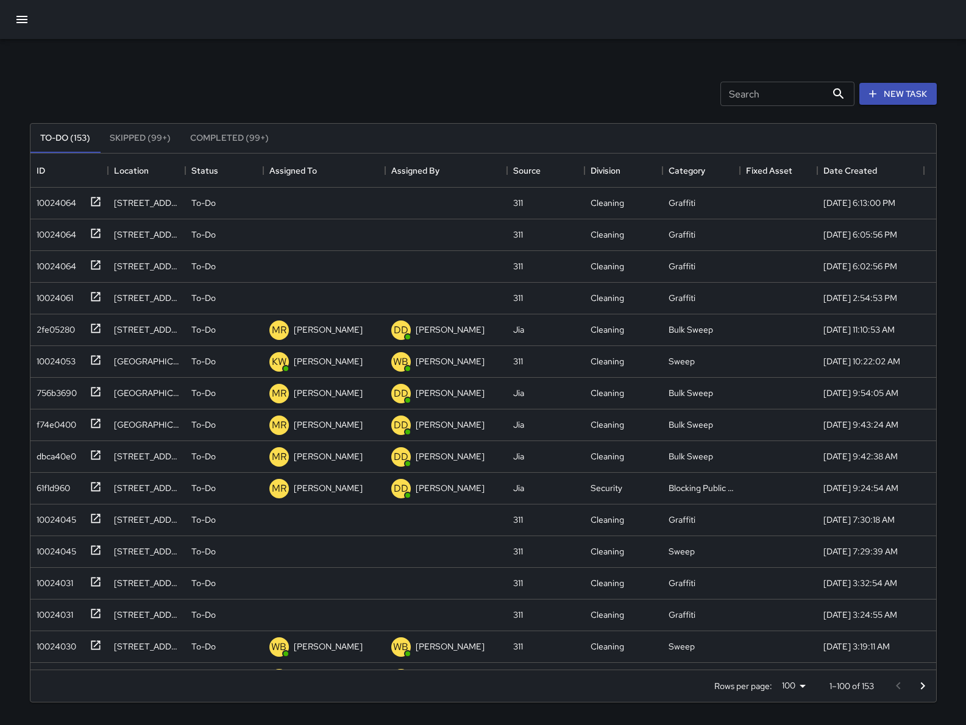
scroll to position [12, 13]
click at [805, 95] on input "Search" at bounding box center [773, 94] width 106 height 24
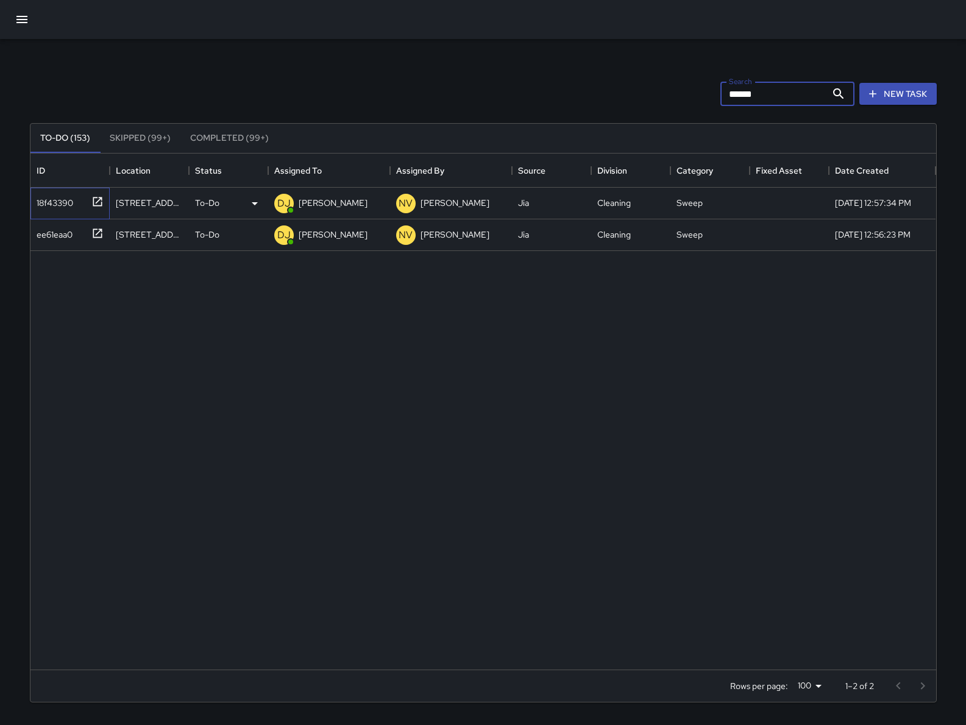
click at [46, 210] on div "18f43390" at bounding box center [68, 201] width 72 height 20
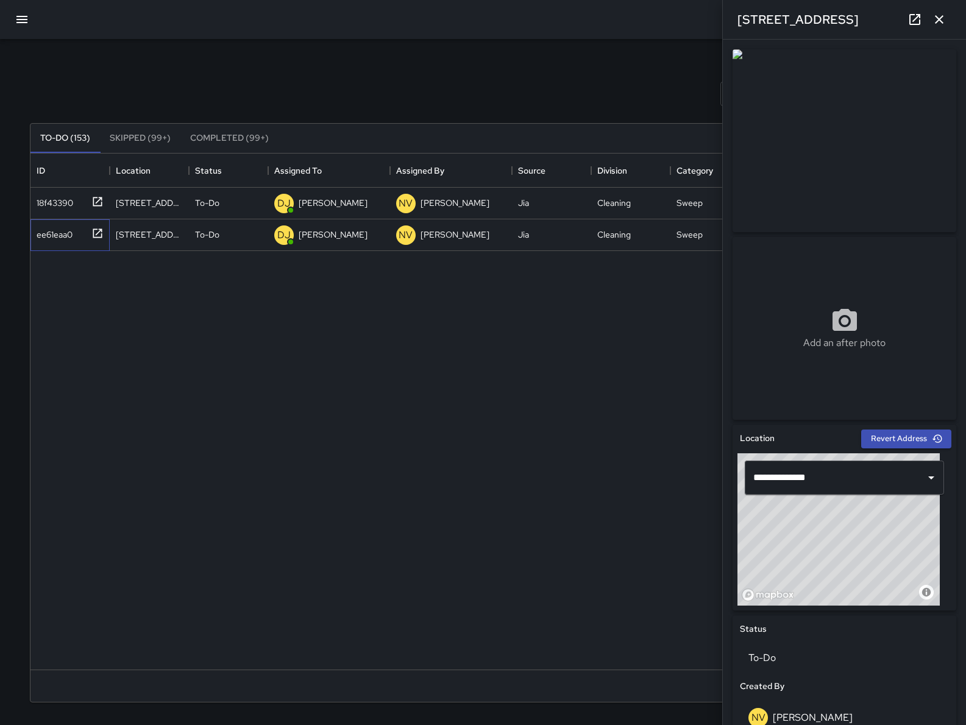
drag, startPoint x: 73, startPoint y: 244, endPoint x: 86, endPoint y: 253, distance: 15.4
click at [75, 251] on div "ee61eaa0" at bounding box center [69, 235] width 79 height 32
click at [944, 26] on icon "button" at bounding box center [939, 19] width 15 height 15
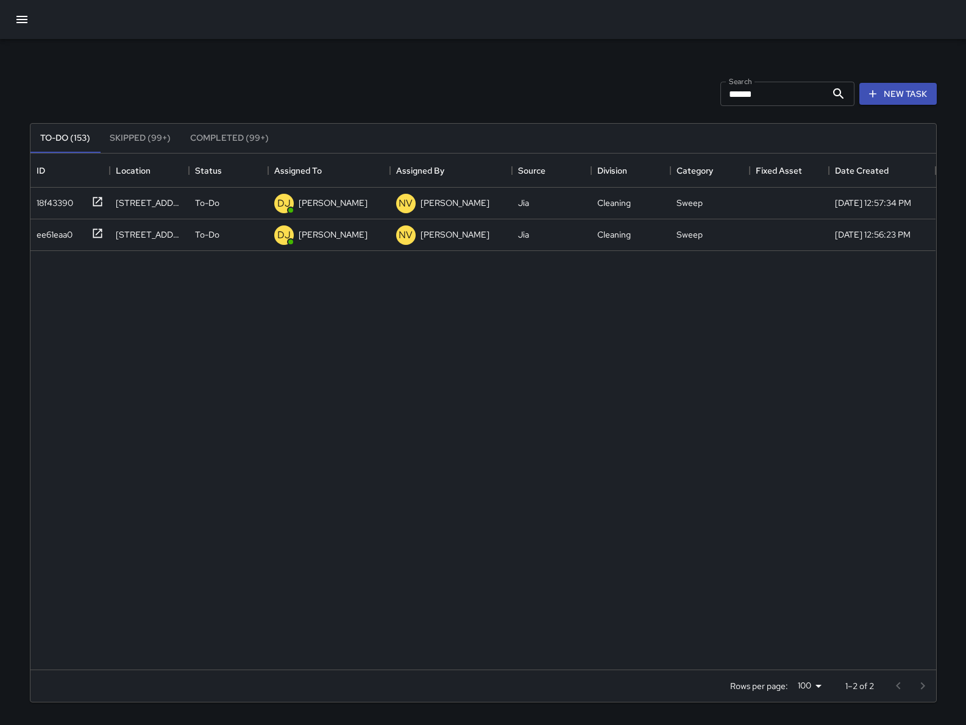
click at [763, 97] on input "*****" at bounding box center [773, 94] width 106 height 24
click at [762, 99] on input "*****" at bounding box center [773, 94] width 106 height 24
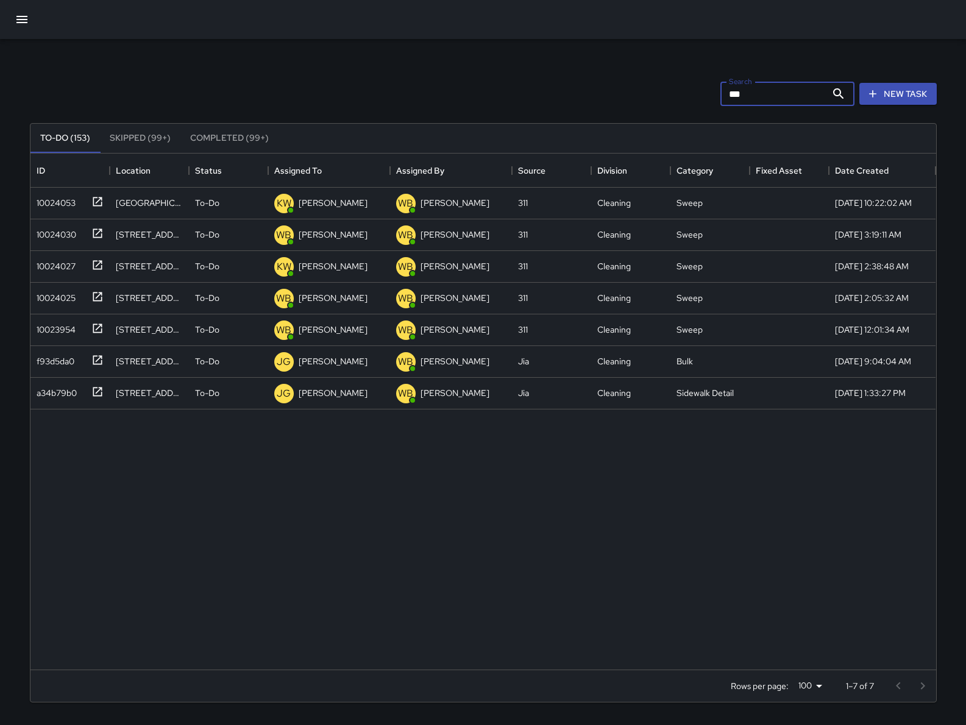
type input "****"
click at [759, 97] on input "****" at bounding box center [773, 94] width 106 height 24
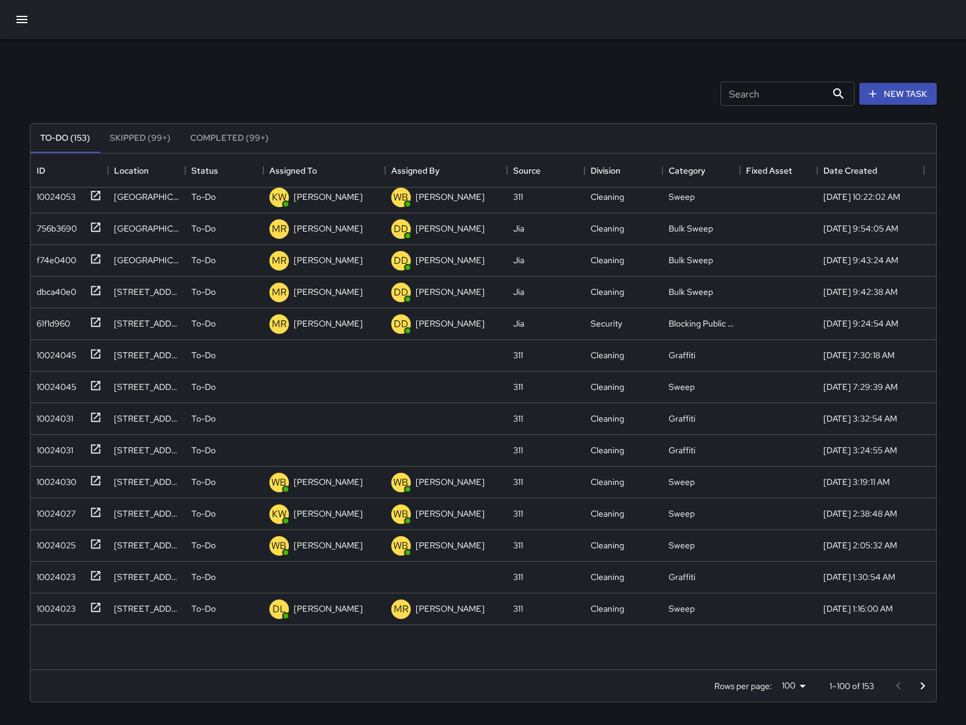
scroll to position [0, 0]
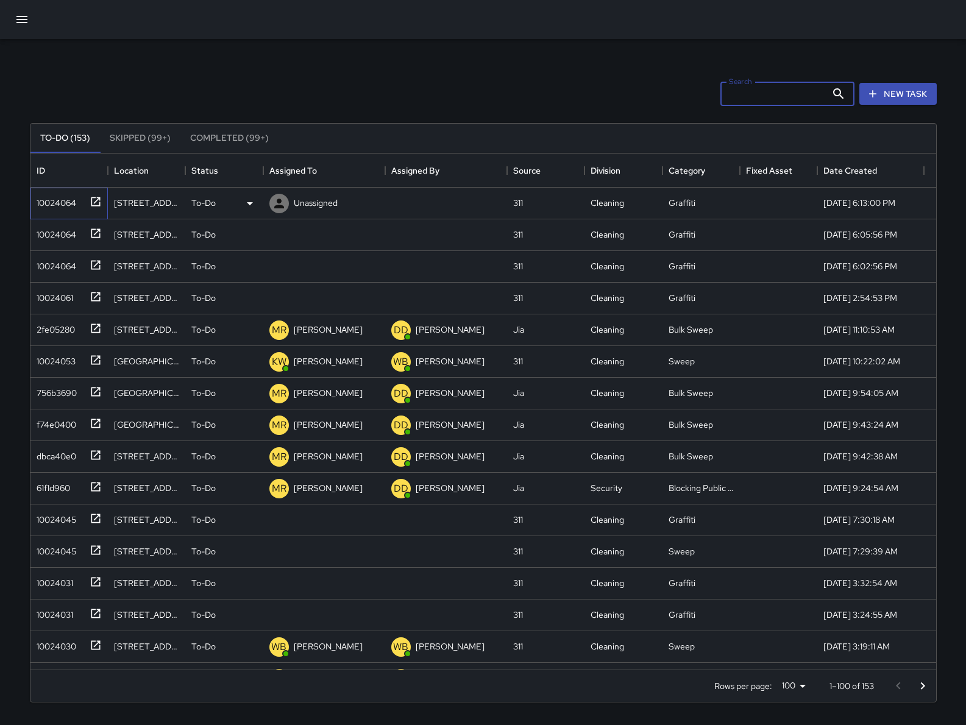
click at [51, 206] on div "10024064" at bounding box center [54, 200] width 44 height 17
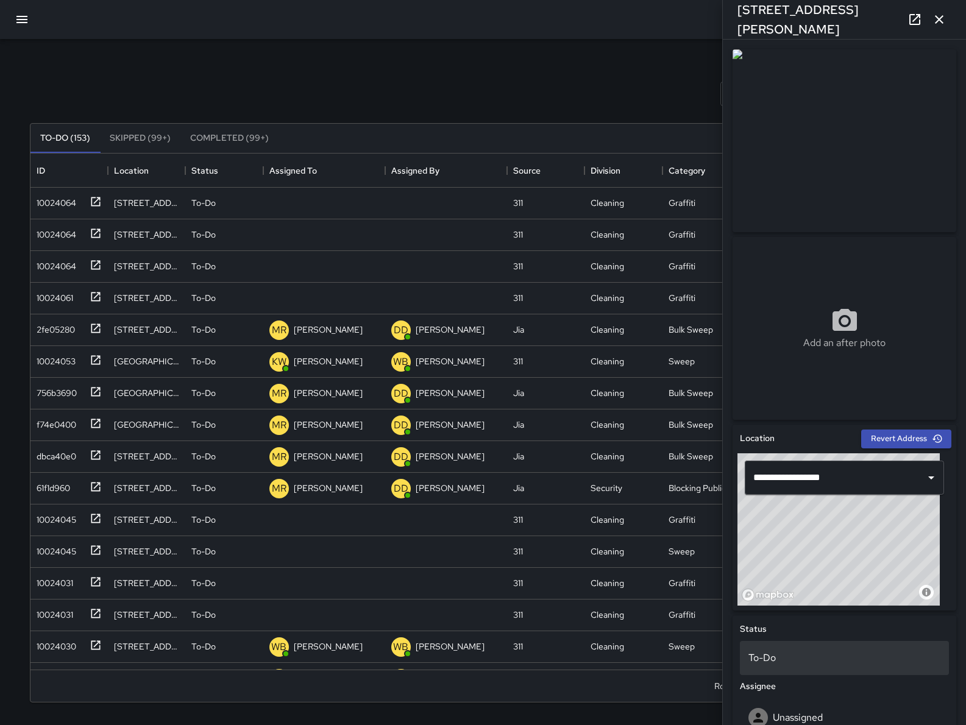
click at [804, 666] on div "To-Do" at bounding box center [844, 658] width 209 height 34
click at [796, 682] on li "Skipped" at bounding box center [838, 678] width 197 height 22
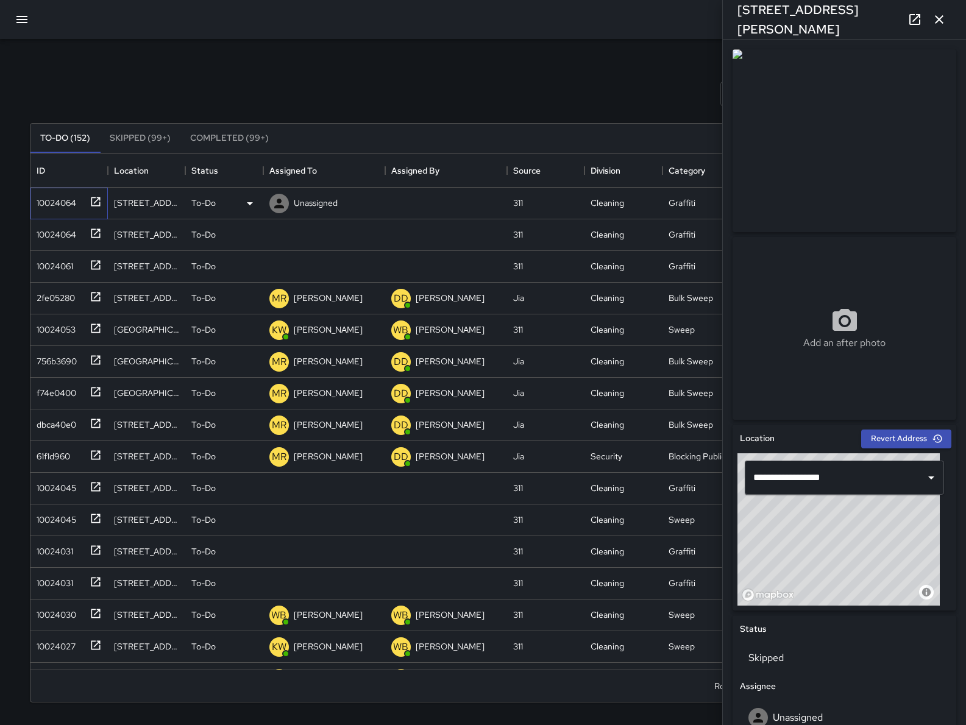
click at [51, 196] on div "10024064" at bounding box center [54, 200] width 44 height 17
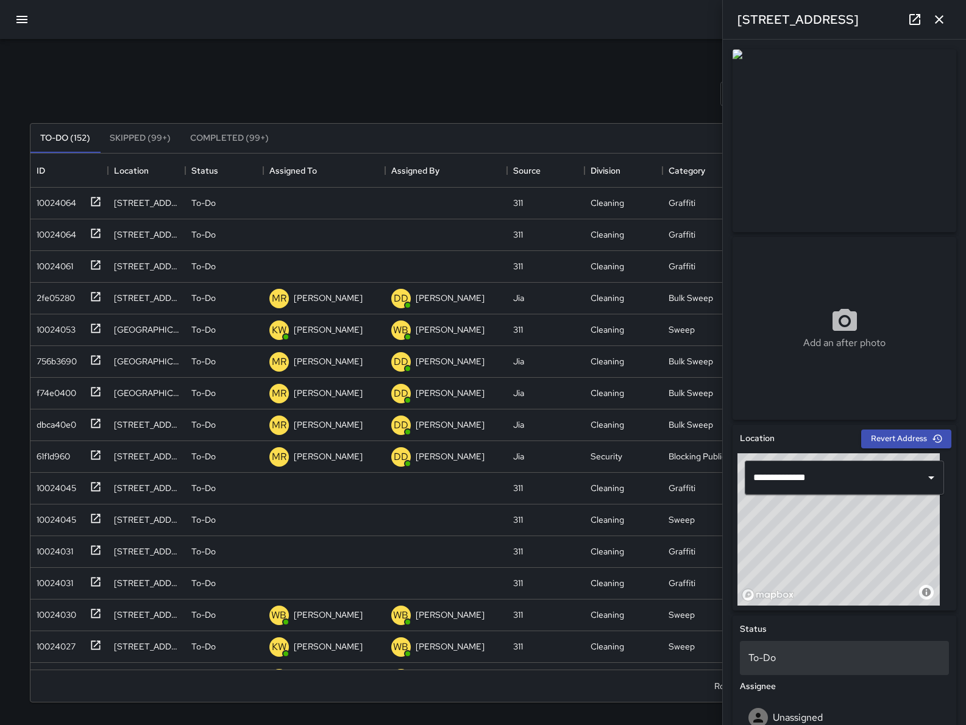
click at [861, 668] on div "To-Do" at bounding box center [844, 658] width 209 height 34
click at [825, 677] on li "Skipped" at bounding box center [838, 678] width 197 height 22
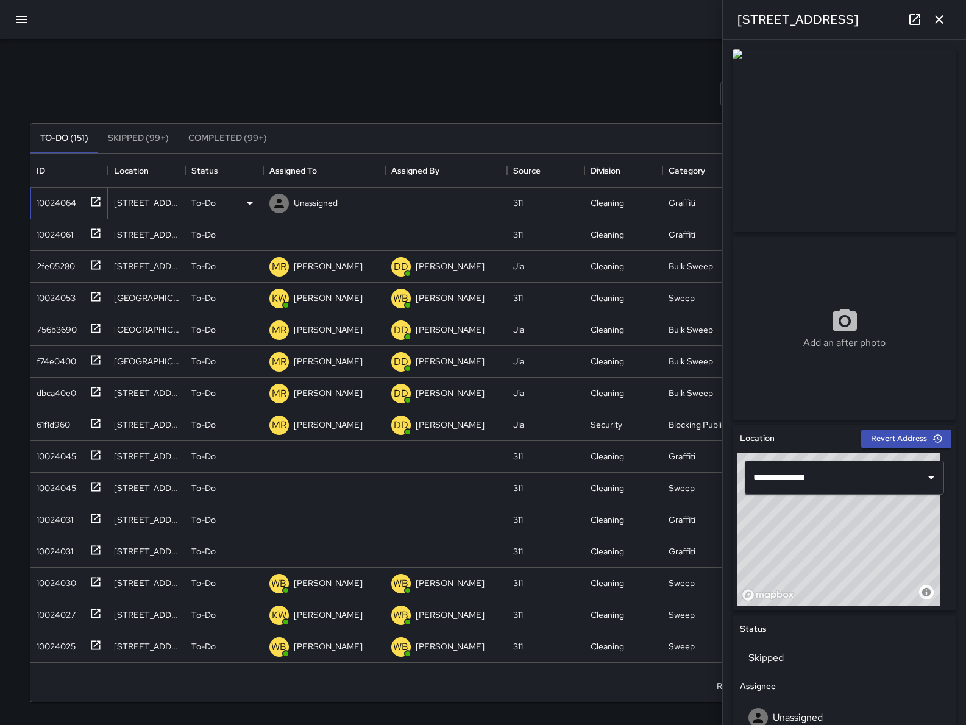
click at [51, 207] on div "10024064" at bounding box center [54, 200] width 44 height 17
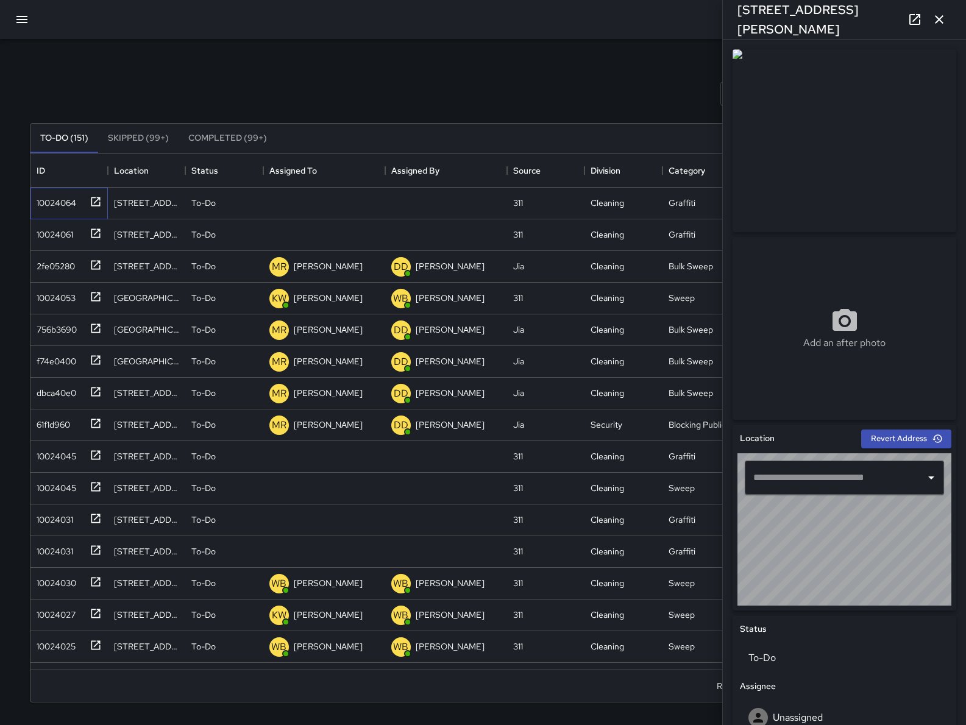
type input "**********"
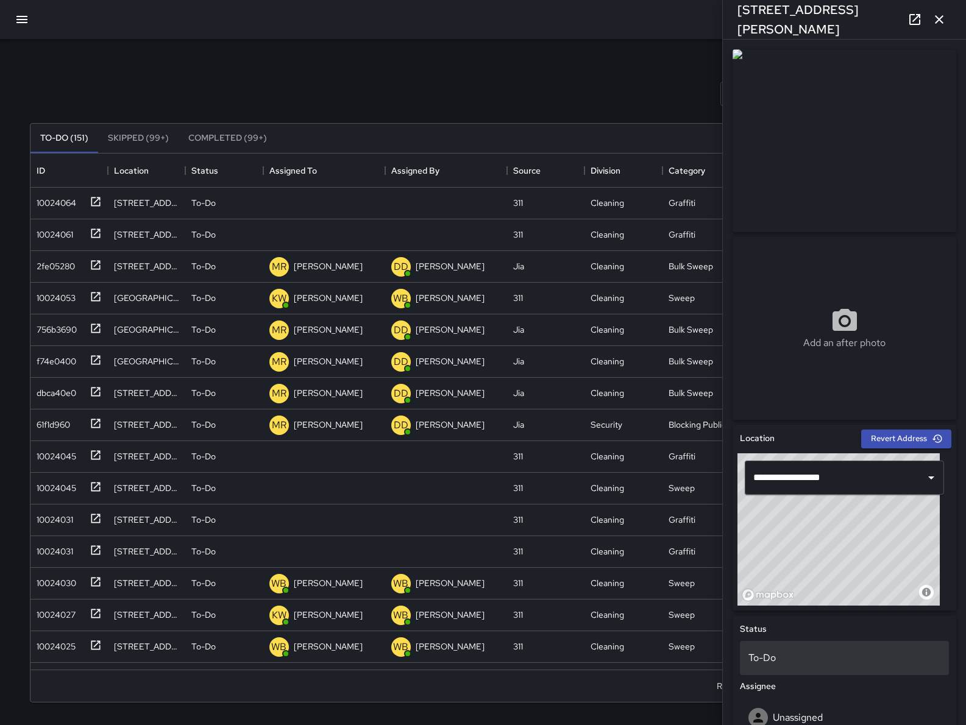
click at [779, 655] on p "To-Do" at bounding box center [844, 658] width 192 height 15
click at [781, 676] on li "Skipped" at bounding box center [838, 678] width 197 height 22
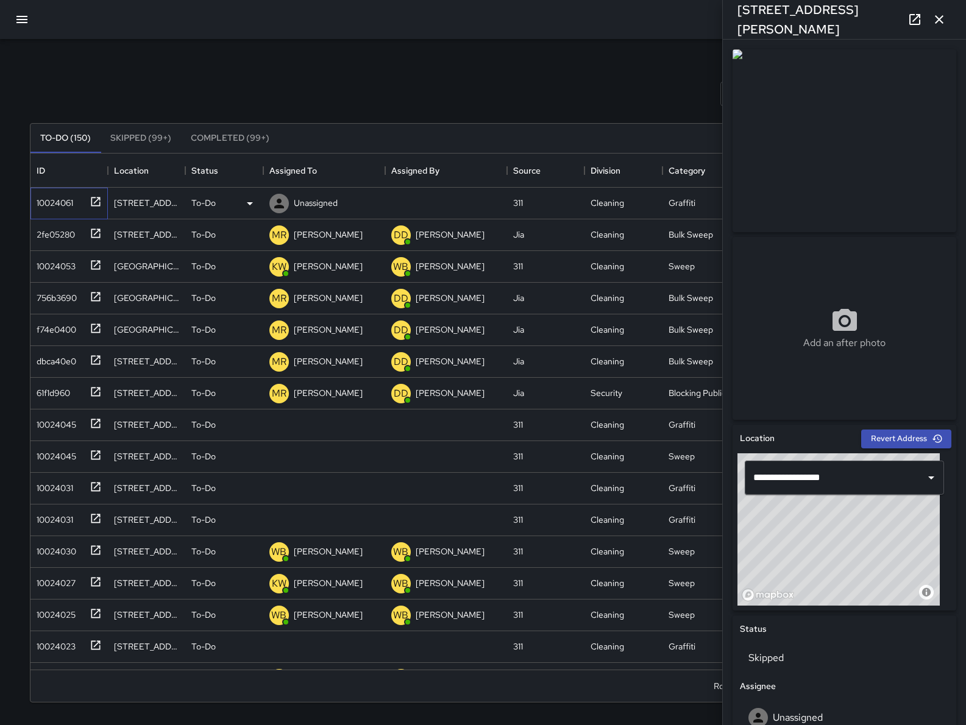
click at [73, 201] on div "10024061" at bounding box center [52, 200] width 41 height 17
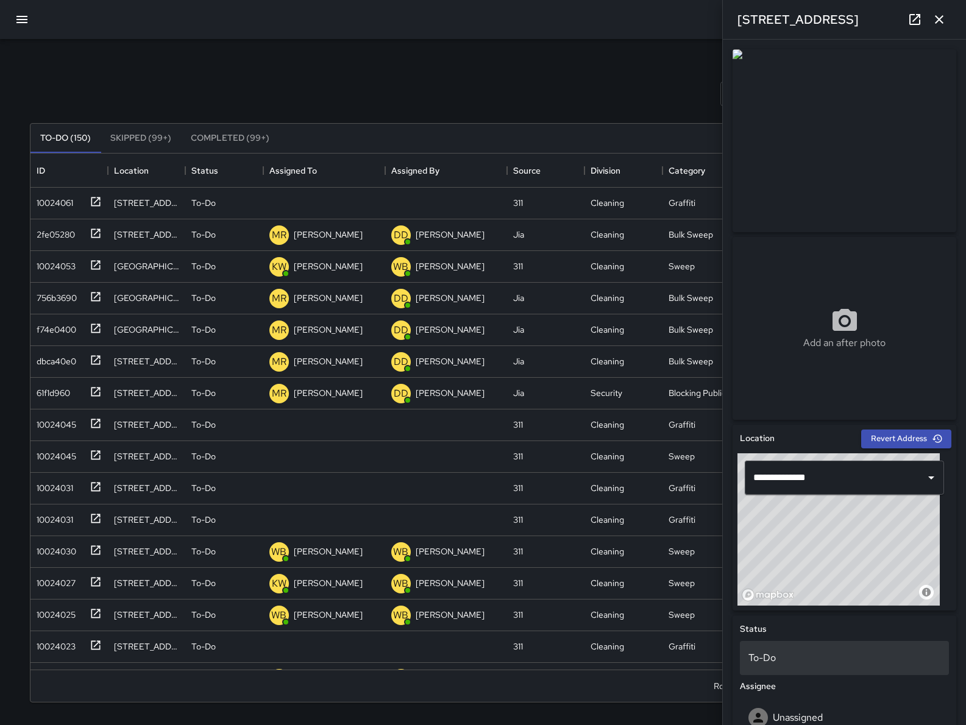
click at [791, 657] on p "To-Do" at bounding box center [844, 658] width 192 height 15
click at [791, 675] on li "Skipped" at bounding box center [838, 678] width 197 height 22
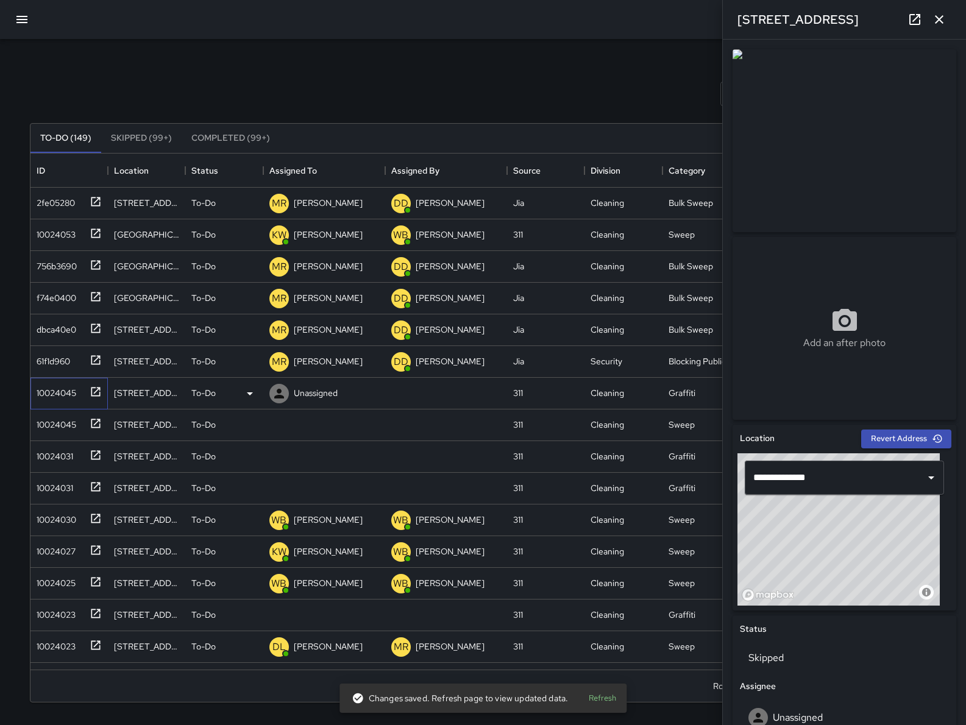
click at [61, 392] on div "10024045" at bounding box center [54, 390] width 44 height 17
click at [770, 659] on p "To-Do" at bounding box center [844, 658] width 192 height 15
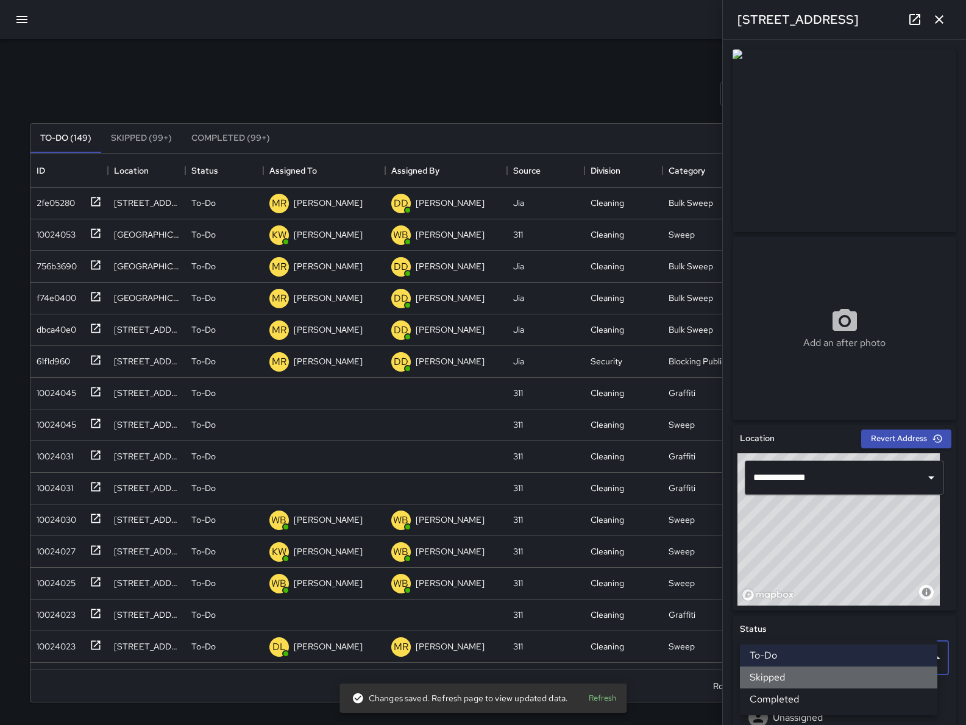
click at [778, 682] on li "Skipped" at bounding box center [838, 678] width 197 height 22
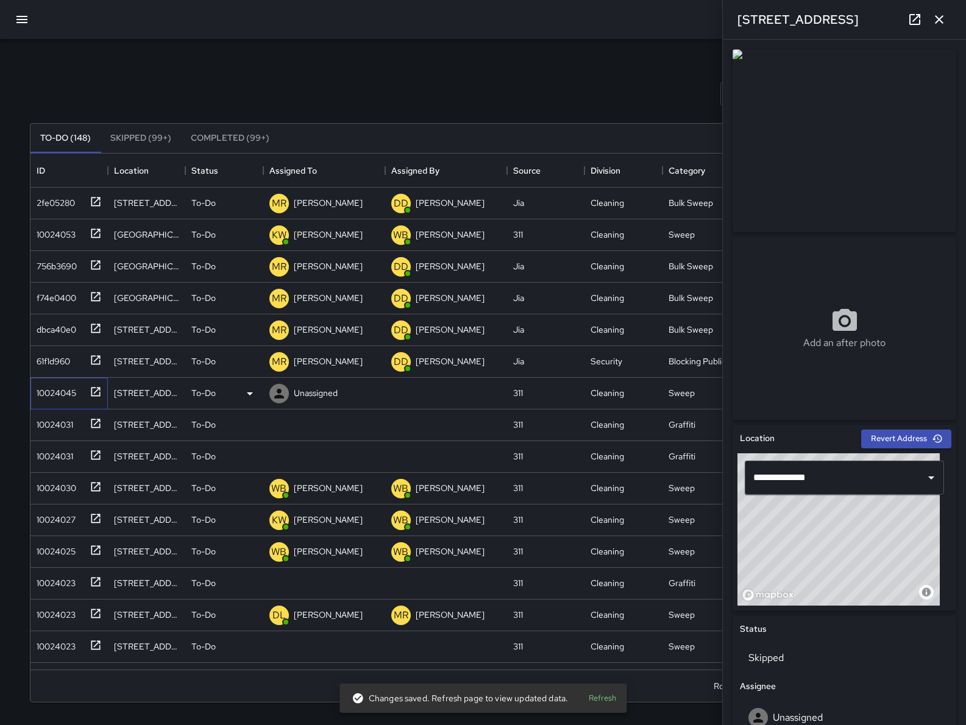
click at [68, 402] on div "10024045" at bounding box center [68, 394] width 77 height 32
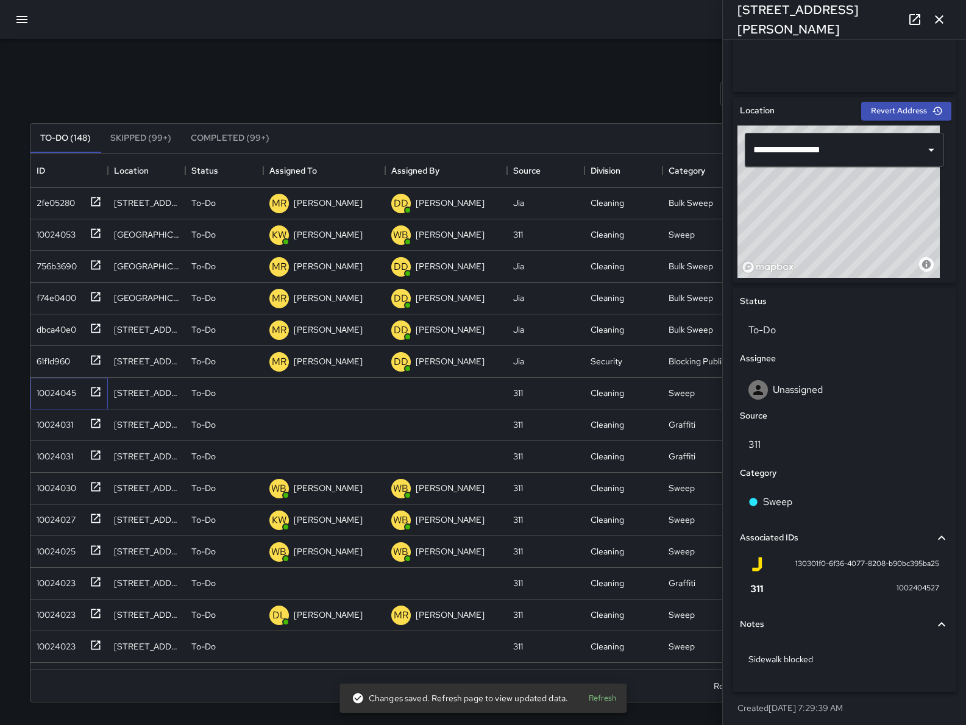
scroll to position [330, 0]
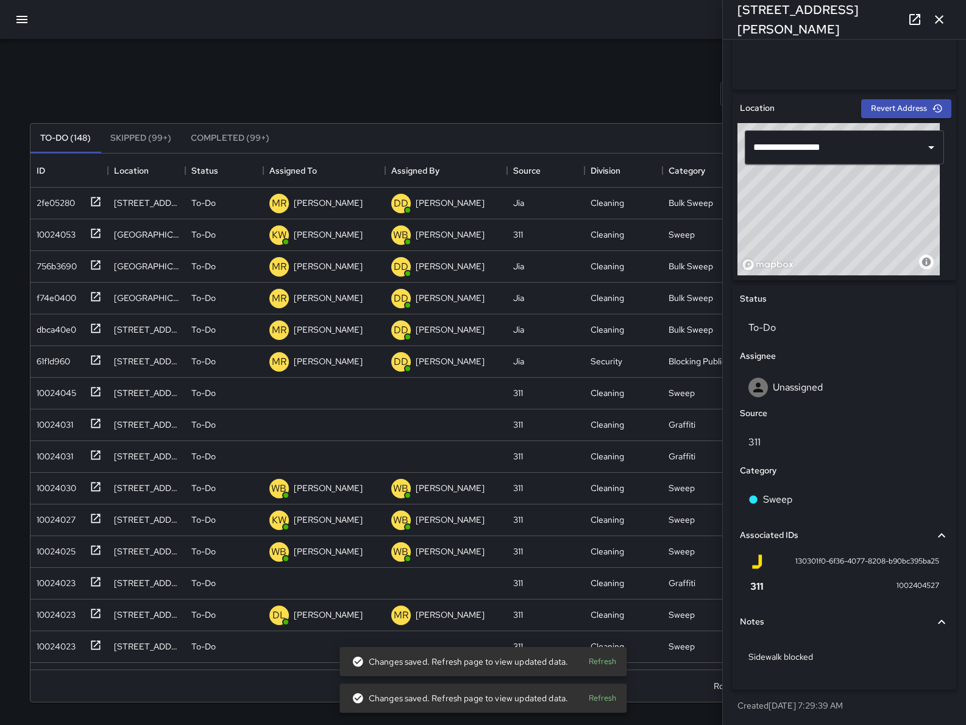
click at [4, 424] on div "Search Search New Task To-Do (148) Skipped (99+) Completed (99+) ID Location St…" at bounding box center [483, 362] width 966 height 725
click at [66, 425] on div "10024031" at bounding box center [52, 422] width 41 height 17
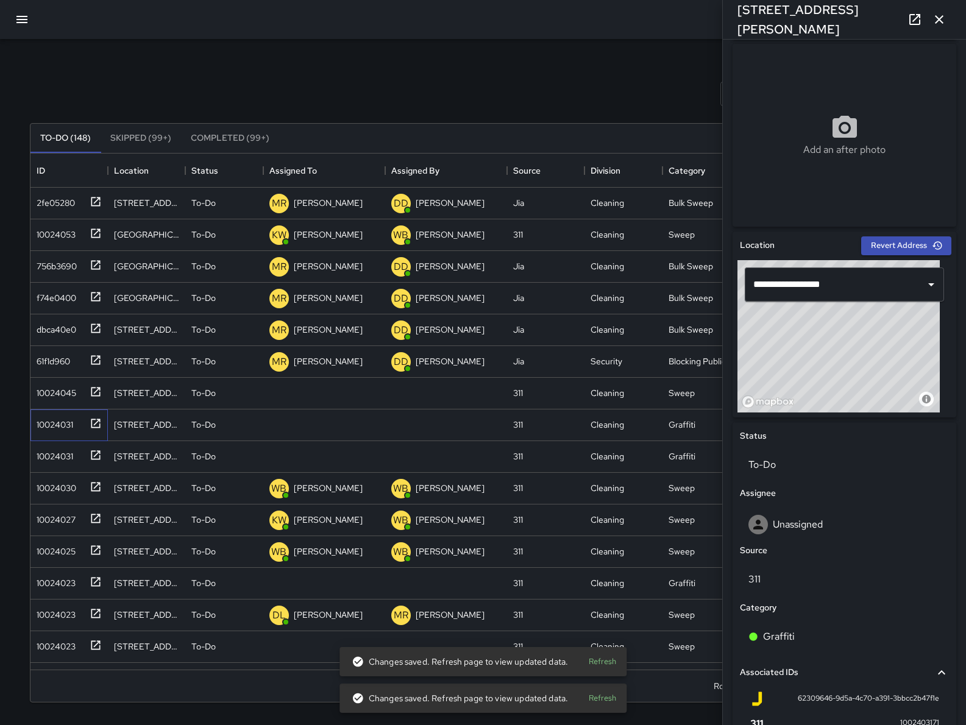
scroll to position [261, 0]
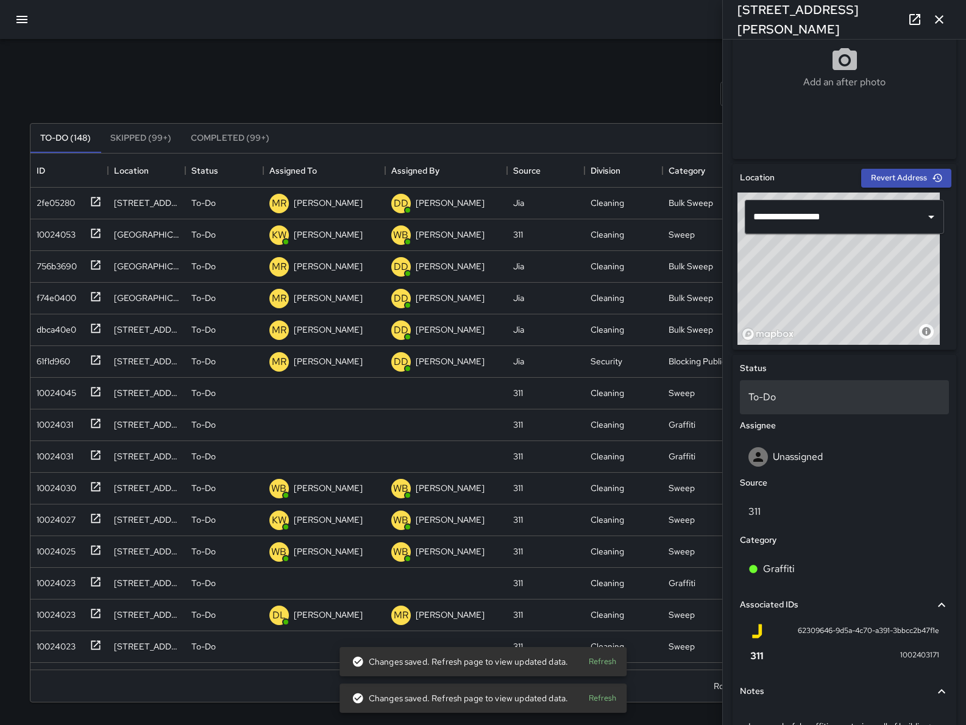
click at [830, 382] on div "To-Do" at bounding box center [844, 397] width 209 height 34
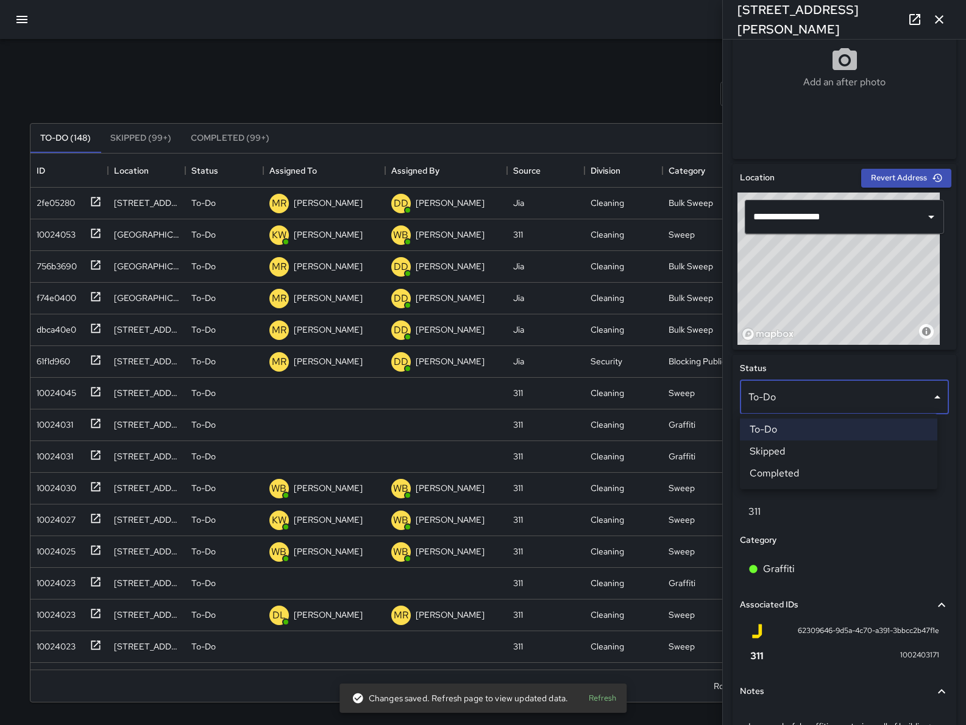
click at [787, 440] on li "Skipped" at bounding box center [838, 451] width 197 height 22
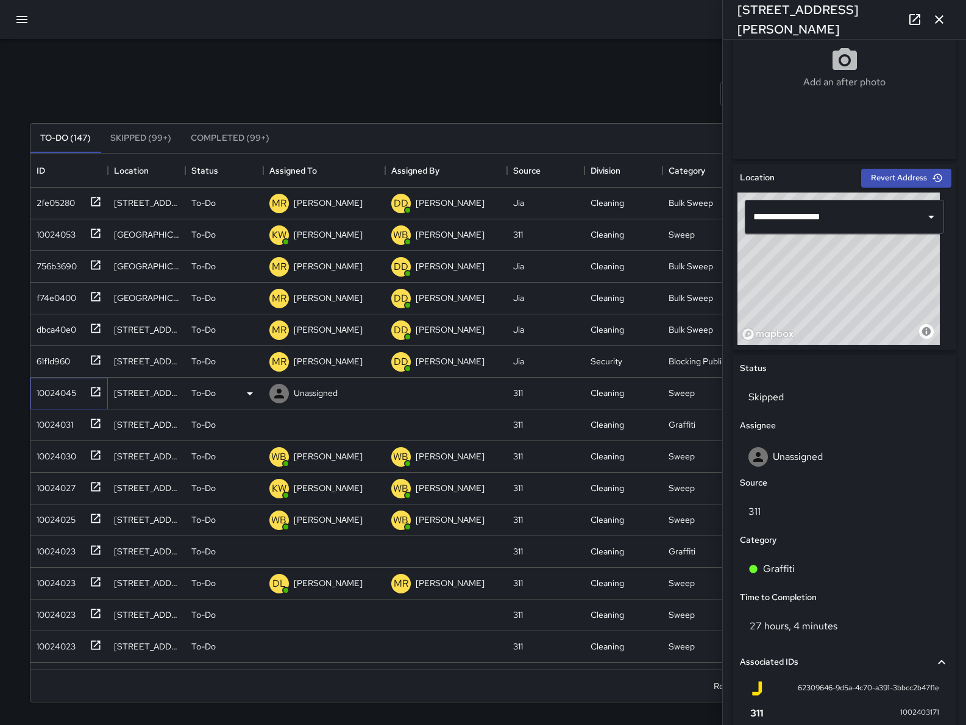
click at [40, 398] on div "10024045" at bounding box center [54, 390] width 44 height 17
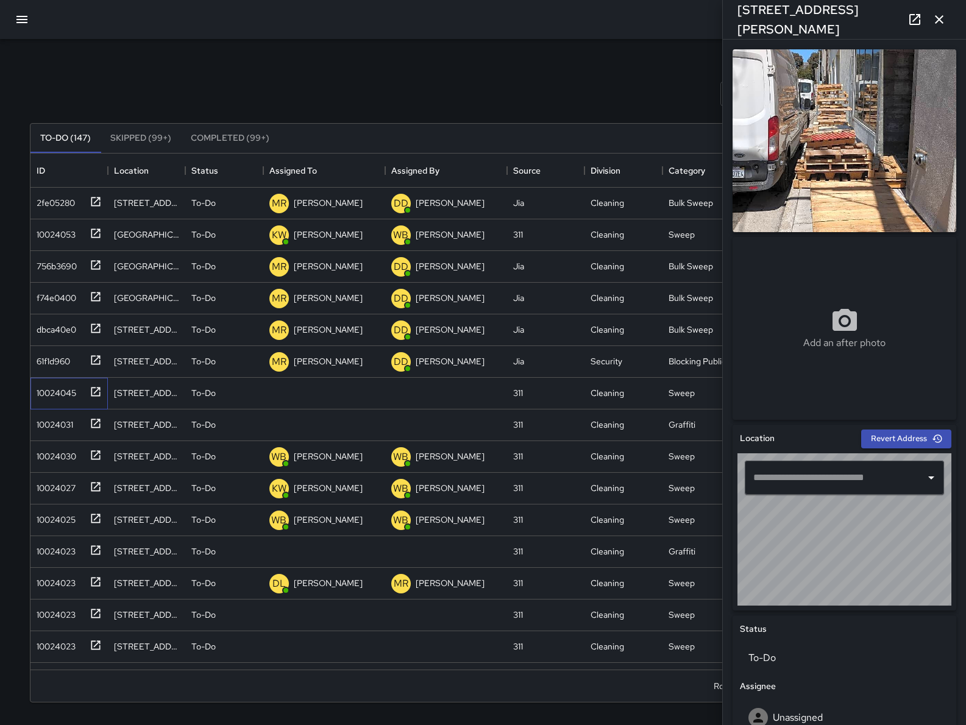
type input "**********"
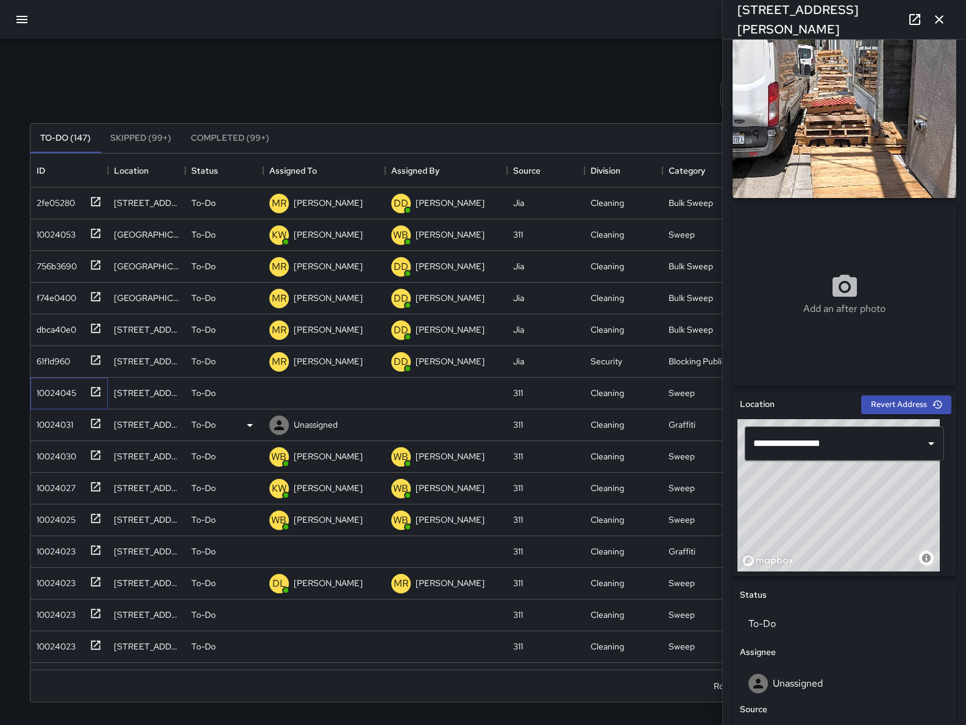
scroll to position [40, 0]
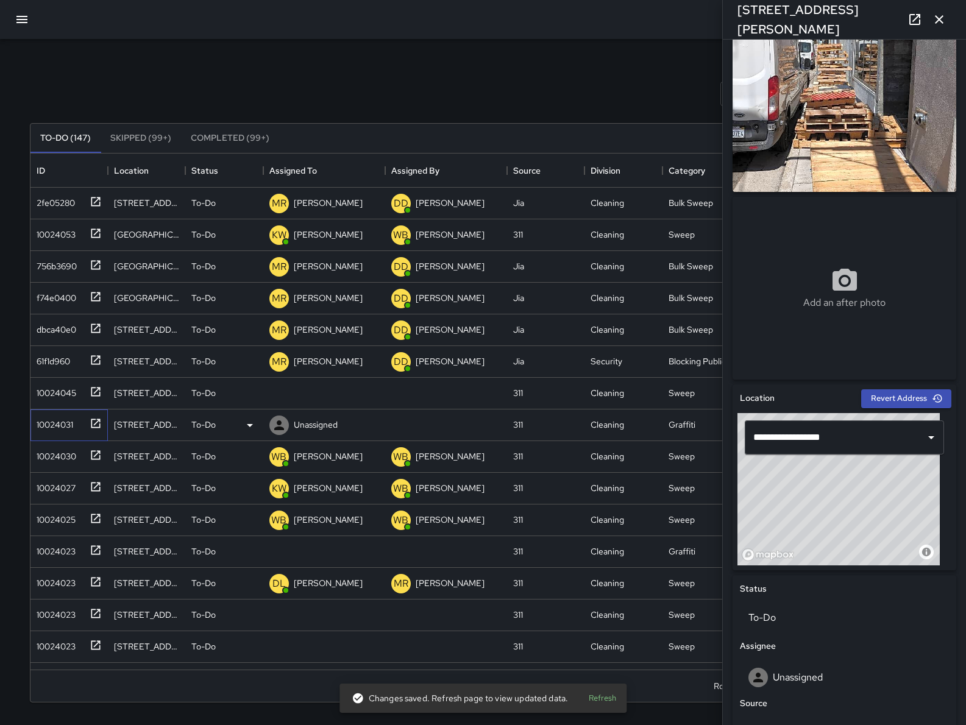
click at [51, 424] on div "10024031" at bounding box center [52, 422] width 41 height 17
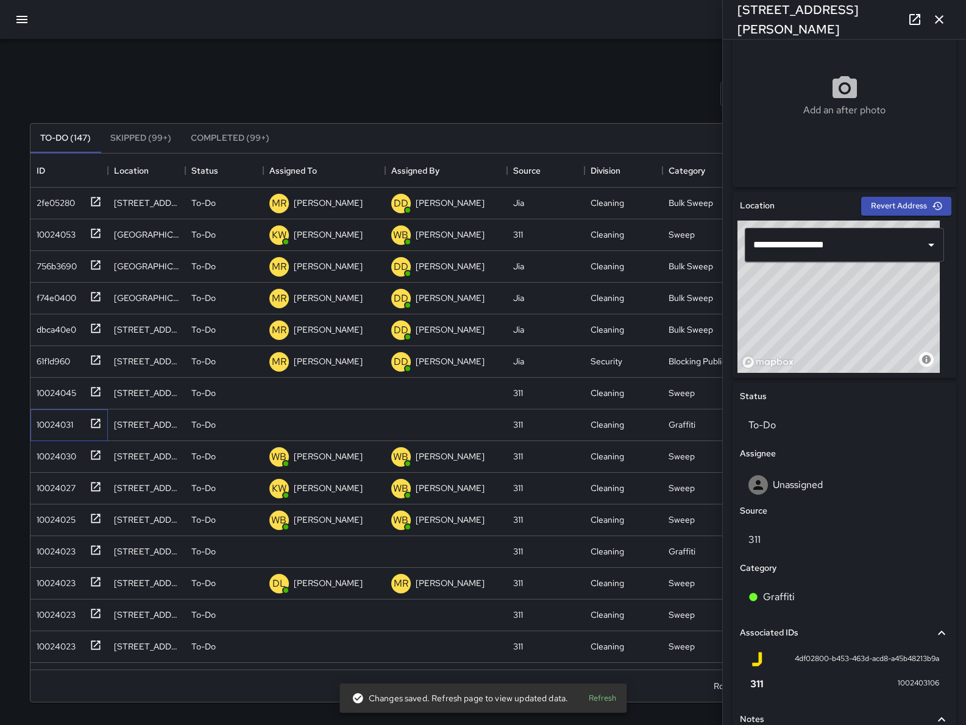
scroll to position [280, 0]
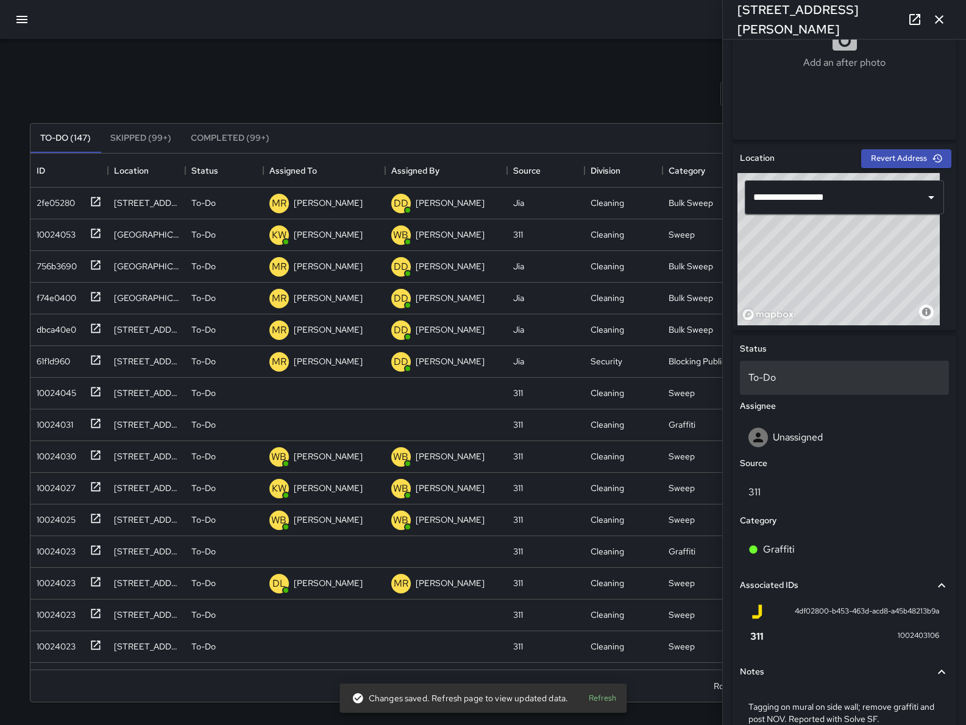
click at [794, 377] on p "To-Do" at bounding box center [844, 377] width 192 height 15
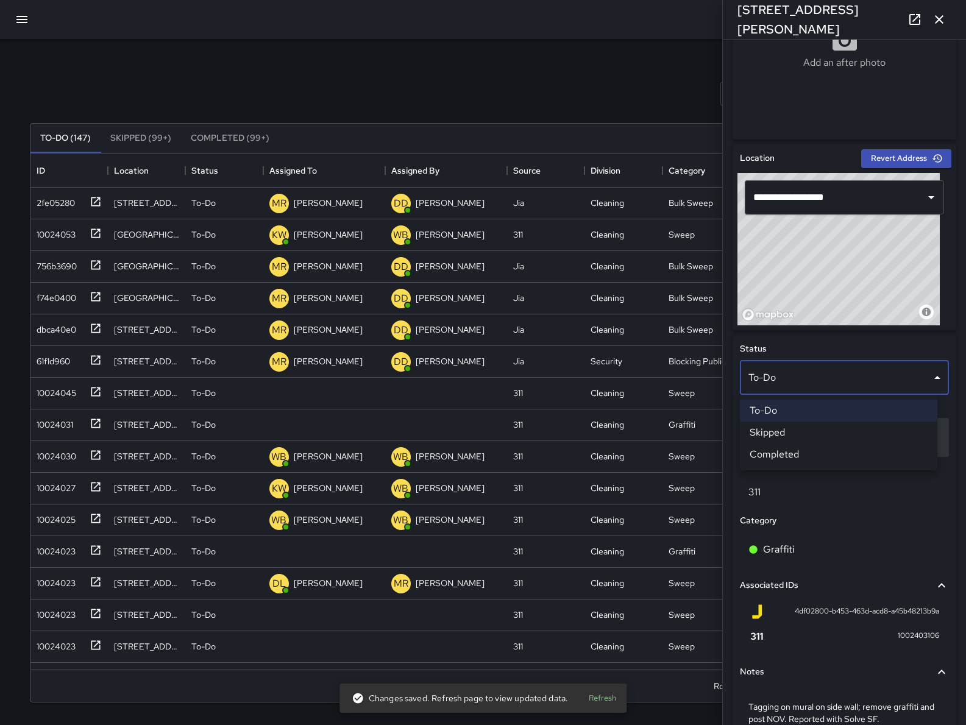
click at [787, 431] on li "Skipped" at bounding box center [838, 433] width 197 height 22
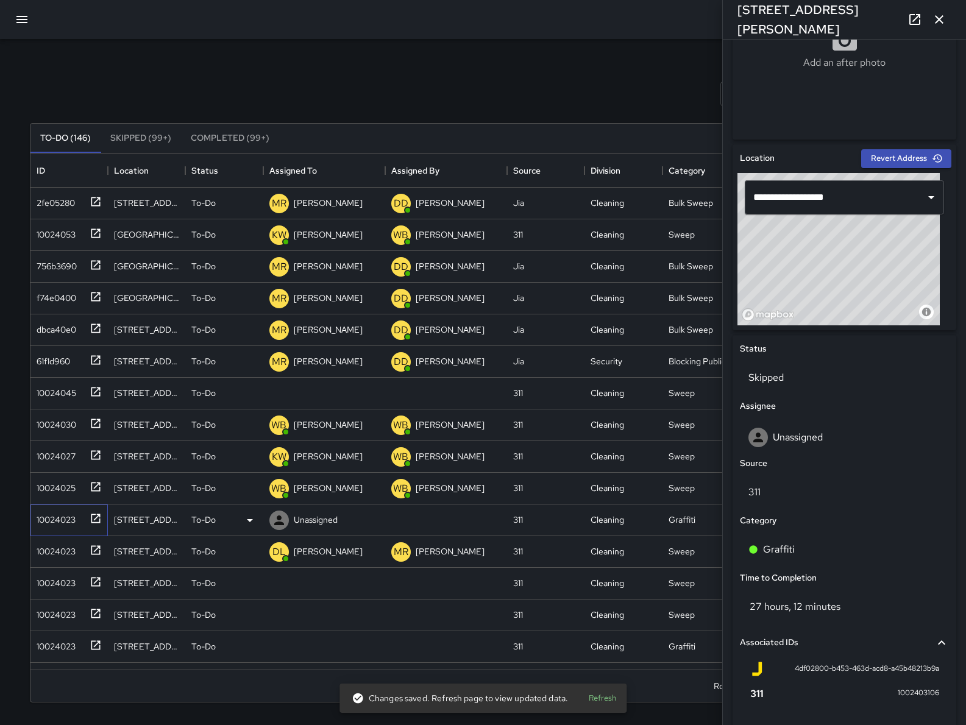
click at [48, 523] on div "10024023" at bounding box center [54, 517] width 44 height 17
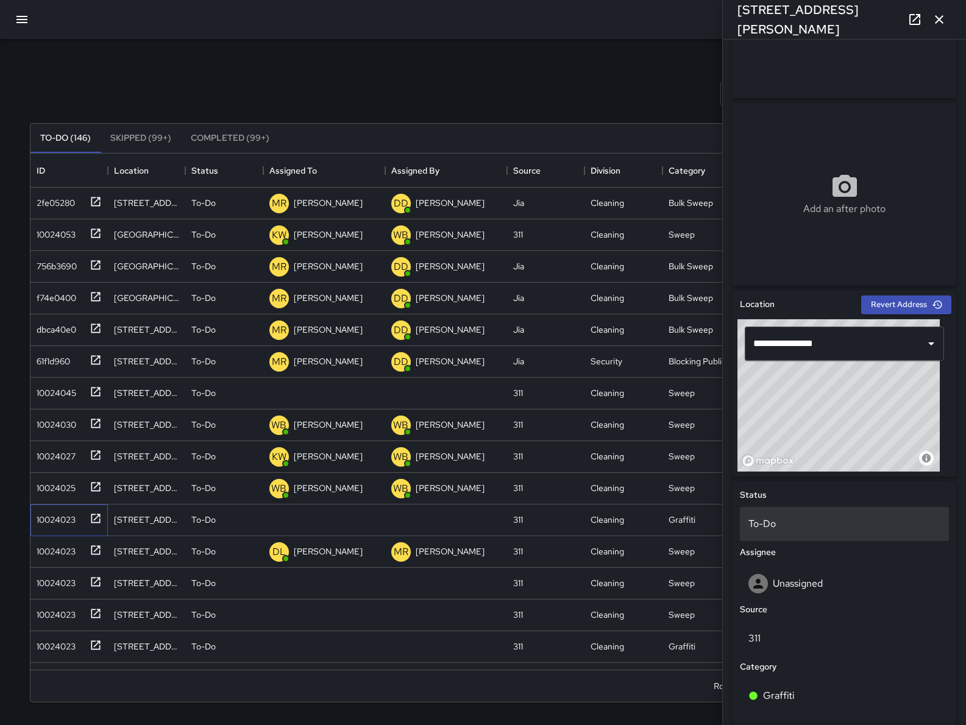
scroll to position [137, 0]
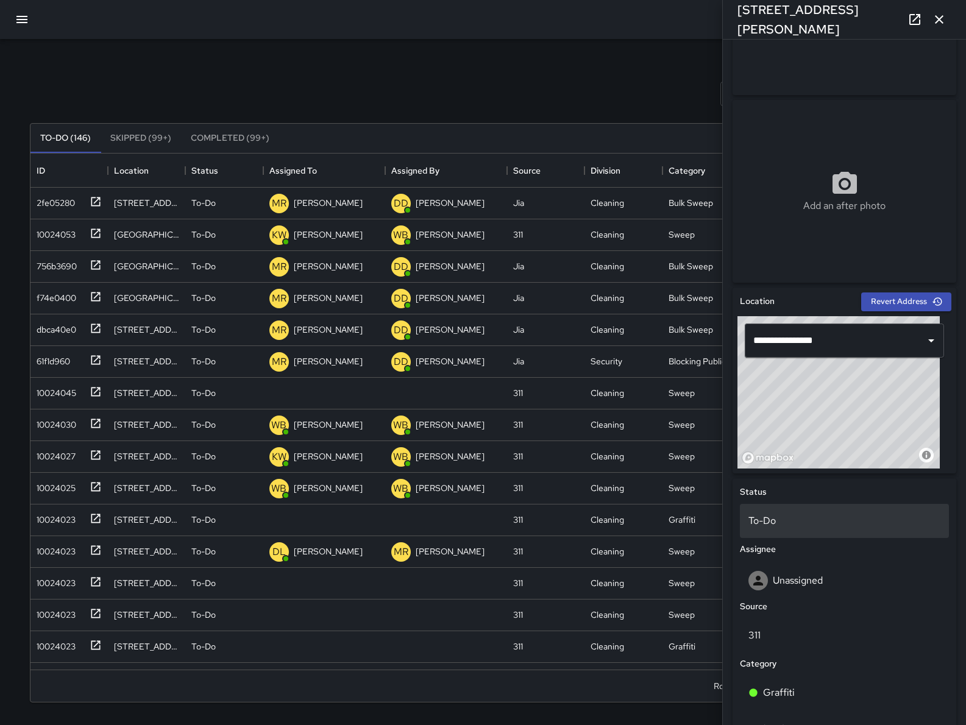
click at [833, 524] on p "To-Do" at bounding box center [844, 521] width 192 height 15
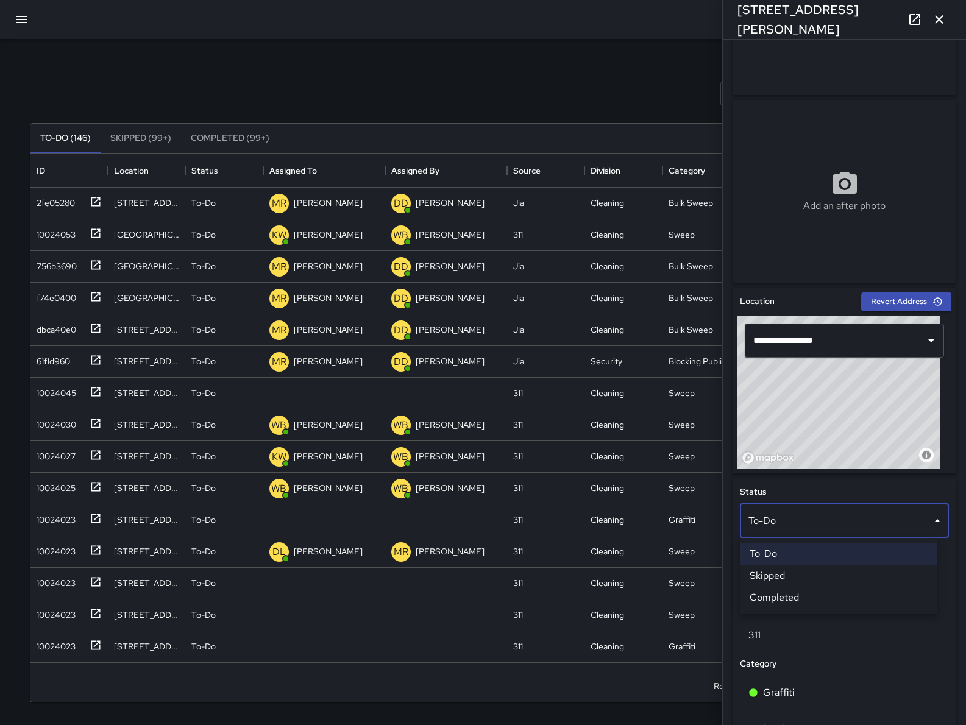
click at [804, 572] on li "Skipped" at bounding box center [838, 576] width 197 height 22
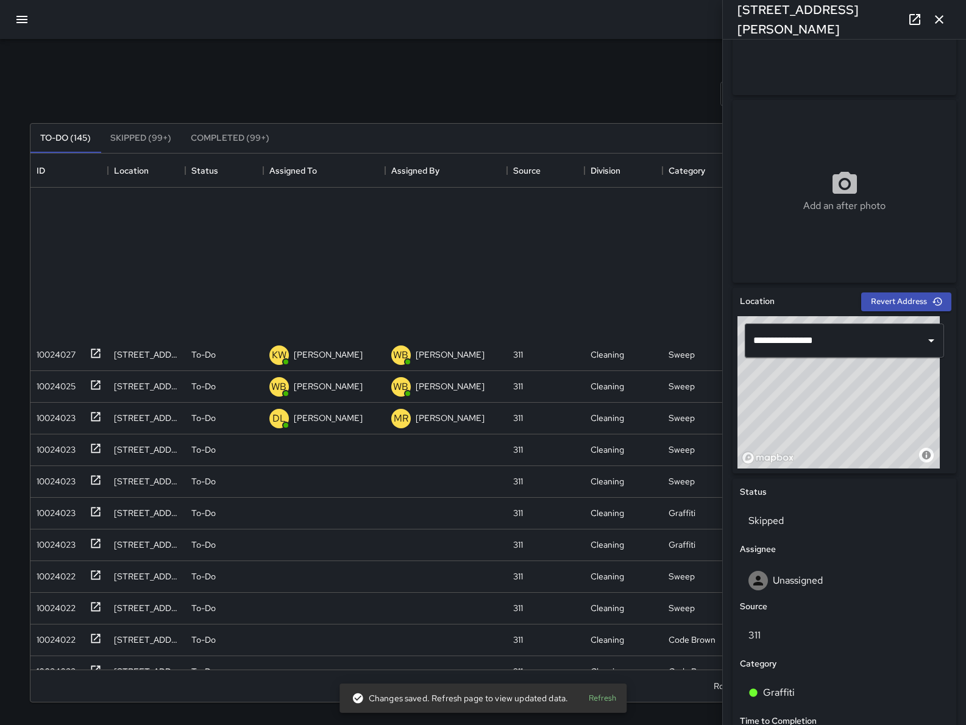
scroll to position [0, 0]
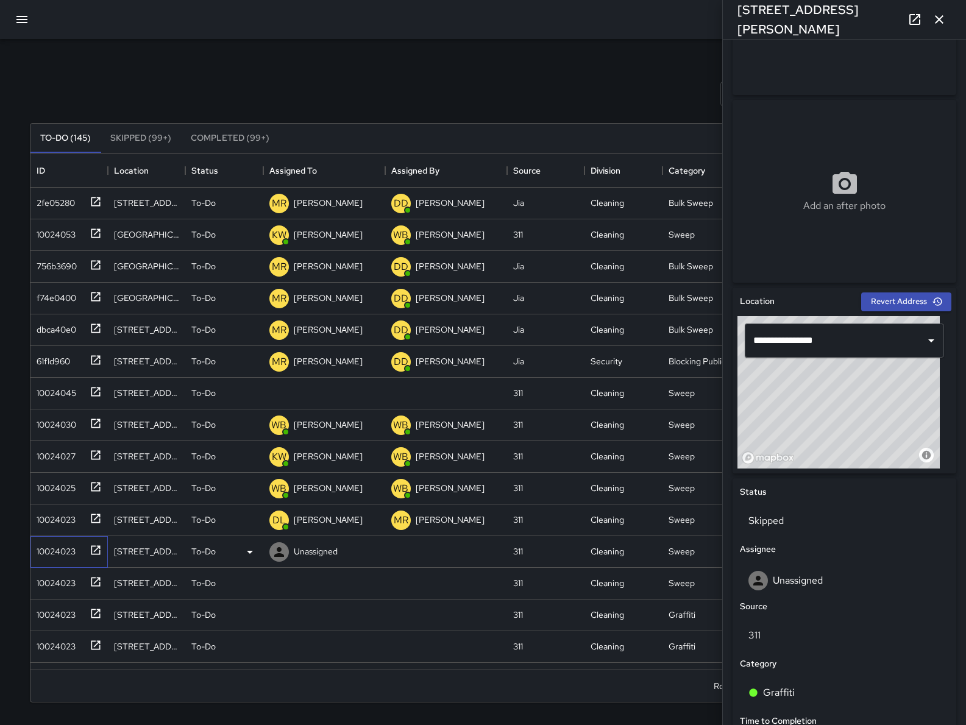
click at [72, 557] on div "10024023" at bounding box center [54, 548] width 44 height 17
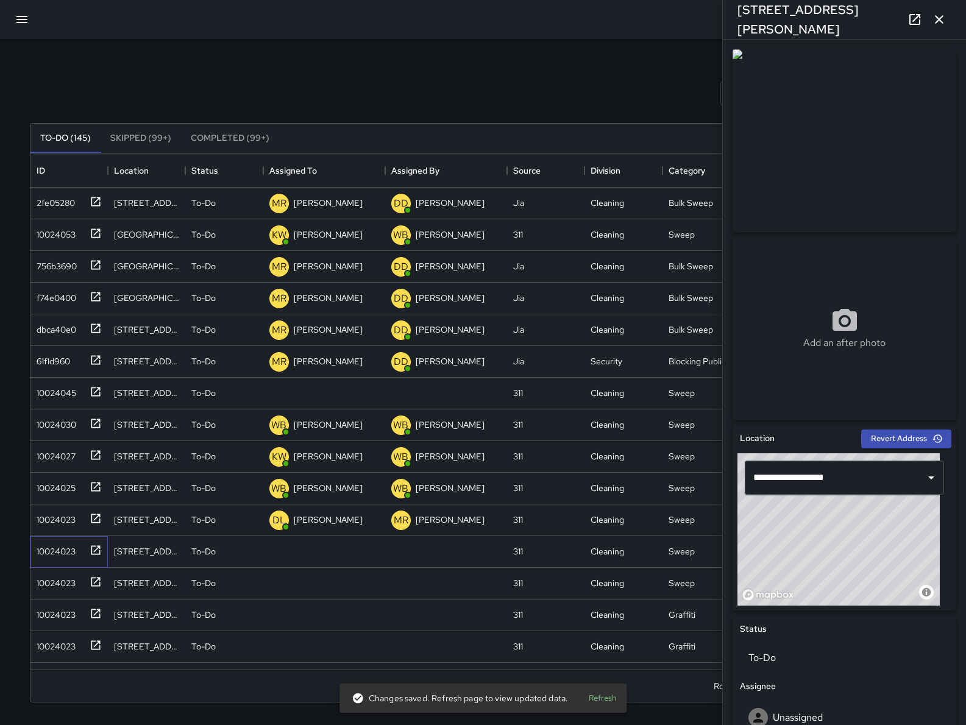
scroll to position [380, 0]
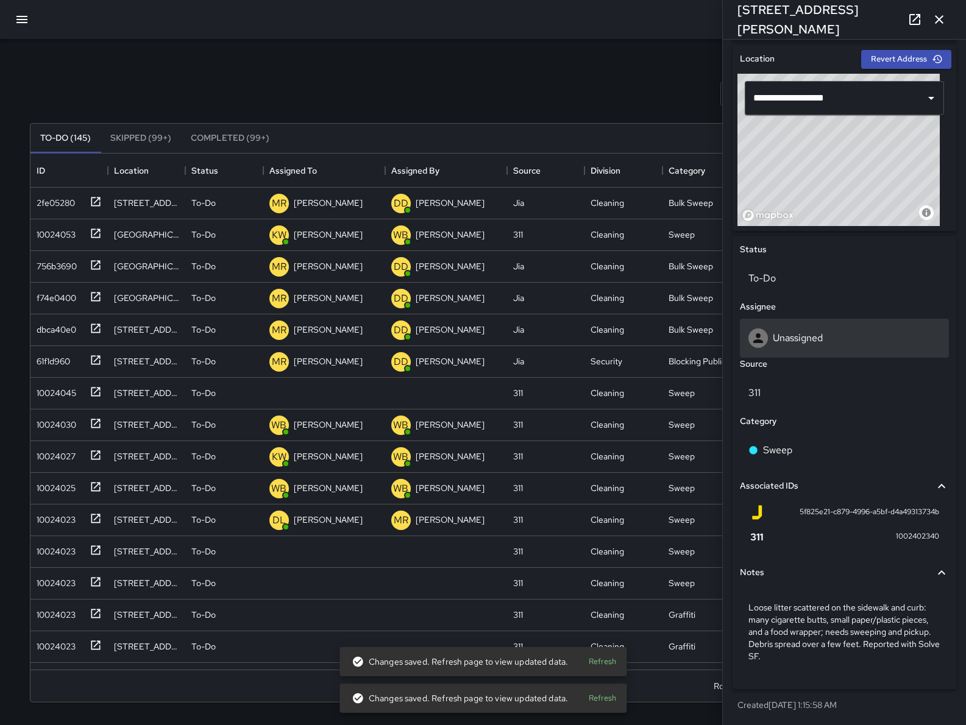
click at [830, 335] on div "Unassigned" at bounding box center [844, 337] width 192 height 19
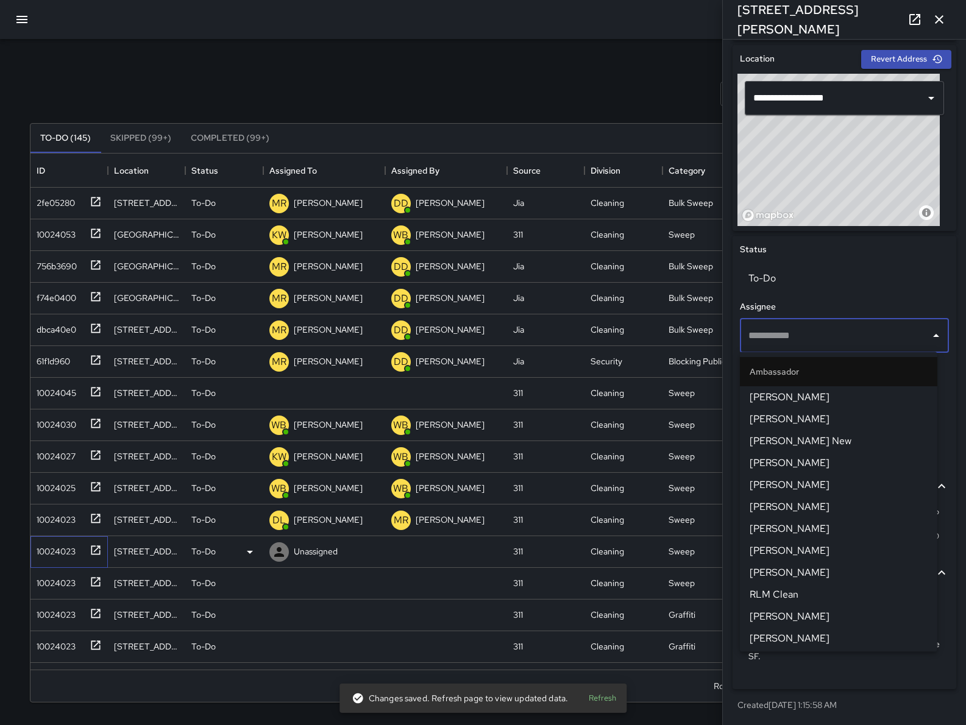
click at [54, 565] on div "10024023" at bounding box center [68, 552] width 77 height 32
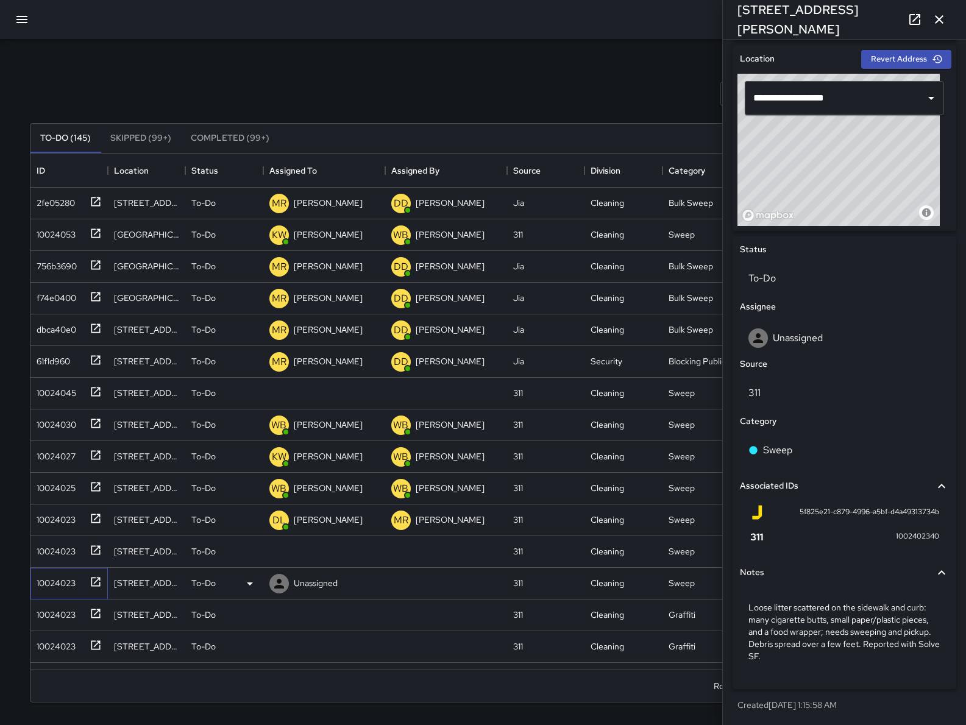
click at [51, 589] on div "10024023" at bounding box center [54, 580] width 44 height 17
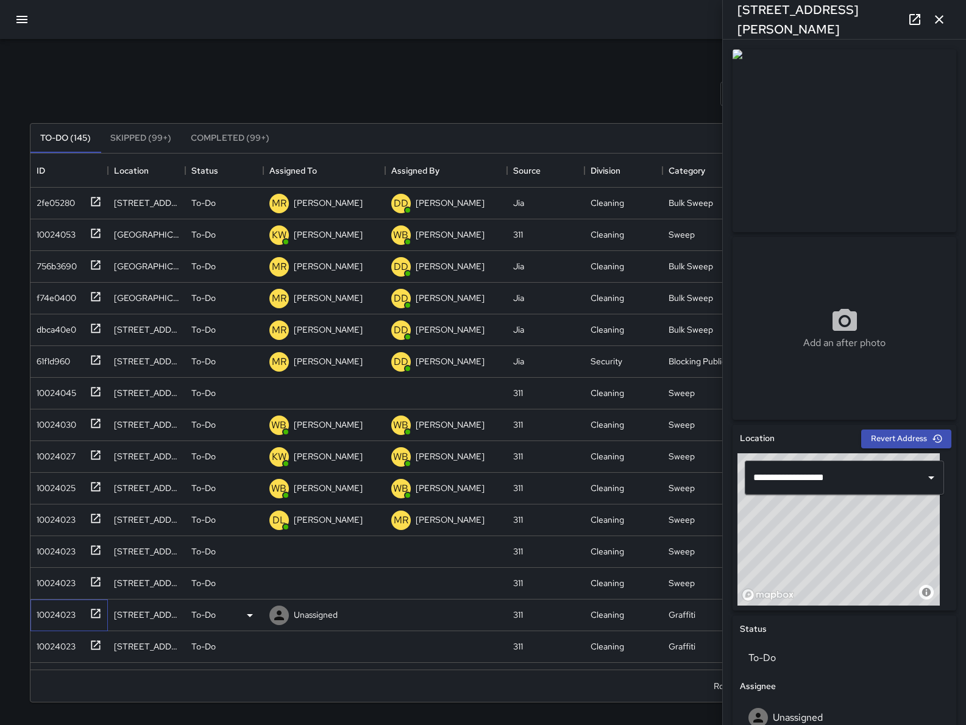
click at [57, 621] on div "10024023" at bounding box center [67, 613] width 70 height 20
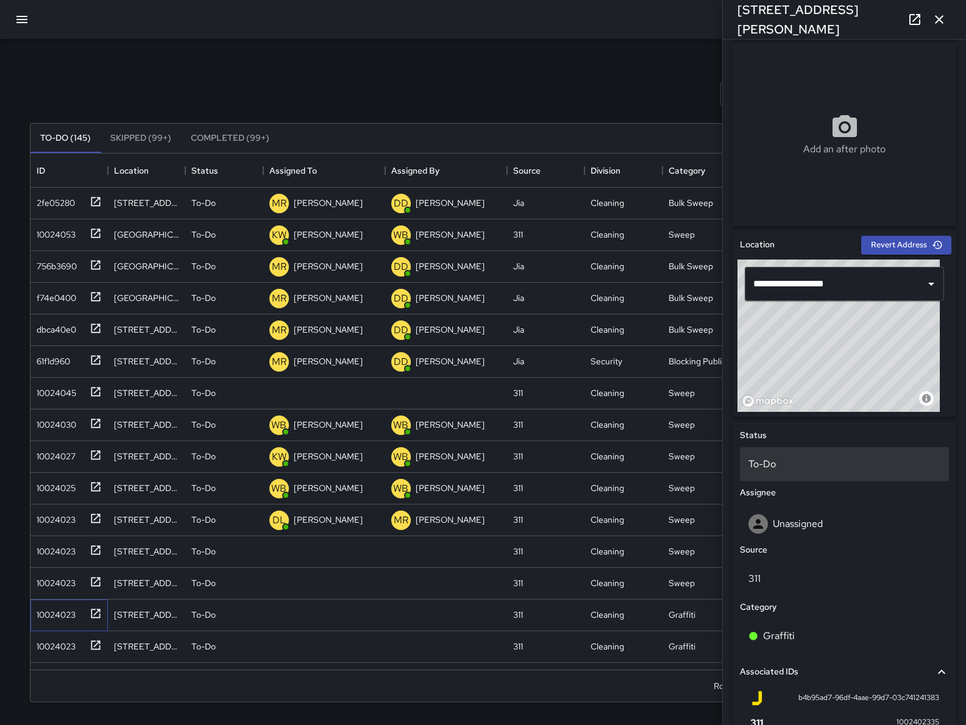
scroll to position [342, 0]
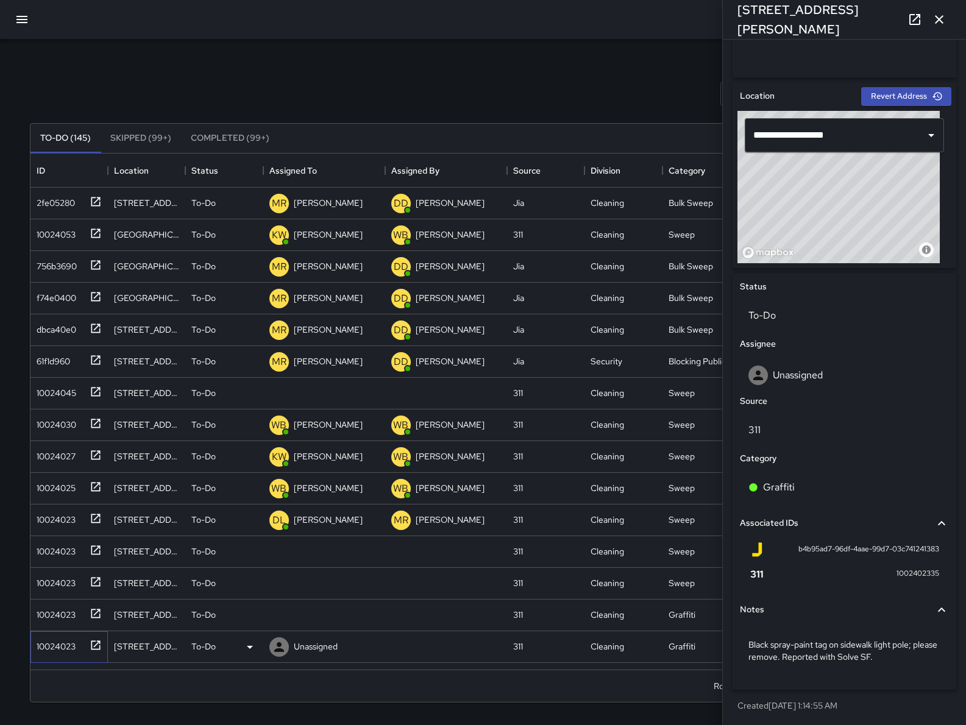
click at [54, 651] on div "10024023" at bounding box center [54, 643] width 44 height 17
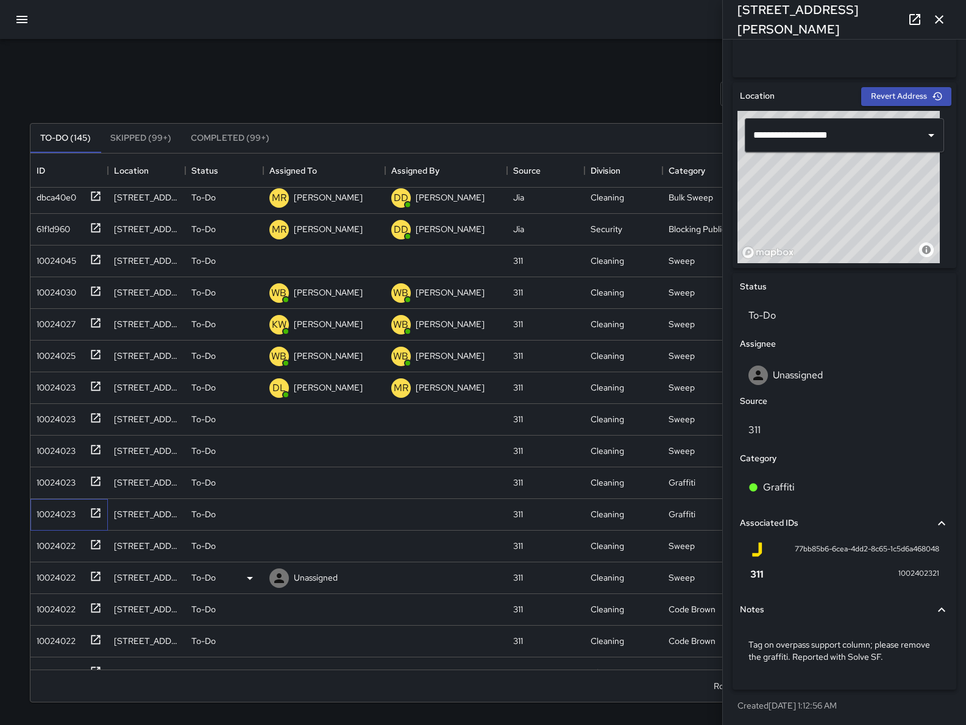
scroll to position [133, 0]
click at [813, 315] on p "To-Do" at bounding box center [844, 315] width 192 height 15
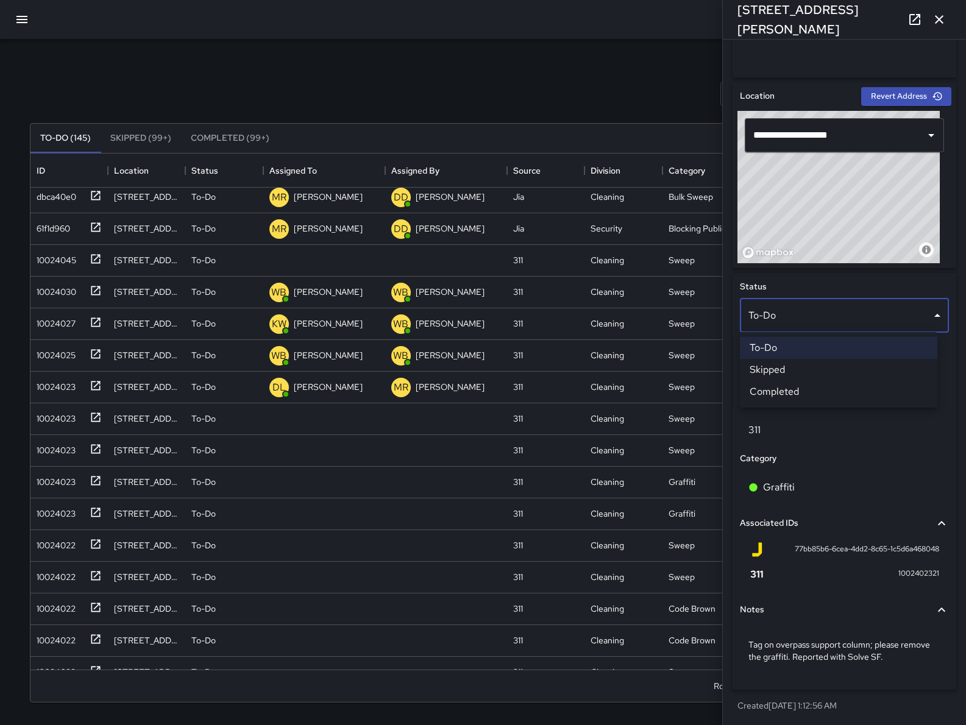
click at [807, 365] on li "Skipped" at bounding box center [838, 370] width 197 height 22
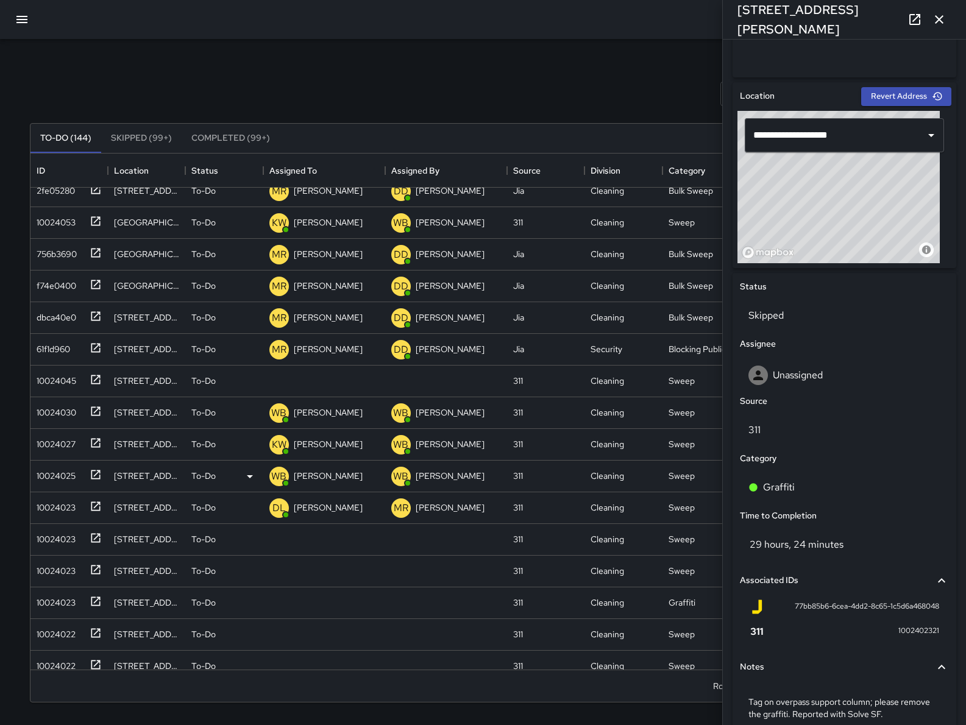
scroll to position [0, 0]
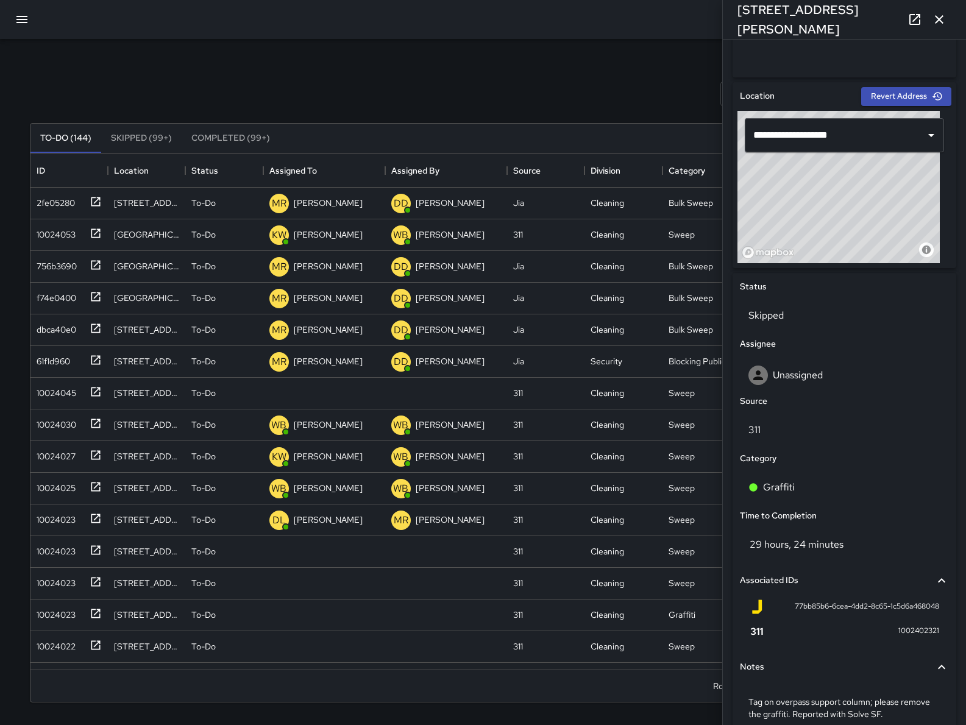
click at [944, 13] on icon "button" at bounding box center [939, 19] width 15 height 15
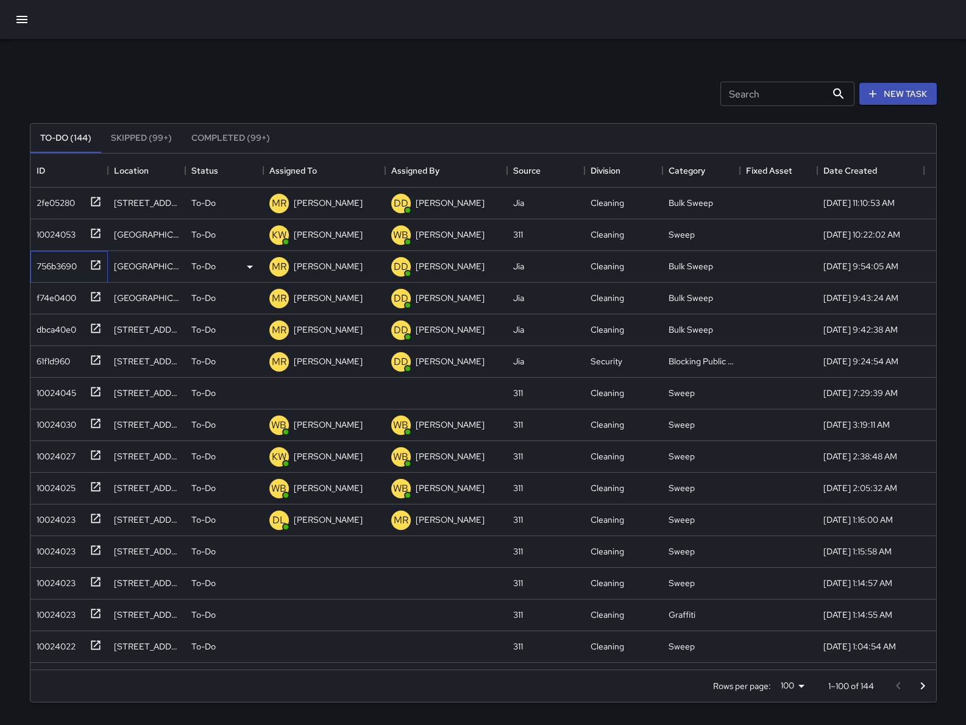
click at [72, 260] on div "756b3690" at bounding box center [54, 263] width 45 height 17
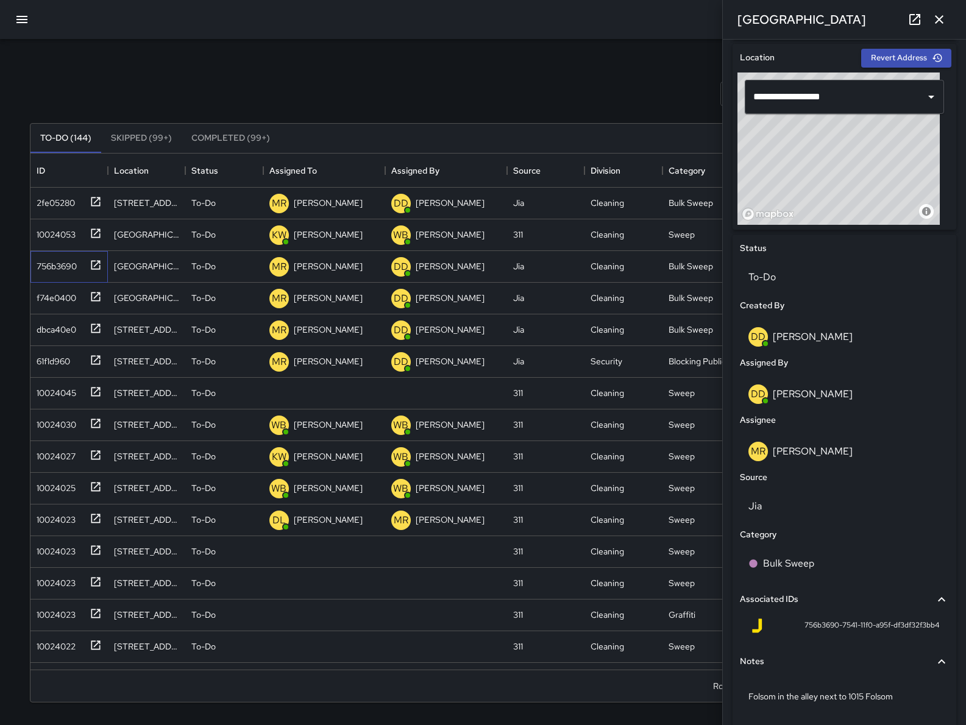
scroll to position [421, 0]
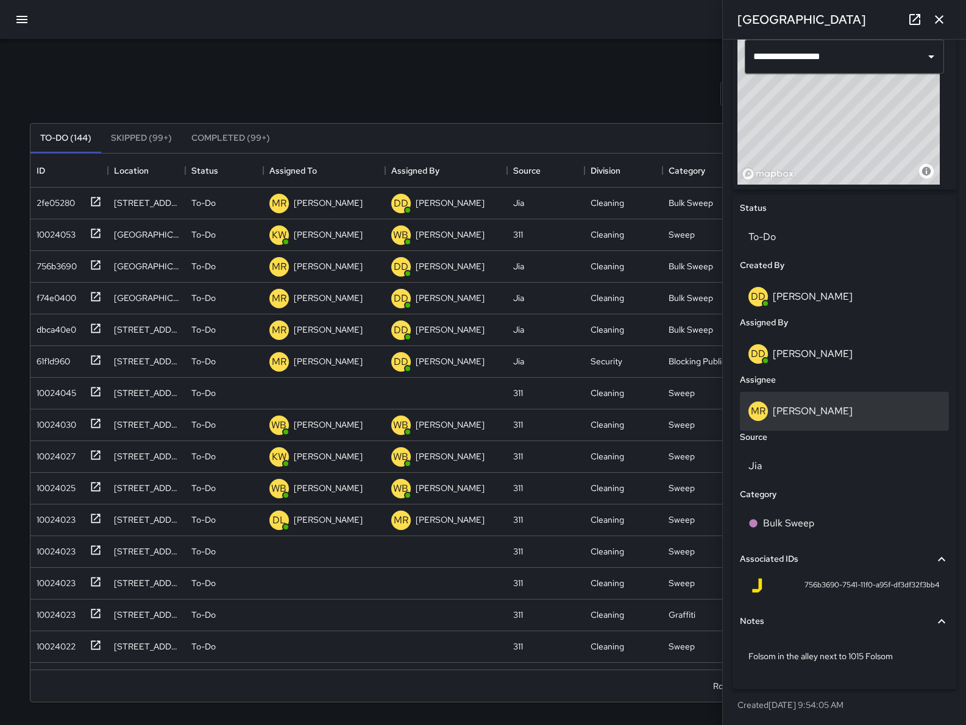
click at [829, 403] on div "[PERSON_NAME]" at bounding box center [844, 411] width 192 height 19
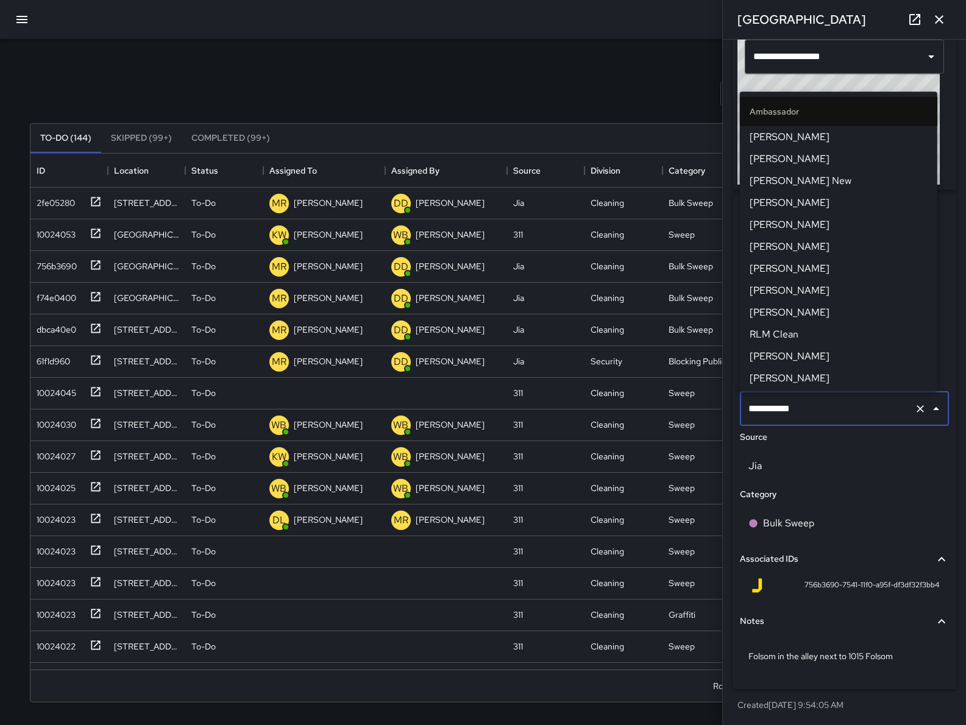
click at [829, 403] on input "**********" at bounding box center [827, 408] width 164 height 23
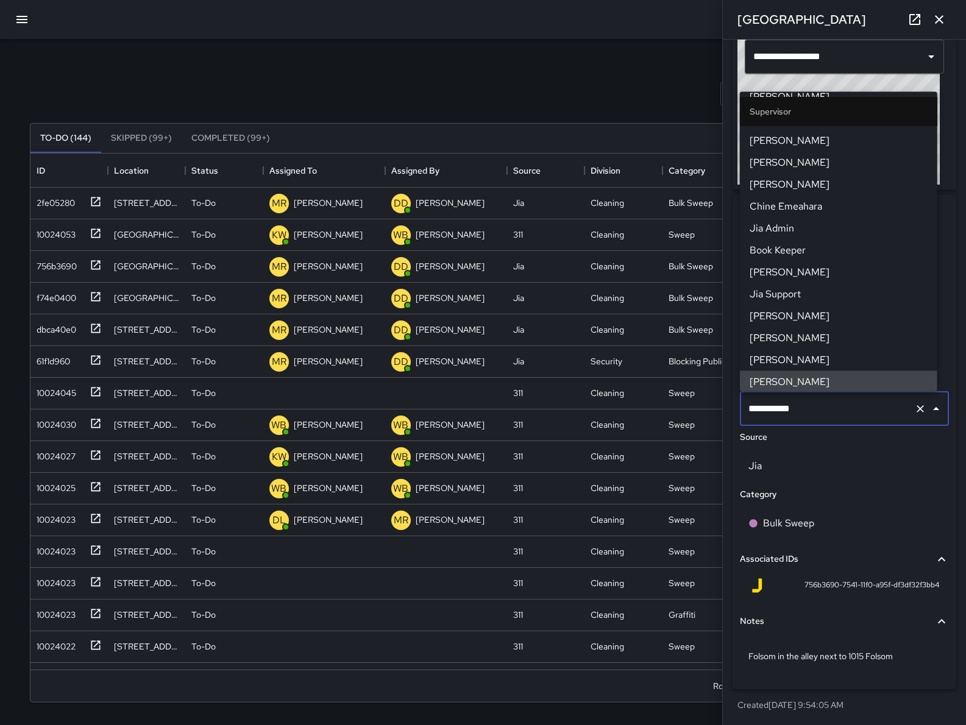
click at [829, 403] on input "**********" at bounding box center [827, 408] width 164 height 23
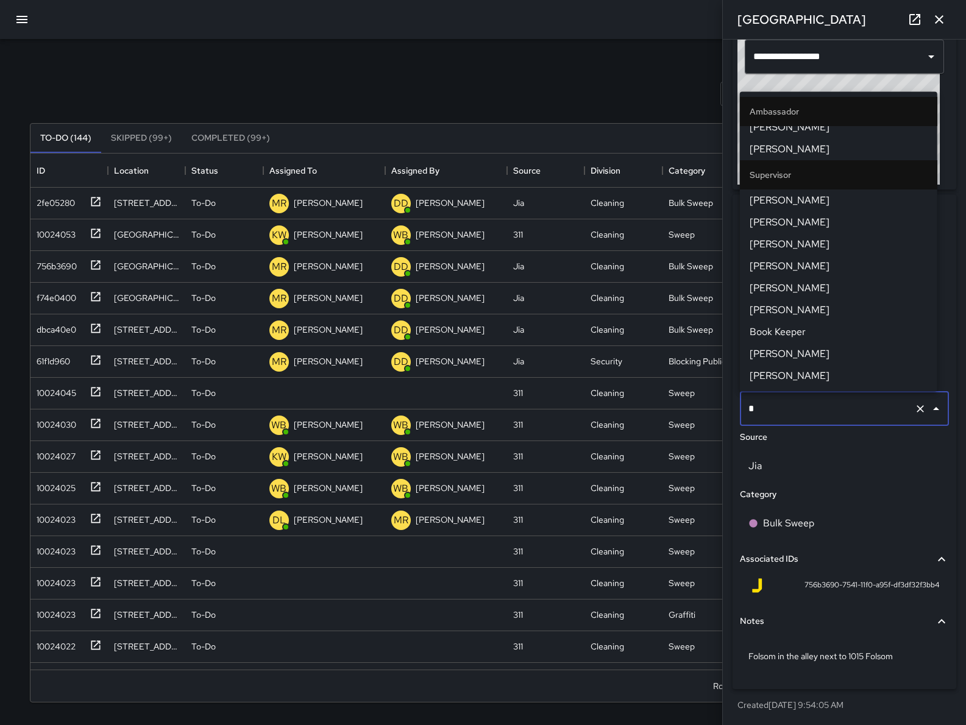
scroll to position [0, 0]
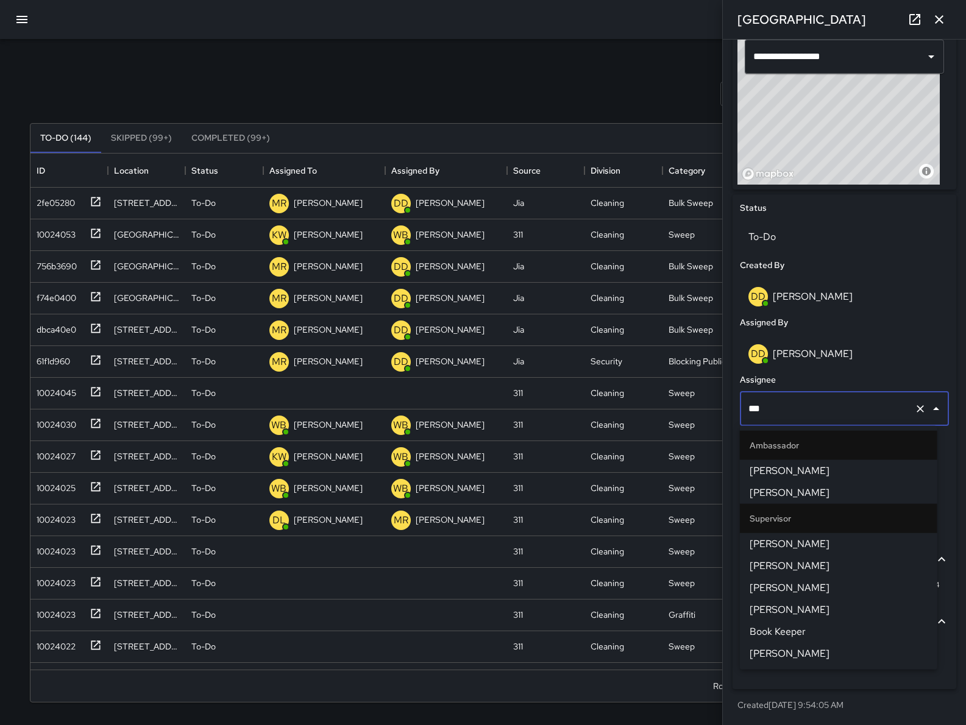
type input "****"
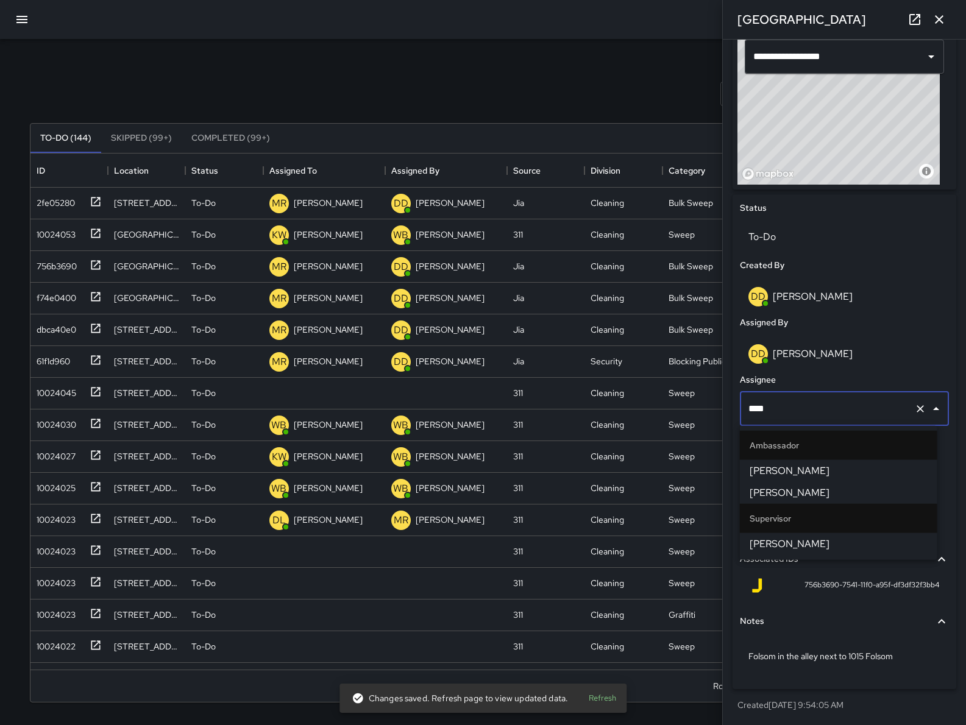
click at [819, 489] on span "[PERSON_NAME]" at bounding box center [838, 493] width 178 height 15
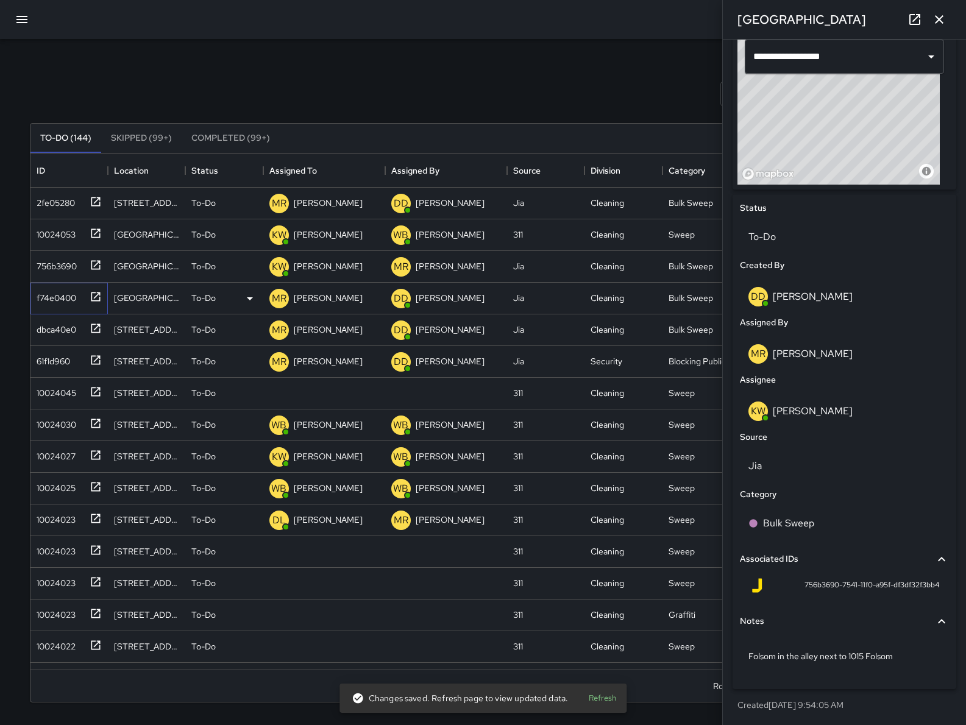
drag, startPoint x: 55, startPoint y: 302, endPoint x: 115, endPoint y: 312, distance: 61.1
click at [55, 303] on div "f74e0400" at bounding box center [54, 295] width 44 height 17
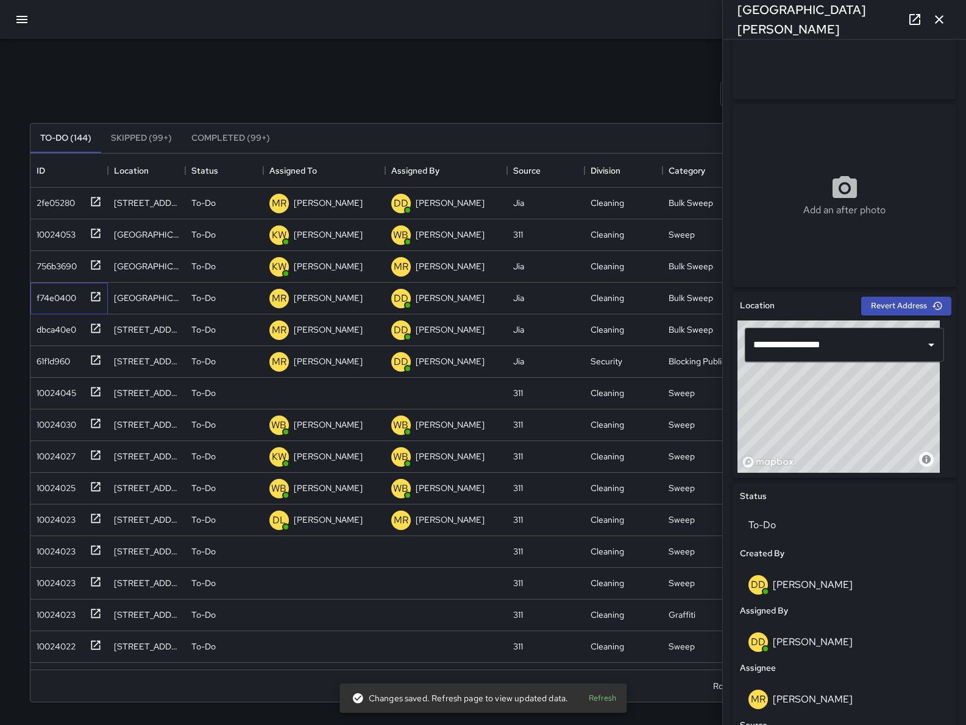
scroll to position [421, 0]
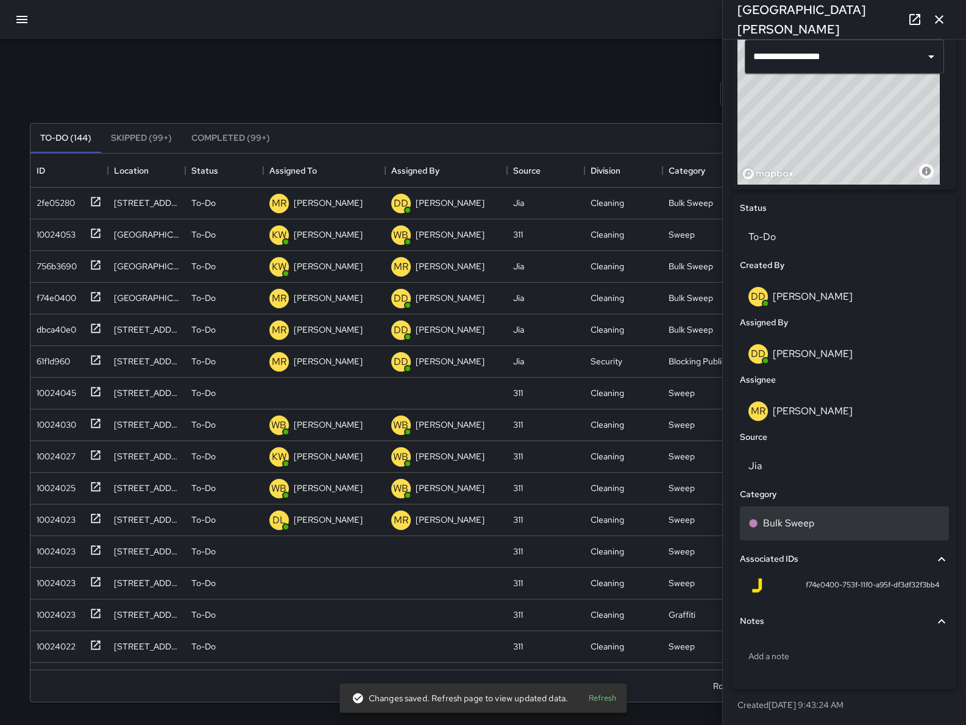
click at [833, 518] on div "Bulk Sweep" at bounding box center [844, 523] width 192 height 15
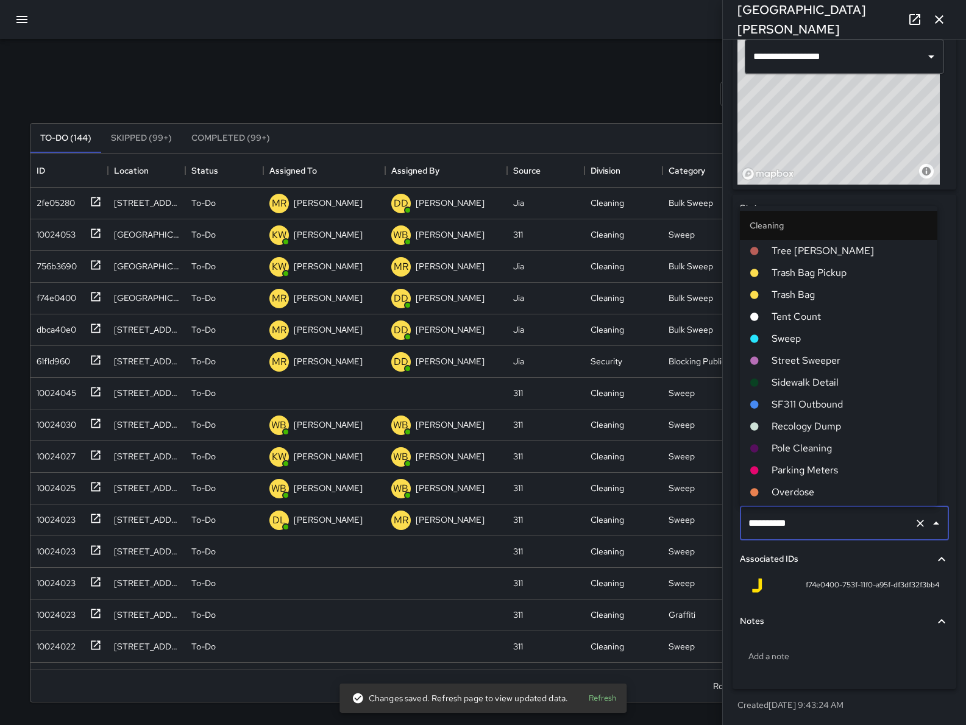
click at [833, 517] on input "**********" at bounding box center [827, 523] width 164 height 23
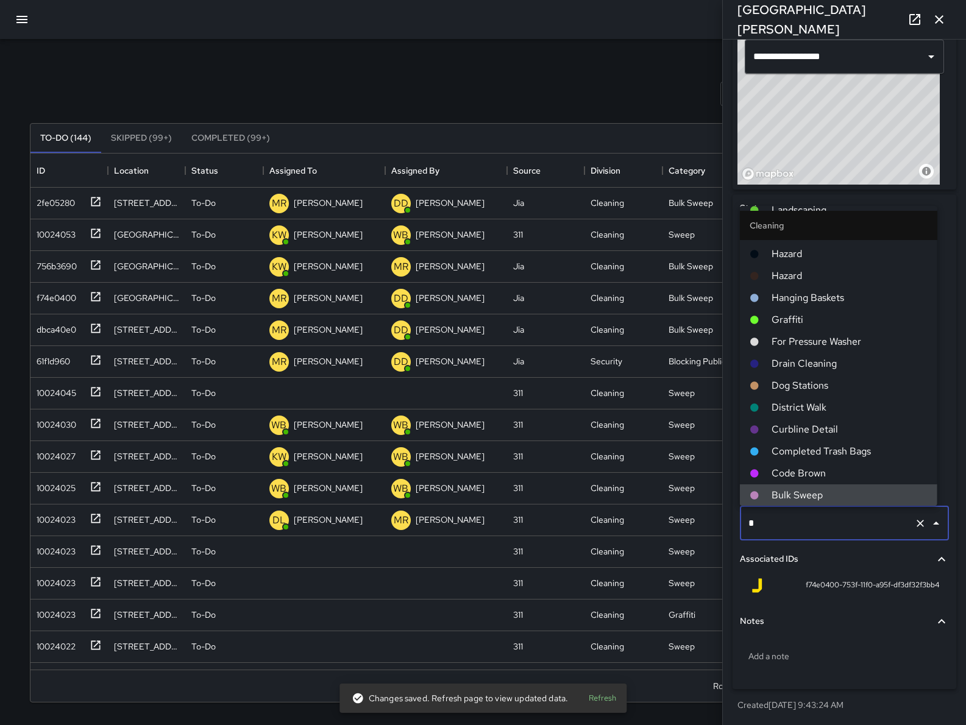
scroll to position [0, 0]
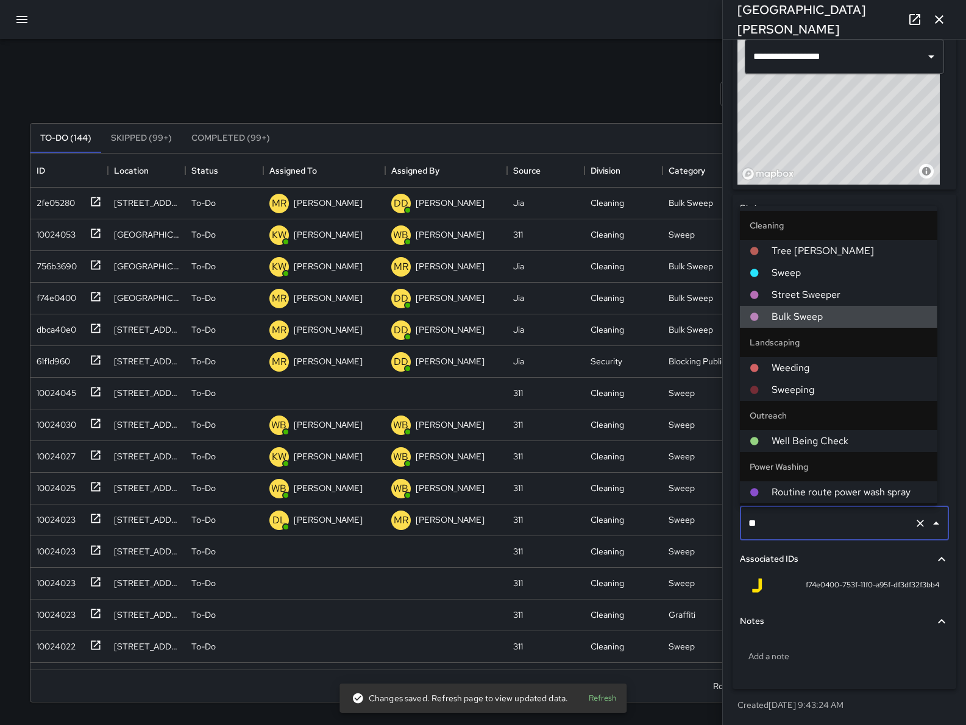
type input "***"
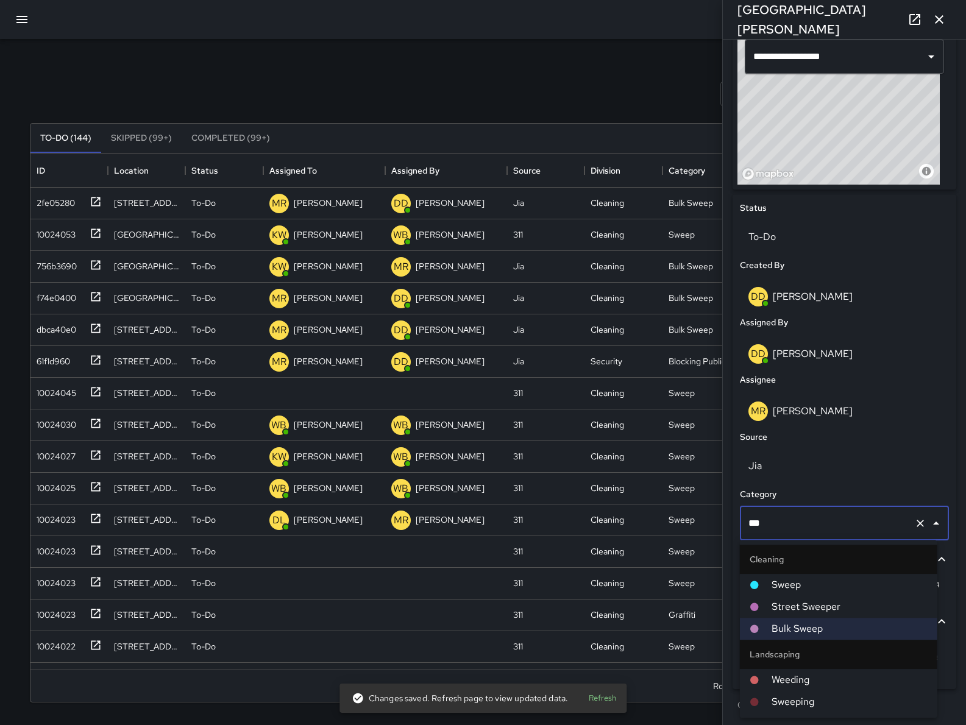
click at [826, 584] on span "Sweep" at bounding box center [849, 585] width 156 height 15
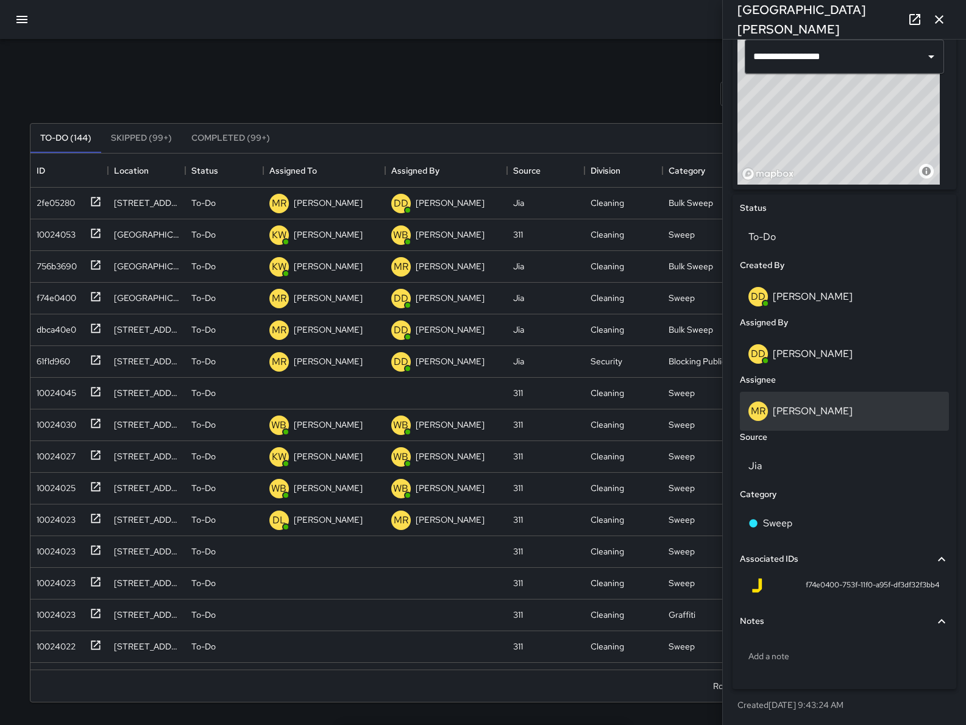
click at [804, 402] on div "[PERSON_NAME]" at bounding box center [844, 411] width 192 height 19
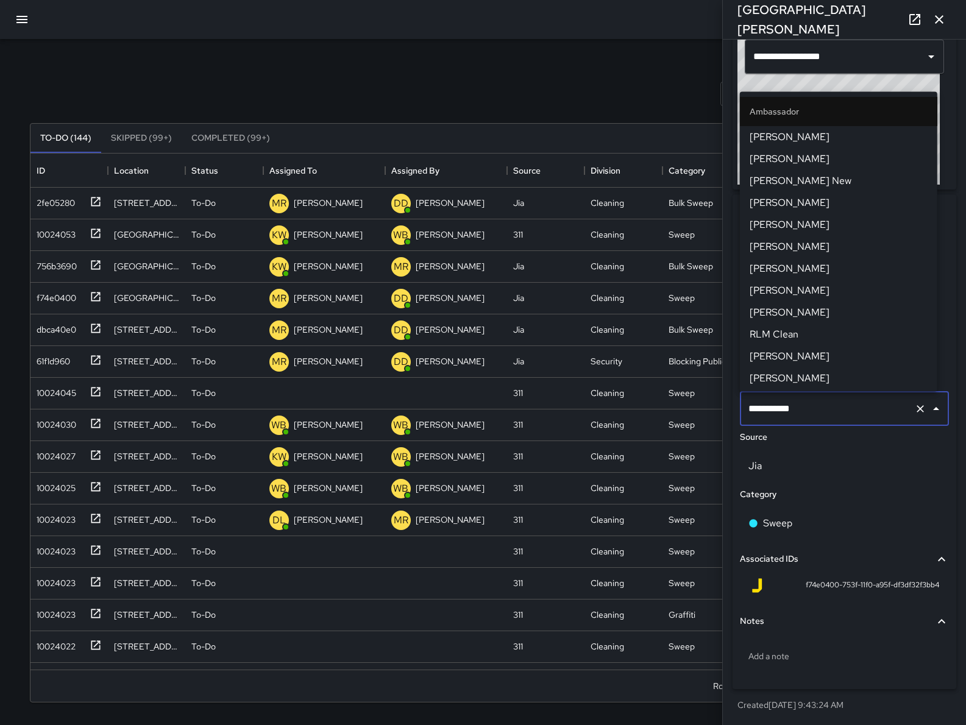
scroll to position [1210, 0]
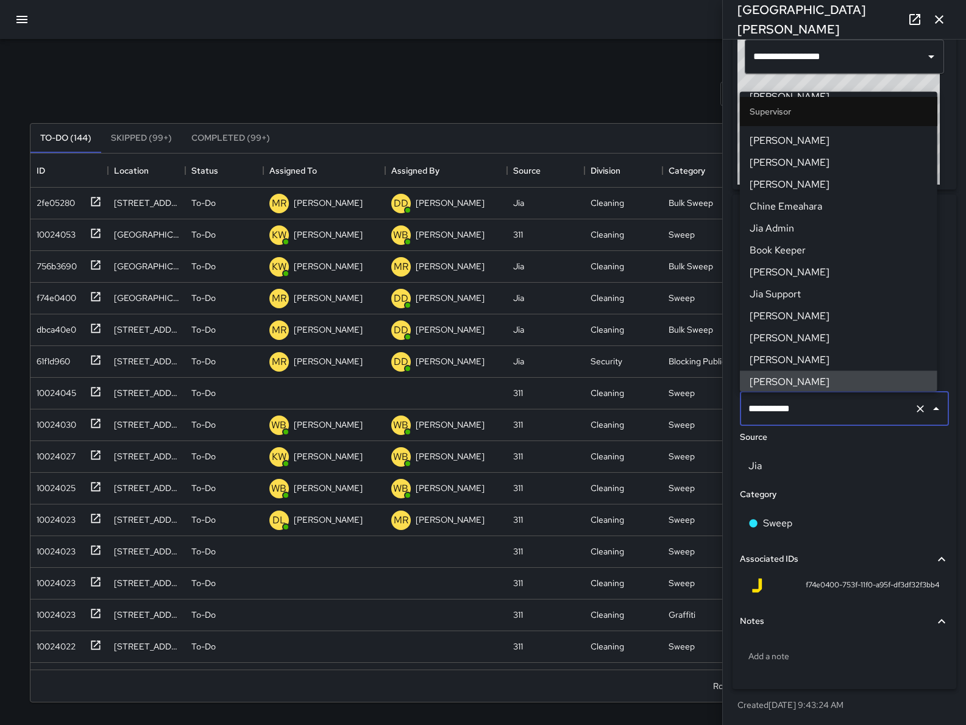
click at [804, 402] on input "**********" at bounding box center [827, 408] width 164 height 23
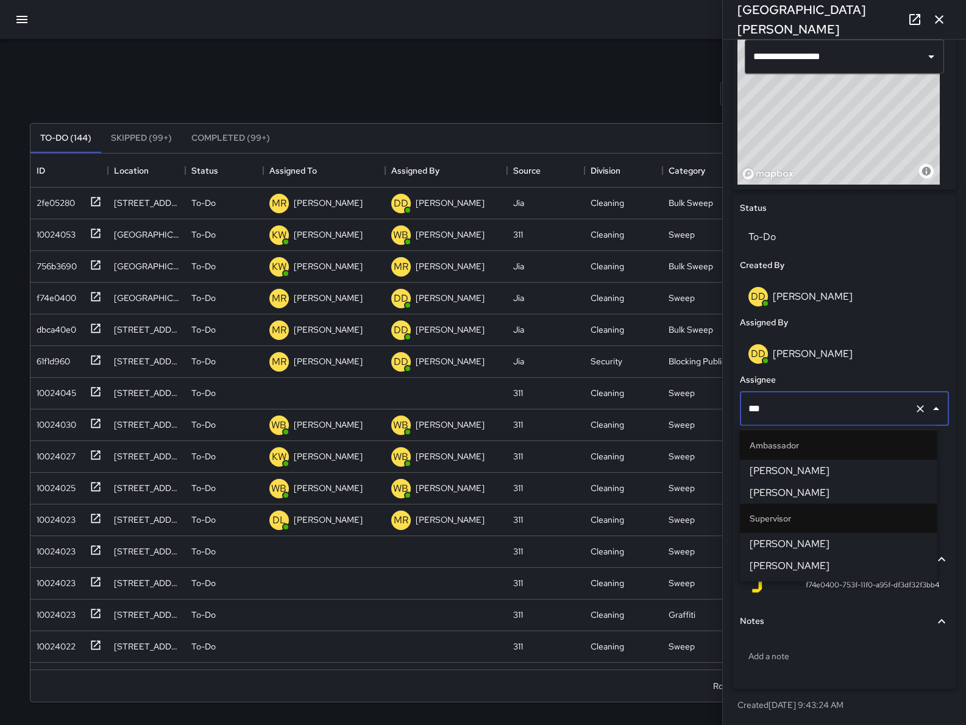
type input "****"
click at [804, 488] on span "[PERSON_NAME]" at bounding box center [838, 493] width 178 height 15
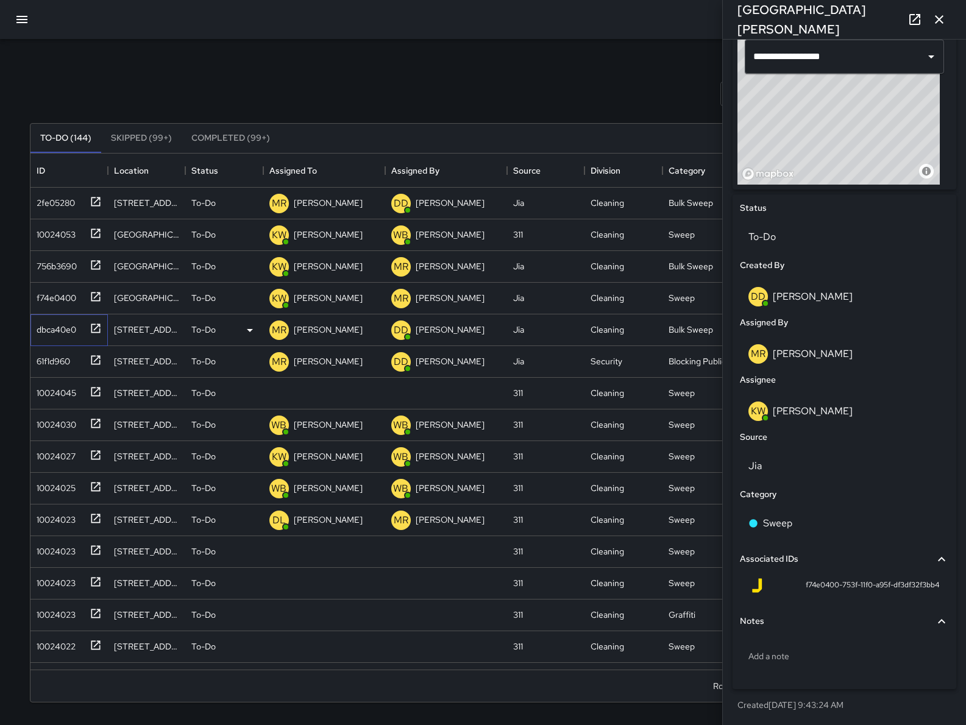
click at [71, 324] on div "dbca40e0" at bounding box center [54, 327] width 44 height 17
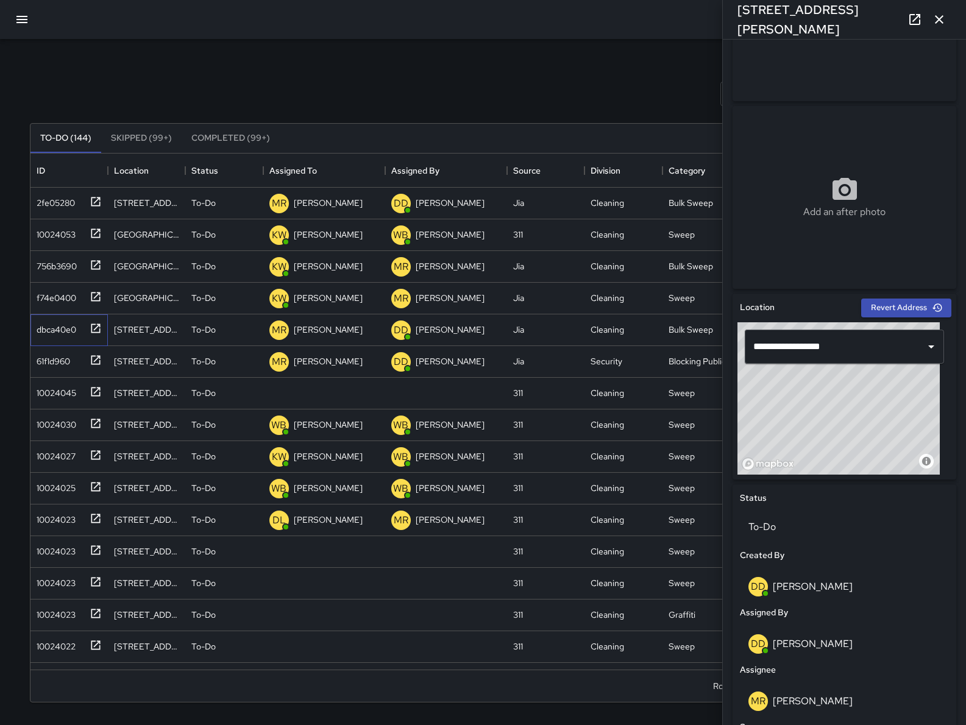
scroll to position [421, 0]
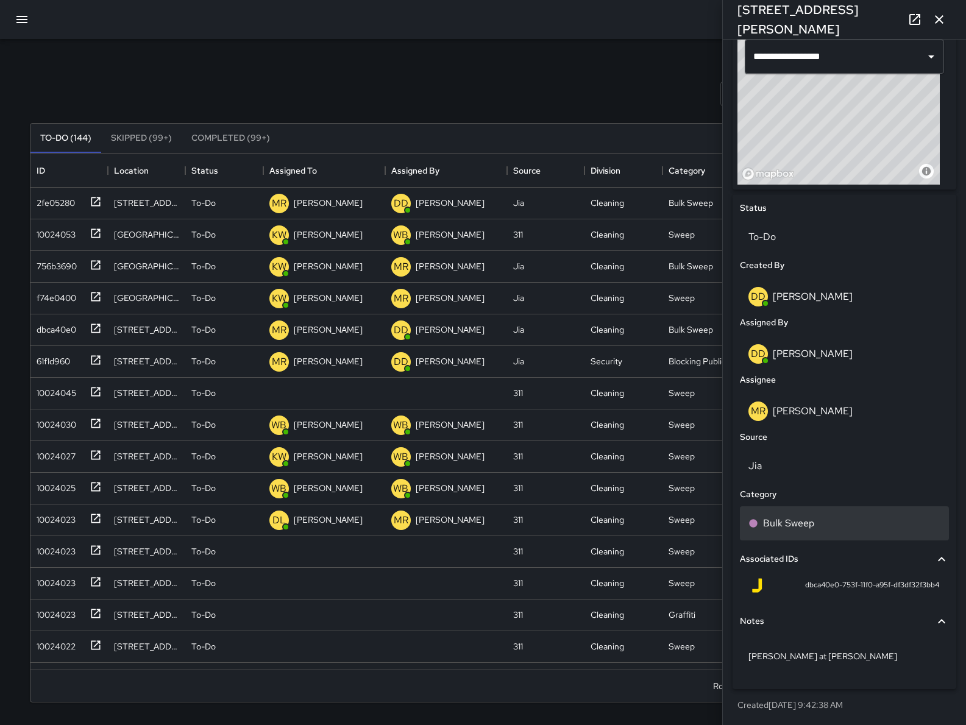
click at [829, 515] on div "Bulk Sweep" at bounding box center [844, 523] width 209 height 34
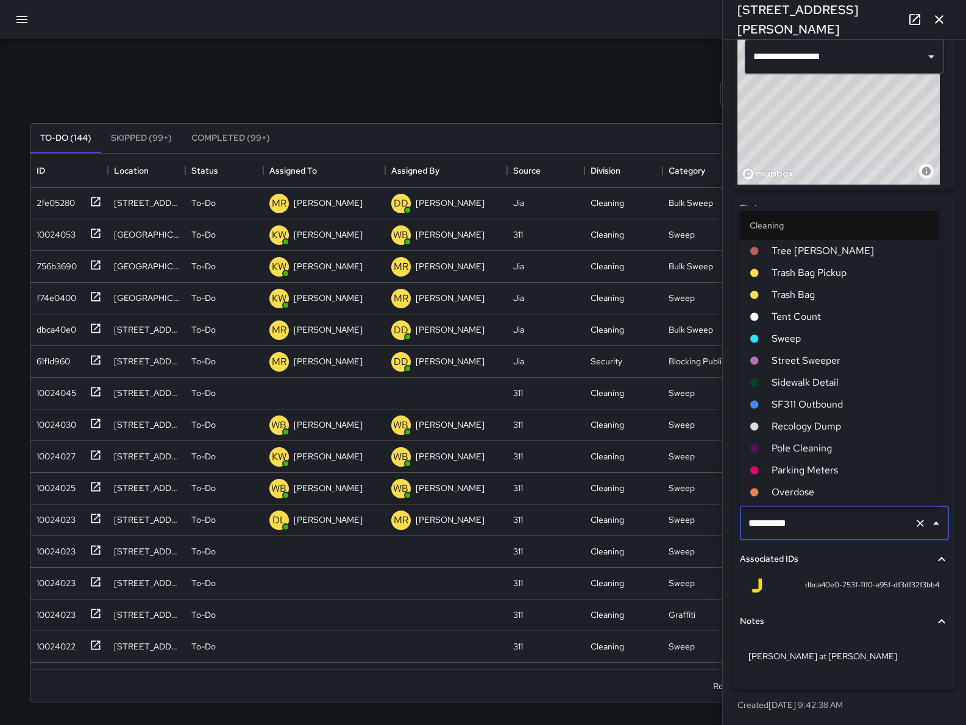
click at [828, 514] on input "**********" at bounding box center [827, 523] width 164 height 23
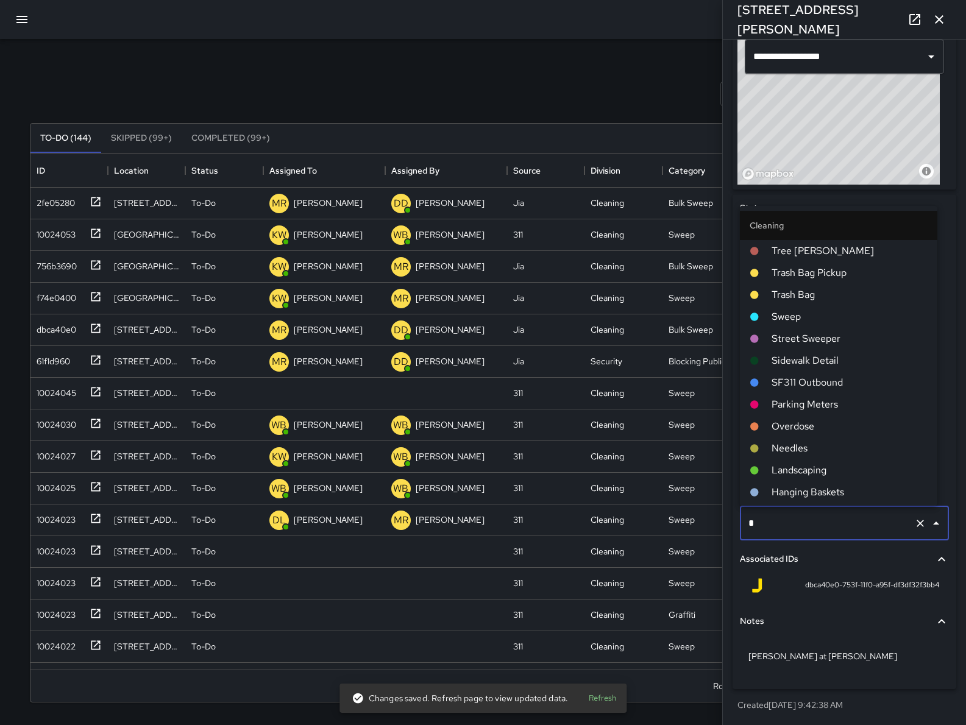
scroll to position [107, 0]
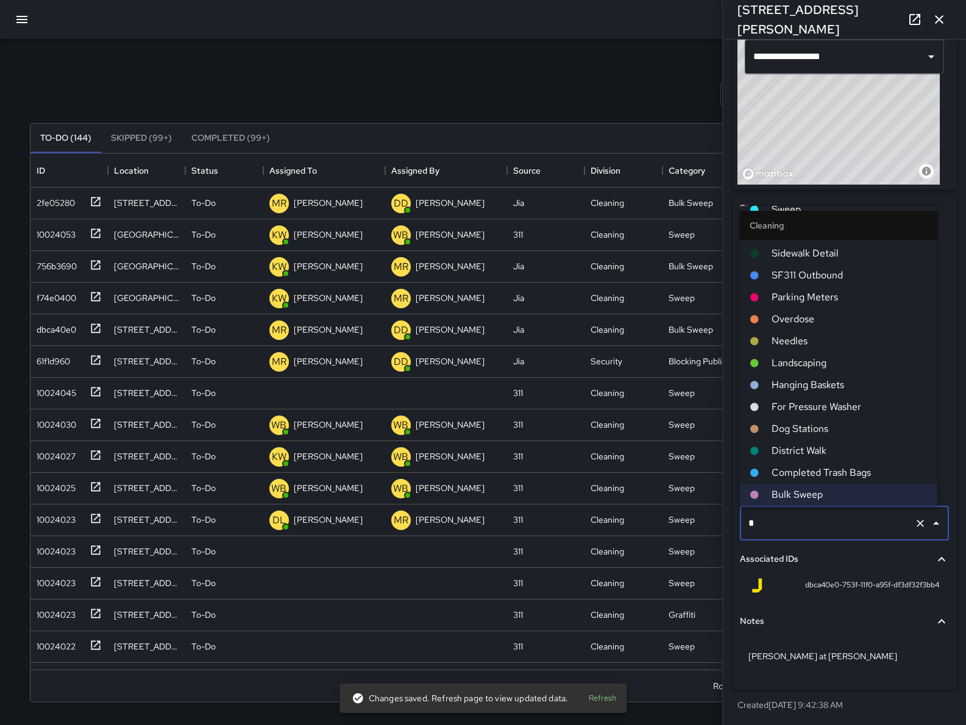
type input "**"
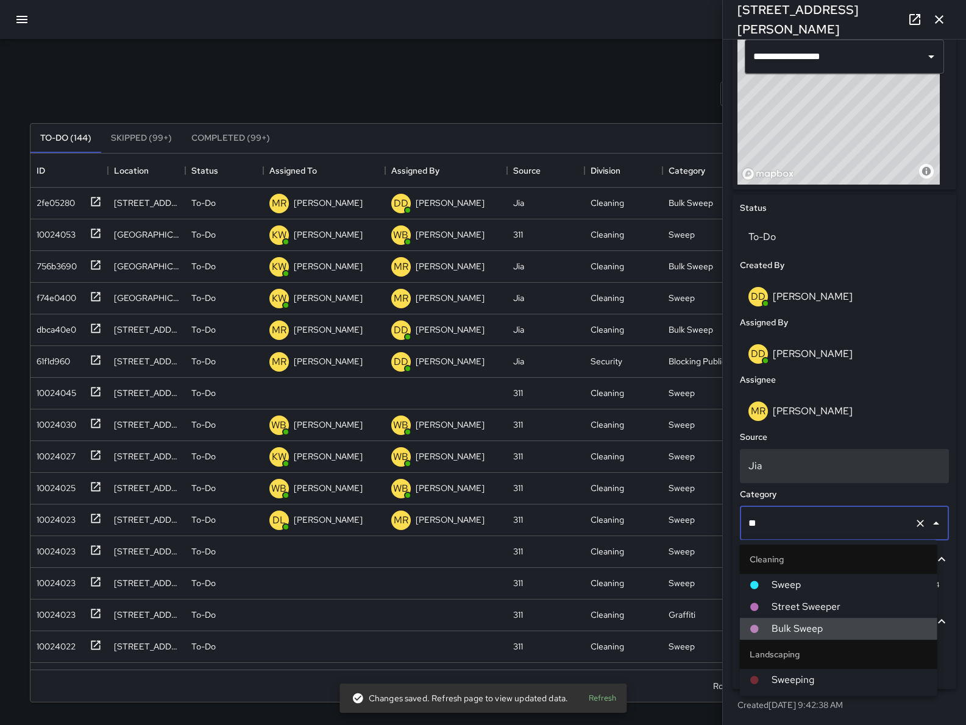
scroll to position [0, 0]
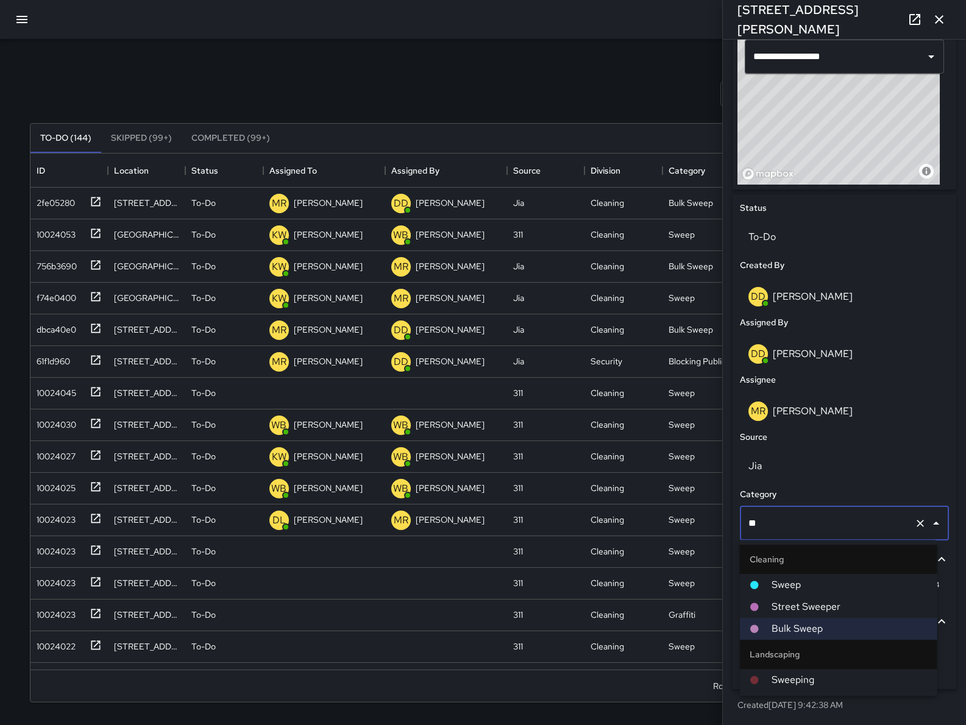
click at [779, 591] on span "Sweep" at bounding box center [849, 585] width 156 height 15
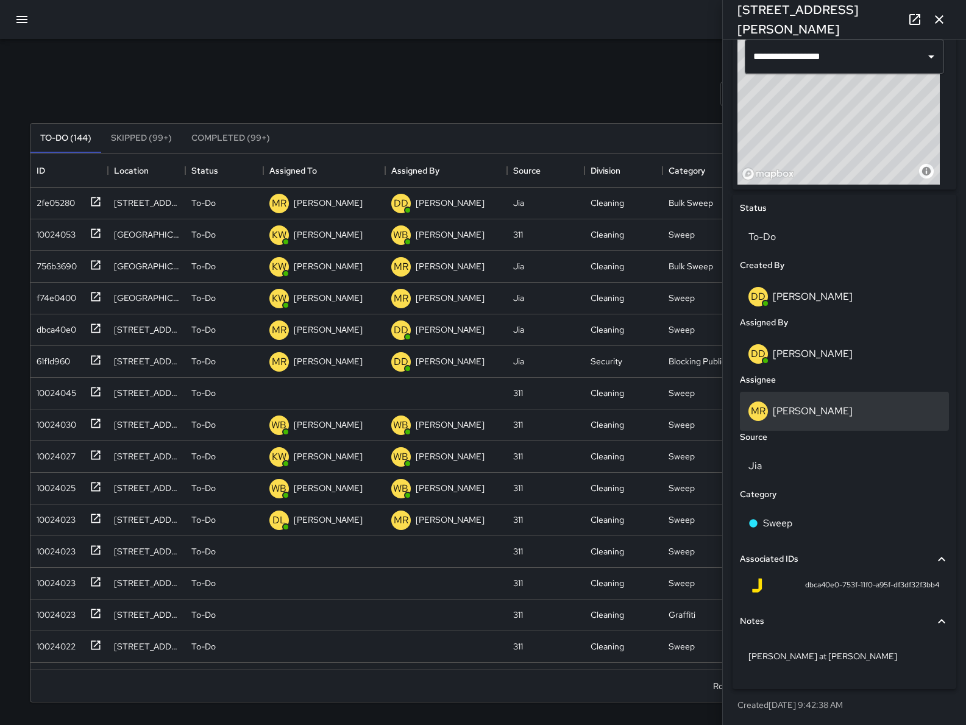
click at [788, 402] on div "[PERSON_NAME]" at bounding box center [844, 411] width 192 height 19
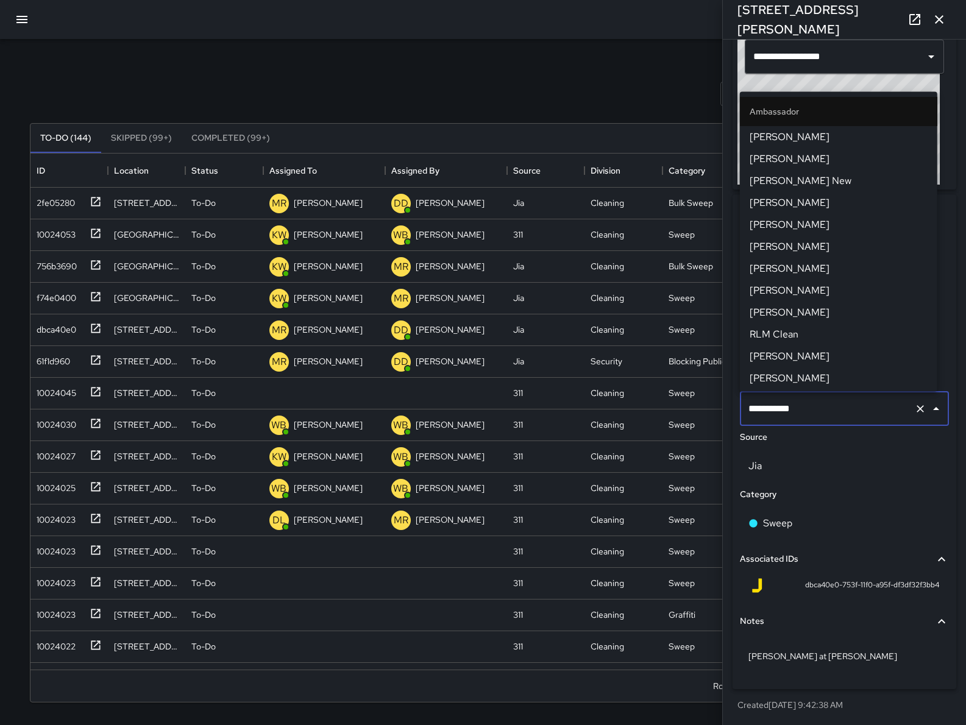
click at [788, 402] on input "**********" at bounding box center [827, 408] width 164 height 23
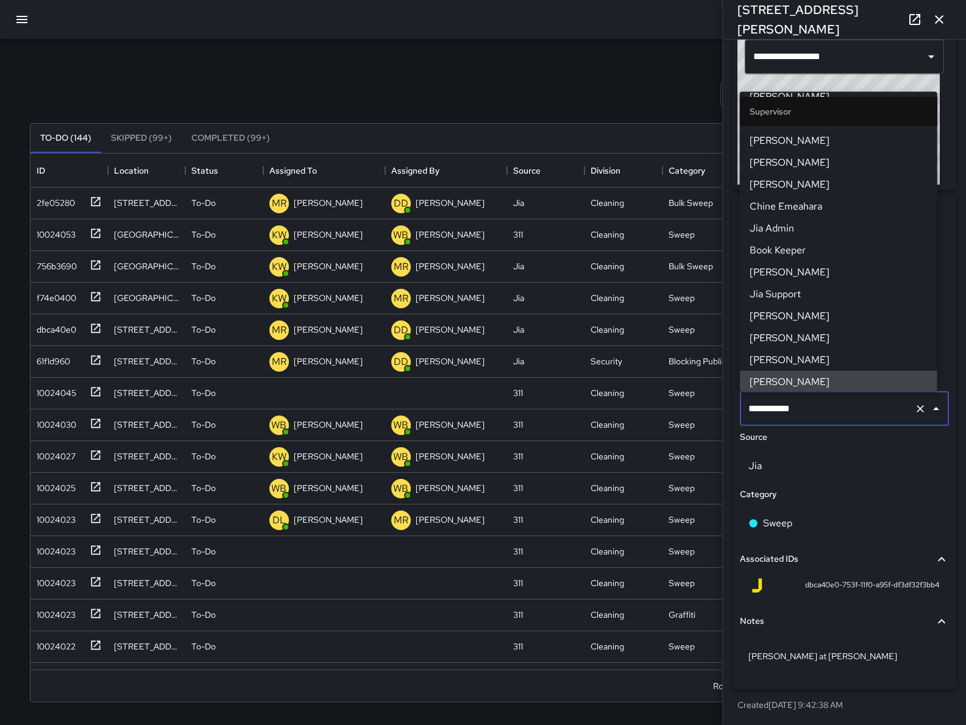
click at [788, 402] on input "**********" at bounding box center [827, 408] width 164 height 23
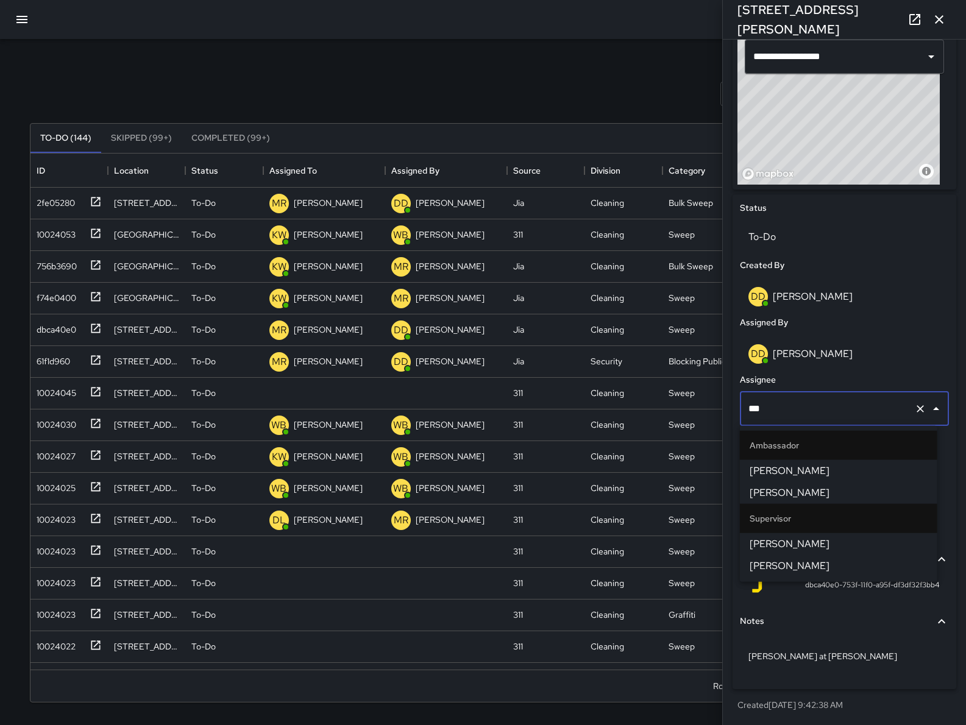
type input "****"
click at [787, 493] on span "[PERSON_NAME]" at bounding box center [838, 493] width 178 height 15
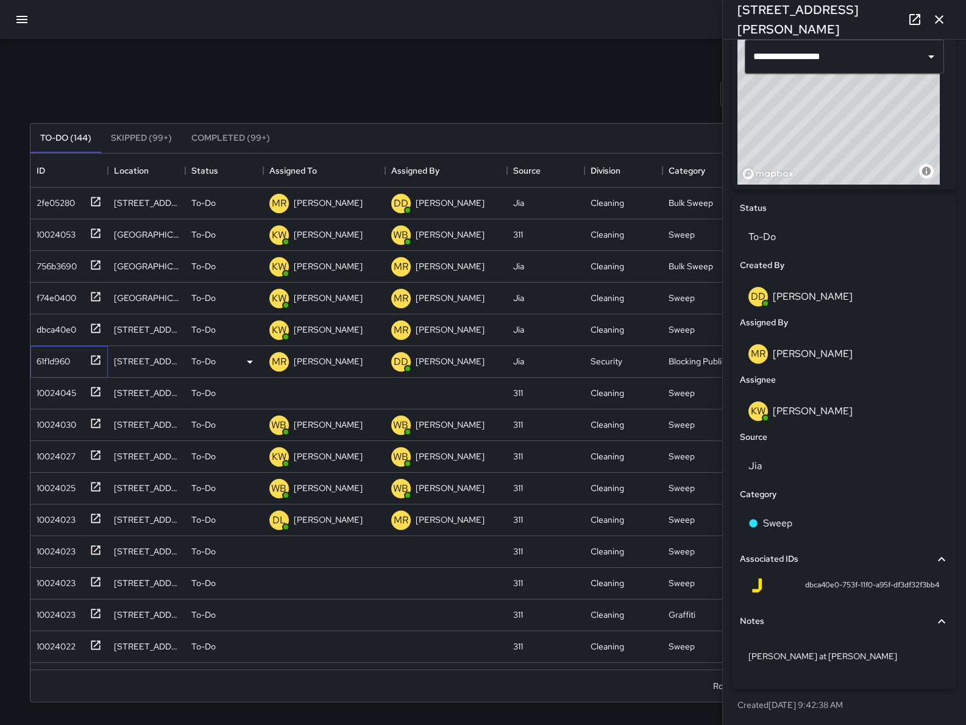
click at [63, 368] on div "61f1d960" at bounding box center [67, 359] width 70 height 20
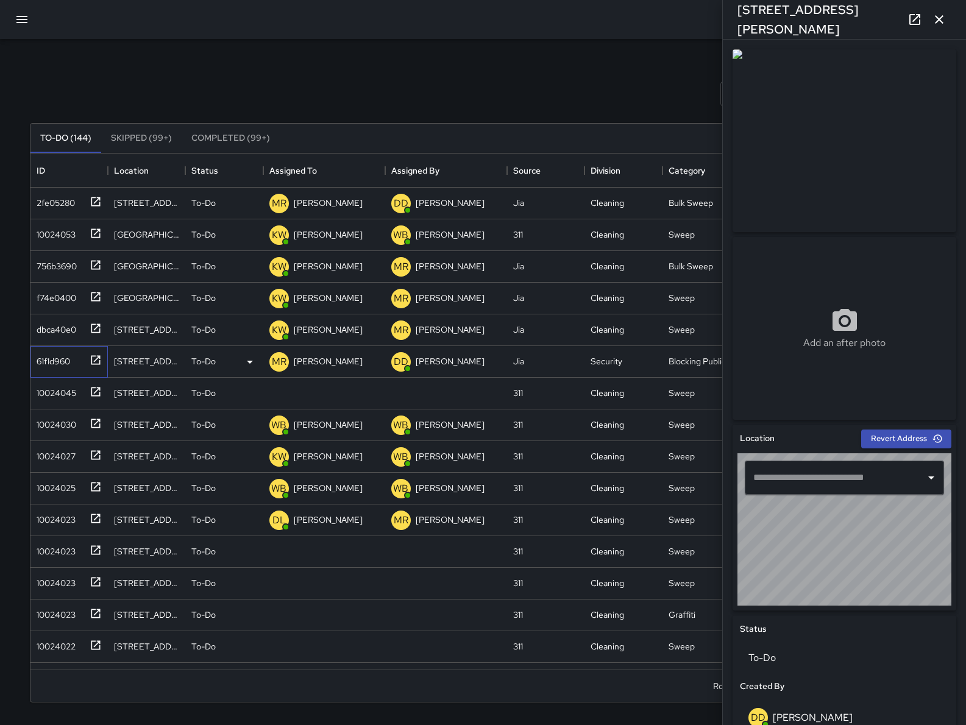
type input "**********"
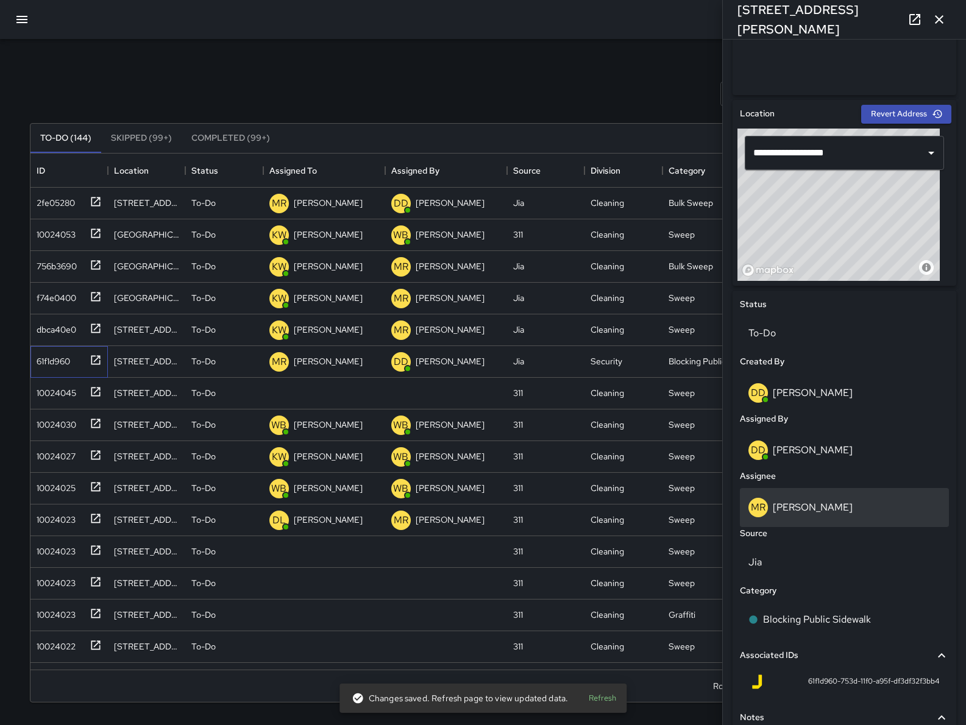
scroll to position [328, 0]
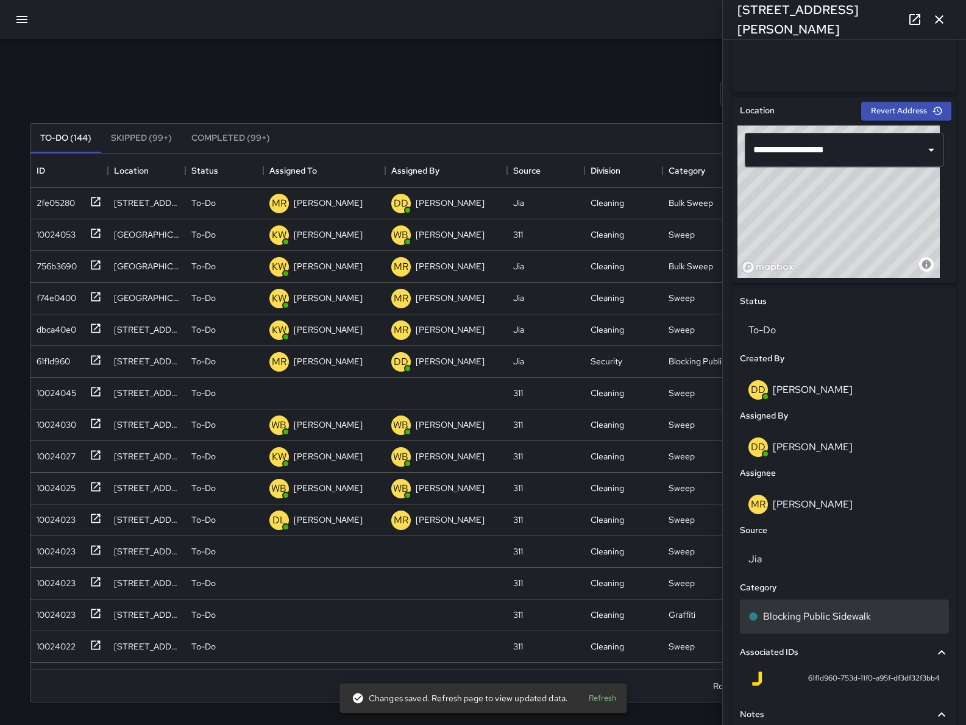
click at [863, 609] on p "Blocking Public Sidewalk" at bounding box center [817, 616] width 108 height 15
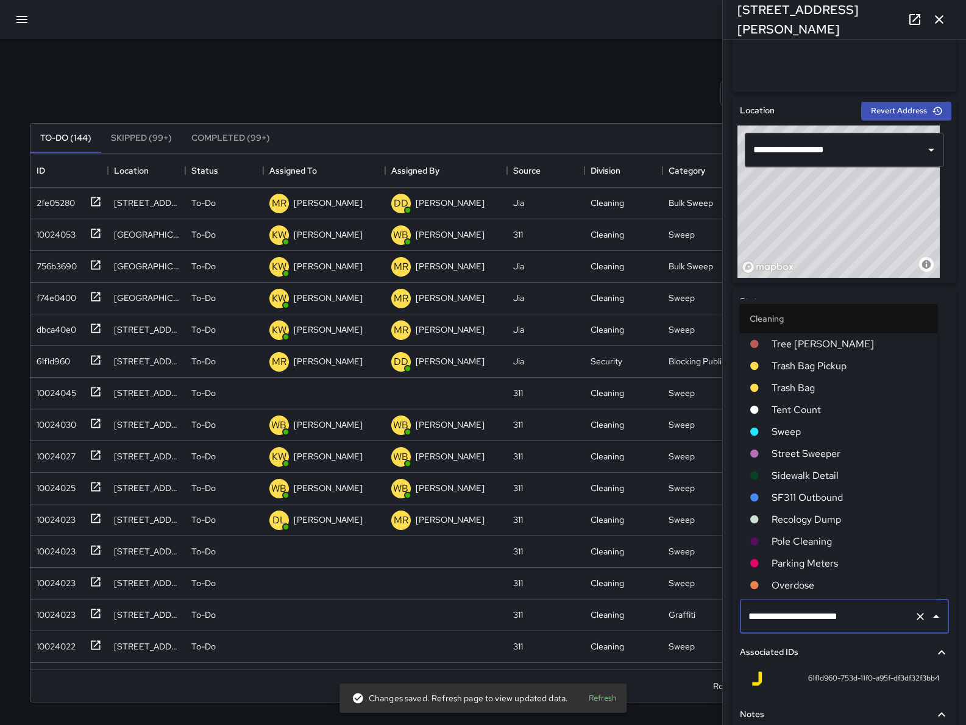
click at [863, 608] on input "**********" at bounding box center [827, 616] width 164 height 23
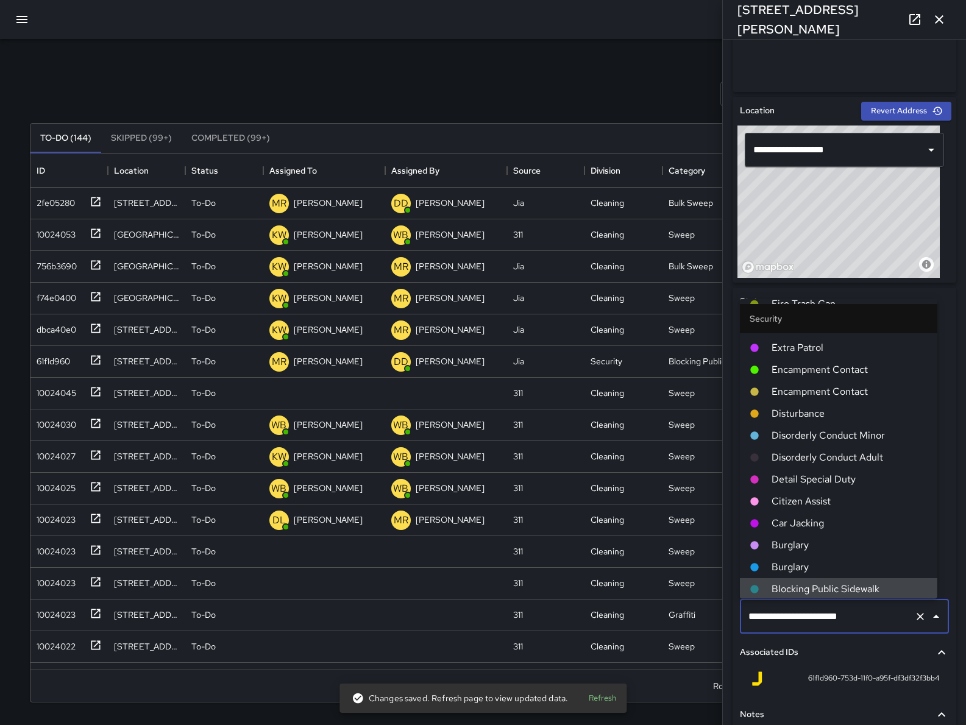
click at [864, 610] on input "**********" at bounding box center [827, 616] width 164 height 23
click at [866, 613] on input "**********" at bounding box center [827, 616] width 164 height 23
click at [865, 612] on input "**********" at bounding box center [827, 616] width 164 height 23
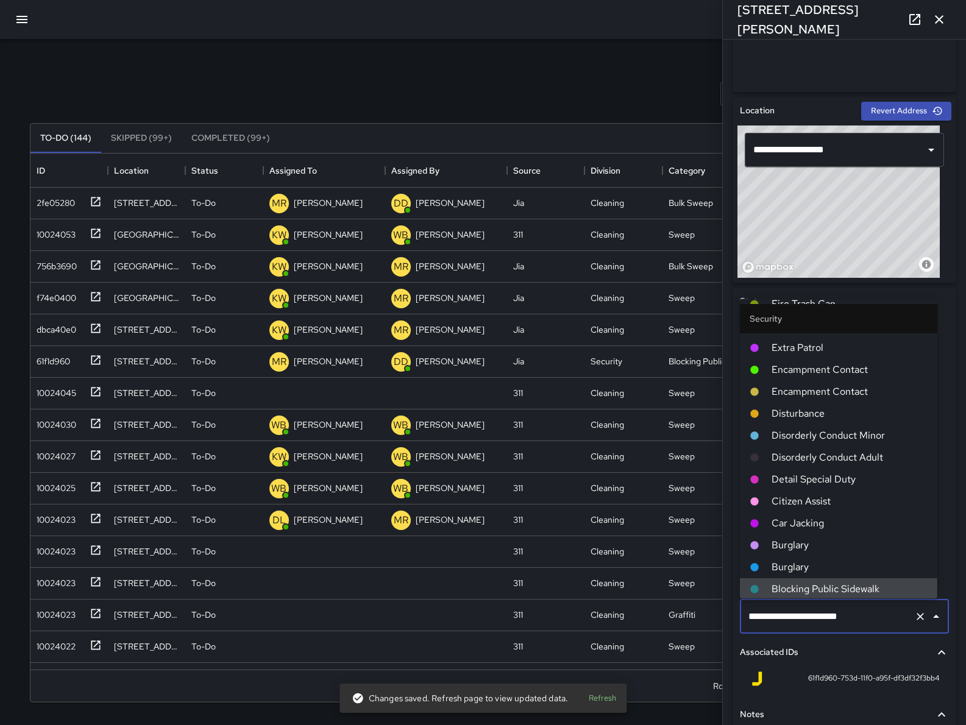
click at [865, 612] on input "**********" at bounding box center [827, 616] width 164 height 23
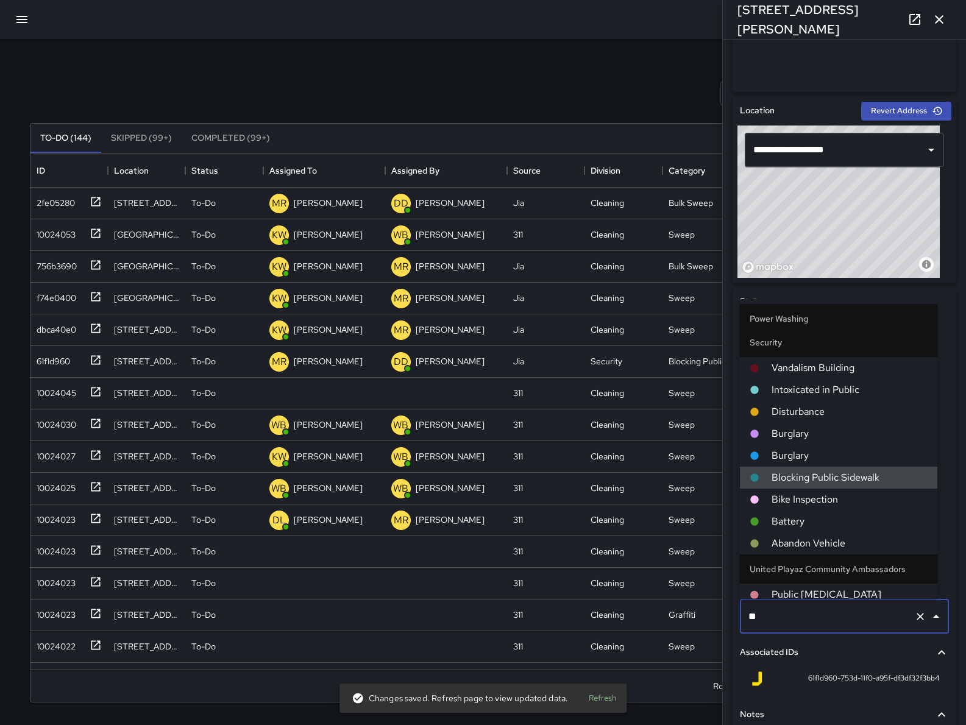
scroll to position [0, 0]
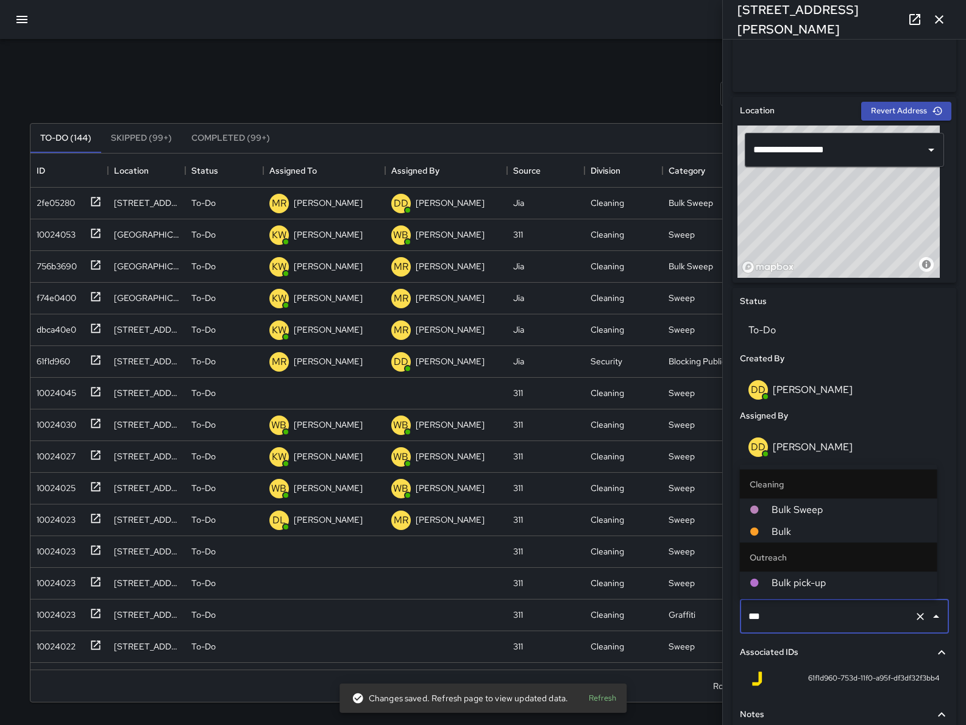
type input "****"
click at [838, 503] on span "Bulk Sweep" at bounding box center [849, 510] width 156 height 15
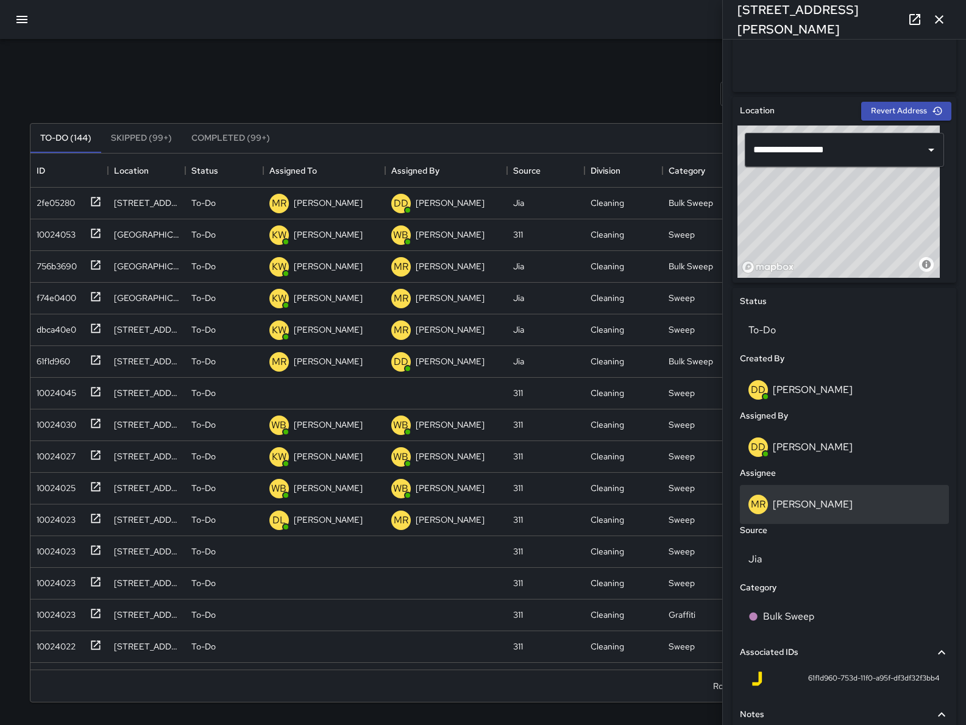
click at [824, 500] on div "[PERSON_NAME]" at bounding box center [844, 504] width 192 height 19
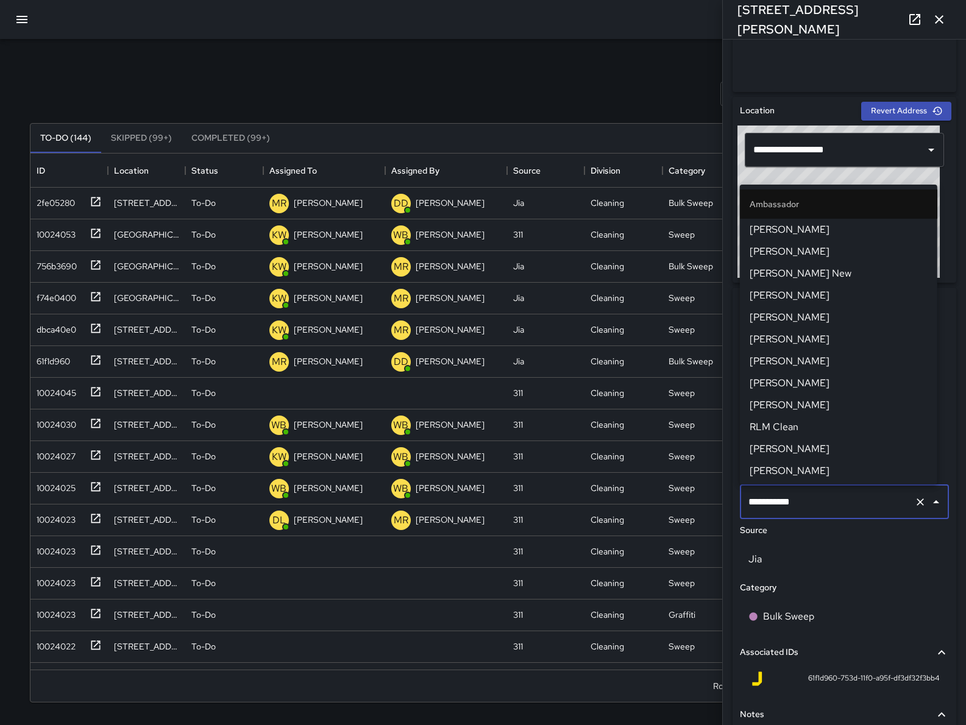
scroll to position [1210, 0]
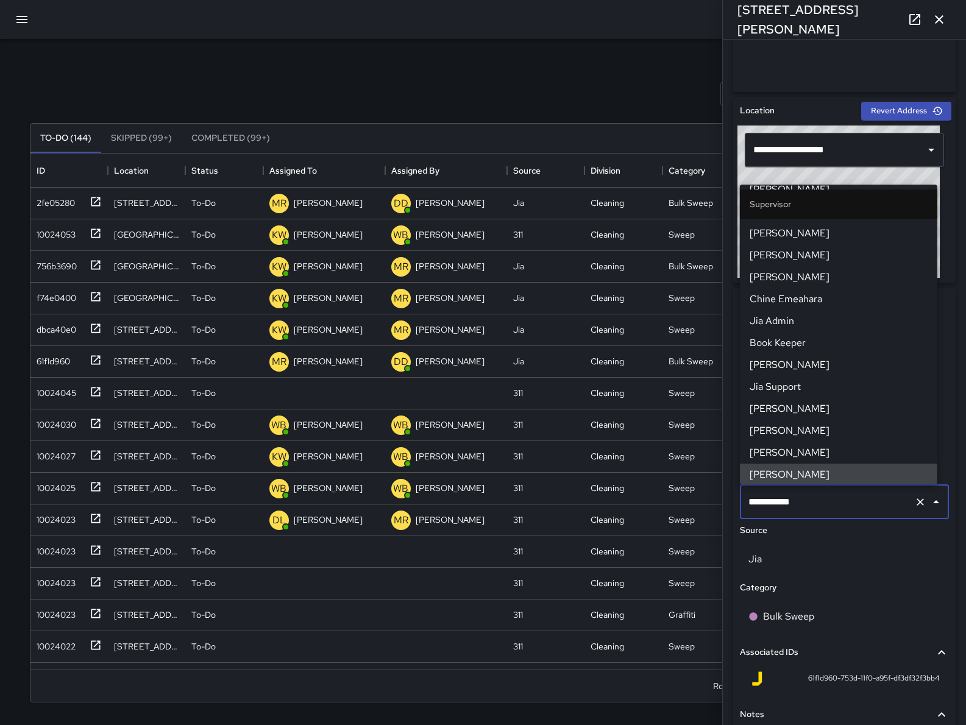
click at [824, 500] on input "**********" at bounding box center [827, 501] width 164 height 23
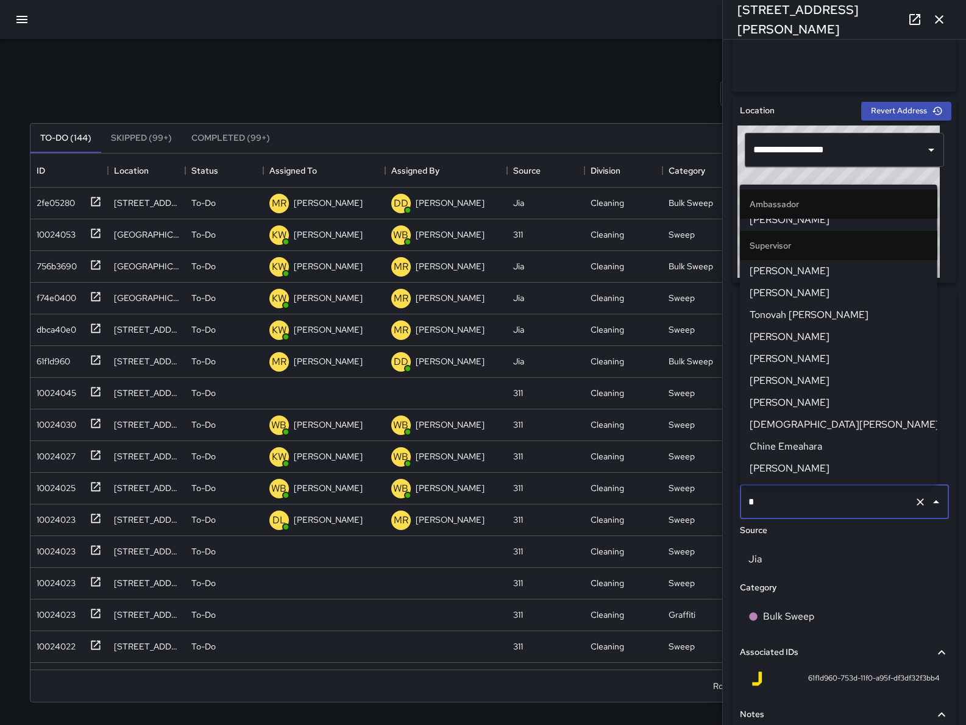
scroll to position [0, 0]
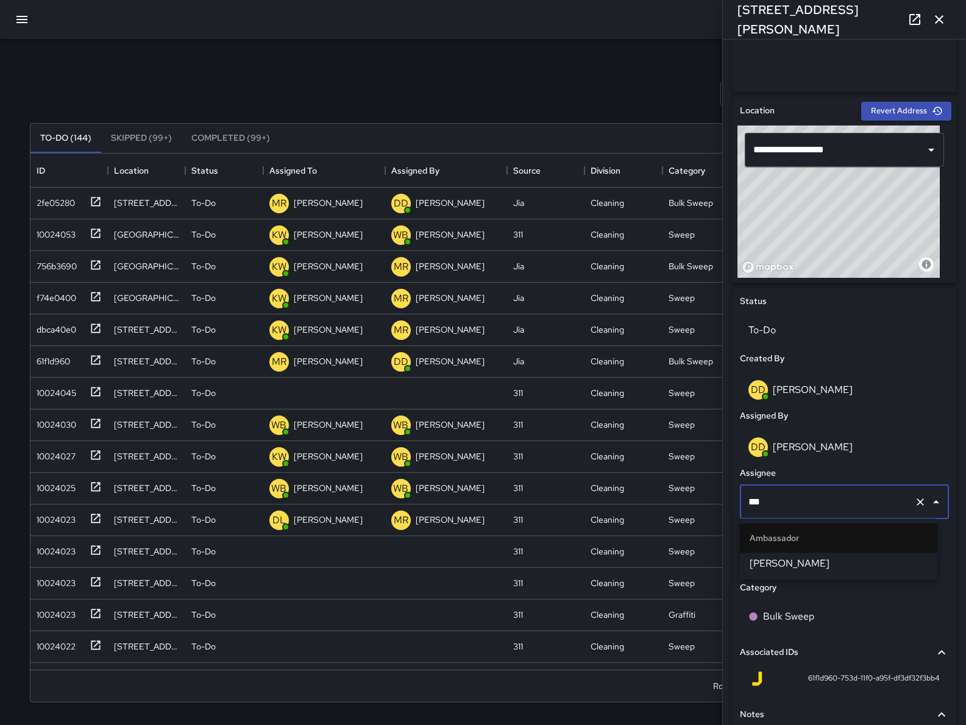
type input "****"
click at [809, 568] on span "[PERSON_NAME]" at bounding box center [838, 563] width 178 height 15
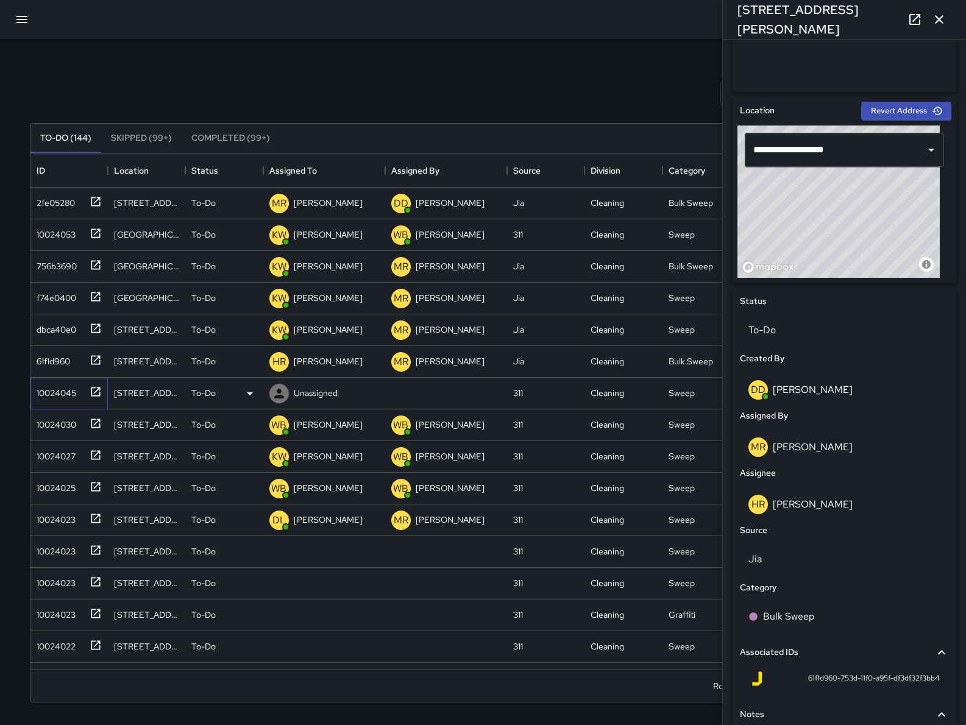
drag, startPoint x: 40, startPoint y: 393, endPoint x: 35, endPoint y: 389, distance: 6.5
click at [38, 392] on div "10024045" at bounding box center [54, 390] width 44 height 17
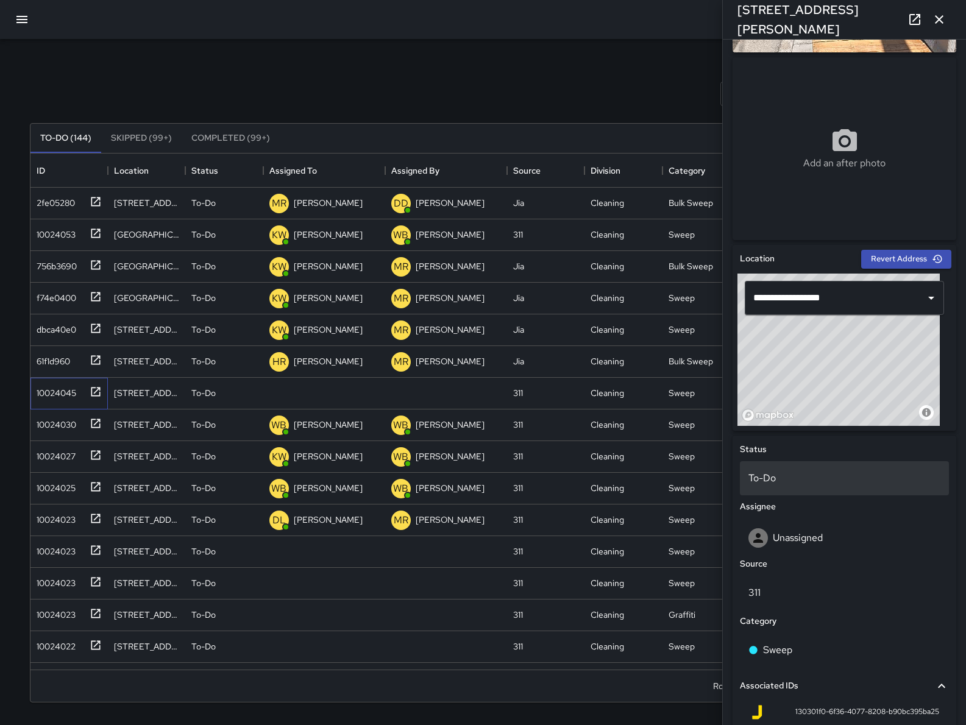
scroll to position [330, 0]
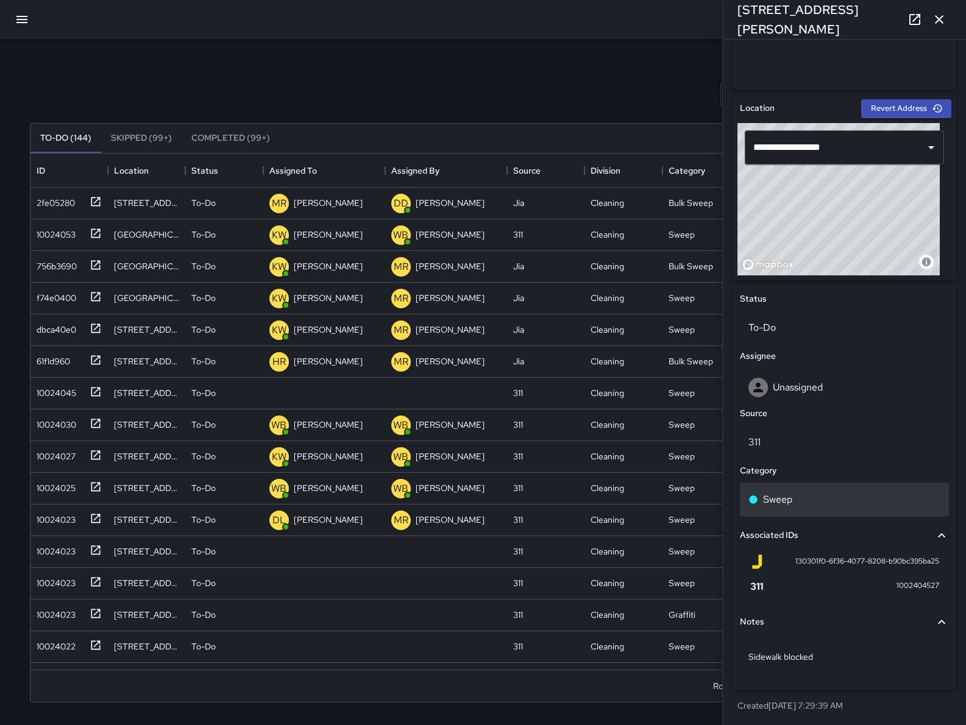
click at [811, 505] on div "Sweep" at bounding box center [844, 499] width 192 height 15
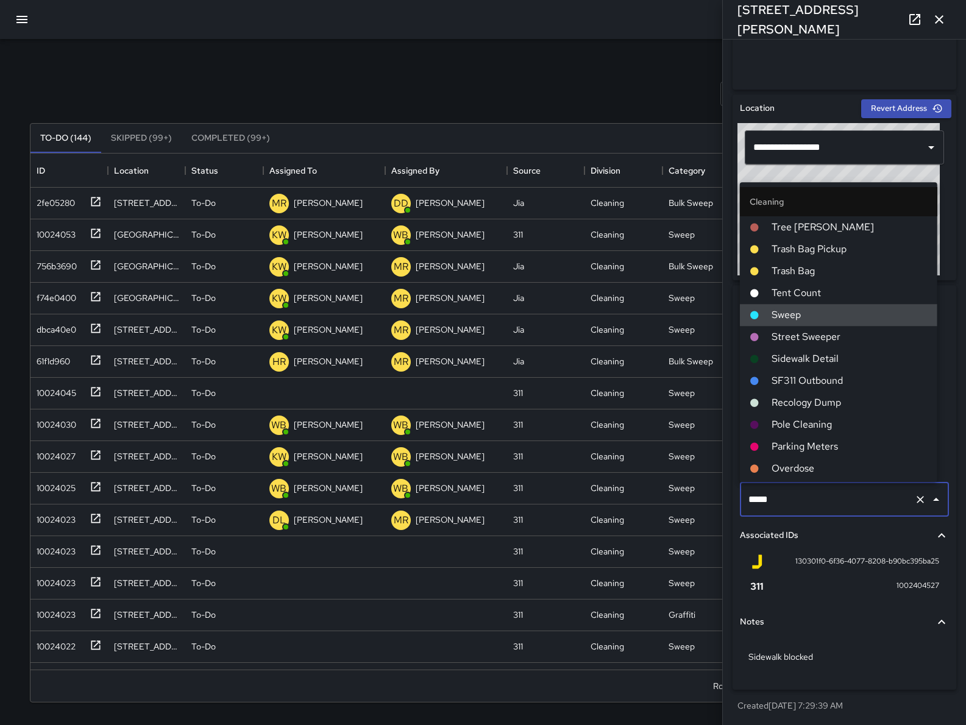
click at [812, 505] on input "*****" at bounding box center [827, 499] width 164 height 23
click at [813, 505] on input "*****" at bounding box center [827, 499] width 164 height 23
click at [813, 504] on input "*****" at bounding box center [827, 499] width 164 height 23
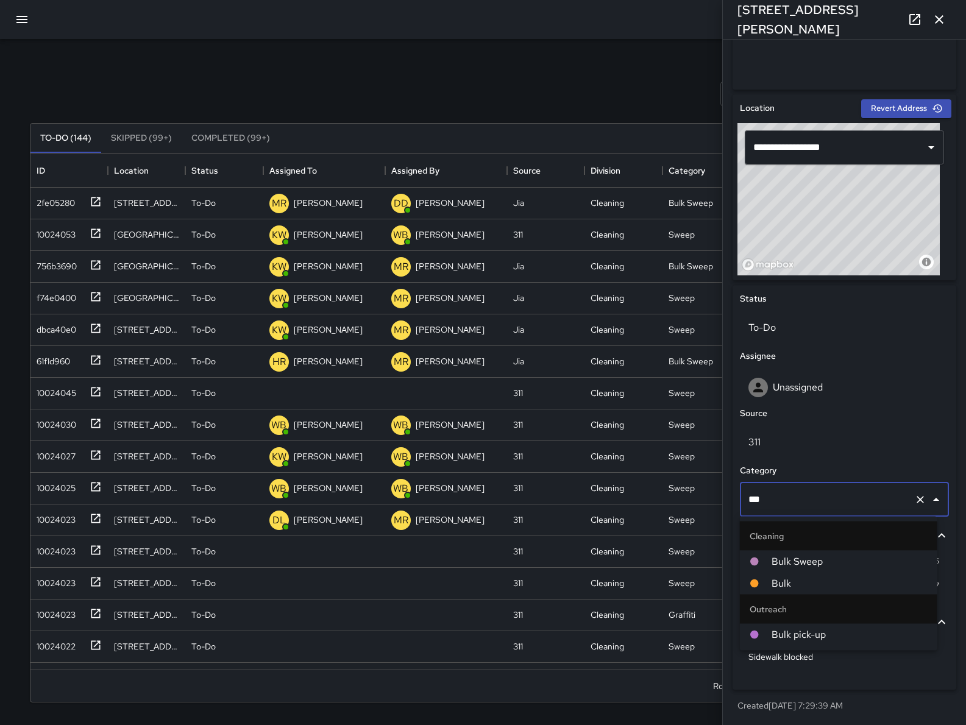
type input "****"
click at [785, 581] on span "Bulk" at bounding box center [849, 583] width 156 height 15
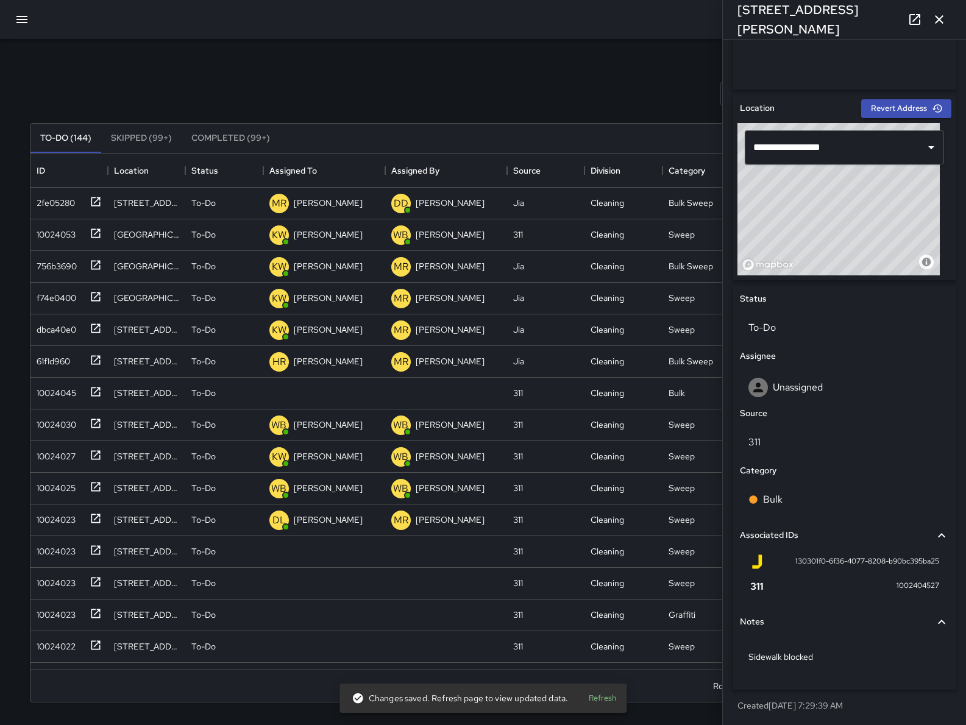
click at [934, 15] on icon "button" at bounding box center [939, 19] width 15 height 15
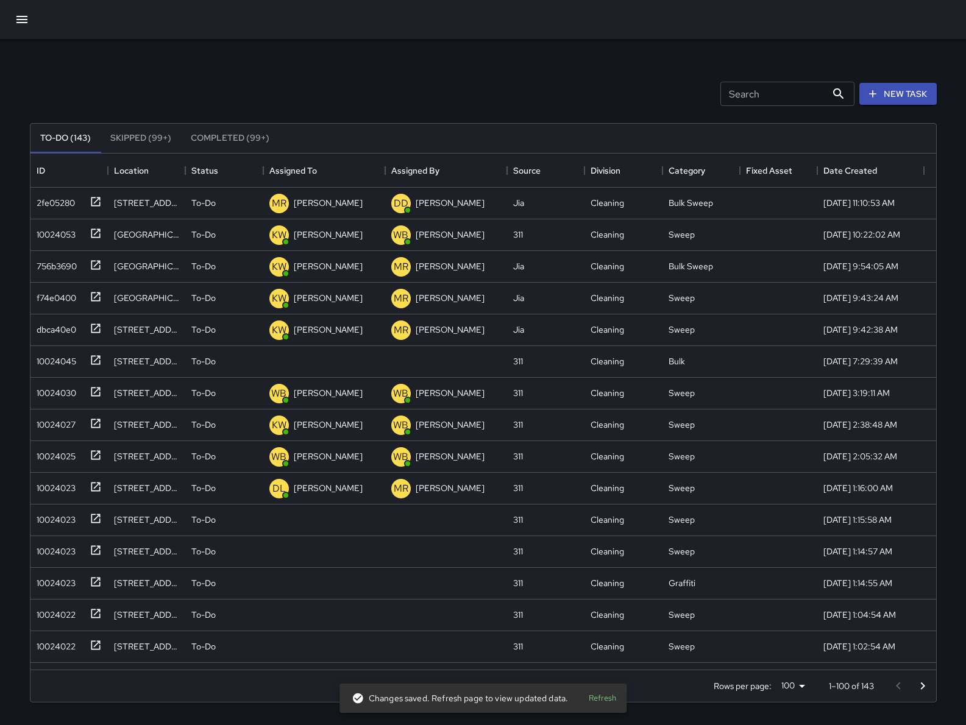
click at [28, 23] on icon "button" at bounding box center [22, 19] width 15 height 15
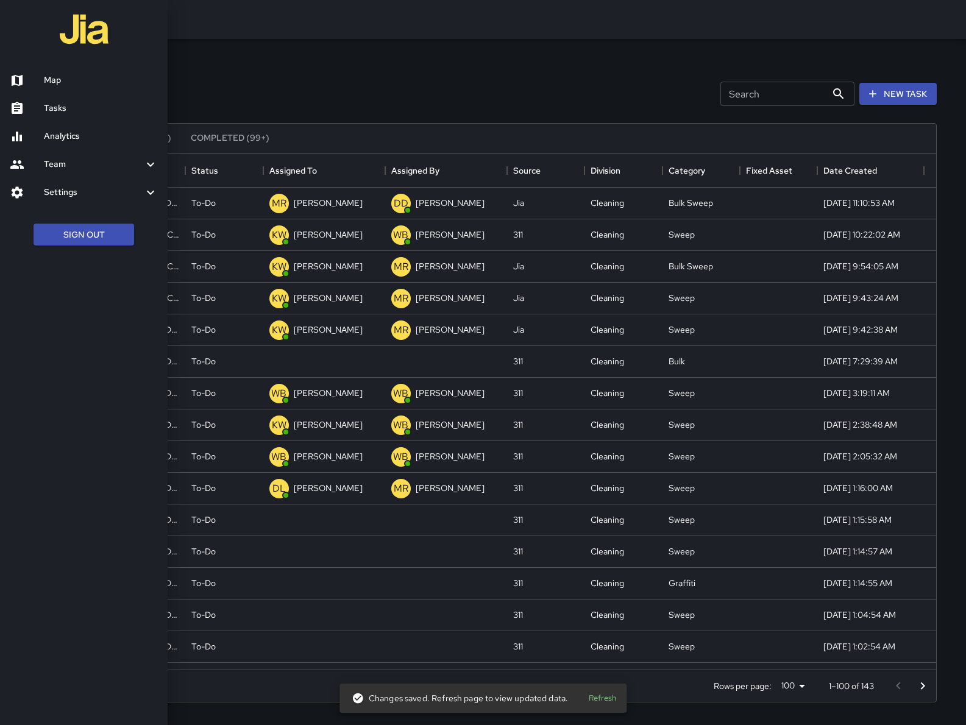
click at [41, 82] on div at bounding box center [27, 80] width 34 height 15
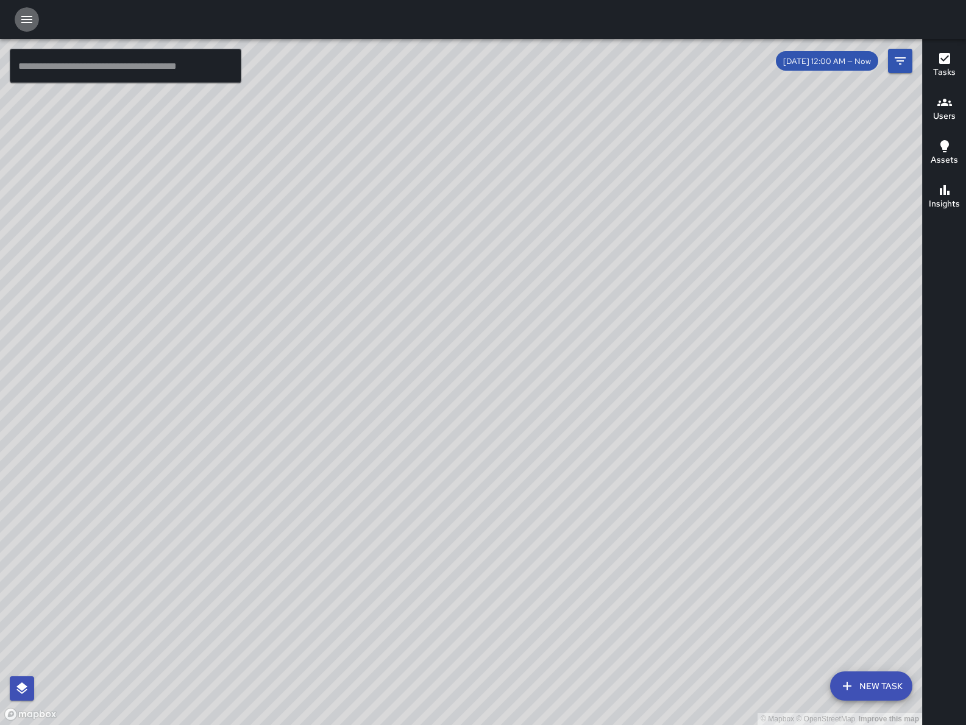
click at [32, 27] on button "button" at bounding box center [27, 19] width 24 height 24
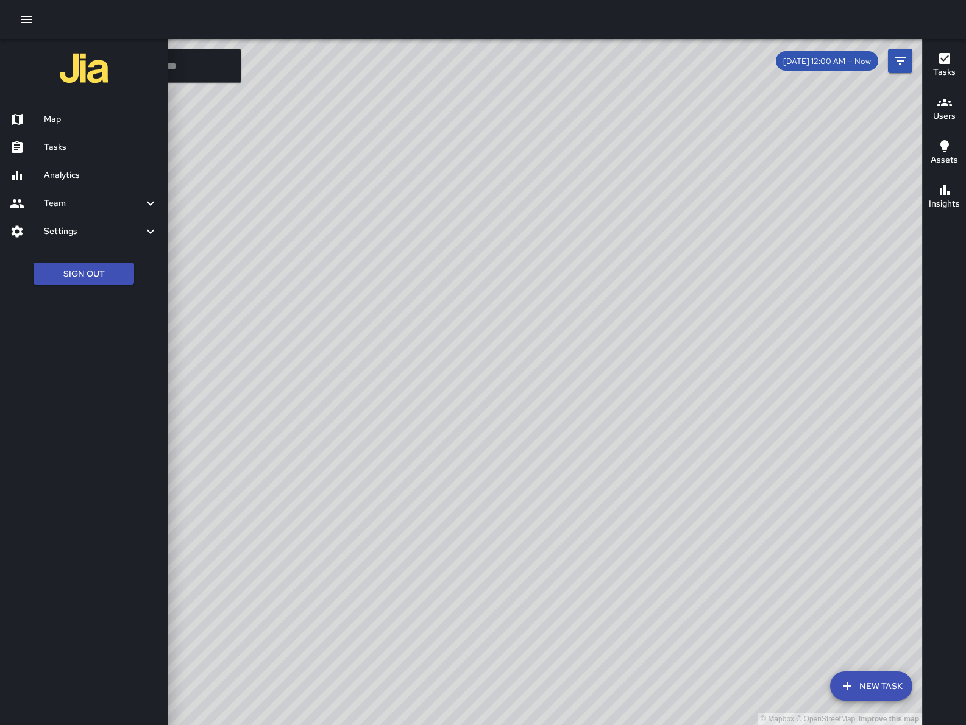
click at [73, 154] on h6 "Tasks" at bounding box center [101, 147] width 114 height 13
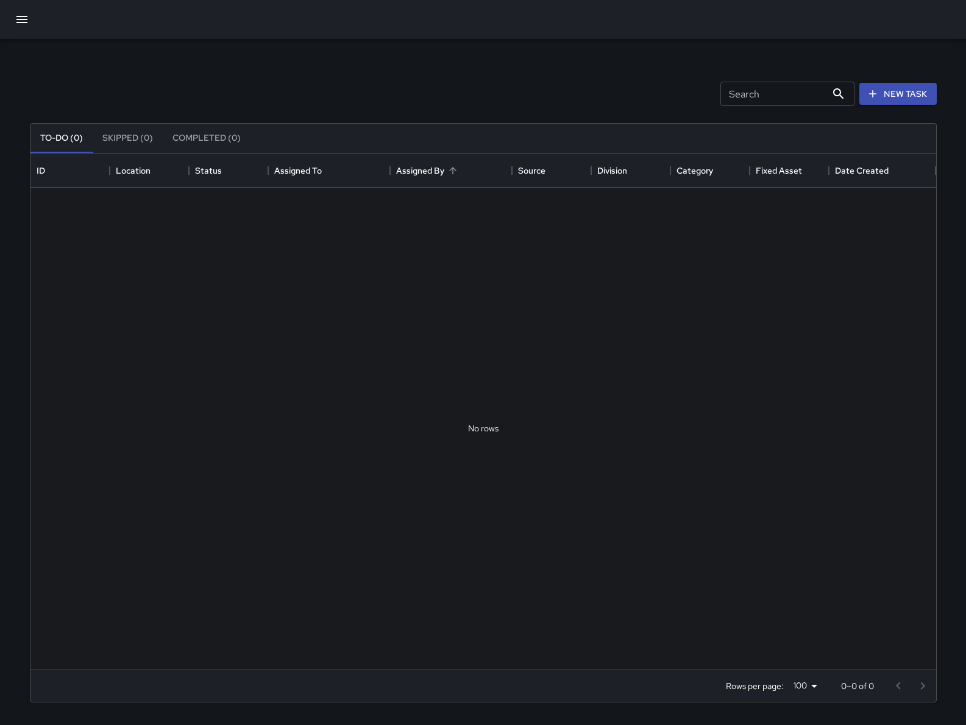
scroll to position [504, 894]
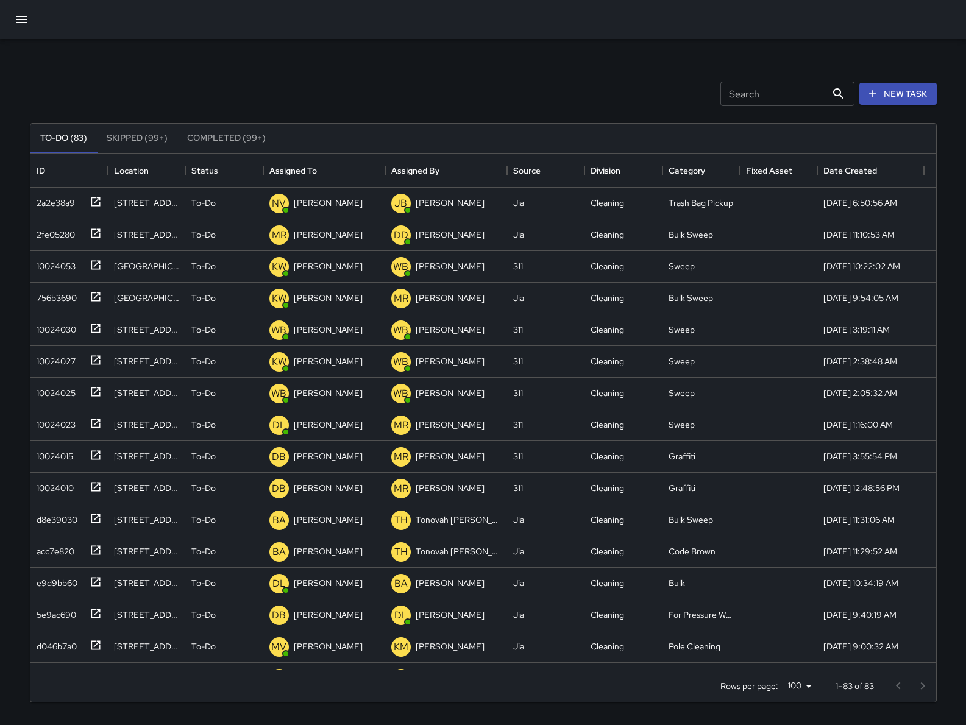
click at [729, 108] on div "To-Do (83) Skipped (99+) Completed (99+) ID Location Status Assigned To Assigne…" at bounding box center [483, 413] width 907 height 614
click at [741, 97] on input "Search" at bounding box center [773, 94] width 106 height 24
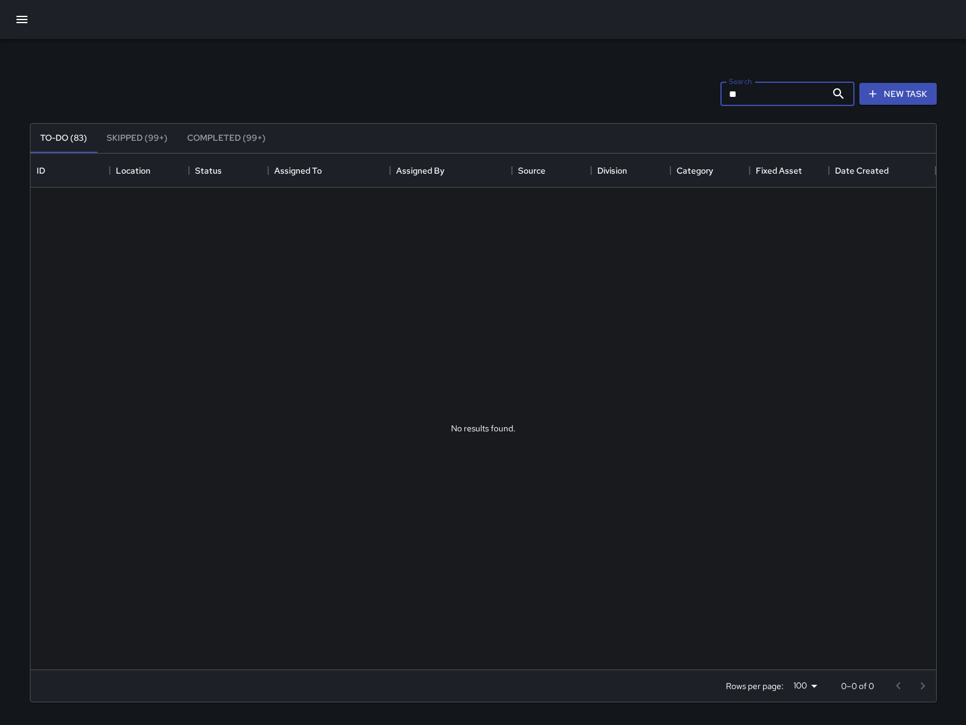
type input "*"
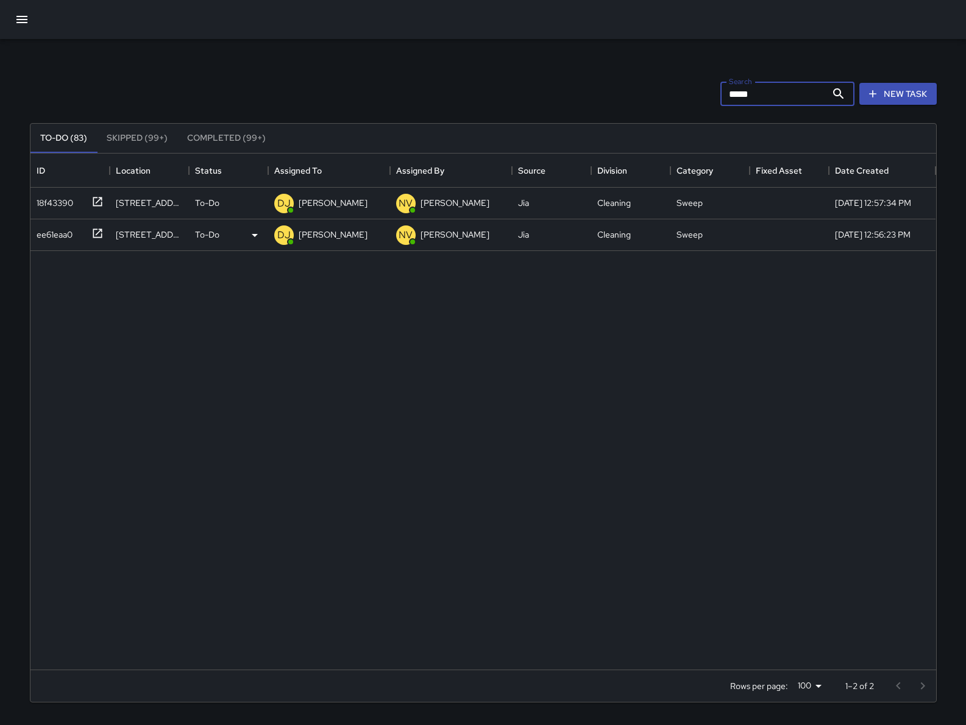
type input "*****"
click at [39, 237] on div "ee61eaa0" at bounding box center [52, 232] width 41 height 17
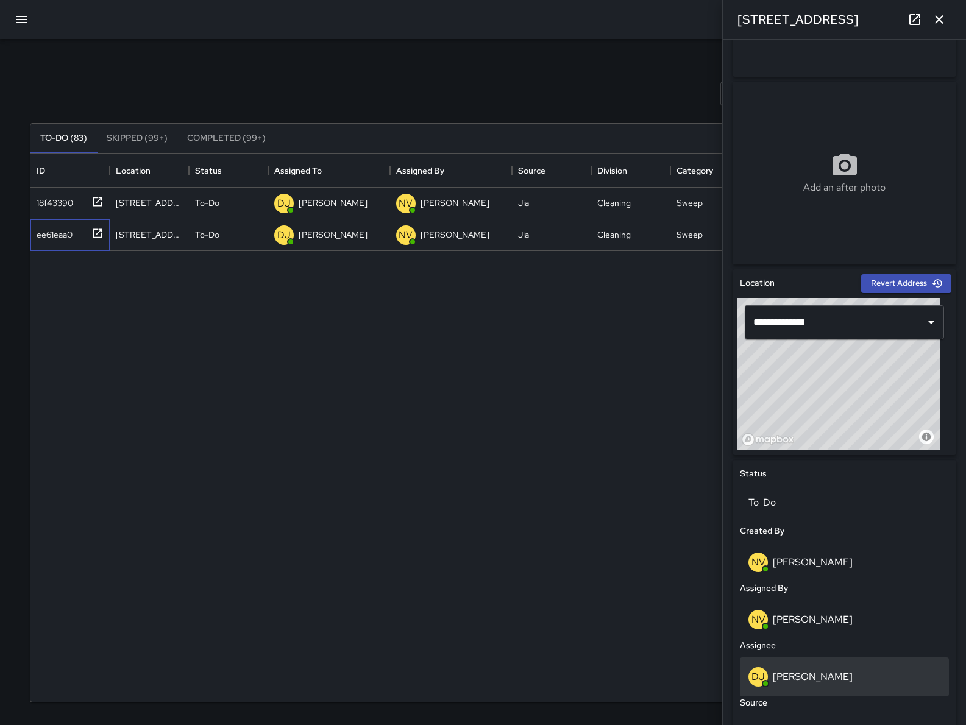
scroll to position [157, 0]
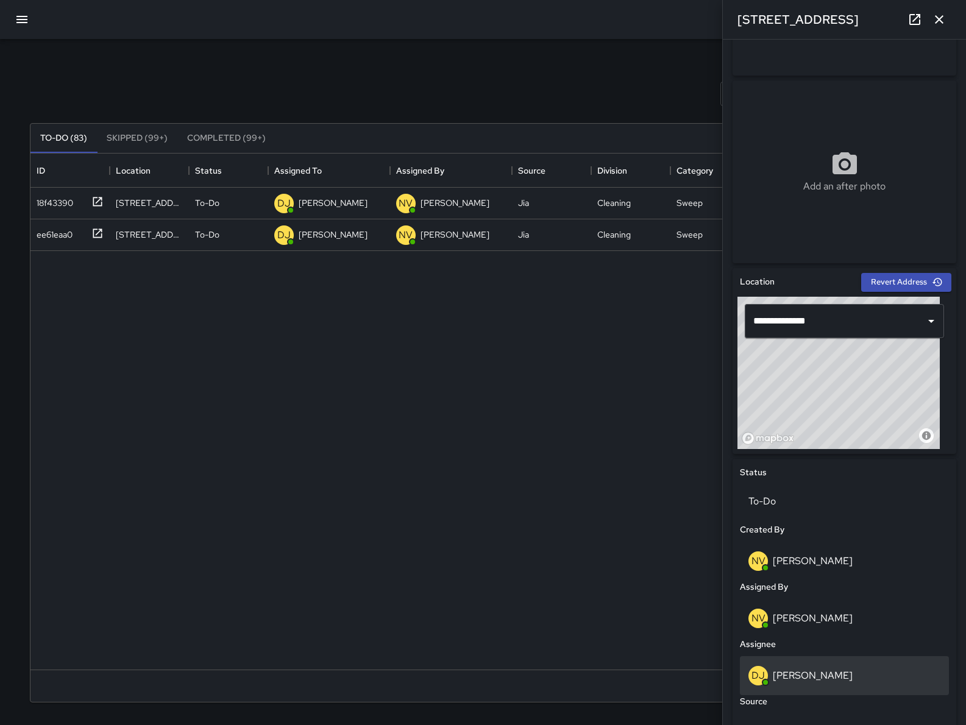
click at [832, 666] on div "[PERSON_NAME]" at bounding box center [844, 675] width 192 height 19
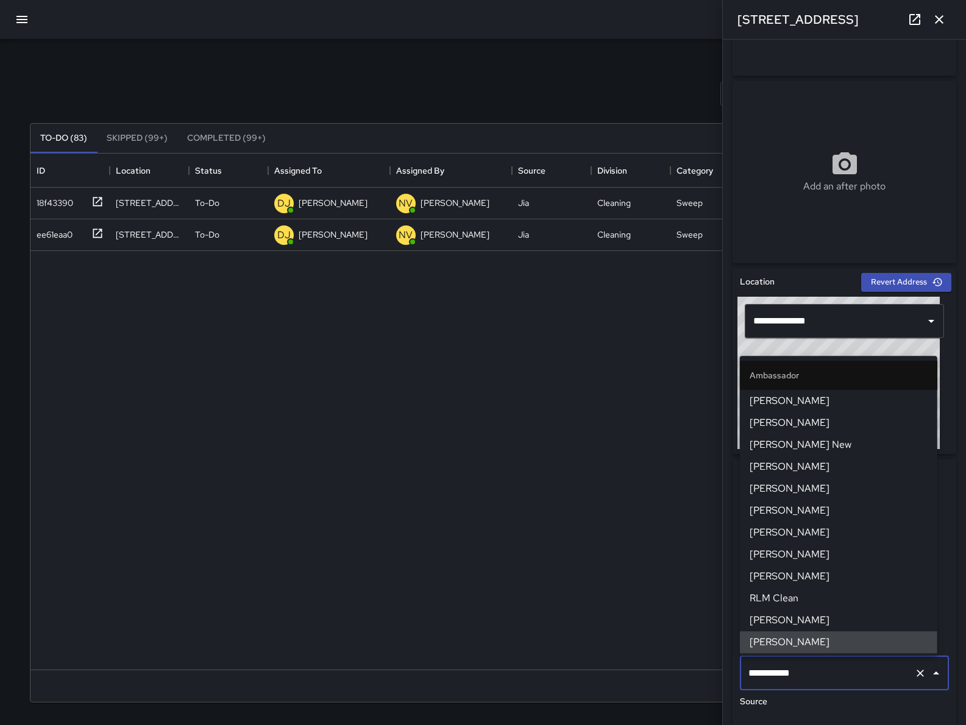
click at [829, 673] on input "**********" at bounding box center [827, 673] width 164 height 23
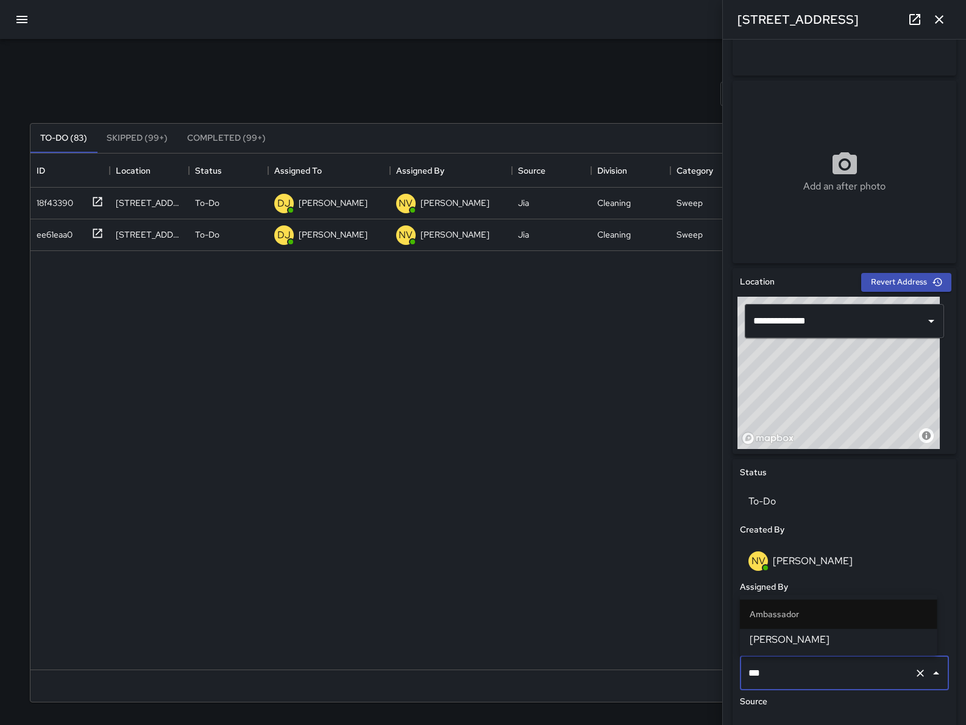
type input "****"
click at [823, 636] on span "[PERSON_NAME]" at bounding box center [838, 639] width 178 height 15
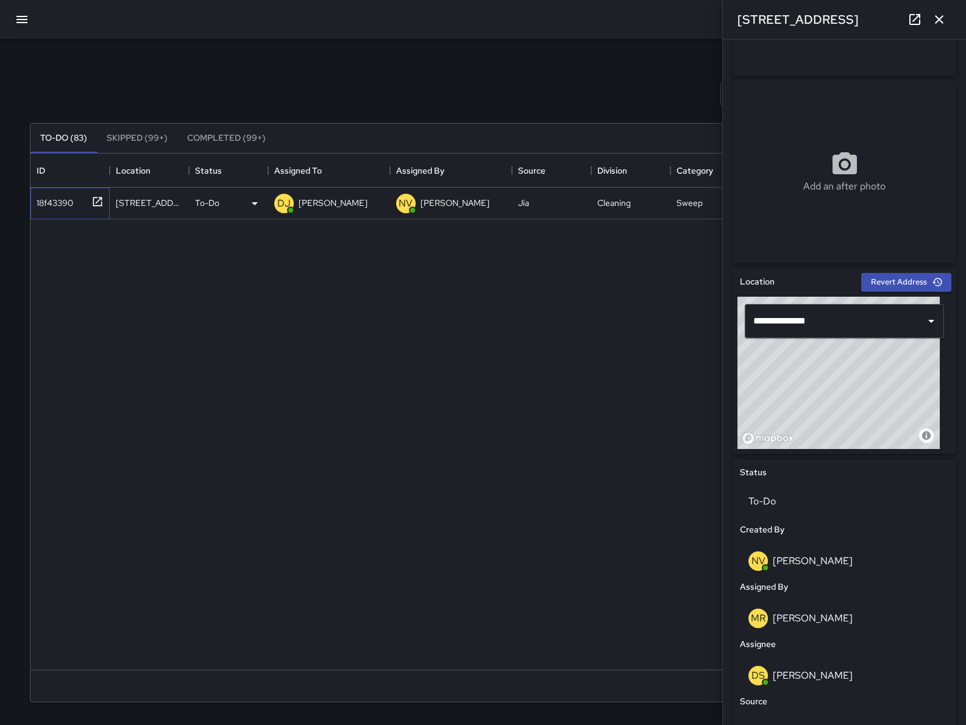
click at [68, 204] on div "18f43390" at bounding box center [52, 200] width 41 height 17
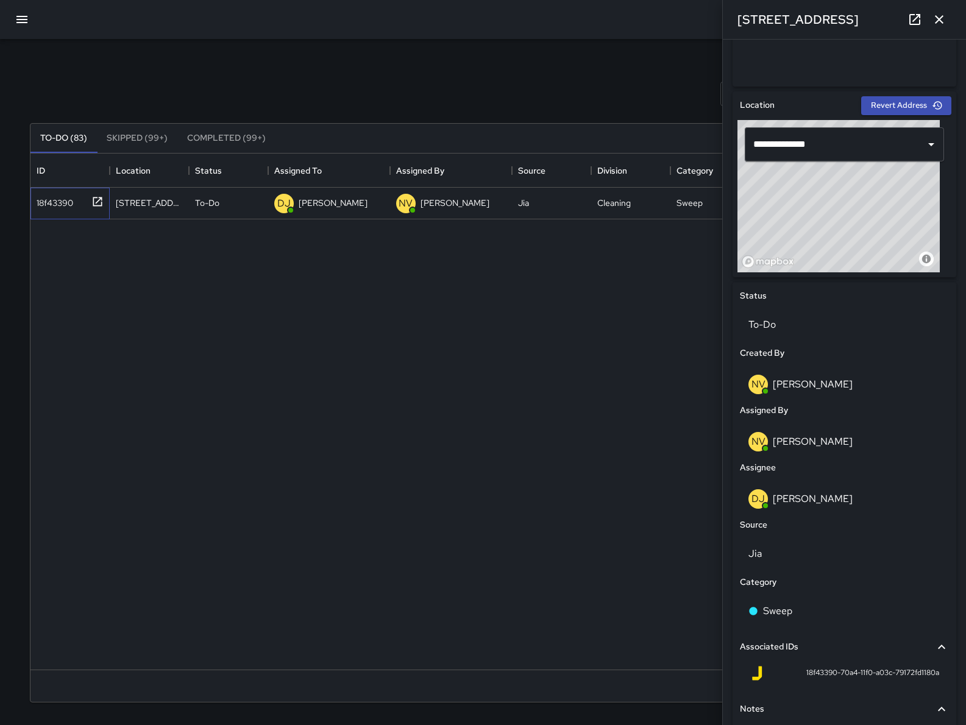
scroll to position [421, 0]
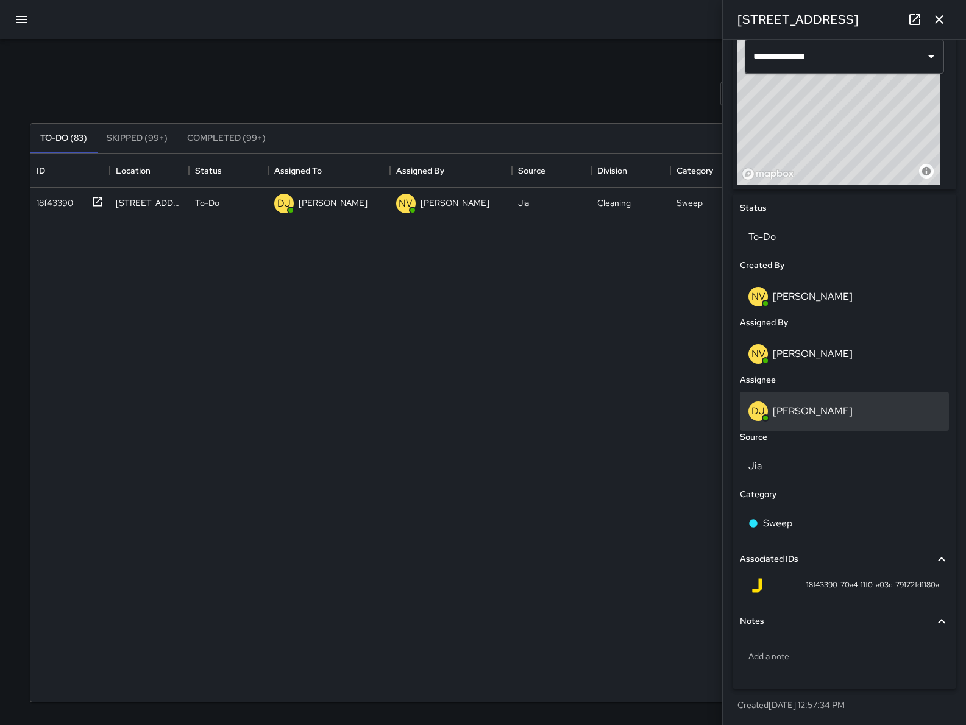
click at [815, 416] on p "[PERSON_NAME]" at bounding box center [813, 411] width 80 height 13
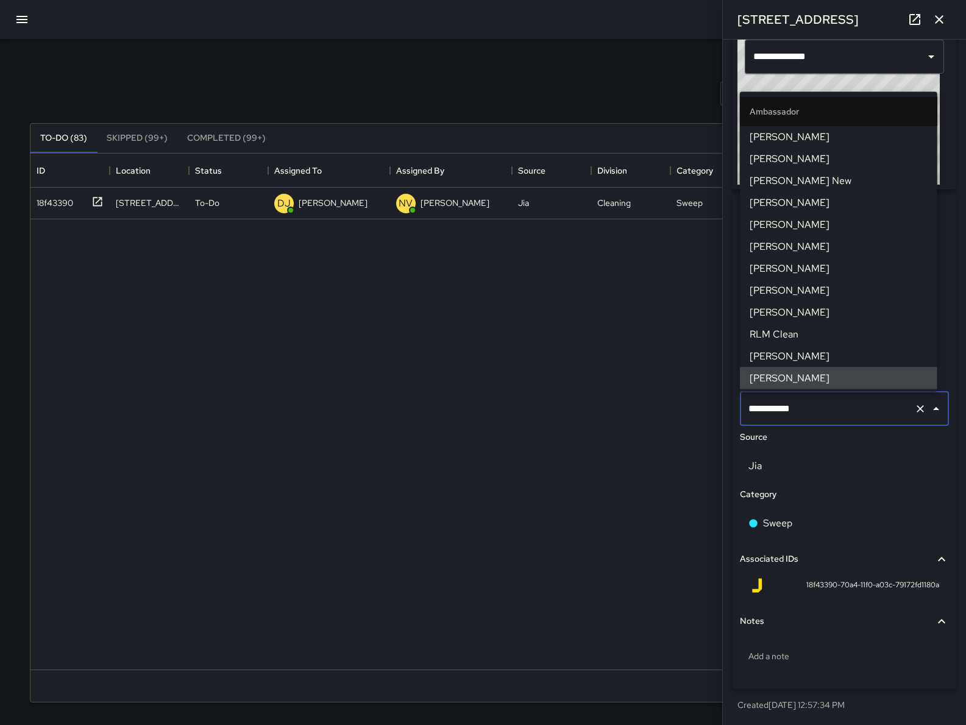
click at [817, 416] on input "**********" at bounding box center [827, 408] width 164 height 23
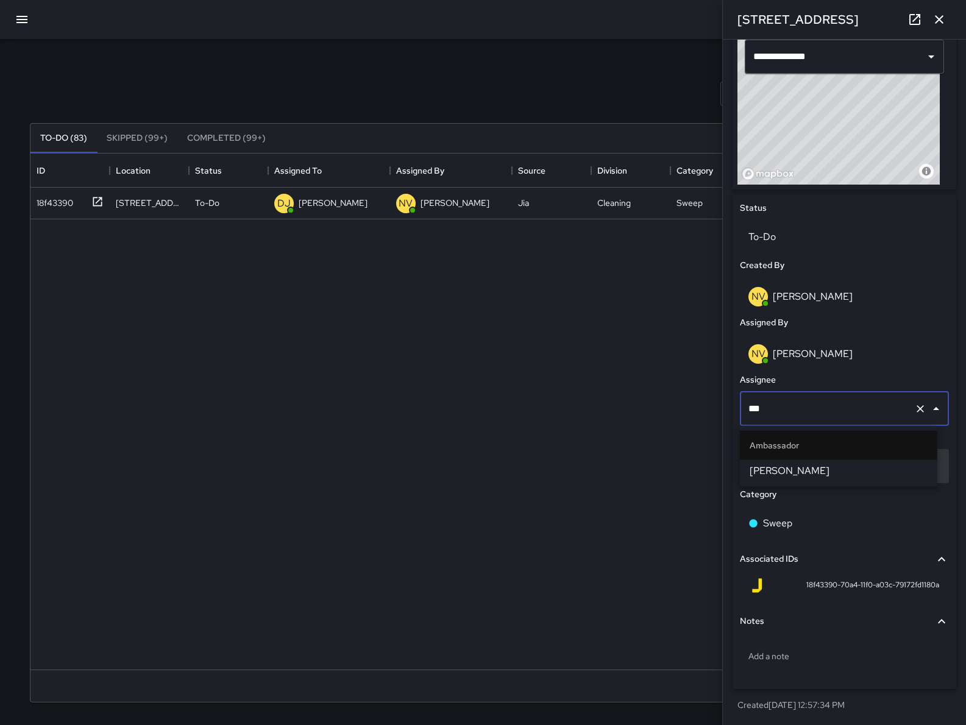
type input "****"
click at [802, 461] on li "[PERSON_NAME]" at bounding box center [838, 471] width 197 height 22
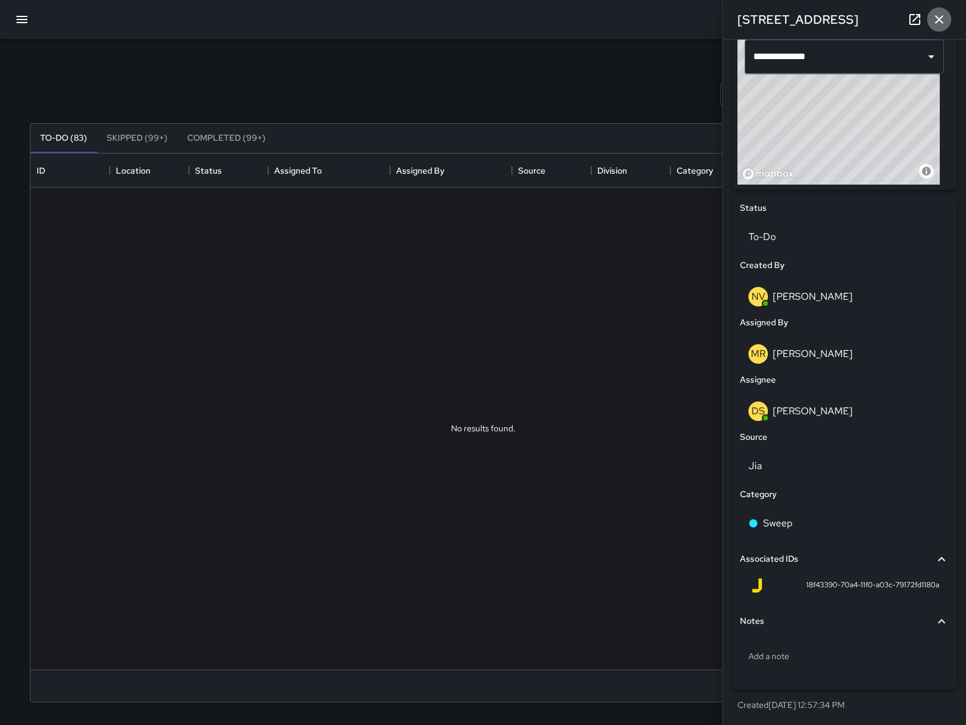
click at [932, 19] on icon "button" at bounding box center [939, 19] width 15 height 15
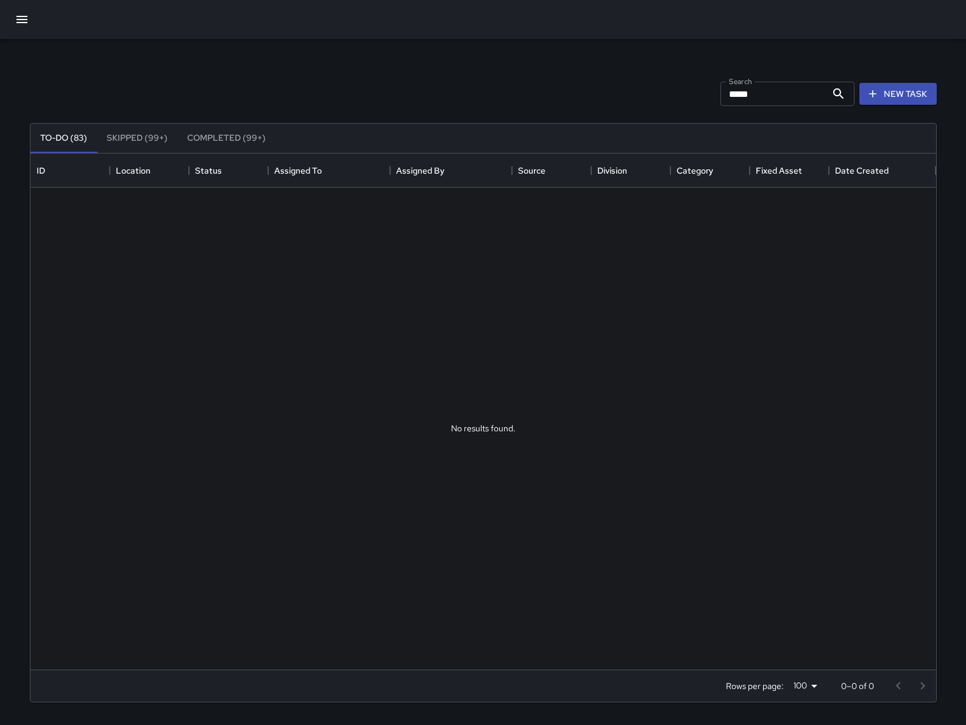
click at [785, 101] on input "*****" at bounding box center [773, 94] width 106 height 24
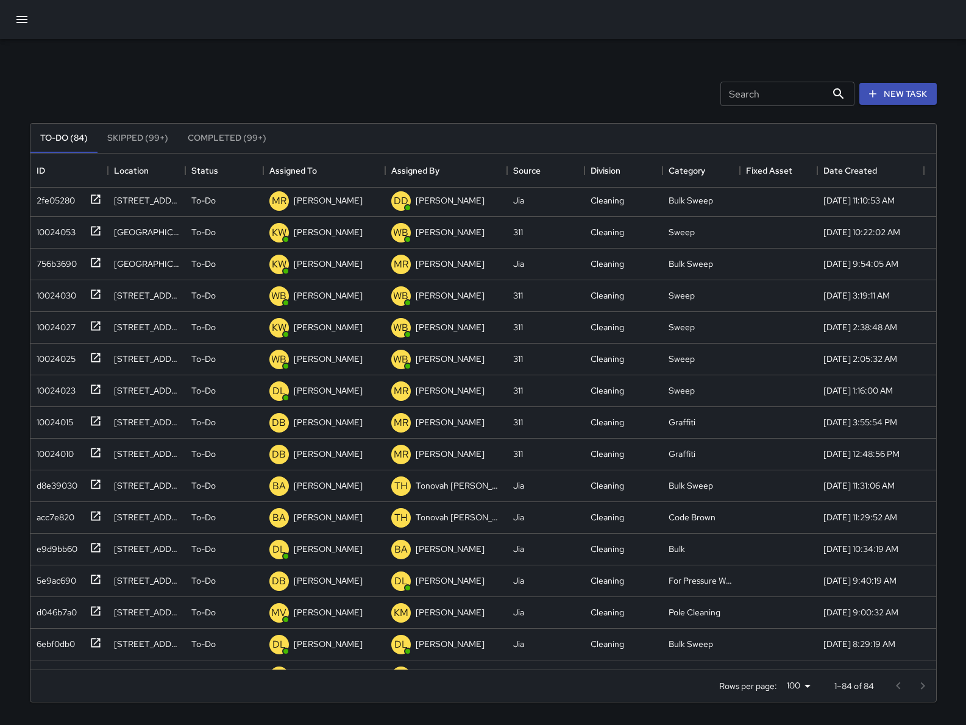
scroll to position [0, 0]
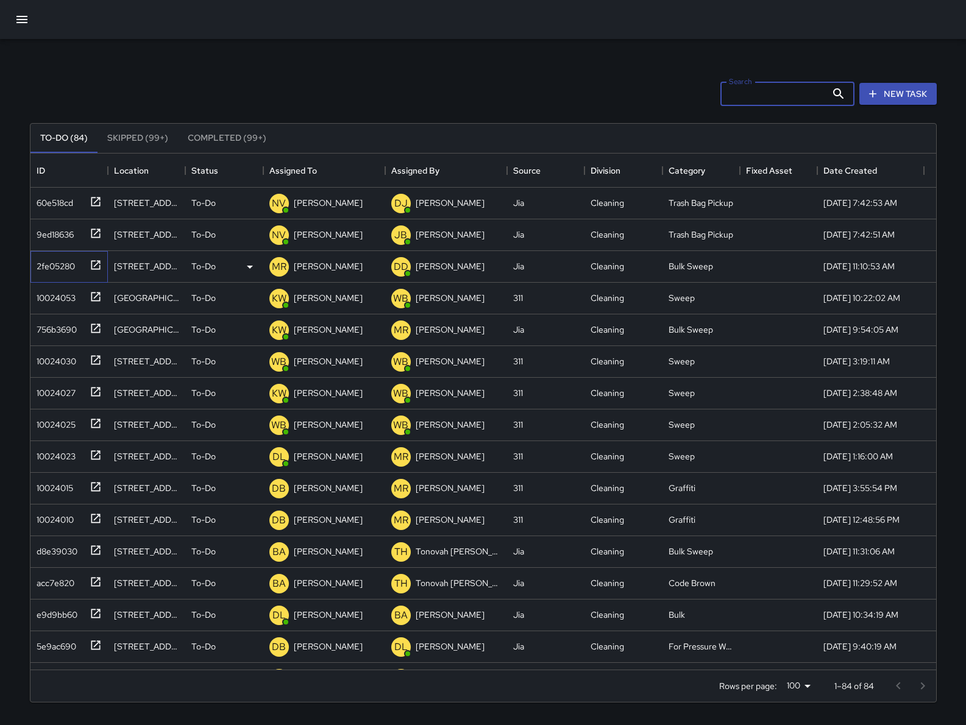
click at [43, 264] on div "2fe05280" at bounding box center [53, 263] width 43 height 17
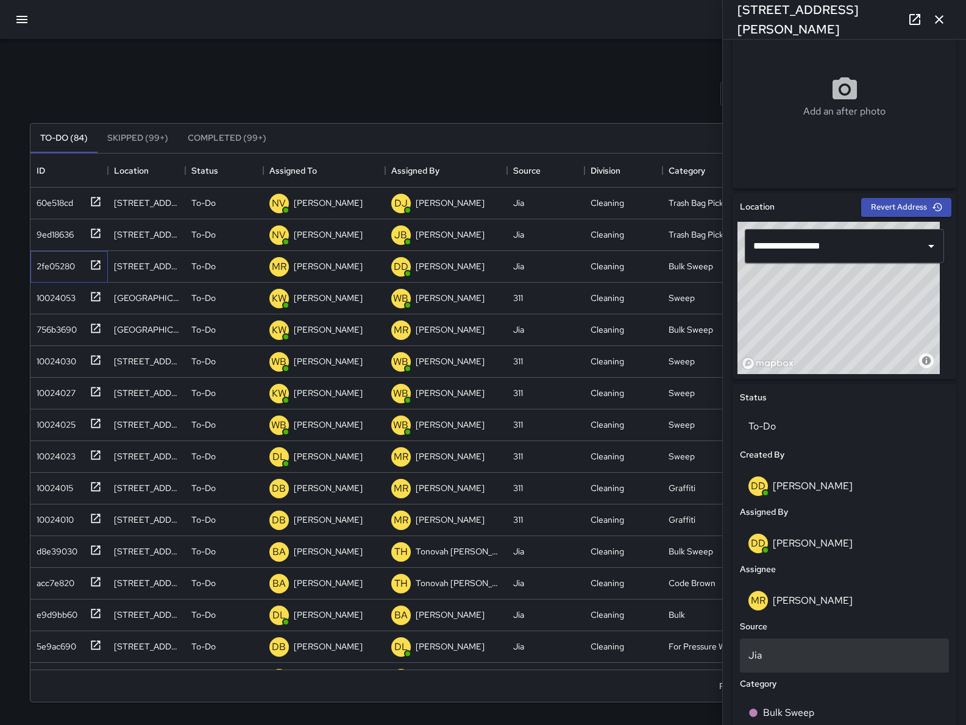
scroll to position [247, 0]
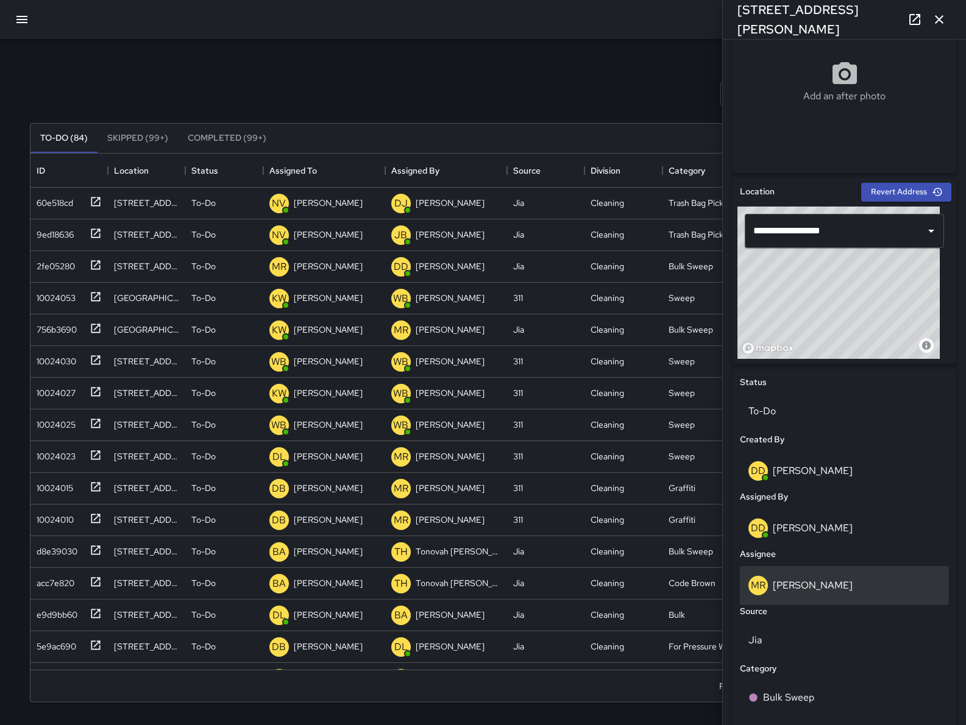
click at [817, 579] on p "[PERSON_NAME]" at bounding box center [813, 585] width 80 height 13
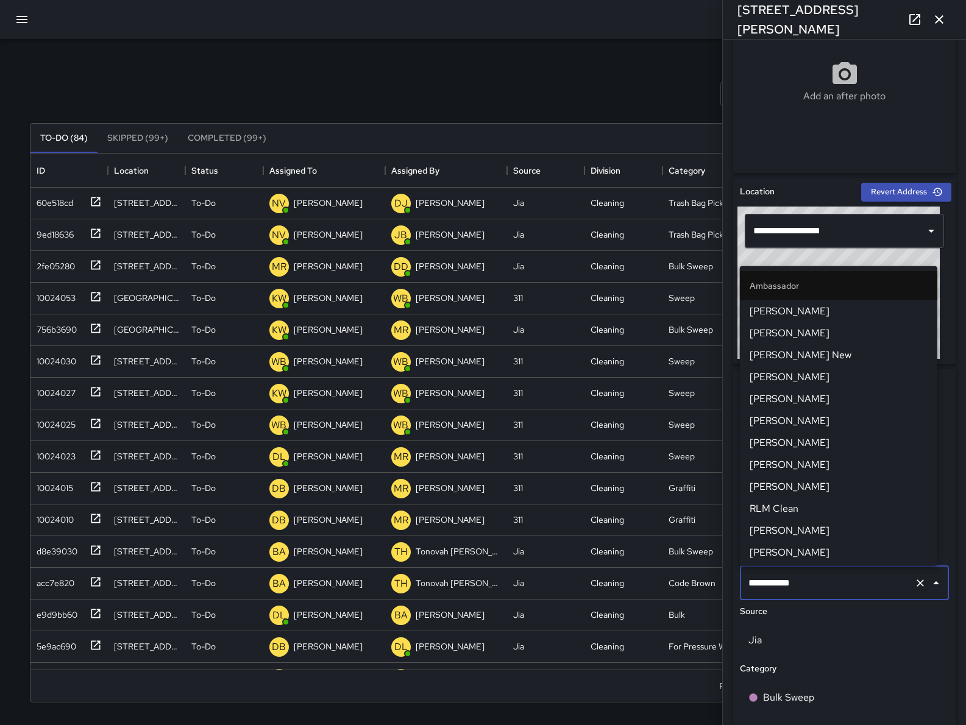
click at [817, 579] on input "**********" at bounding box center [827, 582] width 164 height 23
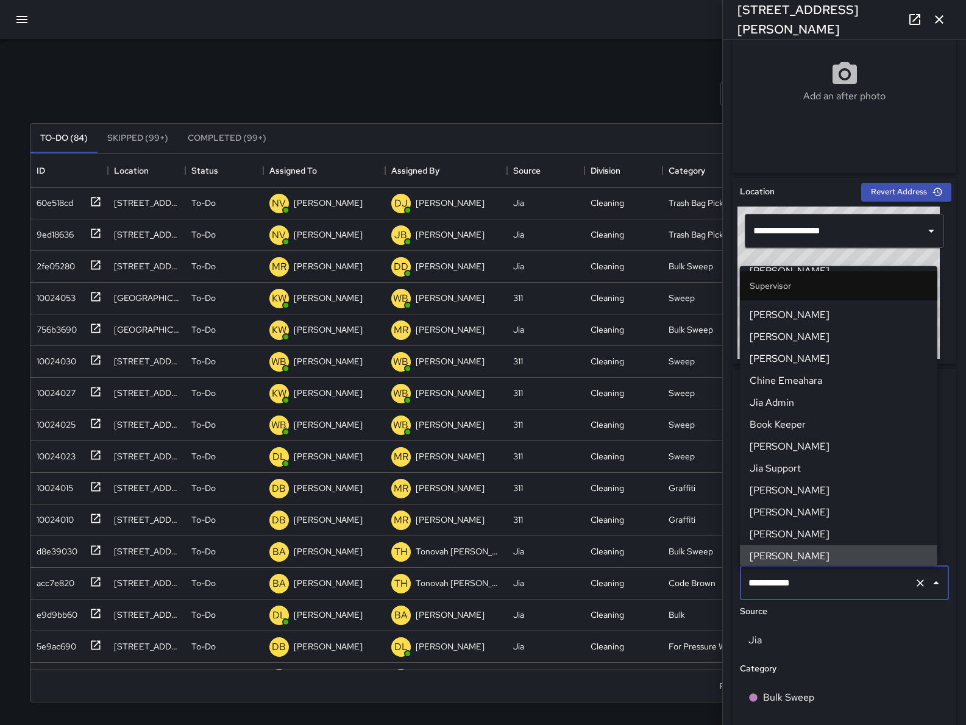
click at [817, 579] on input "**********" at bounding box center [827, 582] width 164 height 23
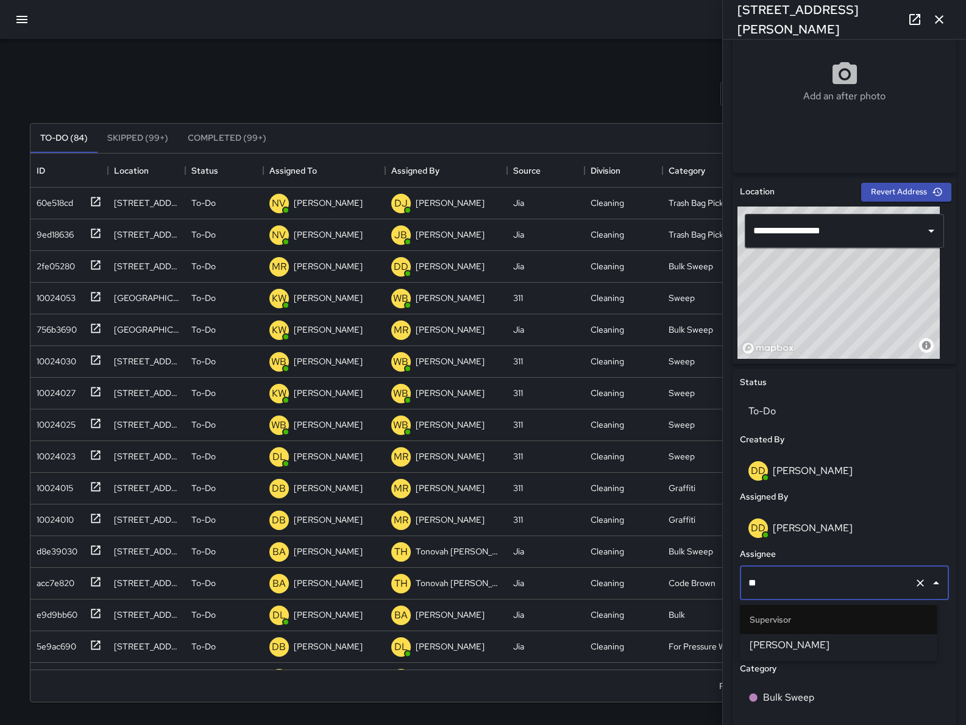
type input "***"
click at [818, 647] on span "[PERSON_NAME]" at bounding box center [838, 645] width 178 height 15
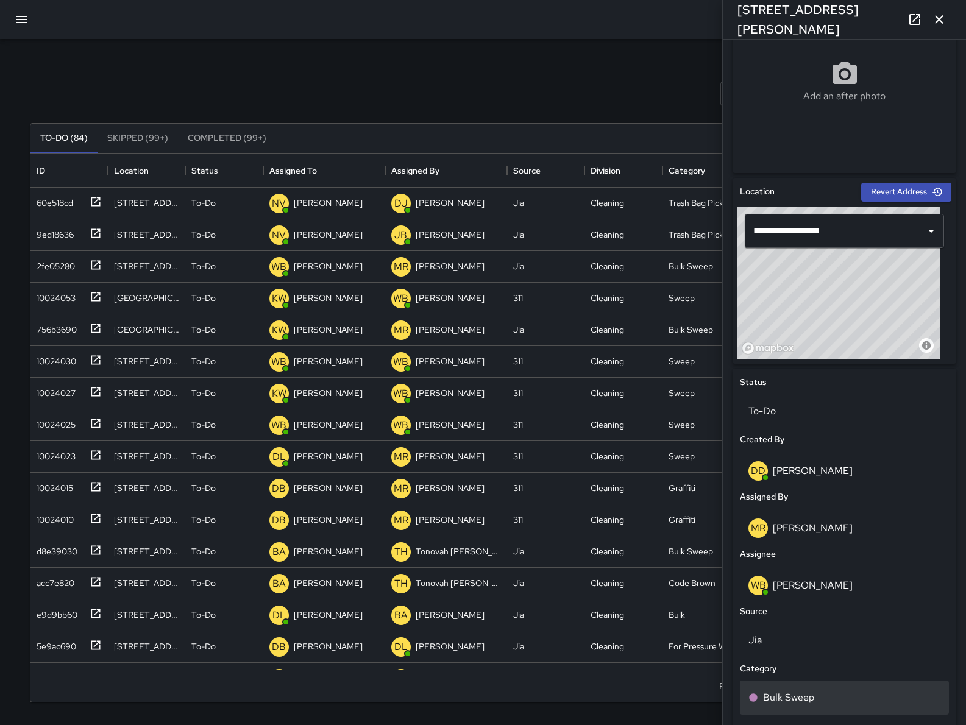
click at [811, 694] on p "Bulk Sweep" at bounding box center [788, 697] width 51 height 15
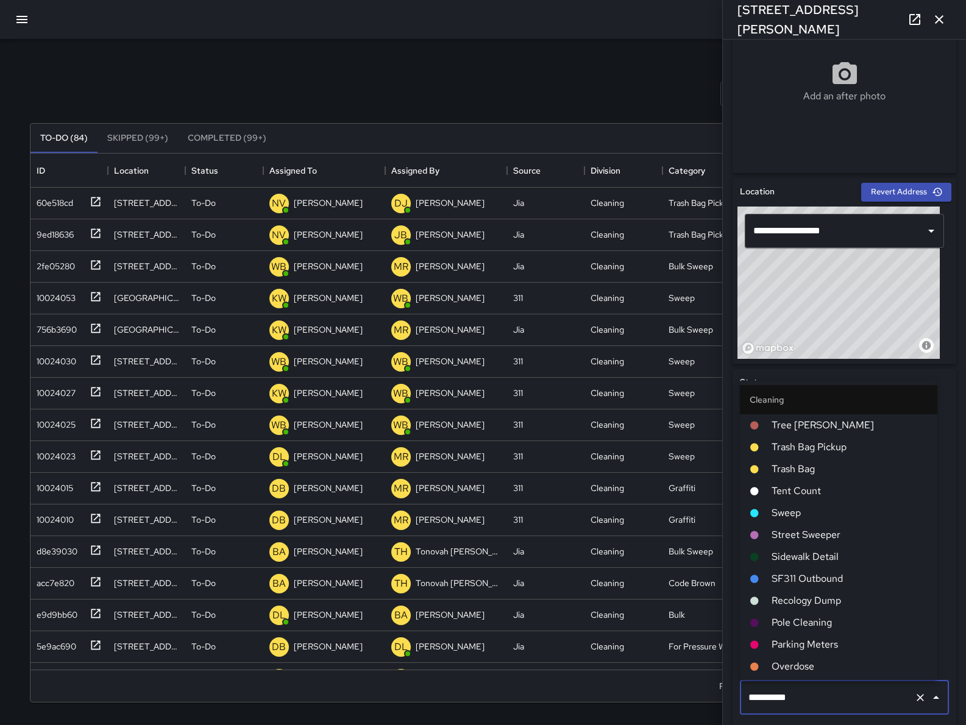
click at [811, 694] on input "**********" at bounding box center [827, 697] width 164 height 23
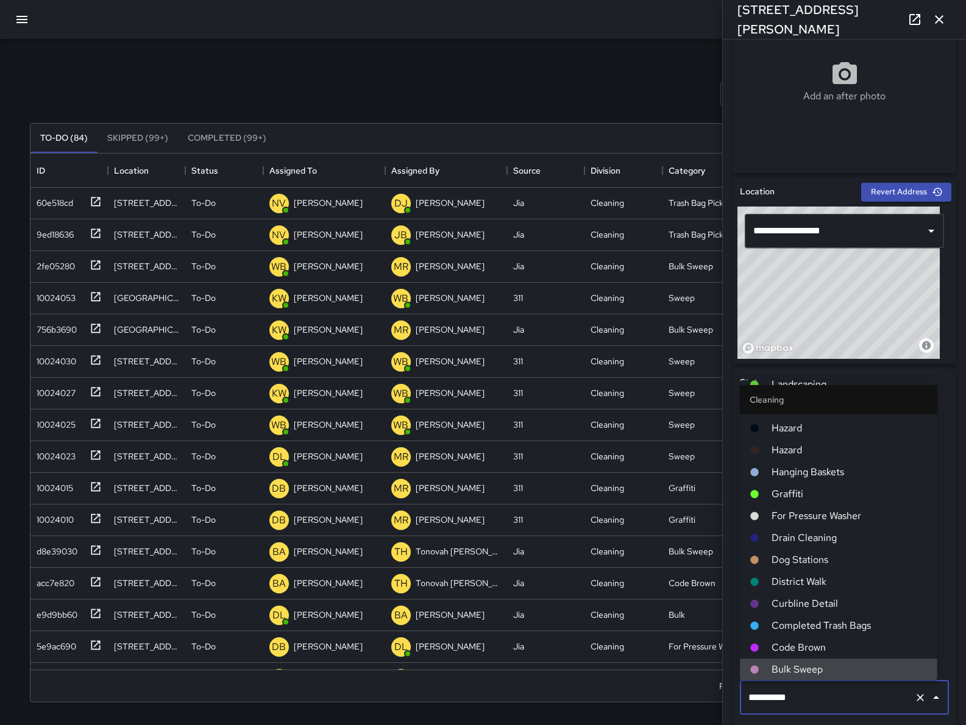
click at [811, 694] on input "**********" at bounding box center [827, 697] width 164 height 23
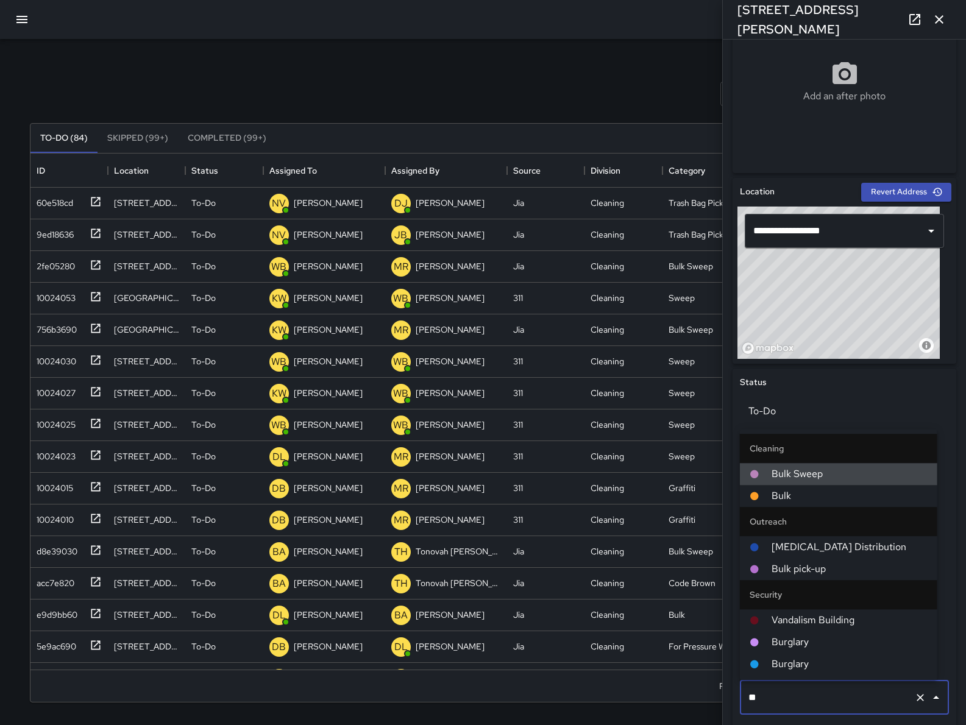
scroll to position [0, 0]
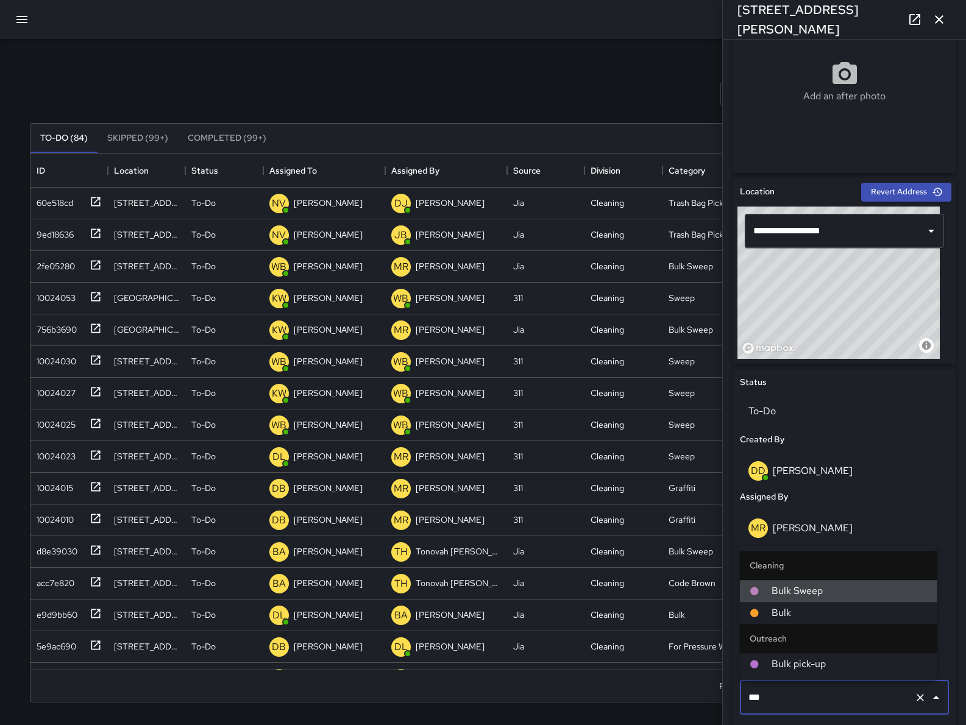
type input "****"
click at [818, 616] on span "Bulk" at bounding box center [849, 613] width 156 height 15
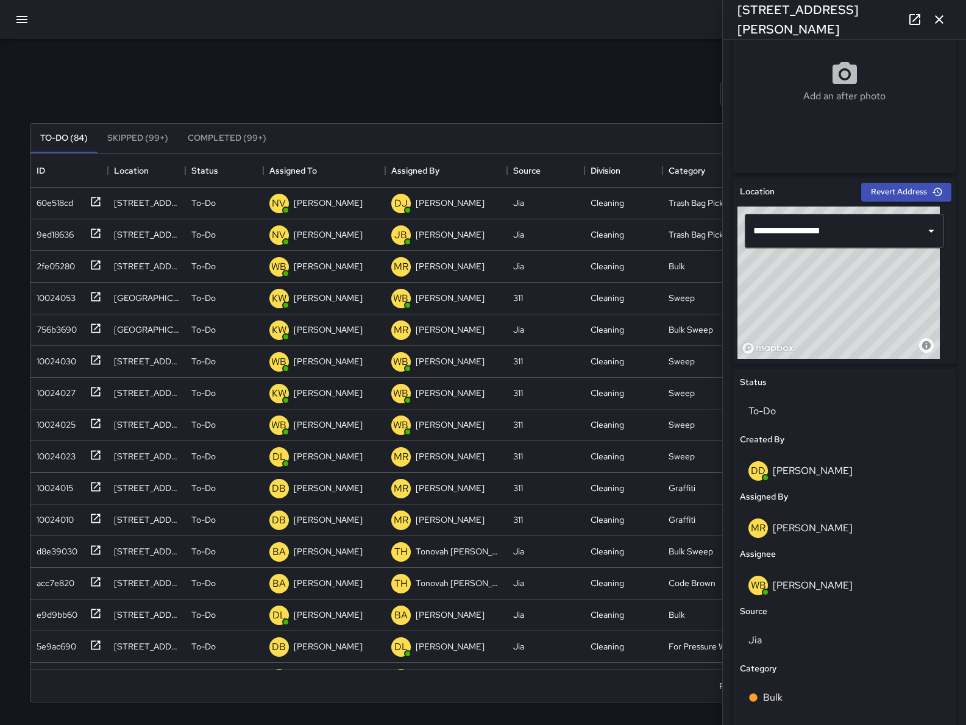
click at [943, 27] on button "button" at bounding box center [939, 19] width 24 height 24
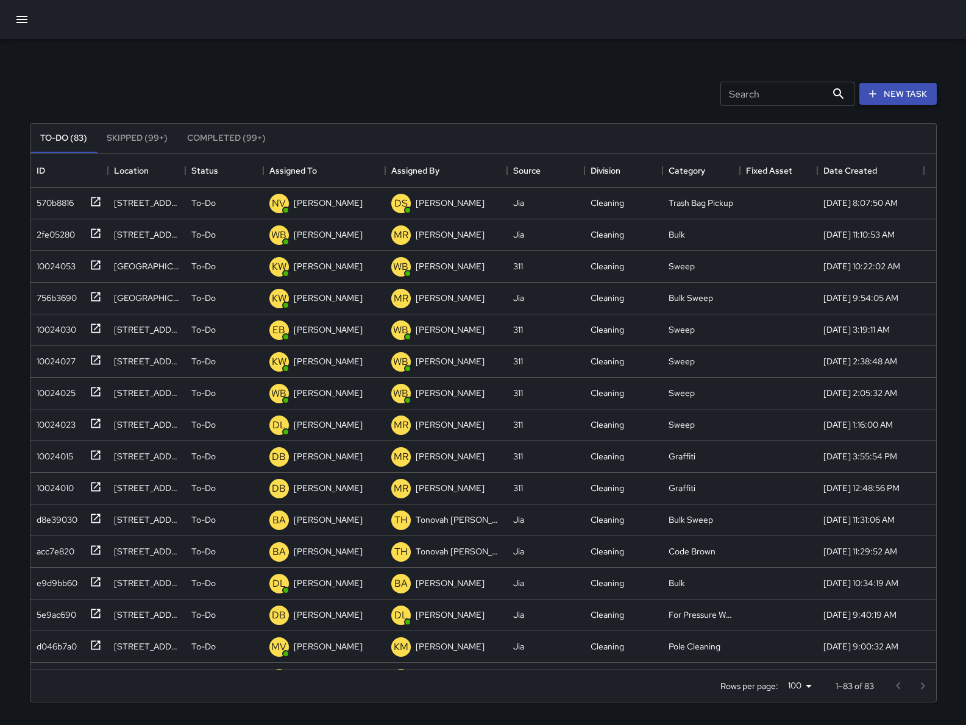
click at [879, 101] on button "New Task" at bounding box center [897, 94] width 77 height 23
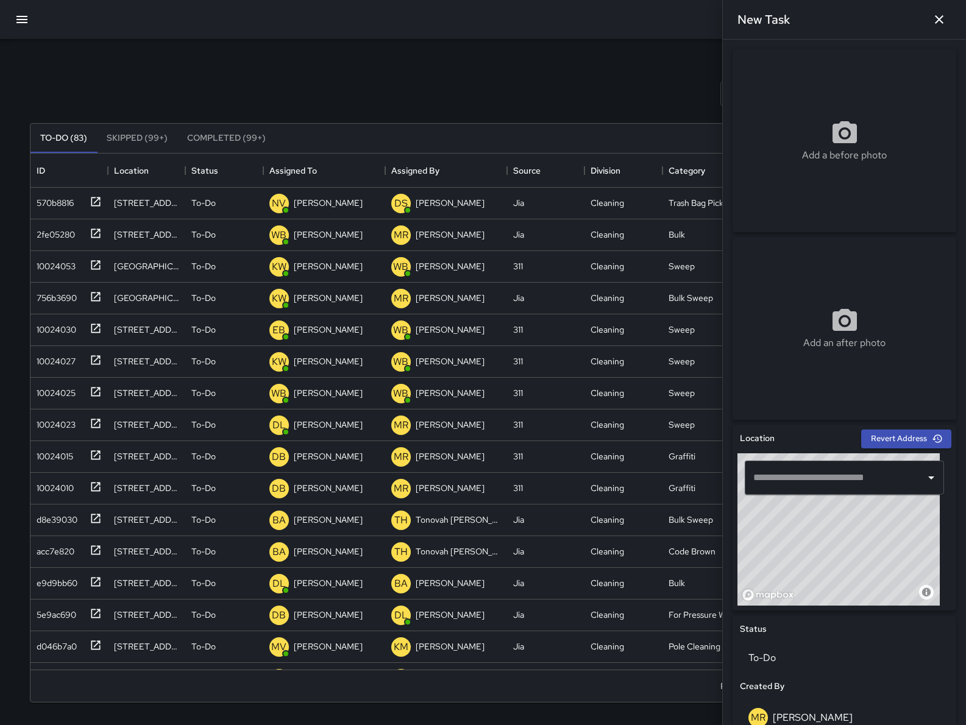
click at [829, 492] on div "​" at bounding box center [844, 478] width 199 height 34
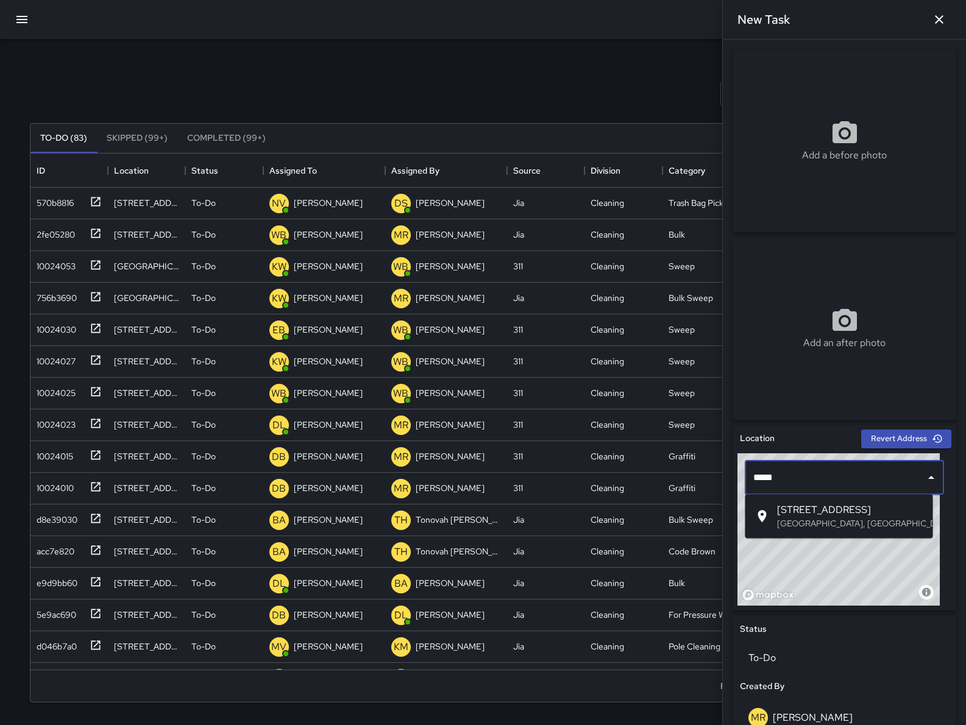
click at [805, 497] on ul "[STREET_ADDRESS]" at bounding box center [839, 516] width 188 height 44
click at [807, 509] on span "[STREET_ADDRESS]" at bounding box center [850, 510] width 146 height 15
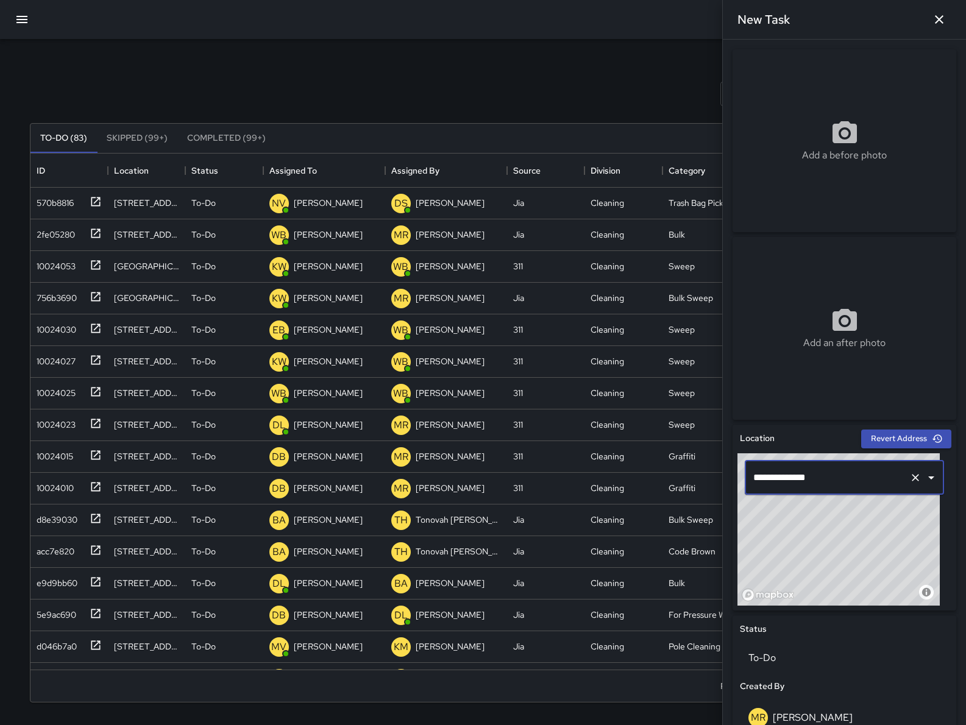
type input "**********"
click at [21, 30] on button "button" at bounding box center [21, 19] width 29 height 29
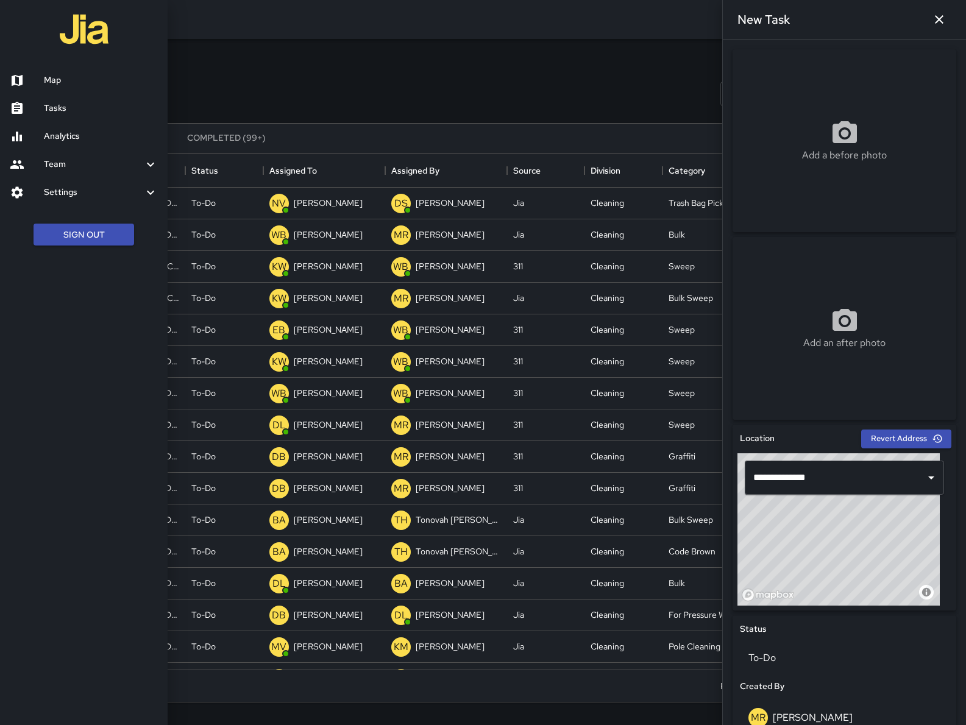
click at [21, 23] on div at bounding box center [84, 31] width 168 height 62
click at [71, 87] on h6 "Map" at bounding box center [101, 80] width 114 height 13
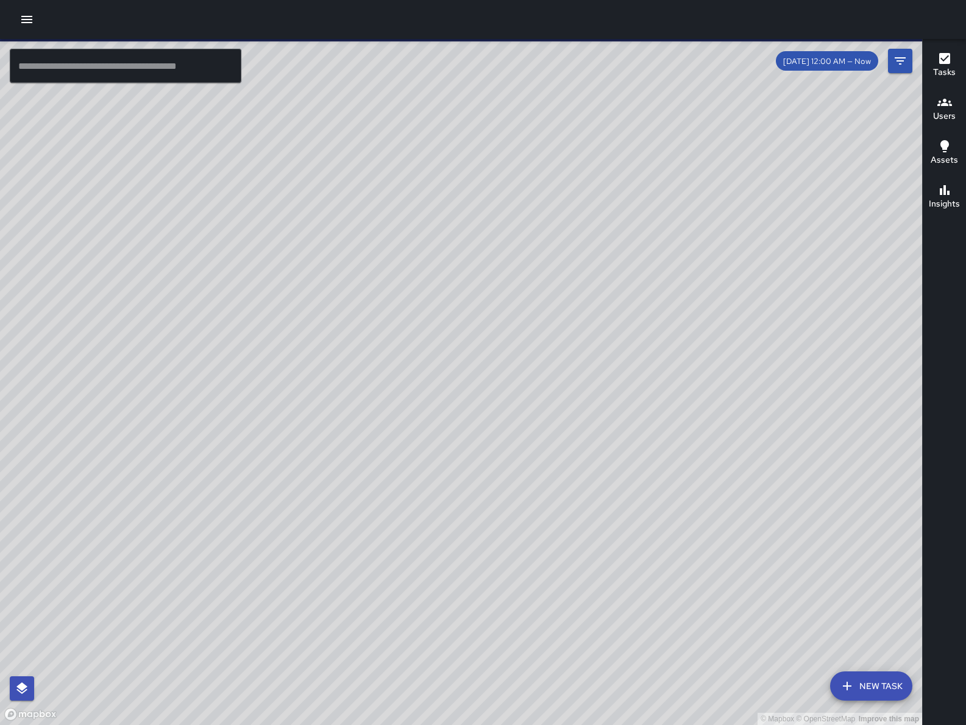
click at [888, 68] on button "Filters" at bounding box center [900, 61] width 24 height 24
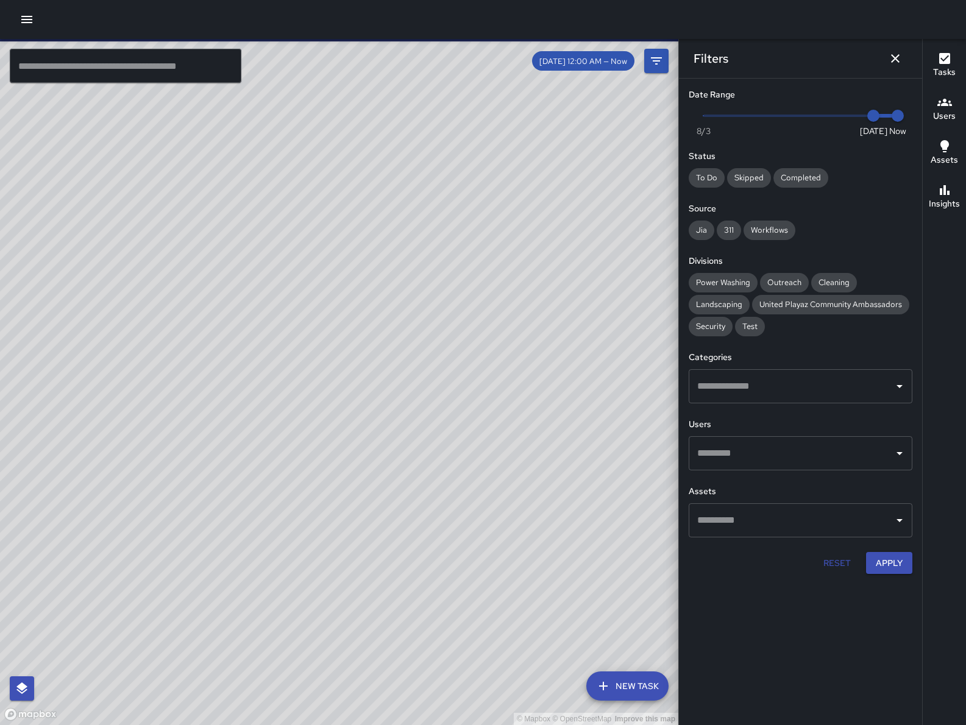
click at [891, 66] on div "Filters Date Range Now [DATE] [DATE] 8:12 am Status To Do Skipped Completed Sou…" at bounding box center [800, 382] width 244 height 686
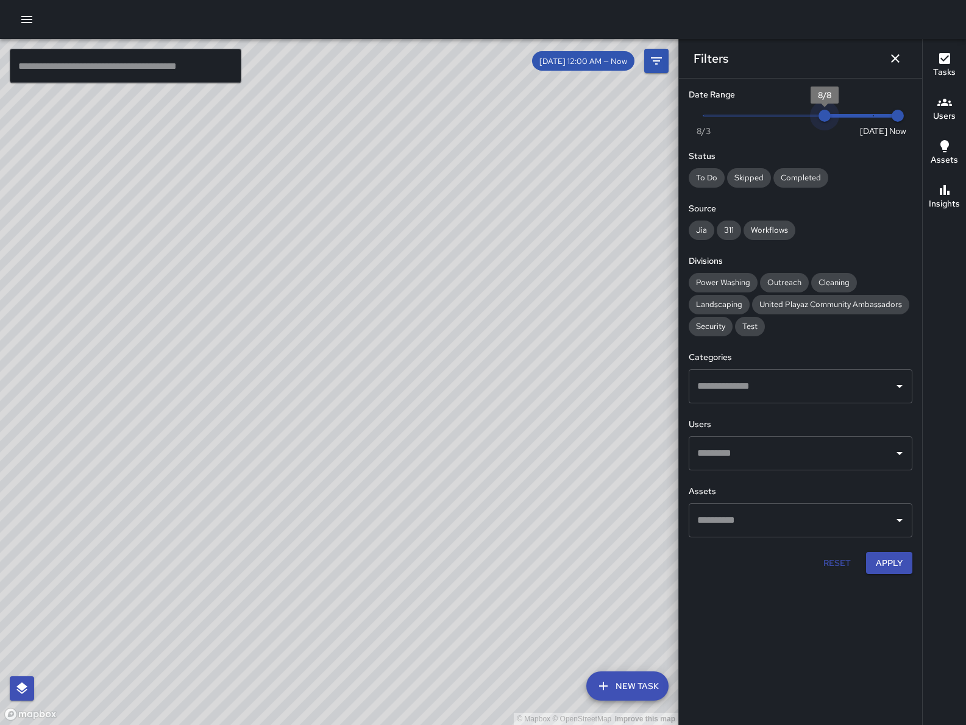
type input "*"
drag, startPoint x: 876, startPoint y: 118, endPoint x: 807, endPoint y: 103, distance: 70.5
click at [807, 103] on div "Date Range Now [DATE] [DATE] 8:12 am" at bounding box center [800, 111] width 224 height 47
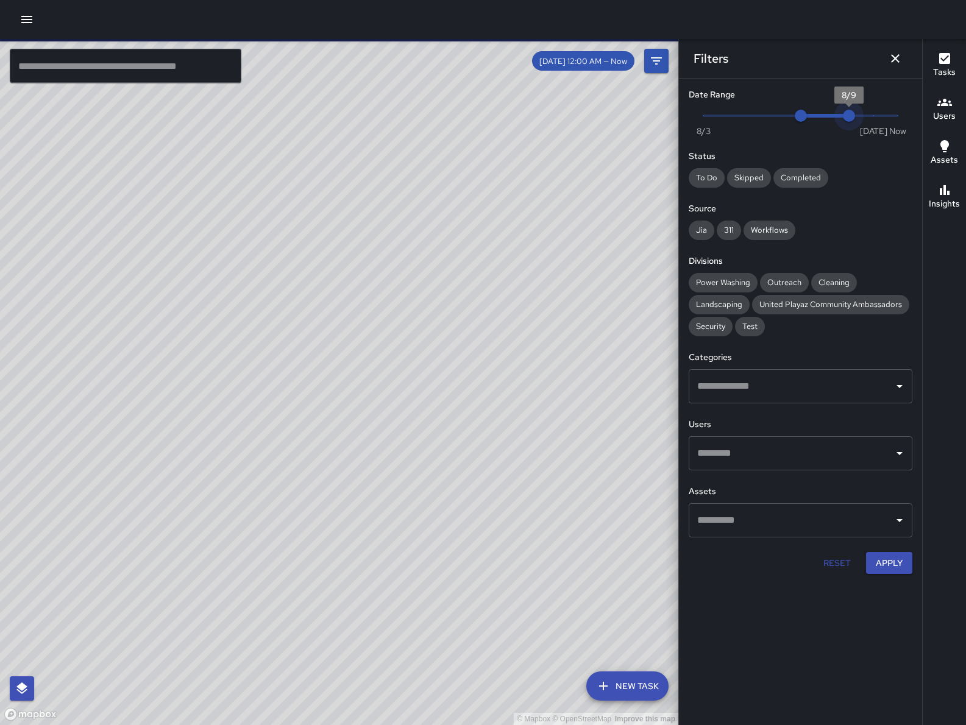
type input "*"
drag, startPoint x: 894, startPoint y: 117, endPoint x: 816, endPoint y: 115, distance: 78.6
click at [818, 115] on span "8/8" at bounding box center [824, 116] width 12 height 12
click at [893, 557] on button "Apply" at bounding box center [889, 563] width 46 height 23
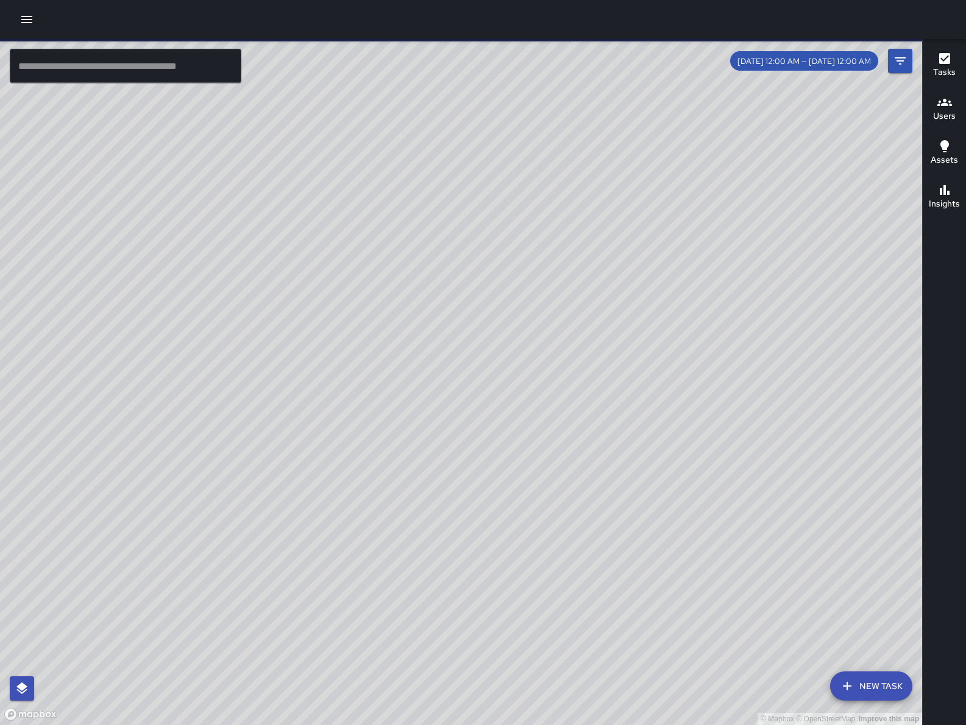
drag, startPoint x: 630, startPoint y: 253, endPoint x: 297, endPoint y: 520, distance: 426.9
click at [297, 520] on div "© Mapbox © OpenStreetMap Improve this map" at bounding box center [461, 382] width 922 height 686
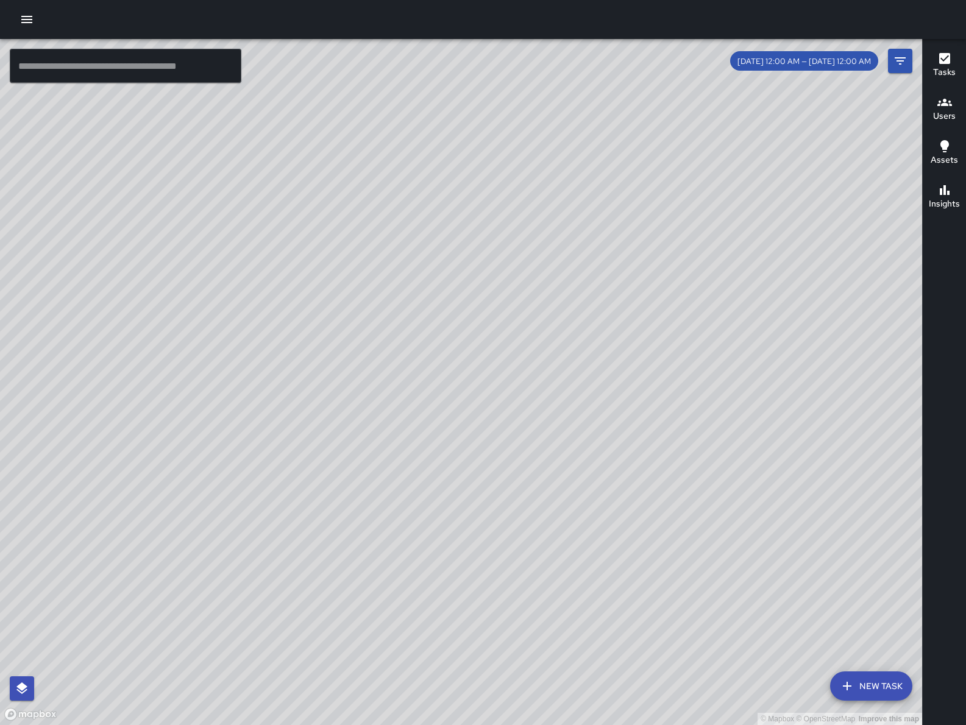
drag, startPoint x: 293, startPoint y: 629, endPoint x: 543, endPoint y: 216, distance: 483.6
click at [516, 236] on div "© Mapbox © OpenStreetMap Improve this map" at bounding box center [461, 382] width 922 height 686
drag, startPoint x: 261, startPoint y: 466, endPoint x: 294, endPoint y: 500, distance: 46.5
click at [294, 500] on div "© Mapbox © OpenStreetMap Improve this map" at bounding box center [461, 382] width 922 height 686
drag, startPoint x: 300, startPoint y: 492, endPoint x: 300, endPoint y: 476, distance: 15.8
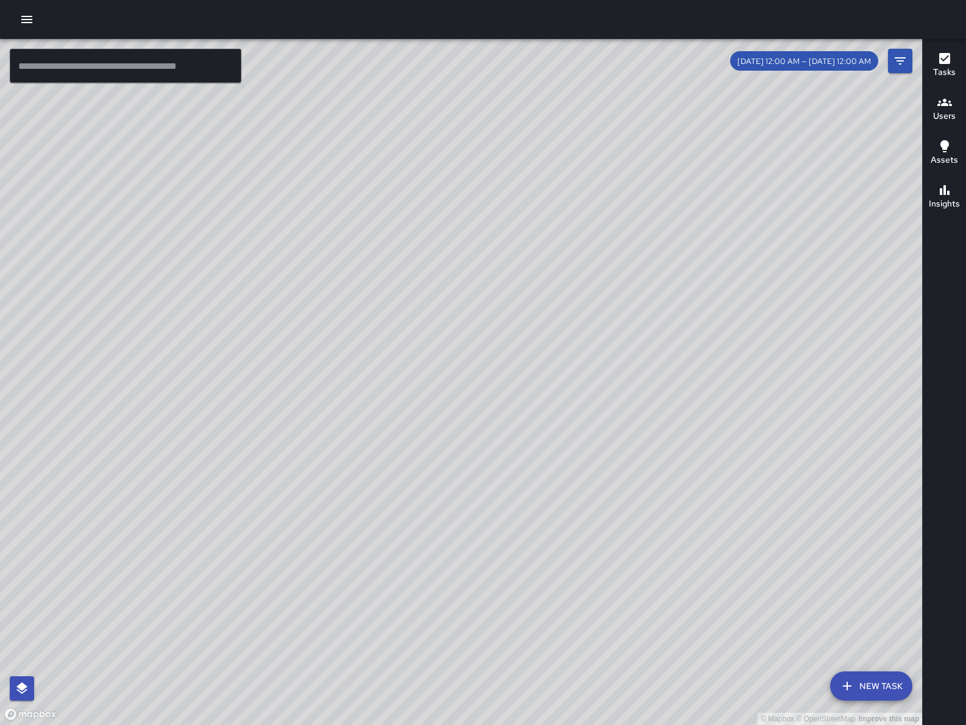
click at [300, 476] on div "© Mapbox © OpenStreetMap Improve this map" at bounding box center [461, 382] width 922 height 686
drag, startPoint x: 750, startPoint y: 462, endPoint x: 209, endPoint y: 384, distance: 546.5
click at [206, 408] on div "© Mapbox © OpenStreetMap Improve this map" at bounding box center [461, 382] width 922 height 686
drag, startPoint x: 289, startPoint y: 598, endPoint x: 453, endPoint y: 590, distance: 164.1
click at [101, 592] on div "© Mapbox © OpenStreetMap Improve this map" at bounding box center [461, 382] width 922 height 686
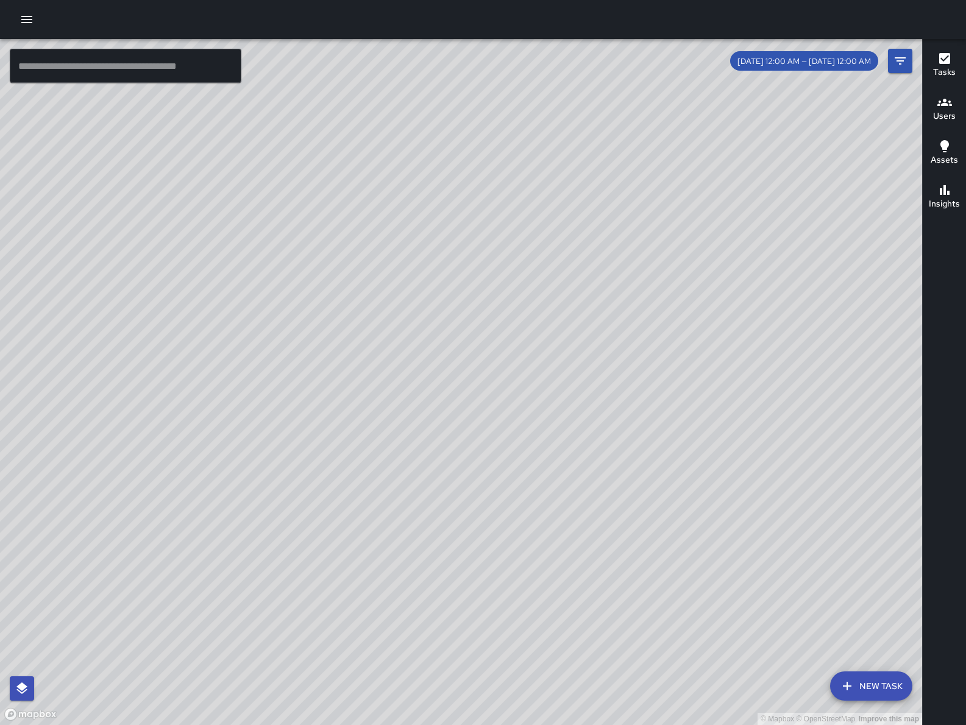
drag, startPoint x: 518, startPoint y: 582, endPoint x: 377, endPoint y: 529, distance: 150.7
click at [373, 633] on div "© Mapbox © OpenStreetMap Improve this map" at bounding box center [461, 382] width 922 height 686
drag, startPoint x: 261, startPoint y: 600, endPoint x: 453, endPoint y: 528, distance: 205.2
click at [453, 528] on div "© Mapbox © OpenStreetMap Improve this map" at bounding box center [461, 382] width 922 height 686
drag, startPoint x: 230, startPoint y: 606, endPoint x: 507, endPoint y: 450, distance: 318.4
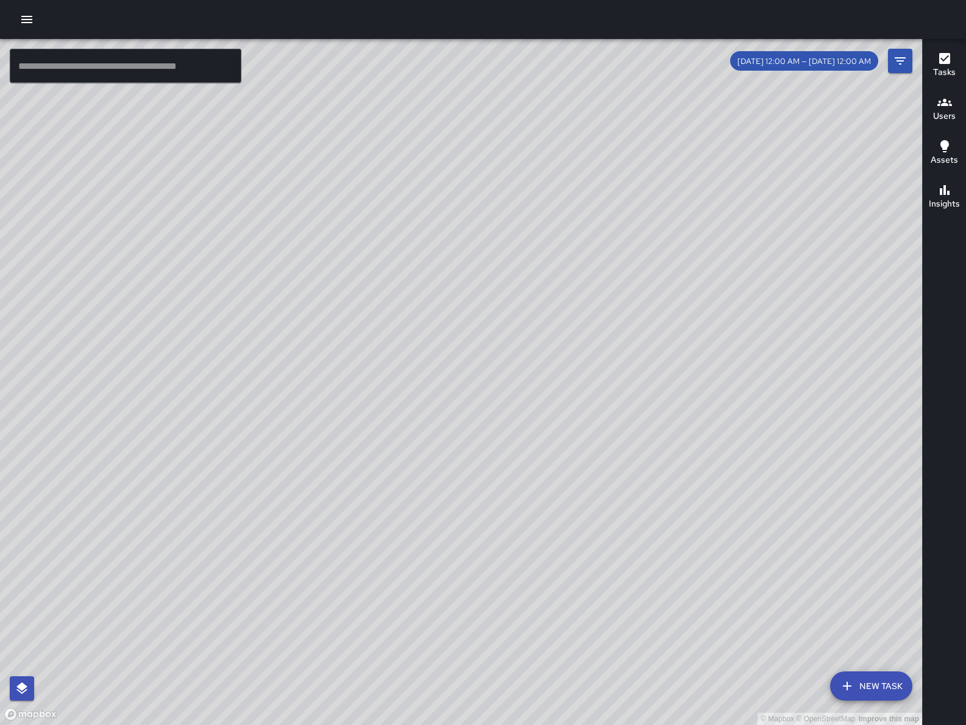
click at [534, 410] on div "© Mapbox © OpenStreetMap Improve this map" at bounding box center [461, 382] width 922 height 686
drag, startPoint x: 237, startPoint y: 576, endPoint x: 458, endPoint y: 567, distance: 221.3
click at [458, 567] on div "© Mapbox © OpenStreetMap Improve this map" at bounding box center [461, 382] width 922 height 686
drag, startPoint x: 202, startPoint y: 448, endPoint x: 165, endPoint y: 461, distance: 39.5
click at [121, 503] on div "© Mapbox © OpenStreetMap Improve this map" at bounding box center [461, 382] width 922 height 686
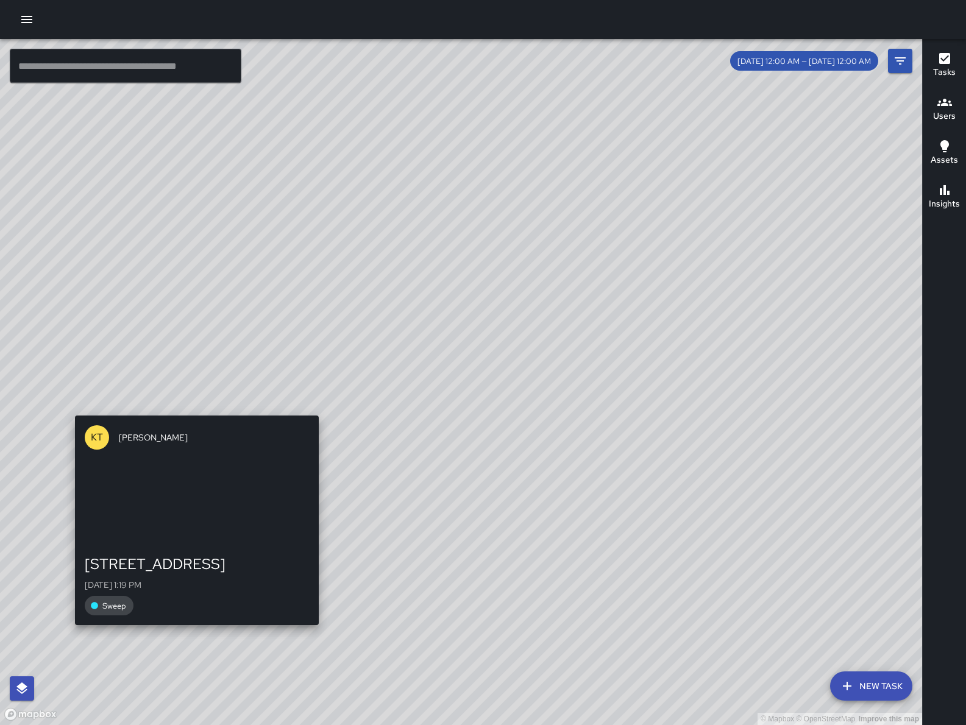
drag, startPoint x: 383, startPoint y: 405, endPoint x: 179, endPoint y: 409, distance: 203.5
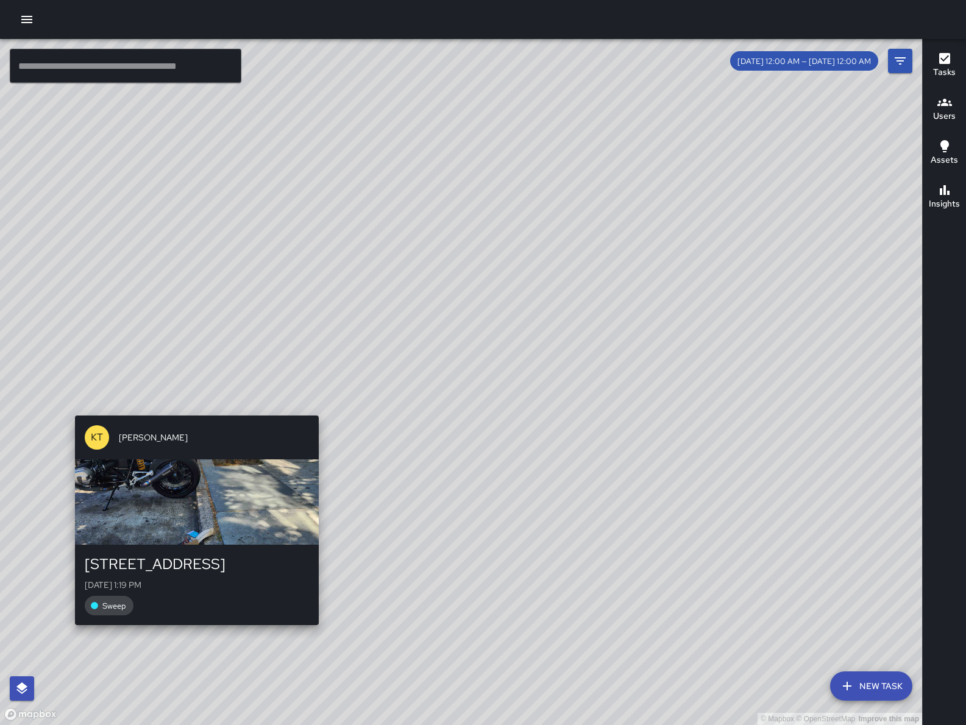
click at [179, 409] on div "© Mapbox © OpenStreetMap Improve this map KT [PERSON_NAME] [STREET_ADDRESS][GEO…" at bounding box center [461, 382] width 922 height 686
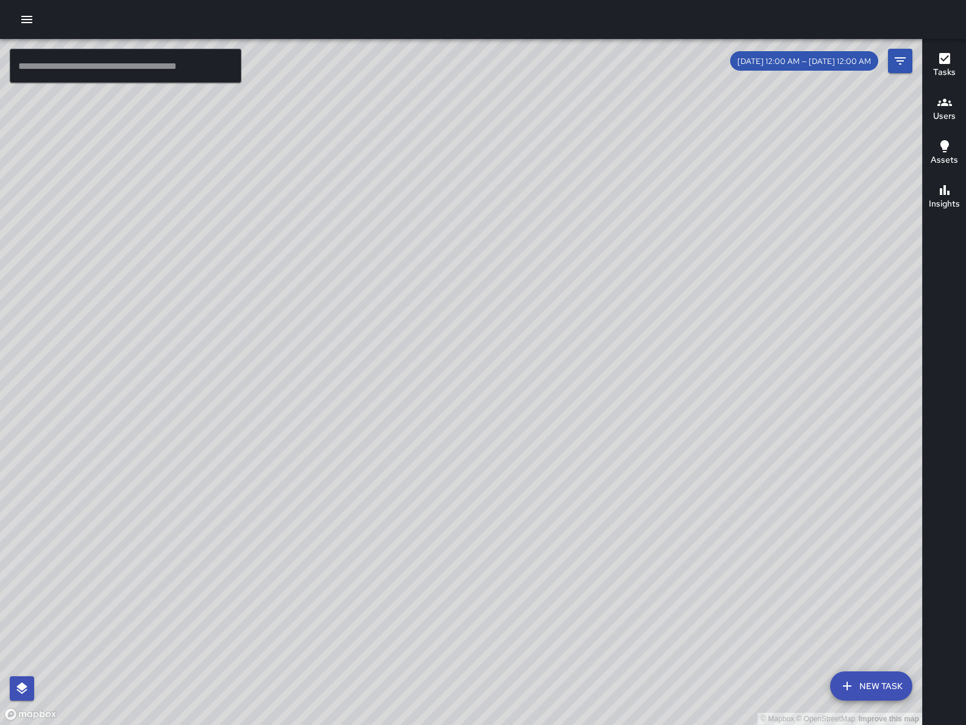
drag, startPoint x: 242, startPoint y: 341, endPoint x: 209, endPoint y: 487, distance: 149.9
click at [209, 487] on div "© Mapbox © OpenStreetMap Improve this map" at bounding box center [461, 382] width 922 height 686
click at [163, 49] on input "text" at bounding box center [126, 66] width 232 height 34
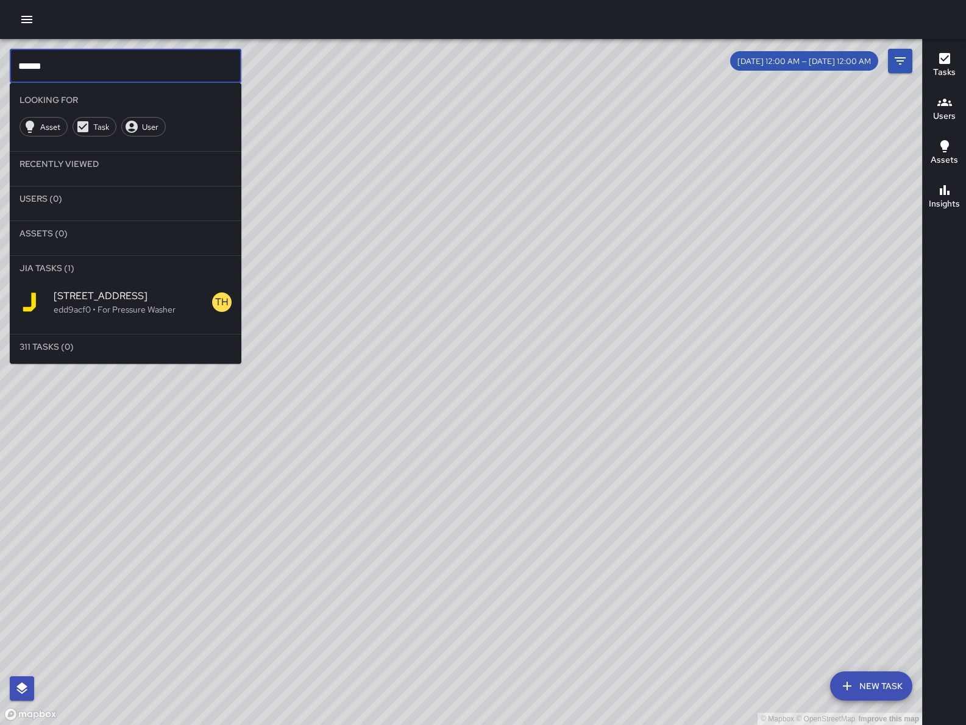
click at [164, 303] on p "edd9acf0 • For Pressure Washer" at bounding box center [133, 309] width 158 height 12
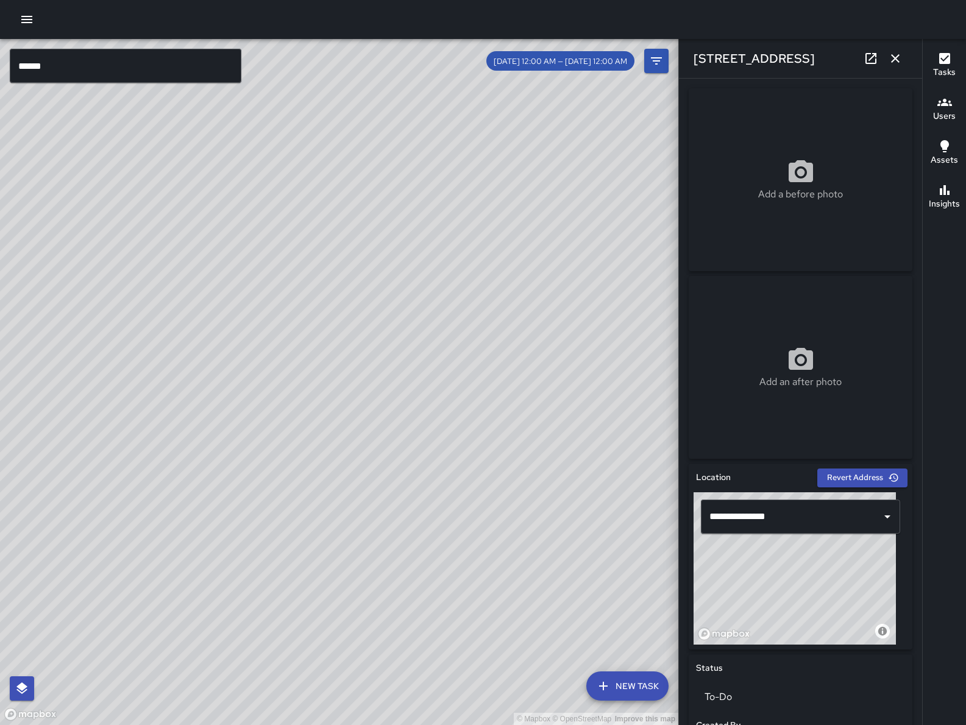
click at [189, 49] on input "******" at bounding box center [126, 66] width 232 height 34
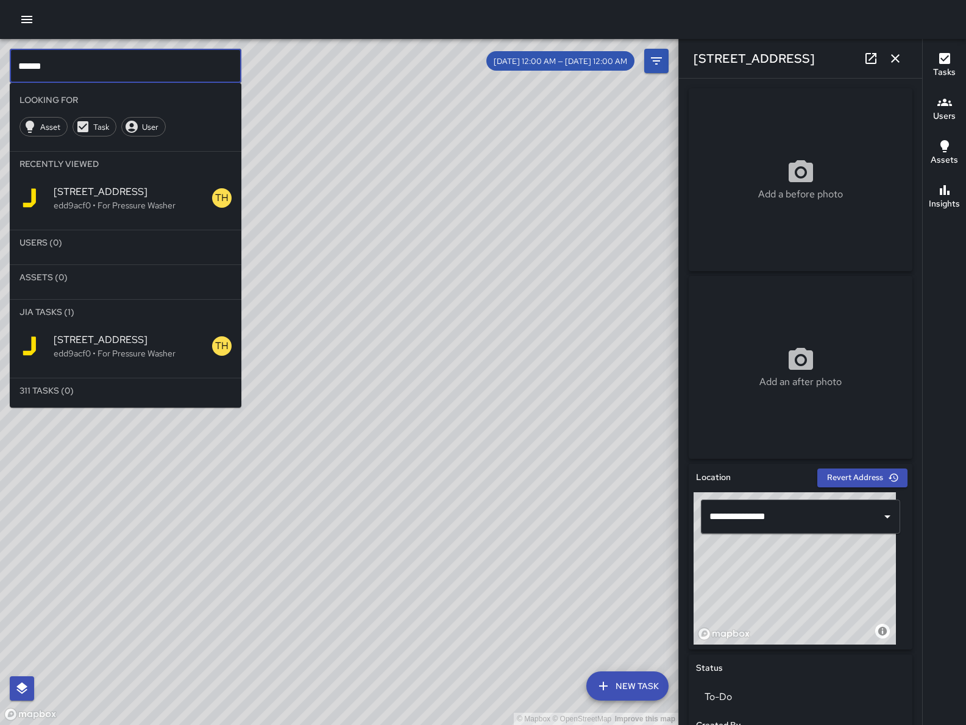
click at [183, 58] on input "******" at bounding box center [126, 66] width 232 height 34
click at [184, 58] on input "******" at bounding box center [126, 66] width 232 height 34
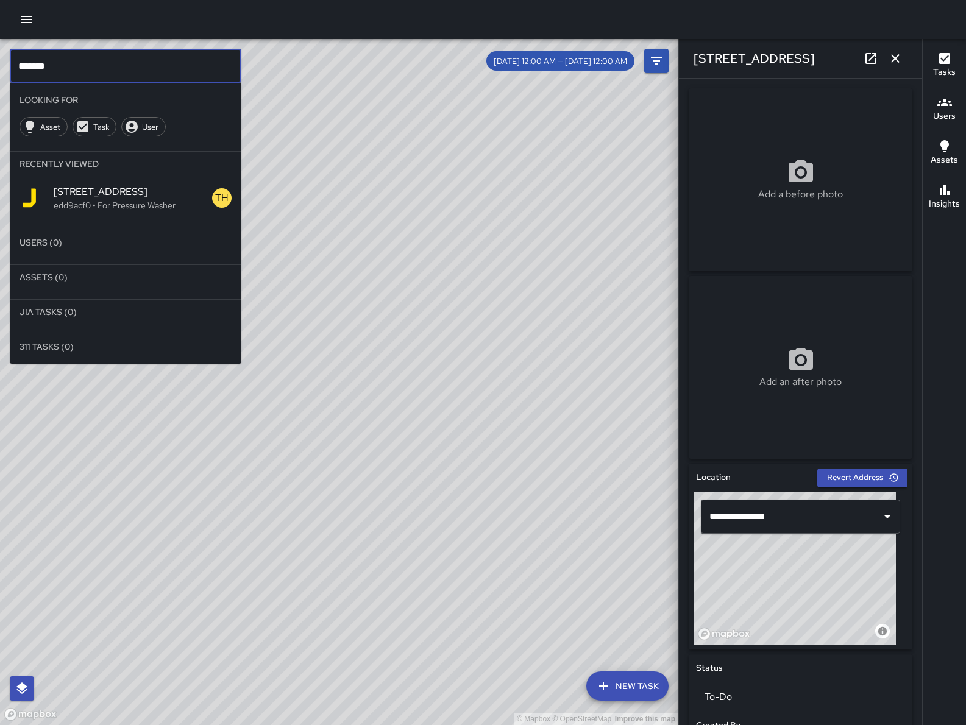
type input "*******"
click at [911, 53] on div "[STREET_ADDRESS]" at bounding box center [800, 58] width 243 height 39
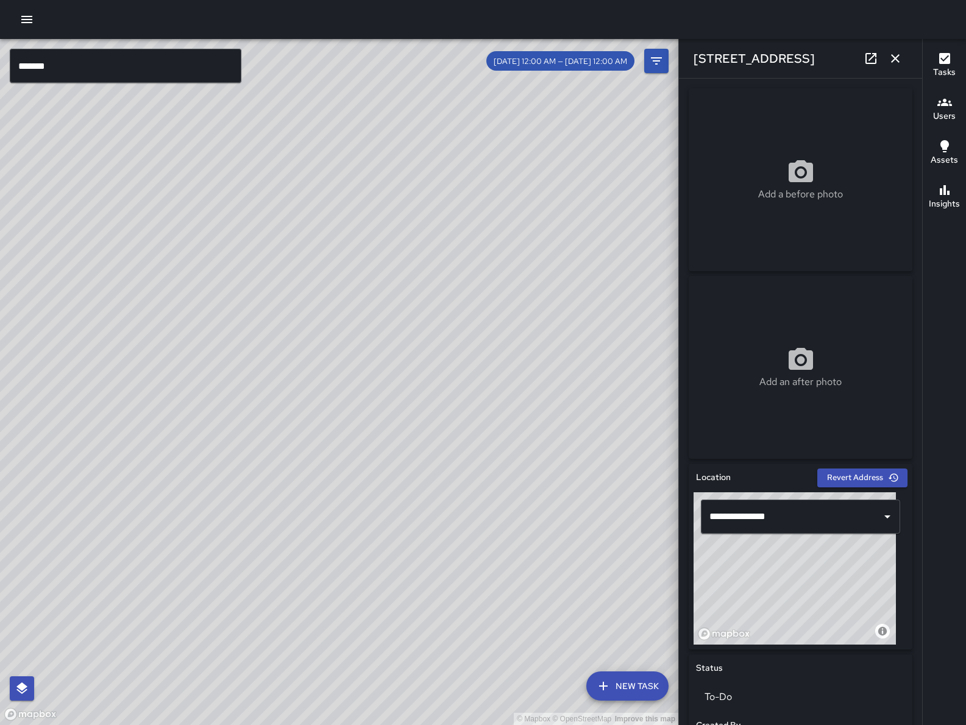
click at [901, 56] on icon "button" at bounding box center [895, 58] width 15 height 15
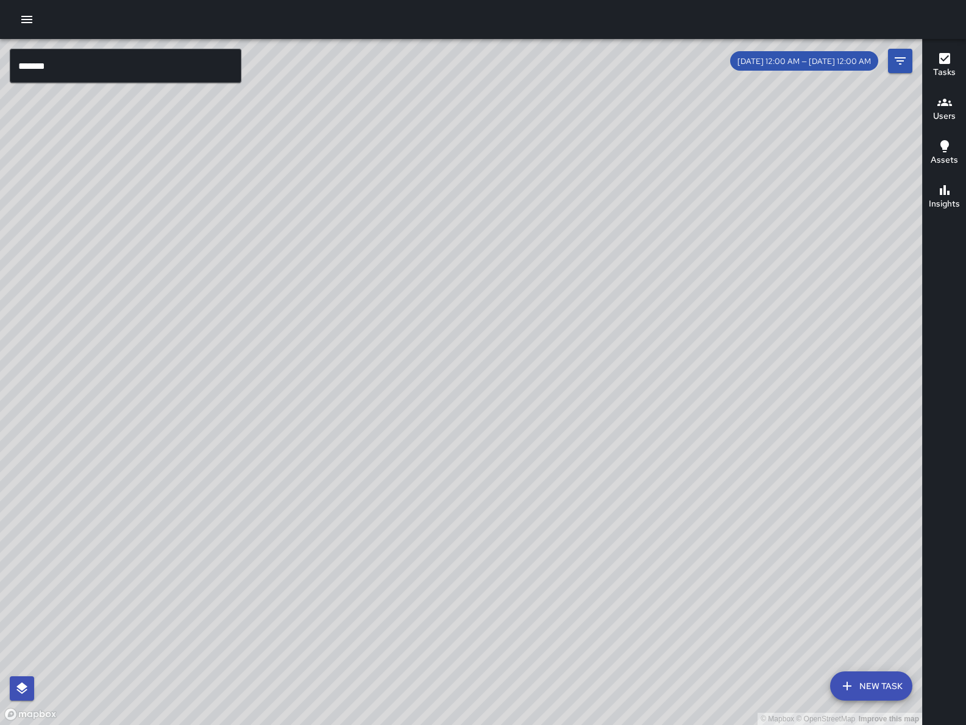
click at [894, 687] on button "New Task" at bounding box center [871, 685] width 82 height 29
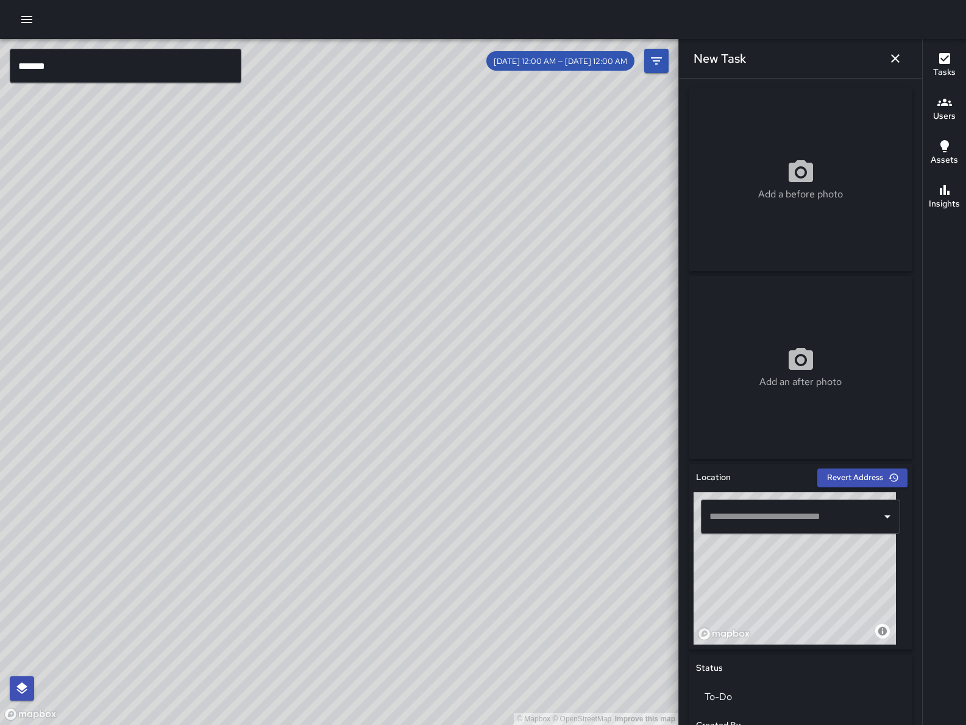
click at [726, 508] on input "text" at bounding box center [791, 516] width 170 height 23
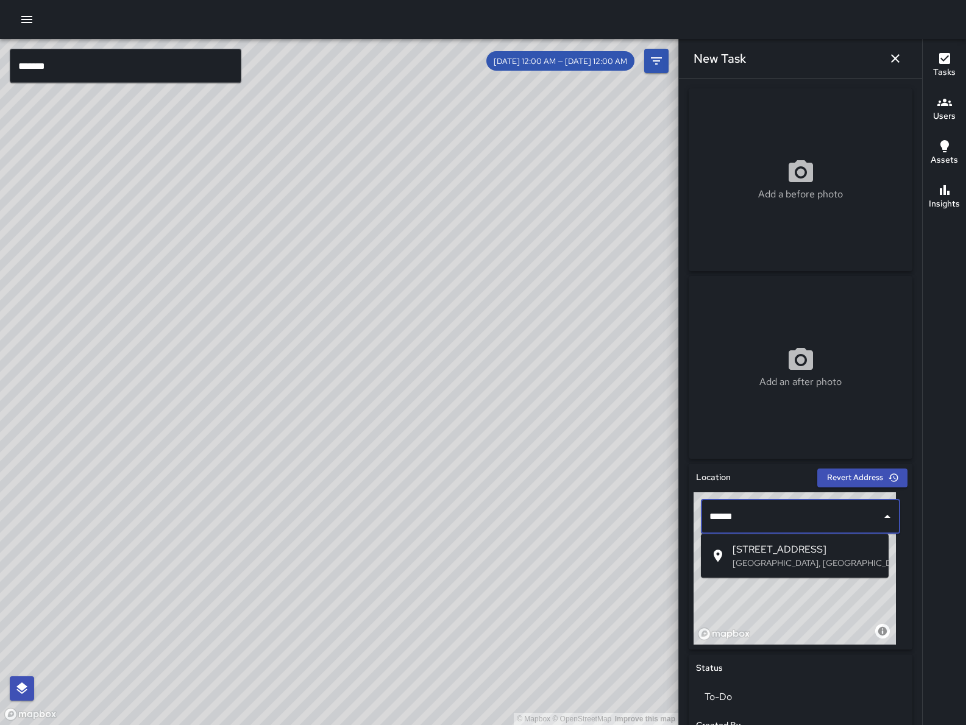
click at [806, 546] on span "[STREET_ADDRESS]" at bounding box center [805, 549] width 146 height 15
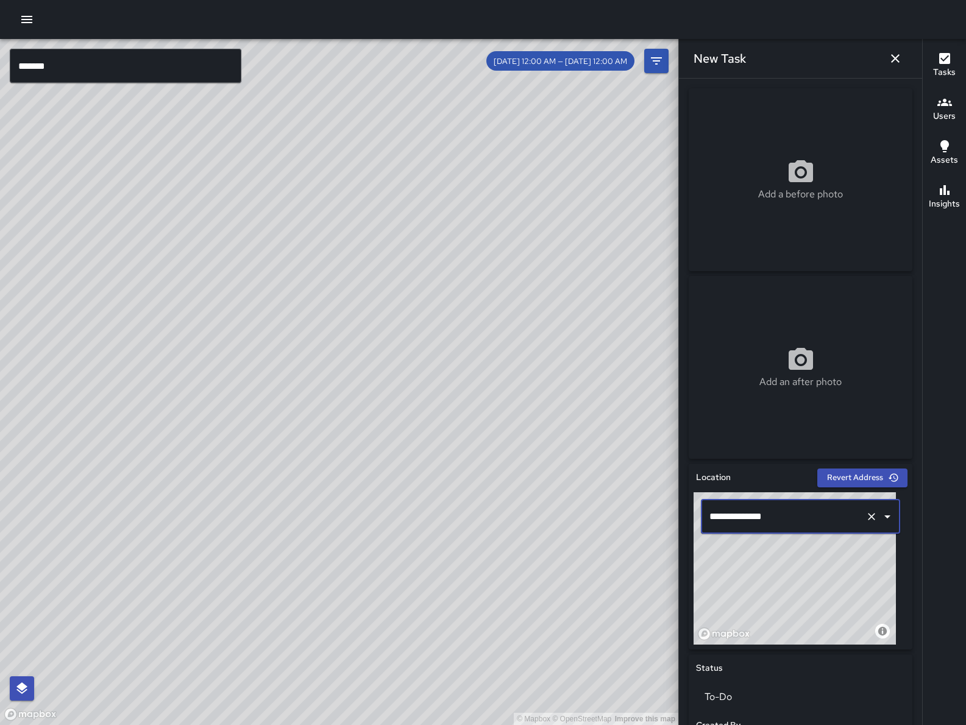
type input "**********"
click at [895, 63] on icon "button" at bounding box center [895, 58] width 15 height 15
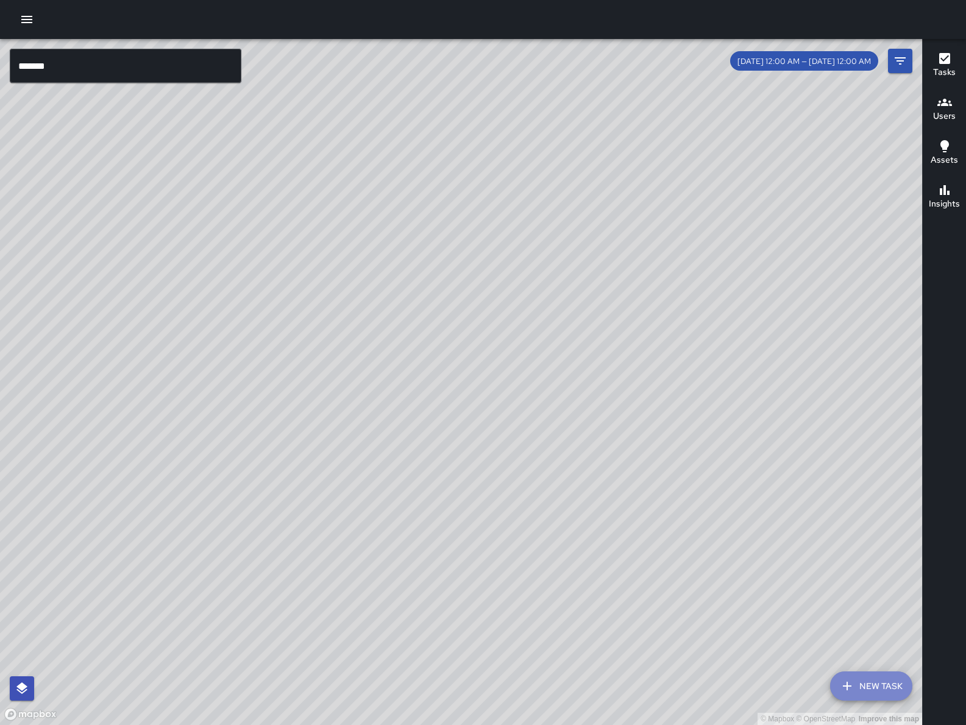
click at [867, 673] on button "New Task" at bounding box center [871, 685] width 82 height 29
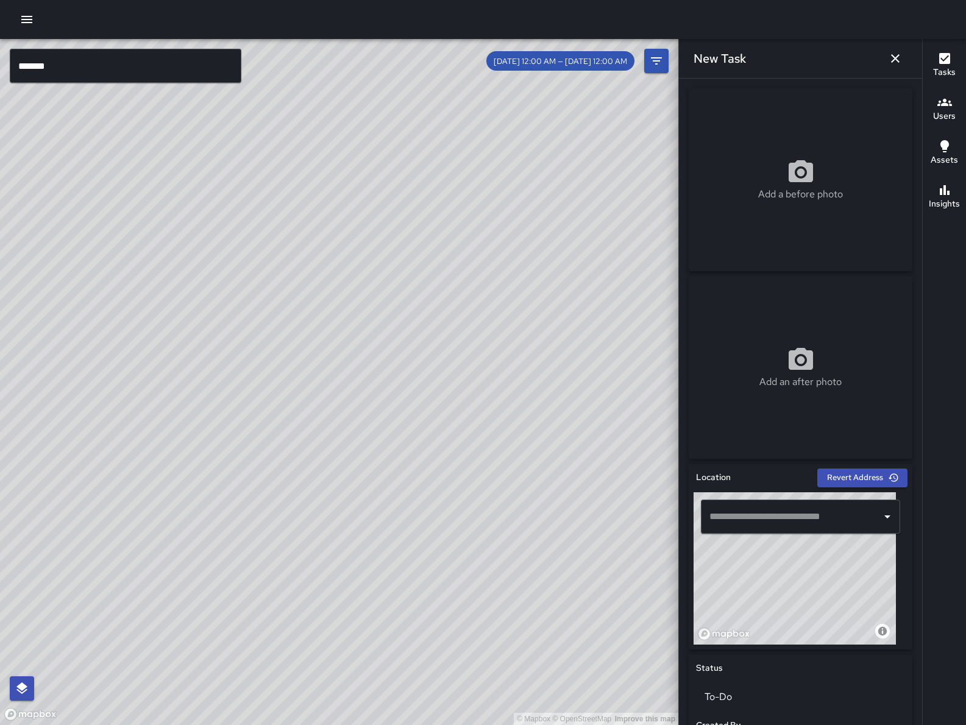
click at [791, 529] on div "​" at bounding box center [800, 517] width 199 height 34
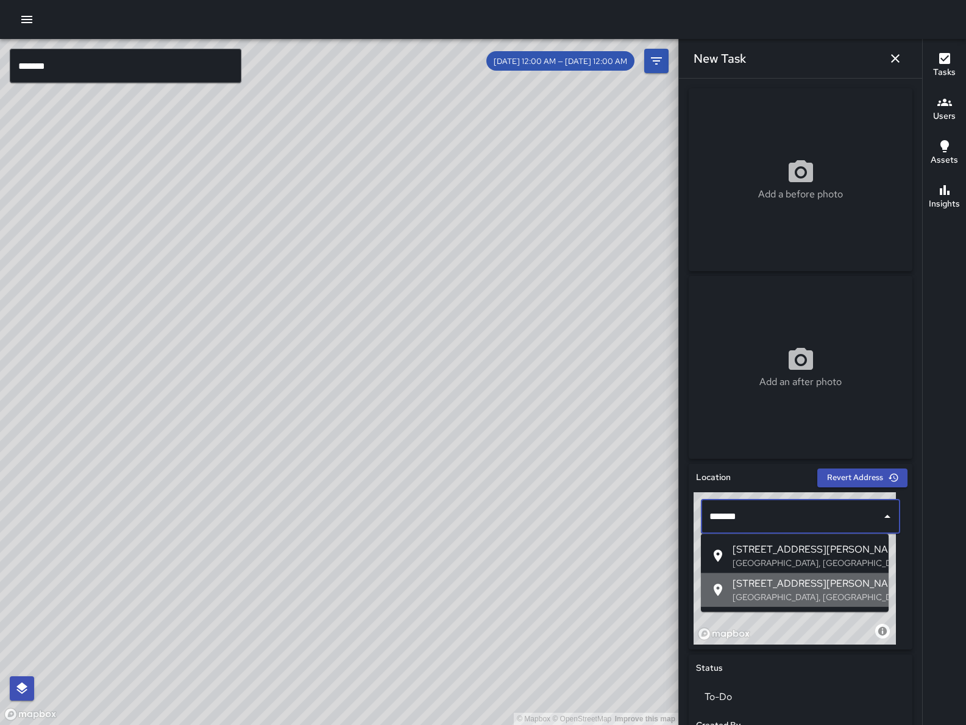
click at [816, 601] on p "[GEOGRAPHIC_DATA], [GEOGRAPHIC_DATA], [GEOGRAPHIC_DATA]" at bounding box center [805, 597] width 146 height 12
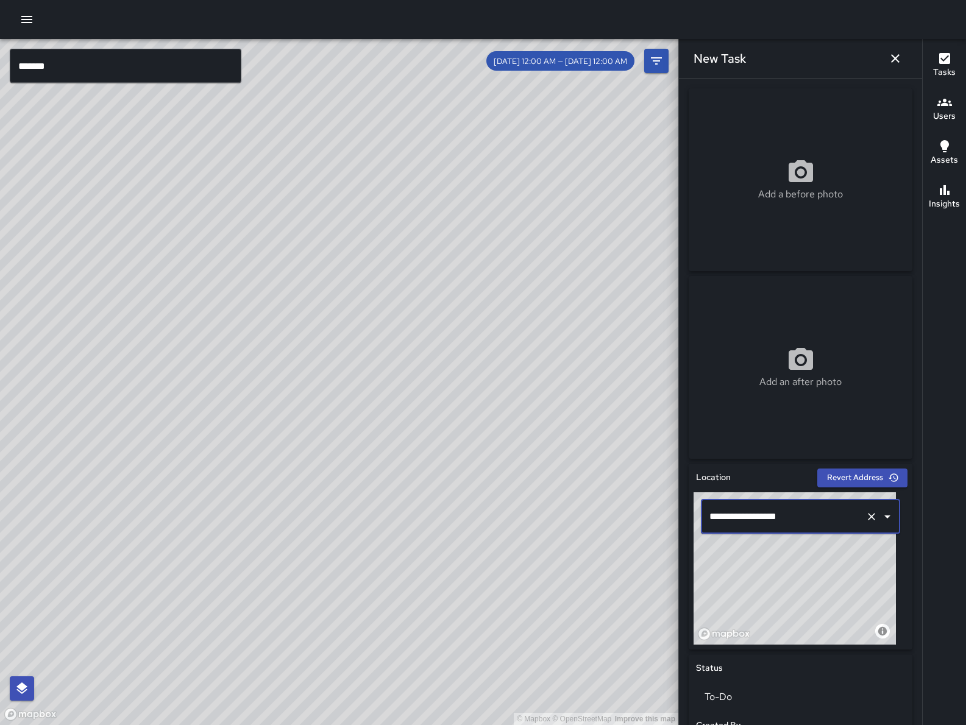
type input "**********"
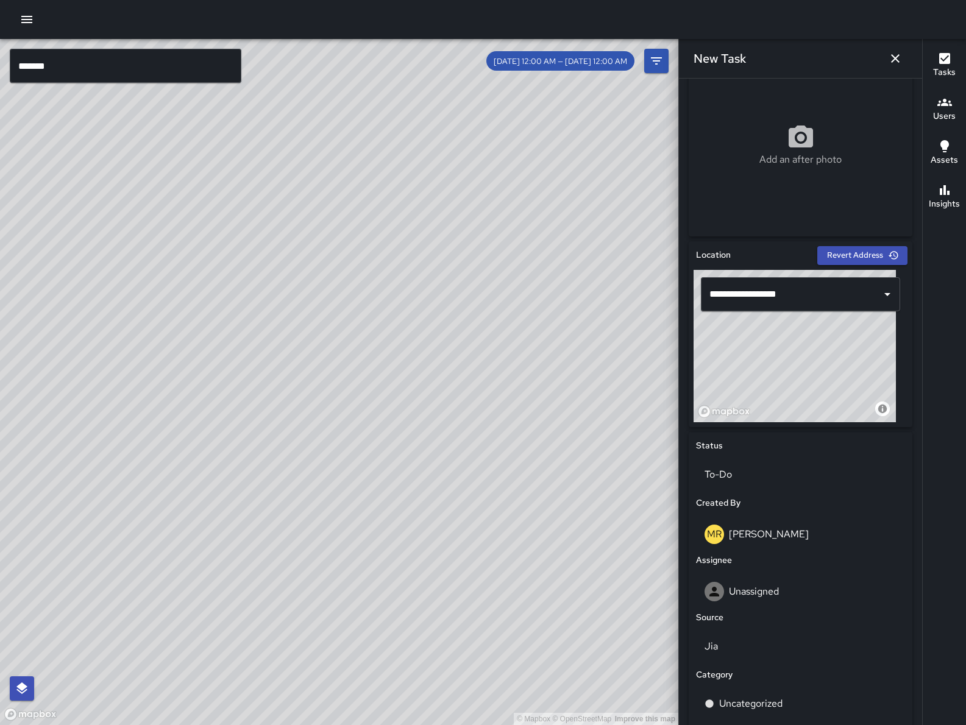
scroll to position [223, 0]
click at [896, 62] on icon "button" at bounding box center [895, 58] width 15 height 15
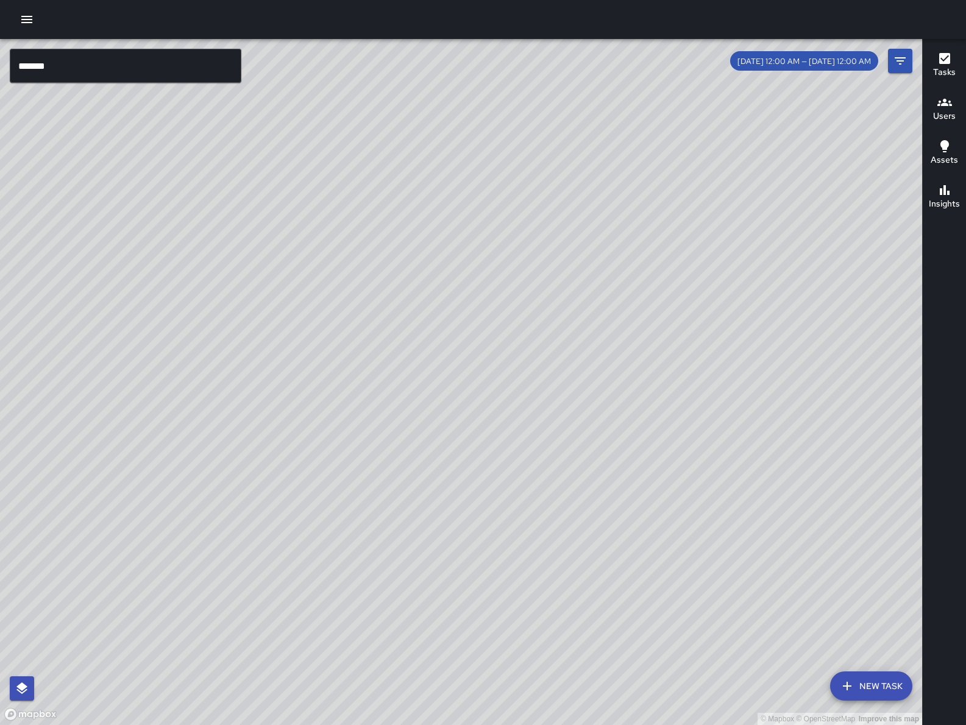
click at [48, 63] on input "*******" at bounding box center [126, 66] width 232 height 34
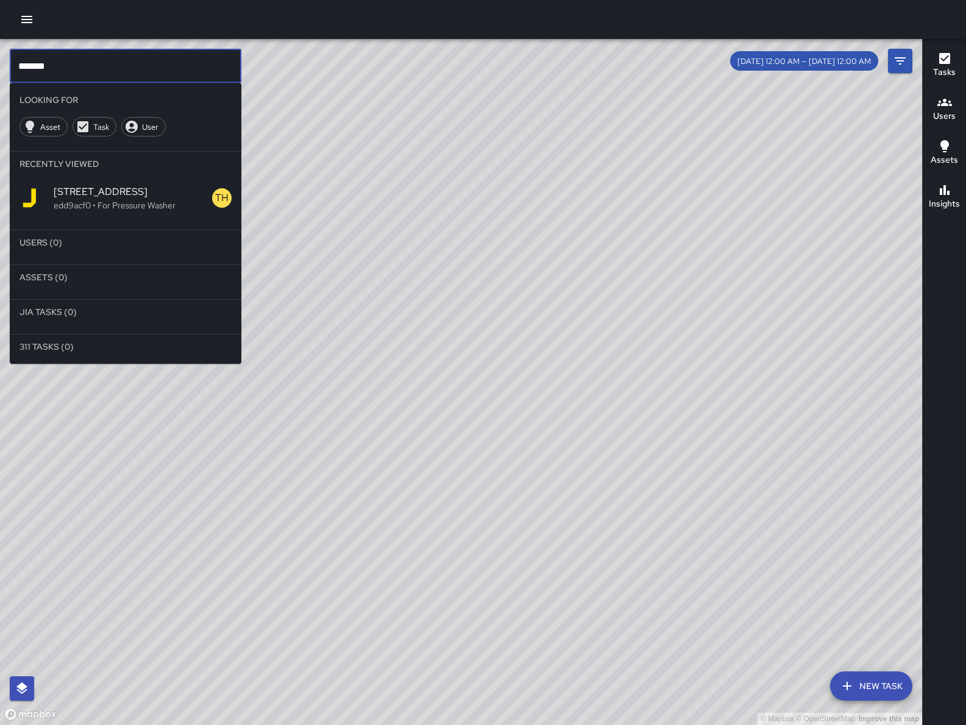
click at [48, 63] on input "*******" at bounding box center [126, 66] width 232 height 34
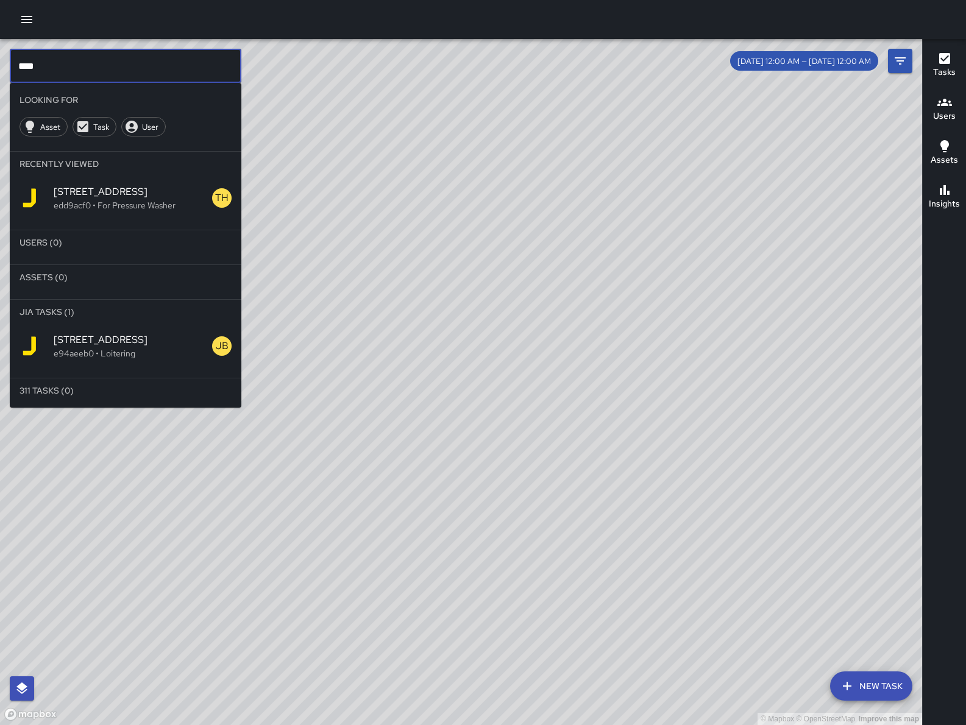
type input "****"
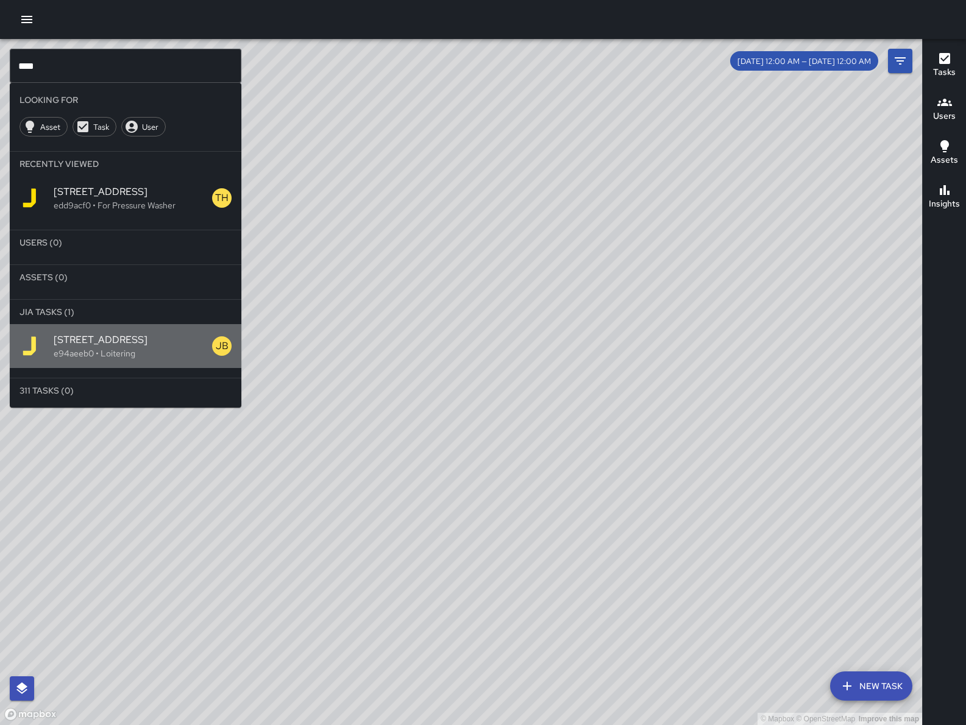
click at [118, 364] on div "[STREET_ADDRESS] • Loitering" at bounding box center [126, 346] width 232 height 44
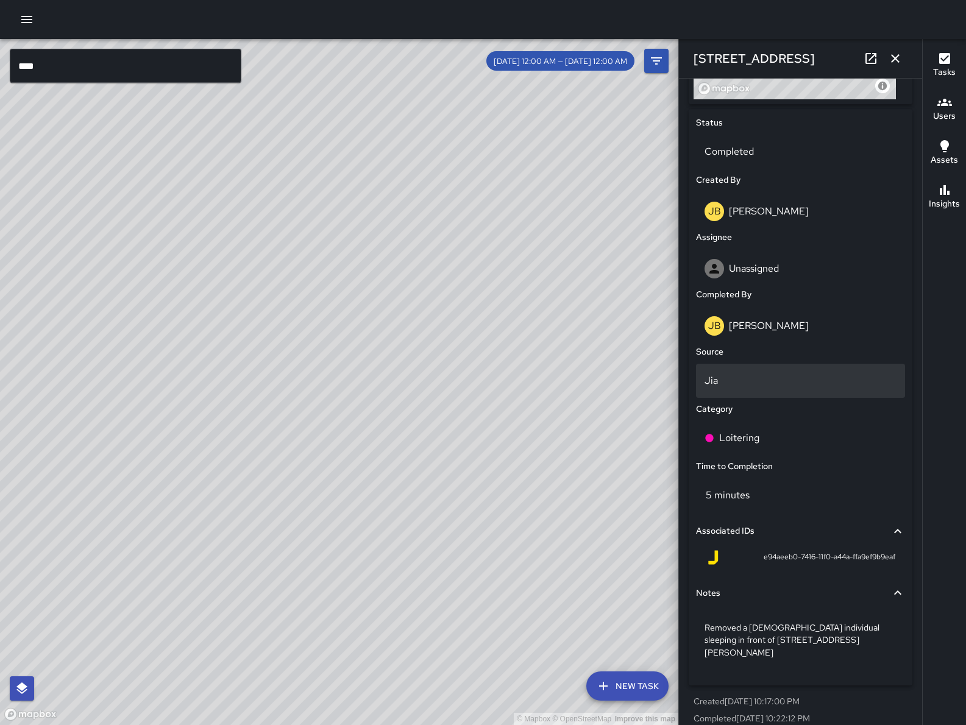
scroll to position [546, 0]
drag, startPoint x: 468, startPoint y: 455, endPoint x: 490, endPoint y: 368, distance: 90.0
click at [490, 368] on div "© Mapbox © OpenStreetMap Improve this map" at bounding box center [339, 382] width 678 height 686
click at [900, 62] on icon "button" at bounding box center [895, 58] width 15 height 15
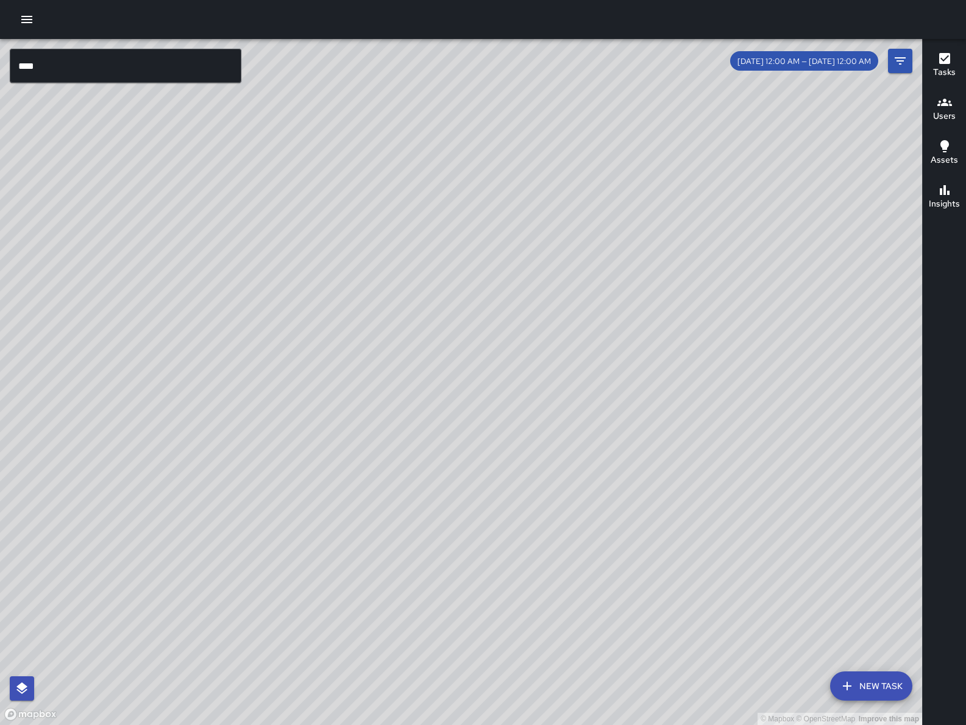
drag, startPoint x: 430, startPoint y: 343, endPoint x: 391, endPoint y: 339, distance: 39.2
click at [377, 356] on div "© Mapbox © OpenStreetMap Improve this map" at bounding box center [461, 382] width 922 height 686
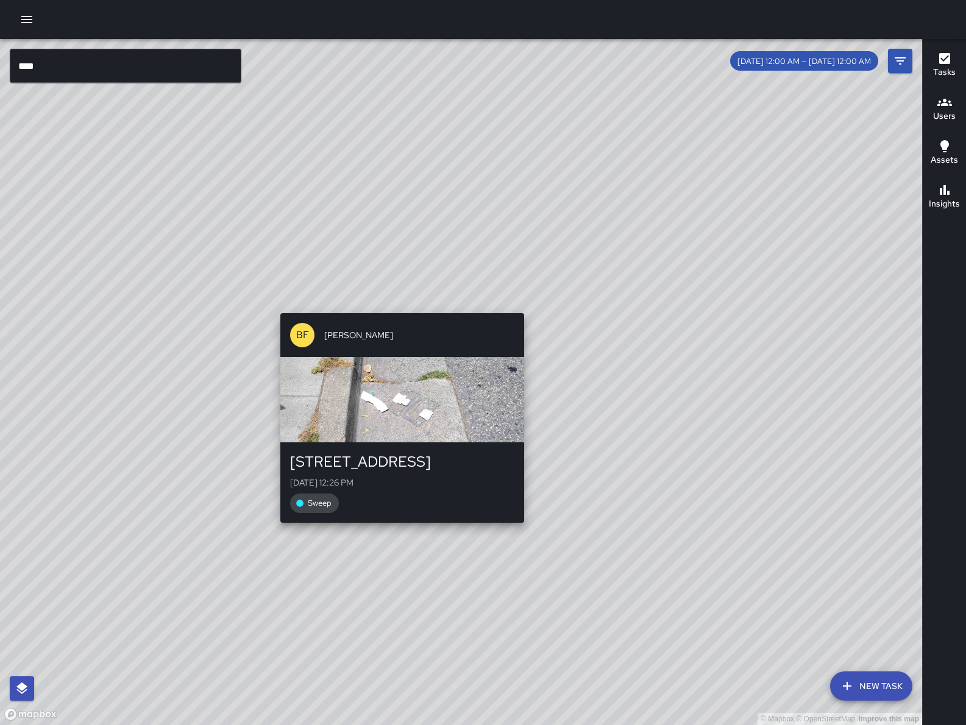
click at [393, 306] on div "© Mapbox © OpenStreetMap Improve this map BF [PERSON_NAME] [STREET_ADDRESS][GEO…" at bounding box center [461, 382] width 922 height 686
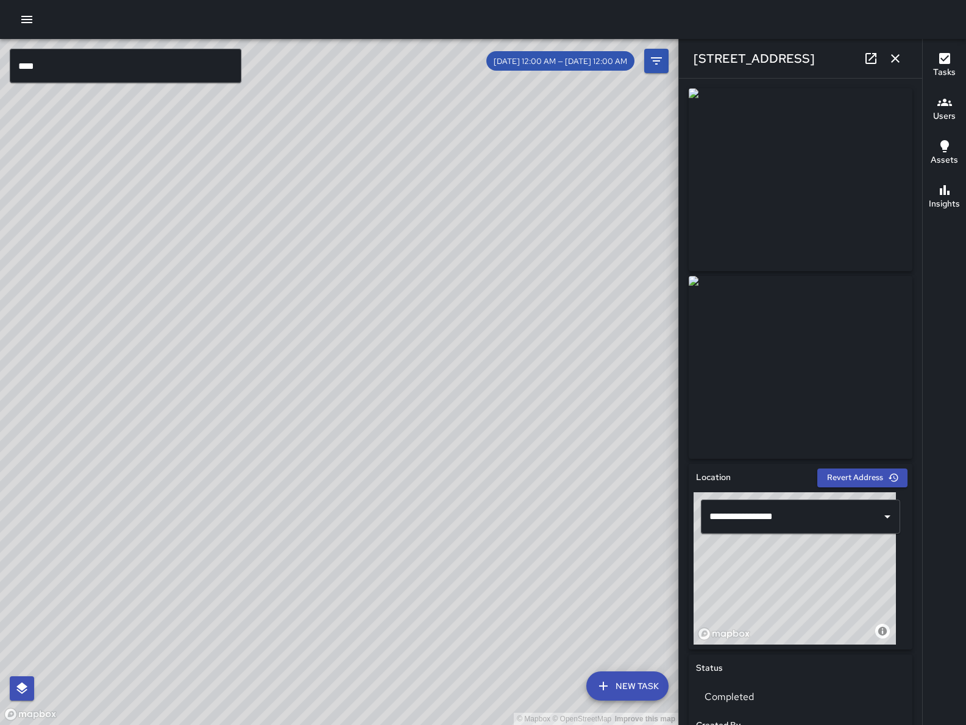
click at [899, 59] on icon "button" at bounding box center [895, 58] width 15 height 15
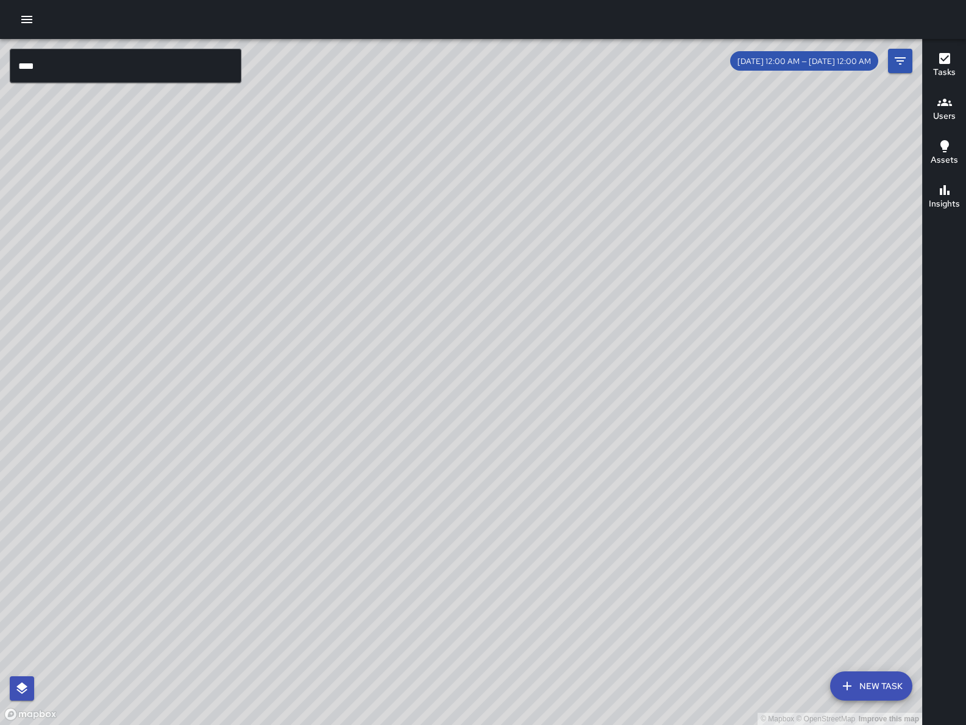
drag, startPoint x: 497, startPoint y: 609, endPoint x: 430, endPoint y: 341, distance: 276.8
click at [430, 341] on div "© Mapbox © OpenStreetMap Improve this map" at bounding box center [461, 382] width 922 height 686
drag, startPoint x: 439, startPoint y: 285, endPoint x: 429, endPoint y: 405, distance: 119.8
click at [431, 406] on div "© Mapbox © OpenStreetMap Improve this map" at bounding box center [461, 382] width 922 height 686
click at [876, 685] on button "New Task" at bounding box center [871, 685] width 82 height 29
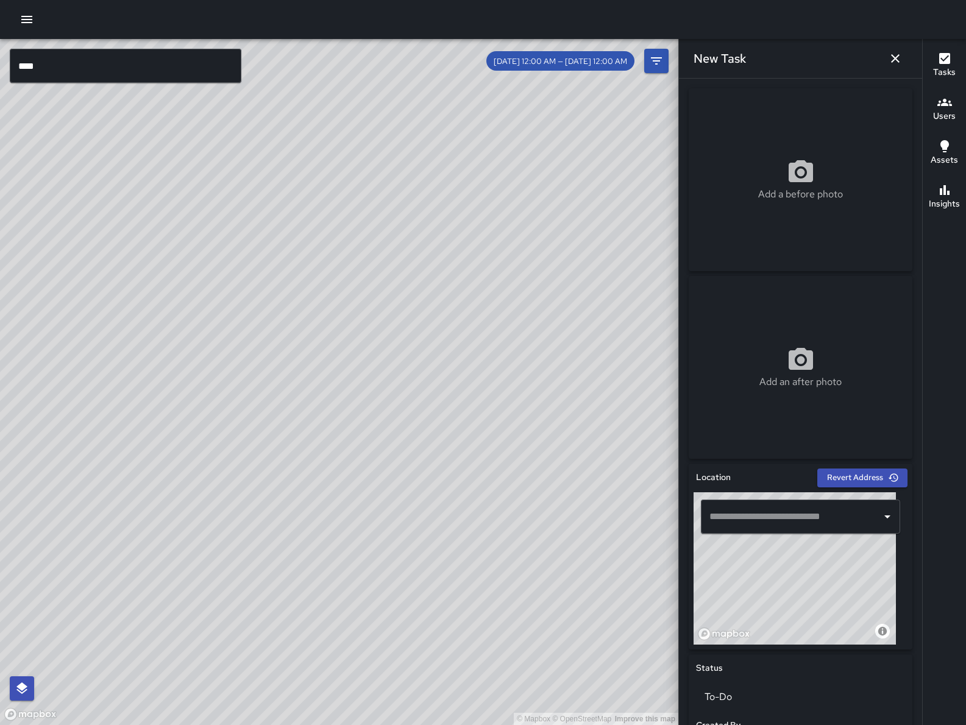
drag, startPoint x: 755, startPoint y: 665, endPoint x: 749, endPoint y: 674, distance: 11.3
drag, startPoint x: 838, startPoint y: 606, endPoint x: 791, endPoint y: 522, distance: 96.3
click at [791, 522] on div "© Mapbox © OpenStreetMap Improve this map ​" at bounding box center [800, 568] width 214 height 152
drag, startPoint x: 807, startPoint y: 613, endPoint x: 798, endPoint y: 622, distance: 13.4
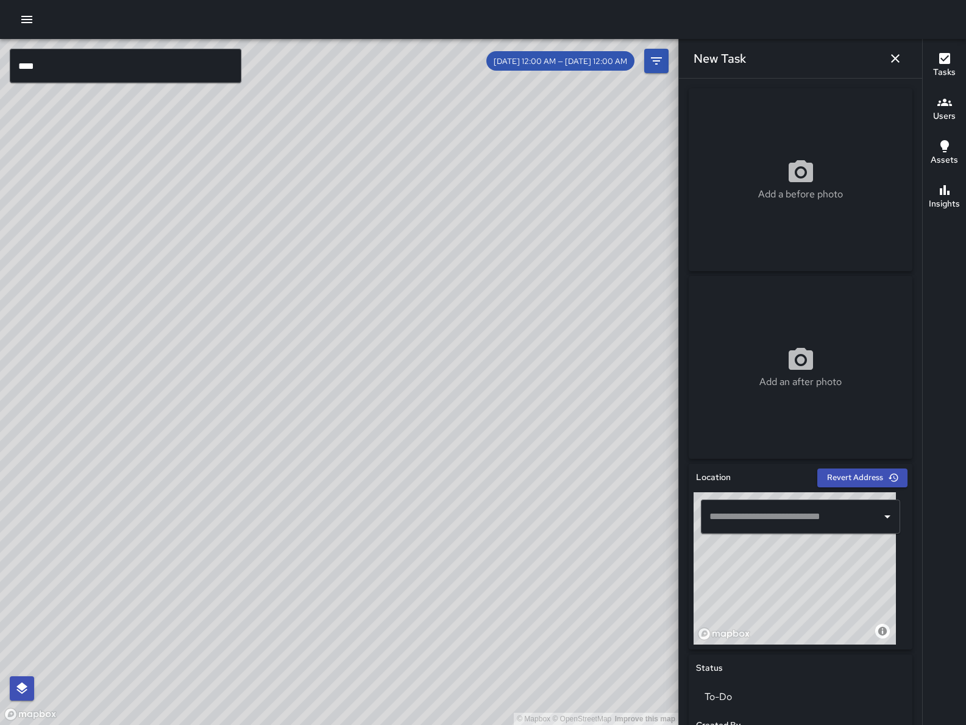
click at [798, 625] on div "© Mapbox © OpenStreetMap Improve this map" at bounding box center [794, 568] width 202 height 152
drag, startPoint x: 800, startPoint y: 595, endPoint x: 864, endPoint y: 625, distance: 70.6
click at [864, 625] on div "© Mapbox © OpenStreetMap Improve this map" at bounding box center [794, 568] width 202 height 152
drag, startPoint x: 851, startPoint y: 612, endPoint x: 817, endPoint y: 591, distance: 40.2
click at [824, 596] on div "© Mapbox © OpenStreetMap Improve this map" at bounding box center [794, 568] width 202 height 152
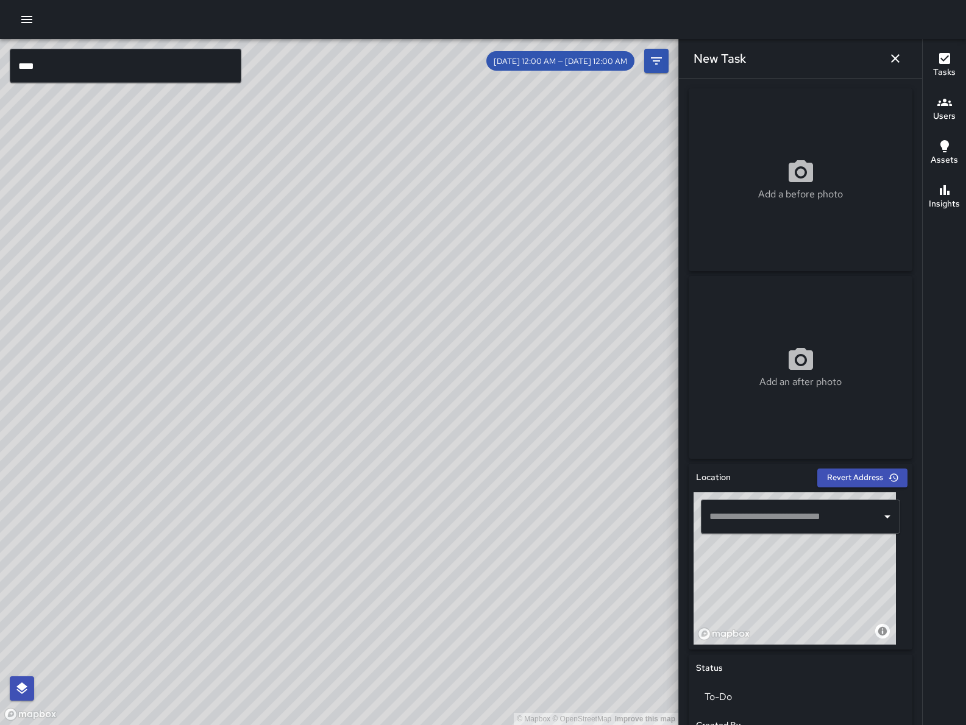
click at [801, 574] on div "© Mapbox © OpenStreetMap Improve this map" at bounding box center [794, 568] width 202 height 152
type input "**********"
drag, startPoint x: 796, startPoint y: 600, endPoint x: 801, endPoint y: 607, distance: 9.3
click at [801, 607] on div "© Mapbox © OpenStreetMap Improve this map" at bounding box center [794, 568] width 202 height 152
click at [735, 154] on div "Add a before photo" at bounding box center [800, 179] width 224 height 183
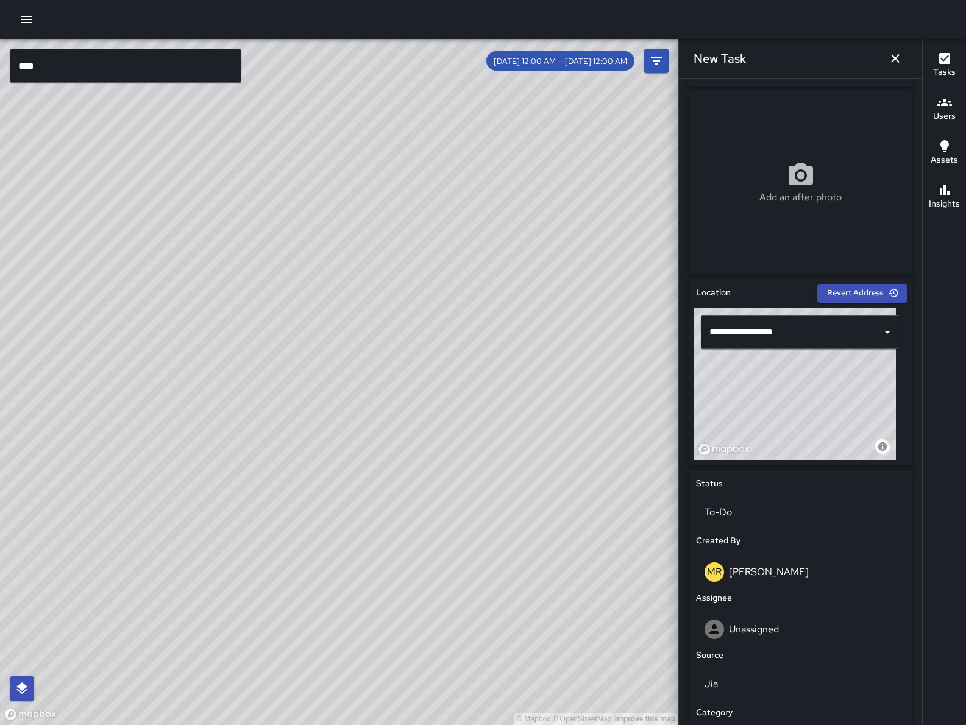
scroll to position [360, 0]
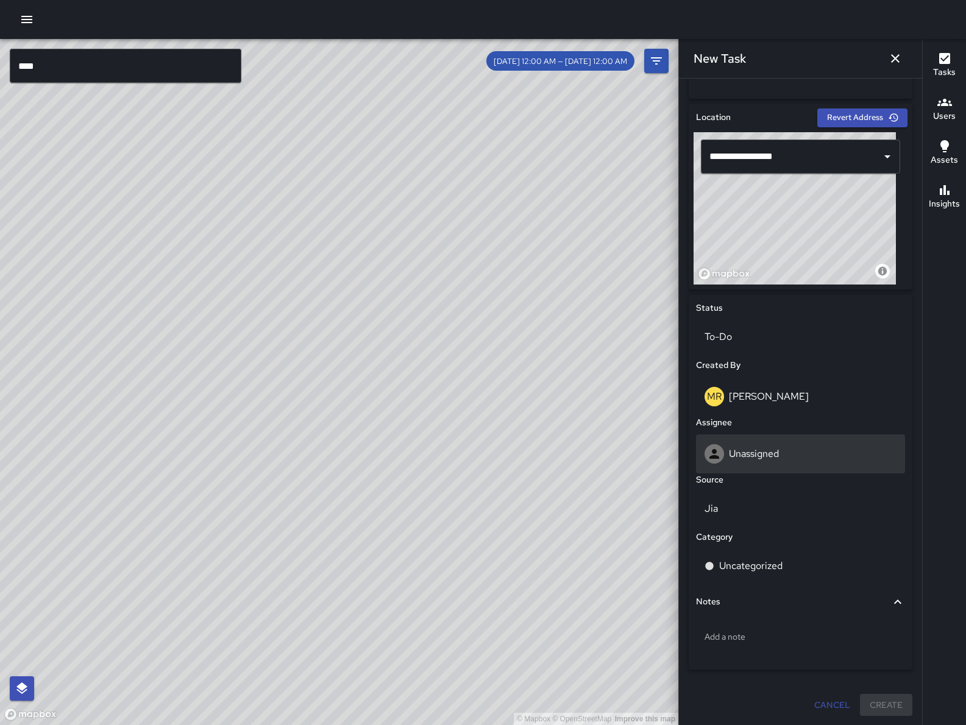
click at [798, 463] on div "Unassigned" at bounding box center [800, 453] width 209 height 39
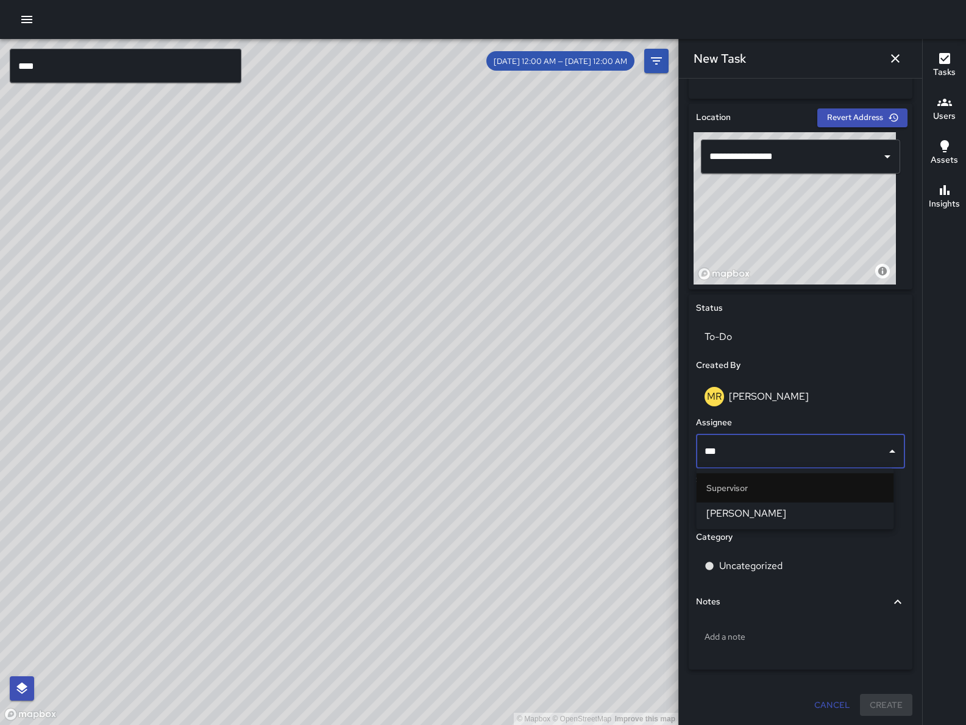
type input "****"
click at [801, 518] on span "[PERSON_NAME]" at bounding box center [795, 513] width 178 height 15
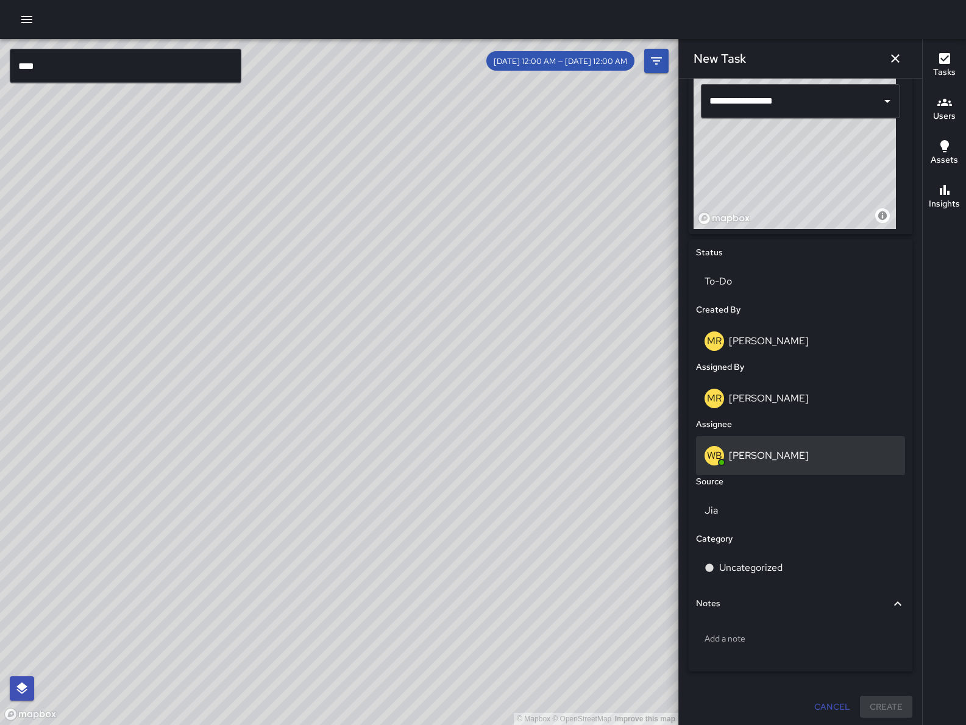
scroll to position [417, 0]
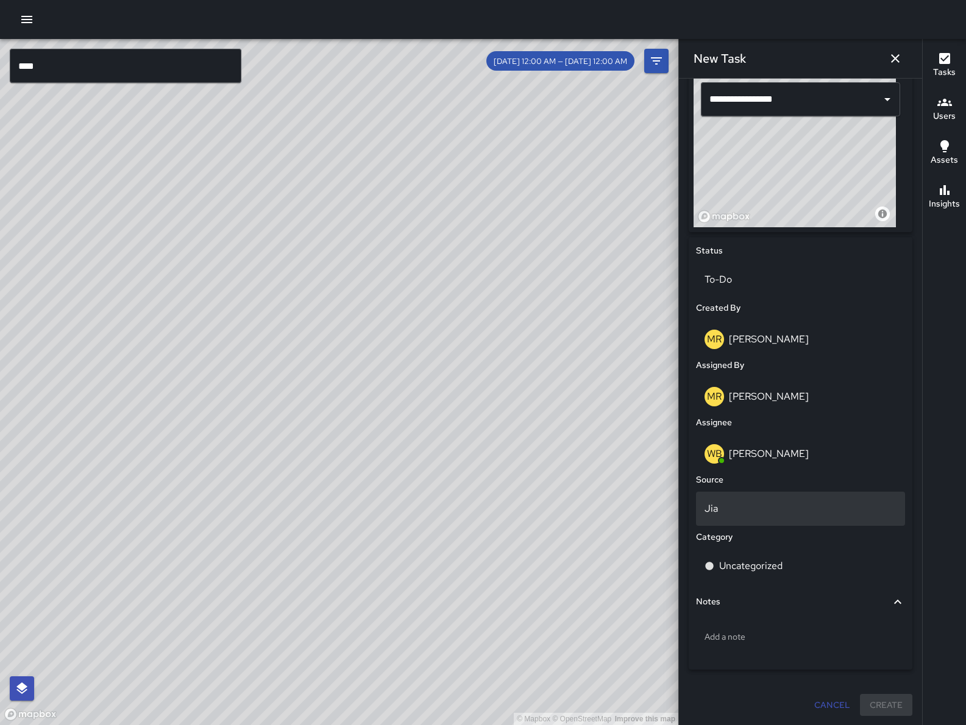
click at [796, 507] on p "Jia" at bounding box center [800, 508] width 192 height 15
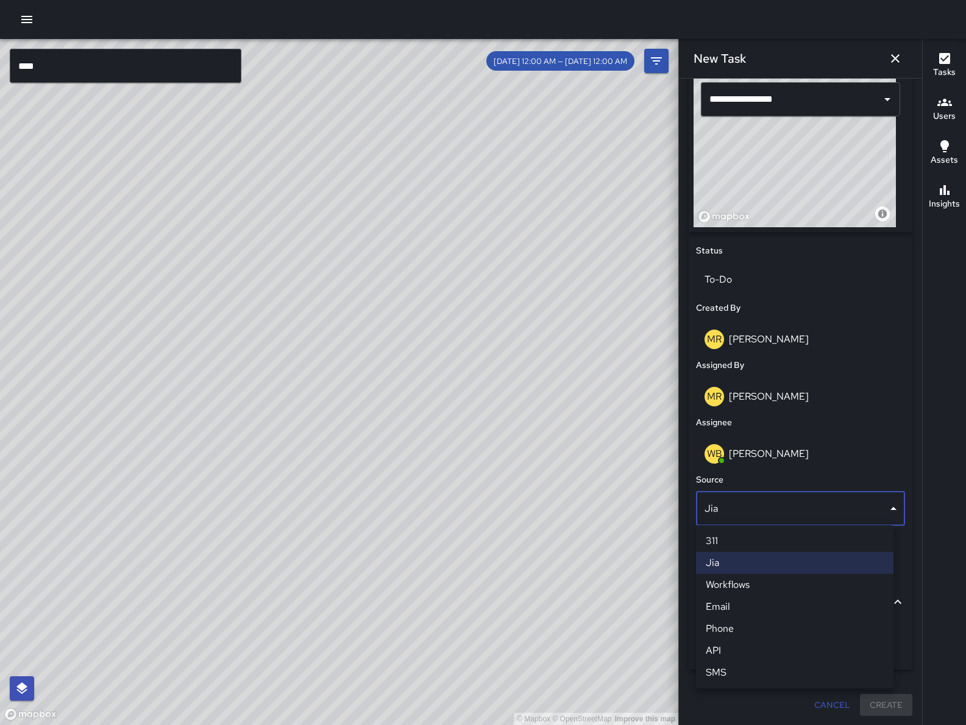
click at [773, 610] on li "Email" at bounding box center [794, 607] width 197 height 22
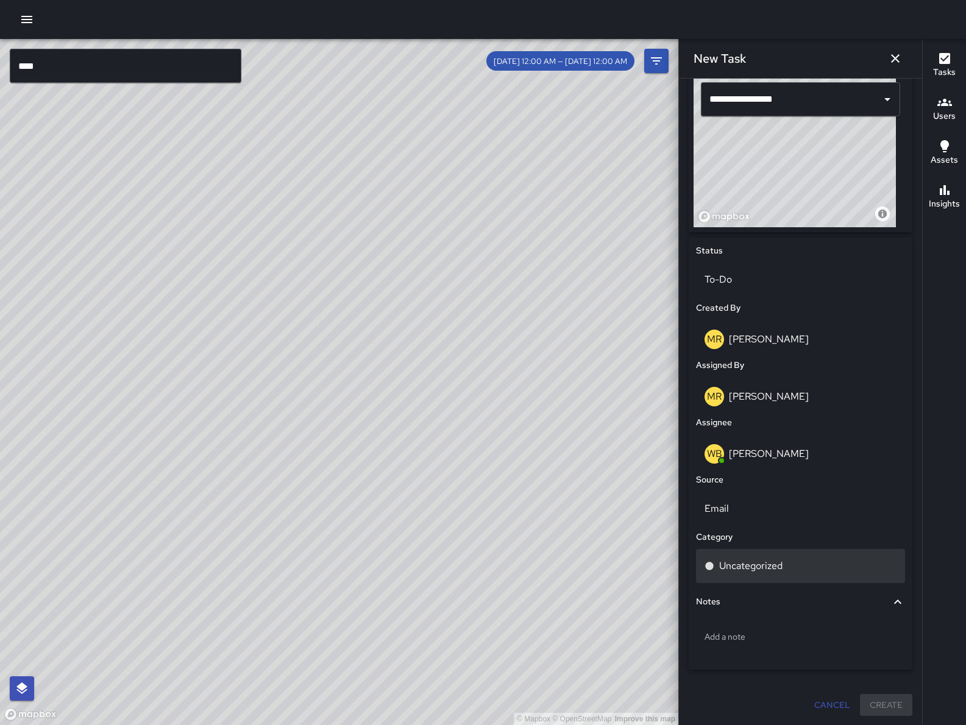
click at [773, 578] on div "Uncategorized" at bounding box center [800, 566] width 209 height 34
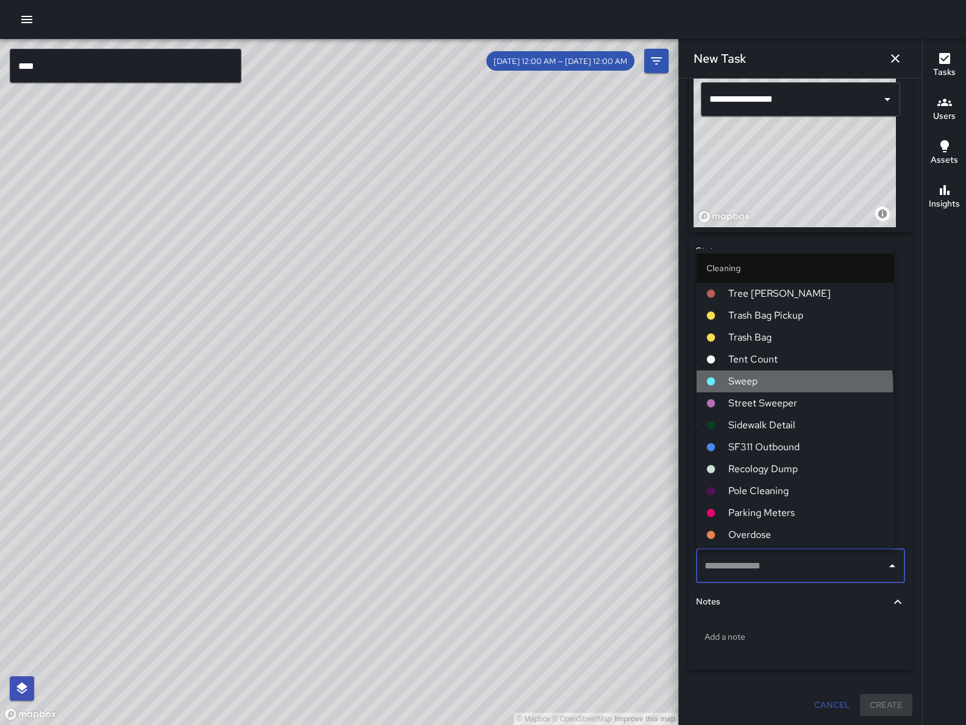
click at [793, 386] on span "Sweep" at bounding box center [806, 381] width 156 height 15
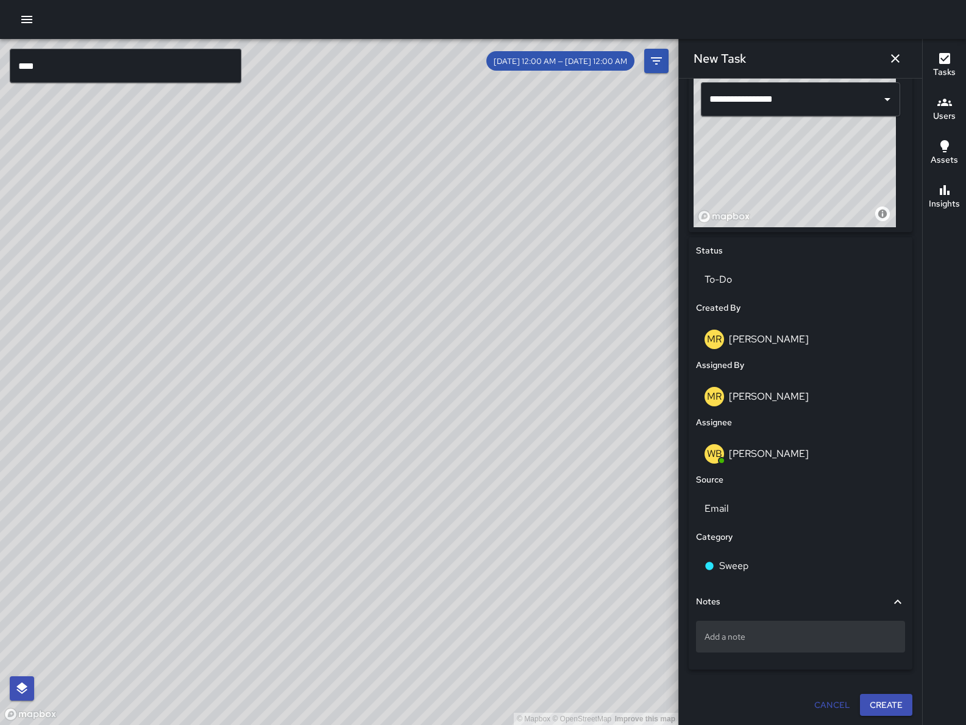
click at [796, 643] on div "Add a note" at bounding box center [800, 637] width 209 height 32
click at [776, 648] on div "Add a note" at bounding box center [800, 637] width 209 height 32
type textarea "**********"
click at [838, 640] on p "Loose debris" at bounding box center [800, 637] width 192 height 12
type textarea "**********"
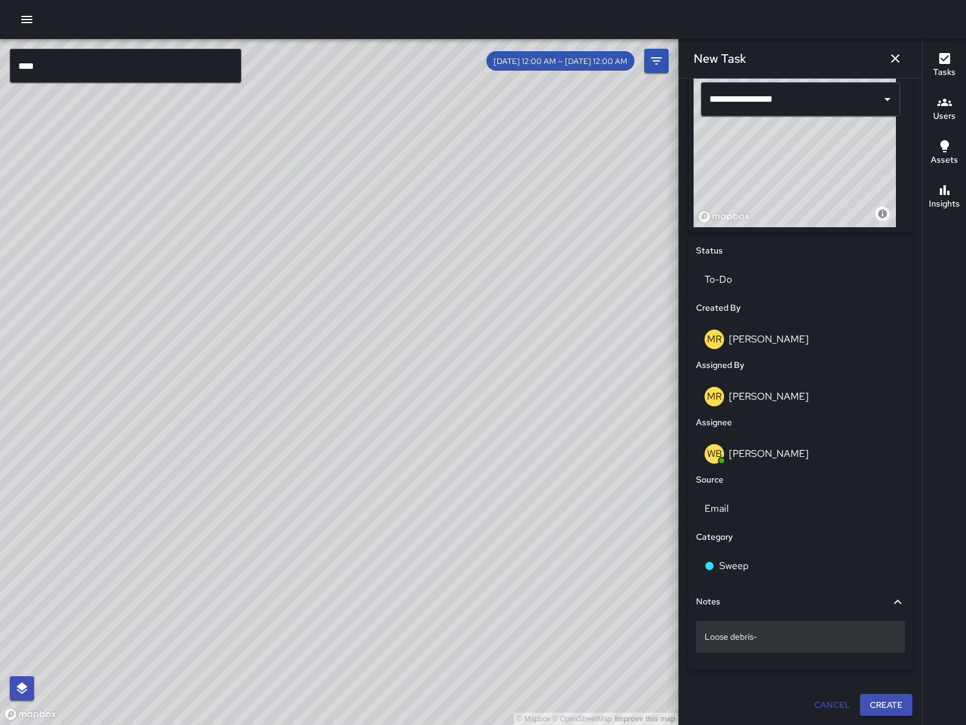
click at [816, 643] on div "Loose debris-" at bounding box center [800, 637] width 209 height 32
click at [757, 639] on textarea "**********" at bounding box center [794, 637] width 180 height 12
type textarea "**********"
click at [854, 640] on textarea "**********" at bounding box center [794, 637] width 180 height 12
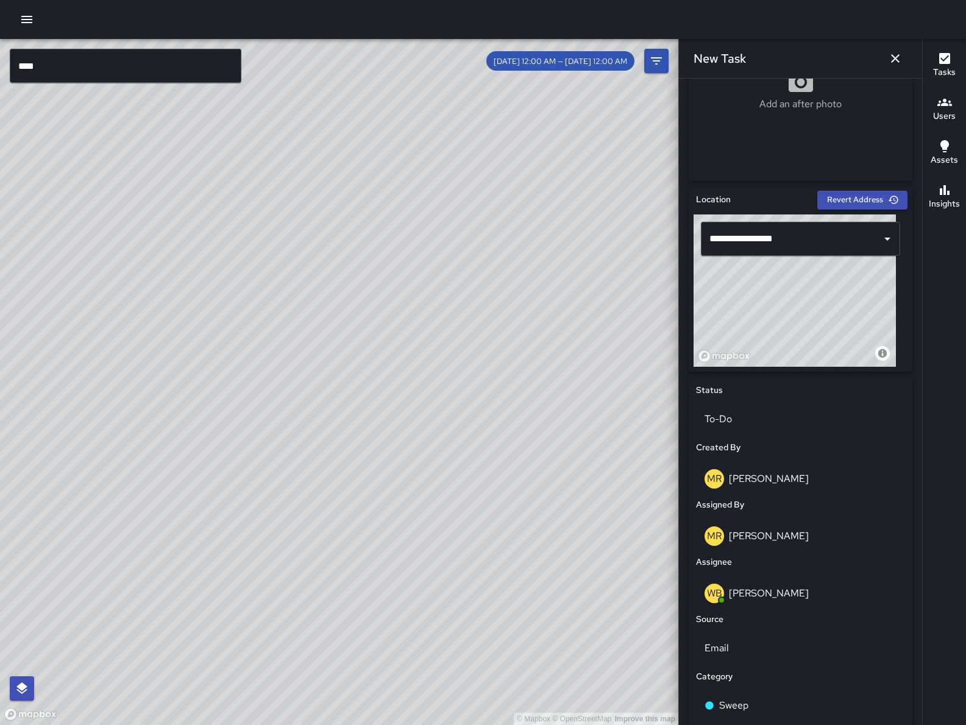
scroll to position [418, 0]
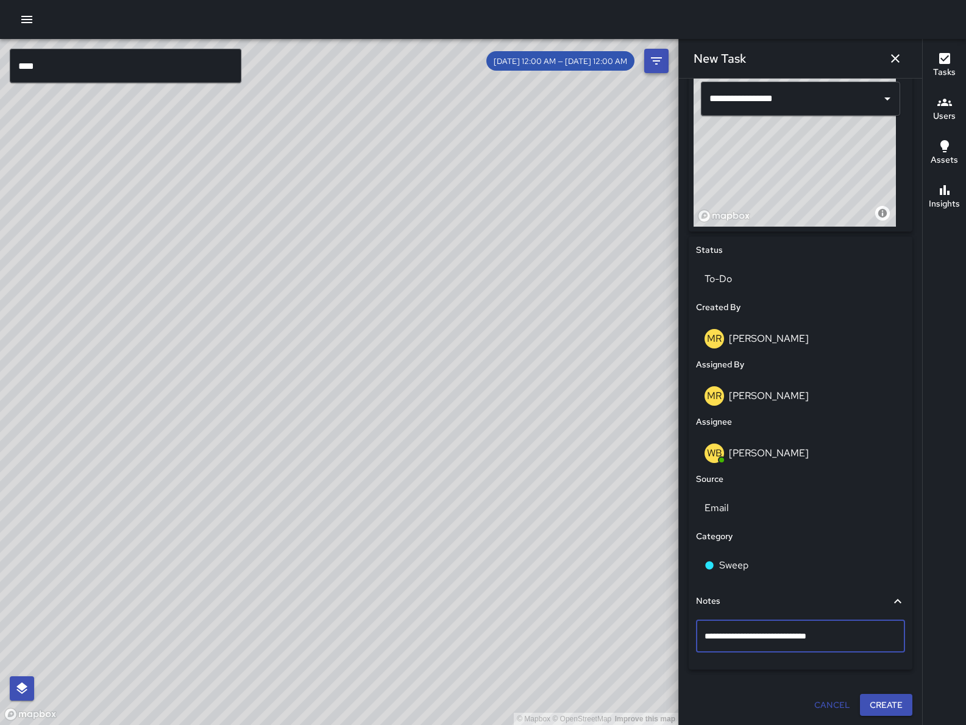
click at [646, 62] on button "Filters" at bounding box center [656, 61] width 24 height 24
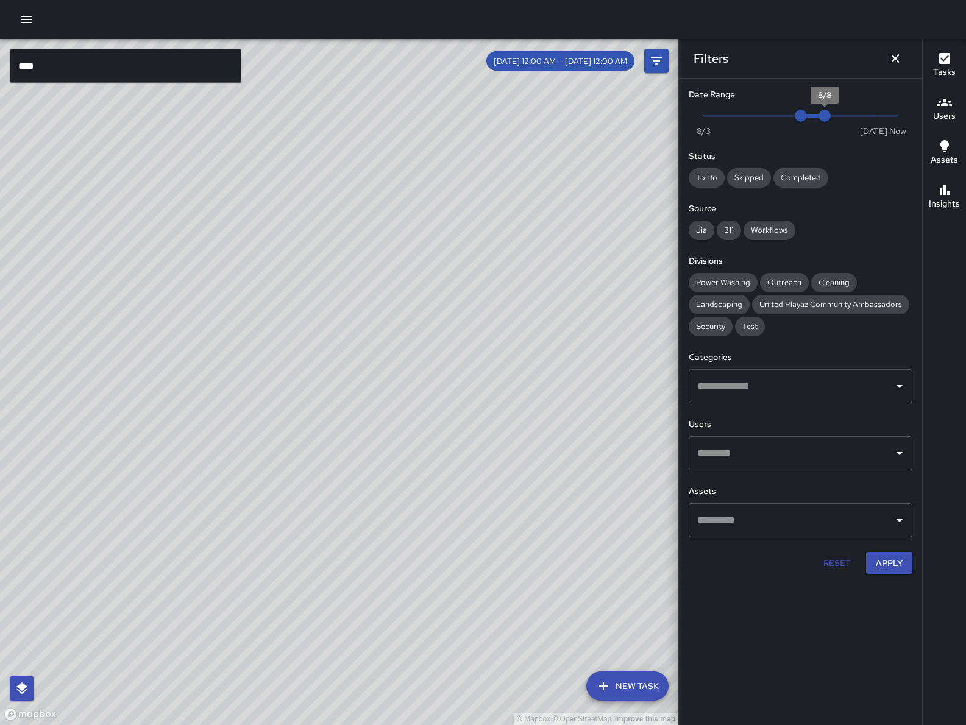
type input "*"
drag, startPoint x: 827, startPoint y: 113, endPoint x: 857, endPoint y: 114, distance: 29.3
click at [904, 119] on span "8:26 am" at bounding box center [897, 116] width 12 height 12
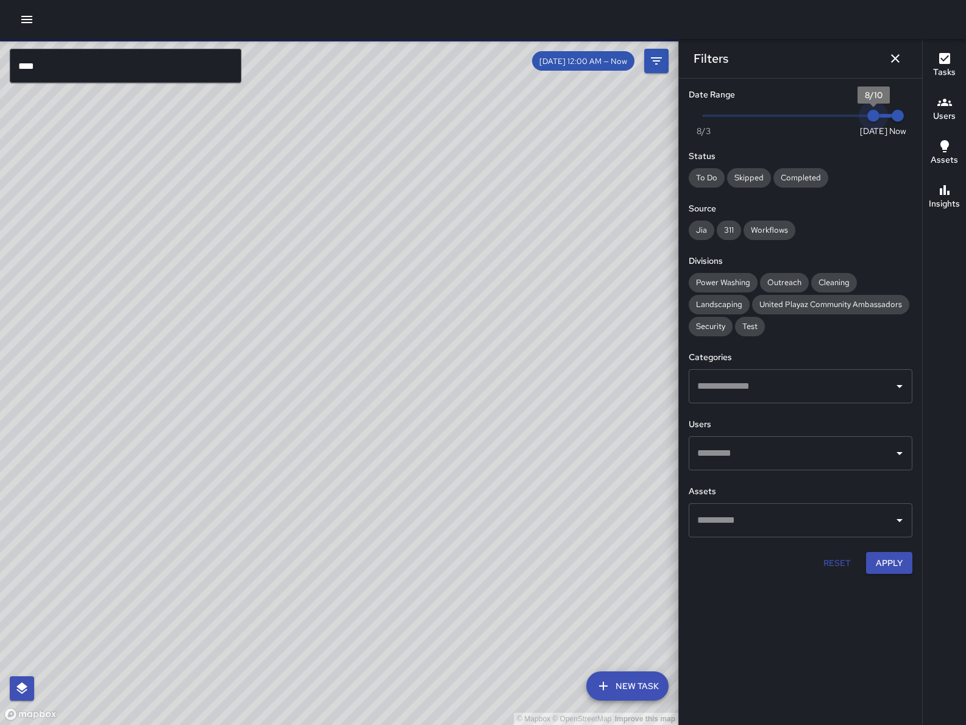
type input "*"
drag, startPoint x: 800, startPoint y: 112, endPoint x: 846, endPoint y: 116, distance: 45.8
click at [846, 116] on span "8/9" at bounding box center [849, 116] width 12 height 12
click at [913, 562] on div "Date Range Now [DATE] [DATE] 8:26 am Status To Do Skipped Completed Source Jia …" at bounding box center [800, 331] width 243 height 505
click at [909, 566] on button "Apply" at bounding box center [889, 563] width 46 height 23
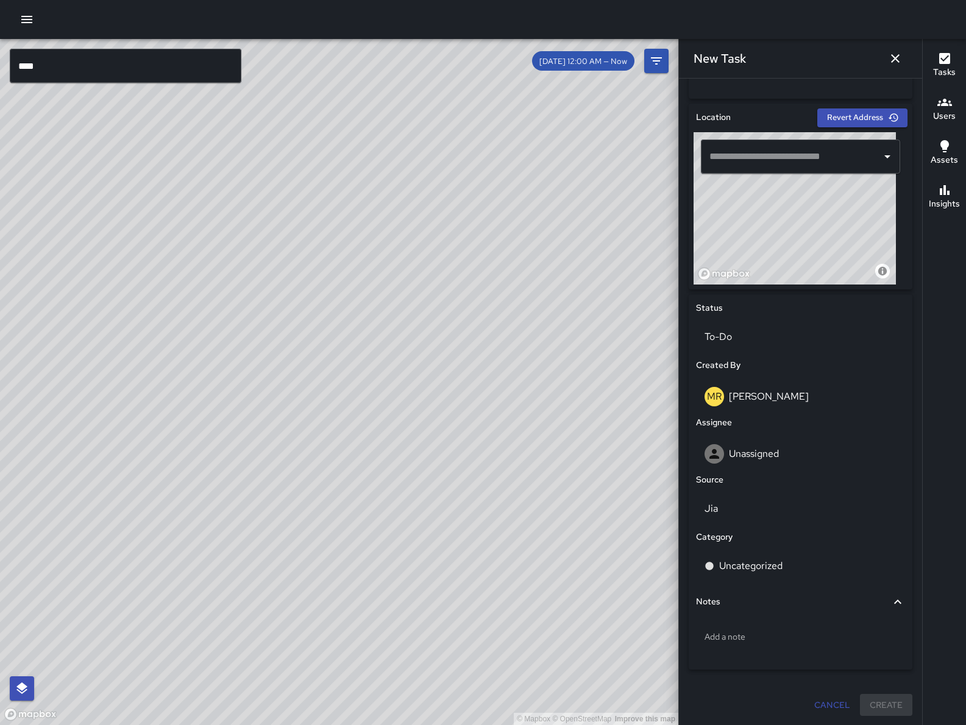
scroll to position [0, 0]
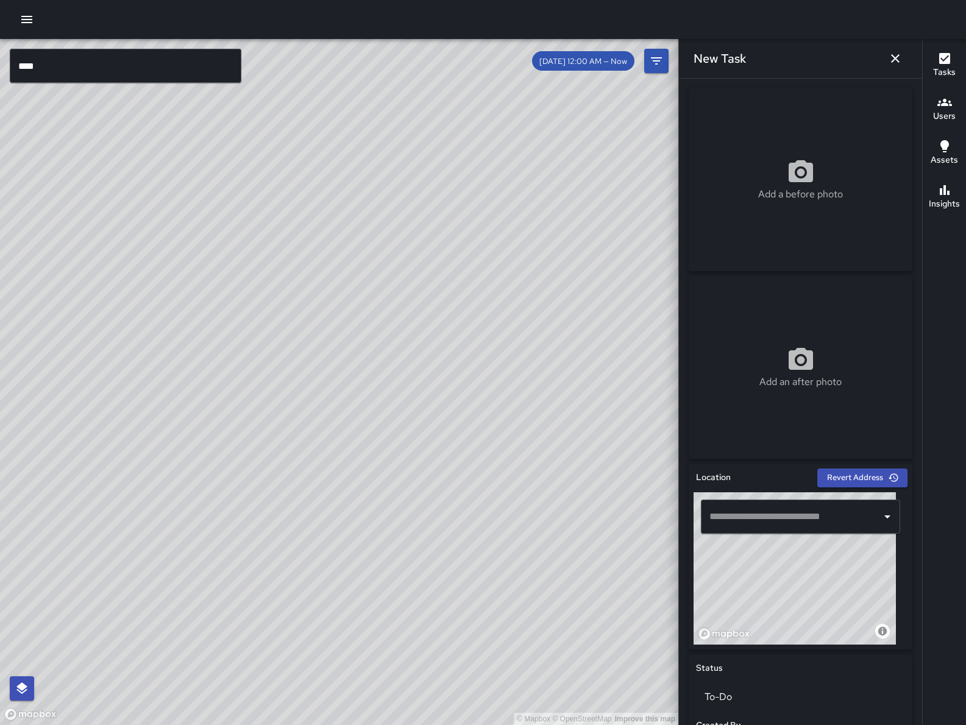
click at [899, 65] on icon "button" at bounding box center [895, 58] width 15 height 15
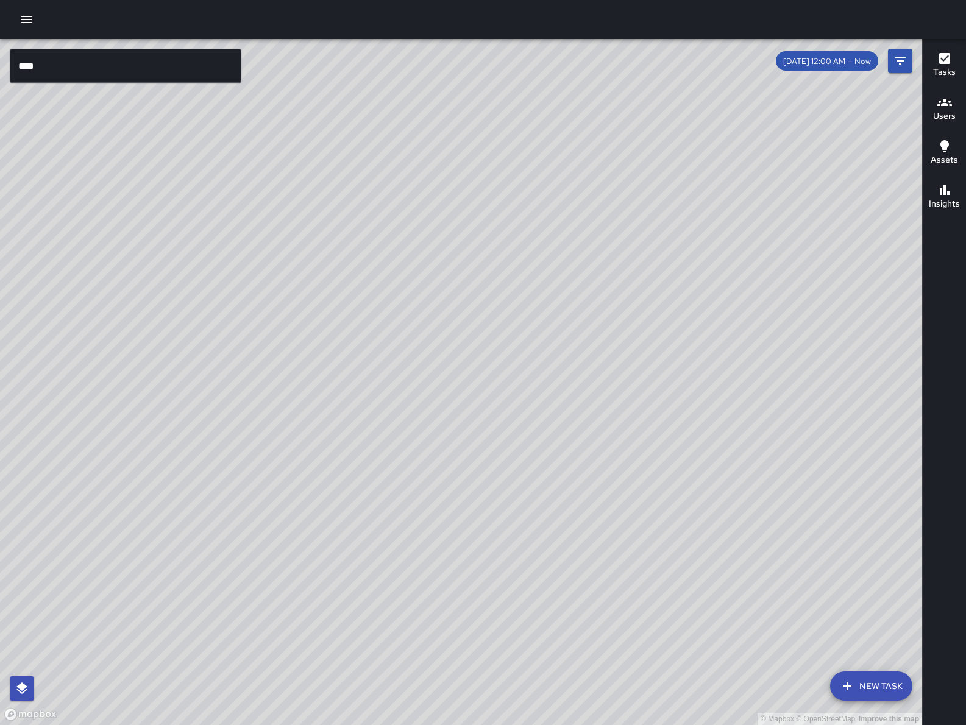
drag, startPoint x: 716, startPoint y: 366, endPoint x: 578, endPoint y: 445, distance: 159.4
click at [522, 484] on div "© Mapbox © OpenStreetMap Improve this map" at bounding box center [461, 382] width 922 height 686
drag, startPoint x: 576, startPoint y: 461, endPoint x: 489, endPoint y: 491, distance: 91.7
click at [490, 492] on div "© Mapbox © OpenStreetMap Improve this map" at bounding box center [461, 382] width 922 height 686
click at [403, 380] on div "© Mapbox © OpenStreetMap Improve this map WB [PERSON_NAME] [STREET_ADDRESS][PER…" at bounding box center [461, 382] width 922 height 686
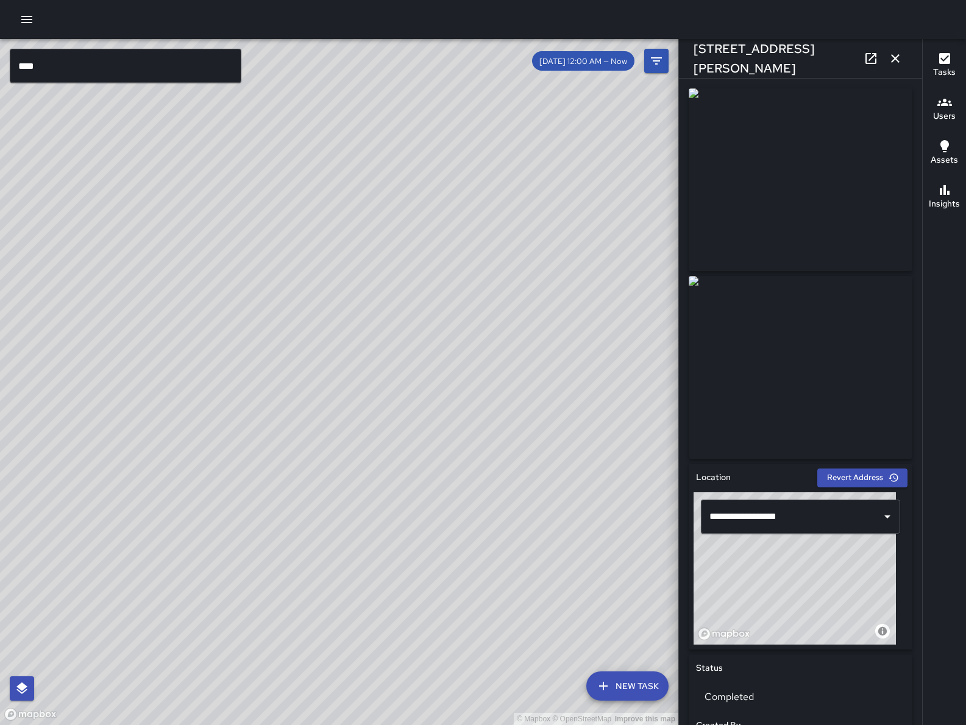
scroll to position [534, 0]
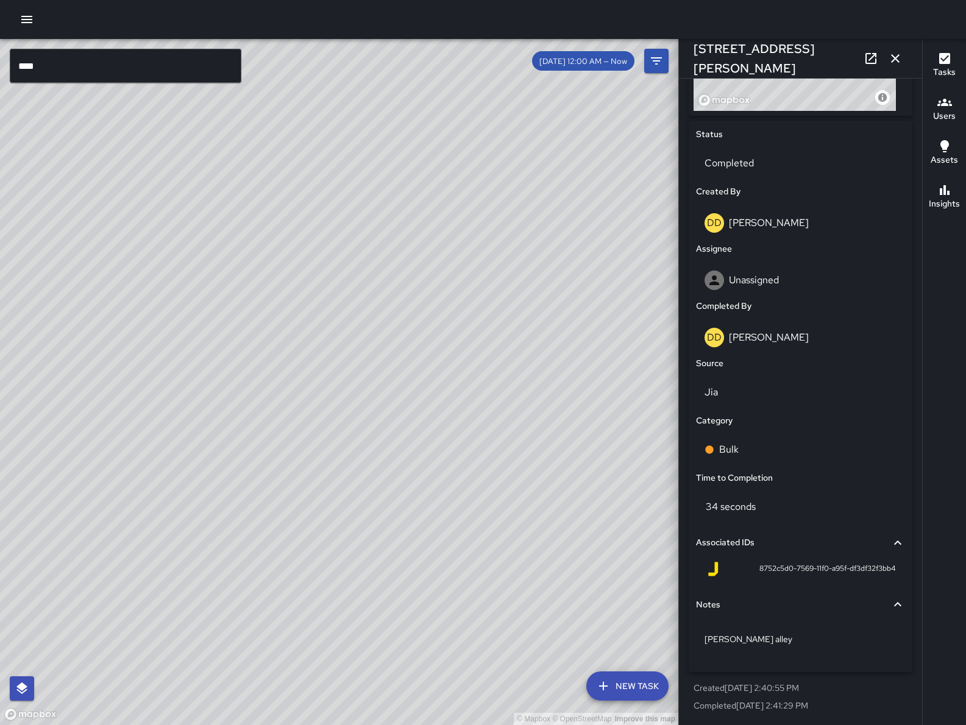
click at [317, 373] on div "© Mapbox © OpenStreetMap Improve this map WB [PERSON_NAME] [STREET_ADDRESS][PER…" at bounding box center [339, 382] width 678 height 686
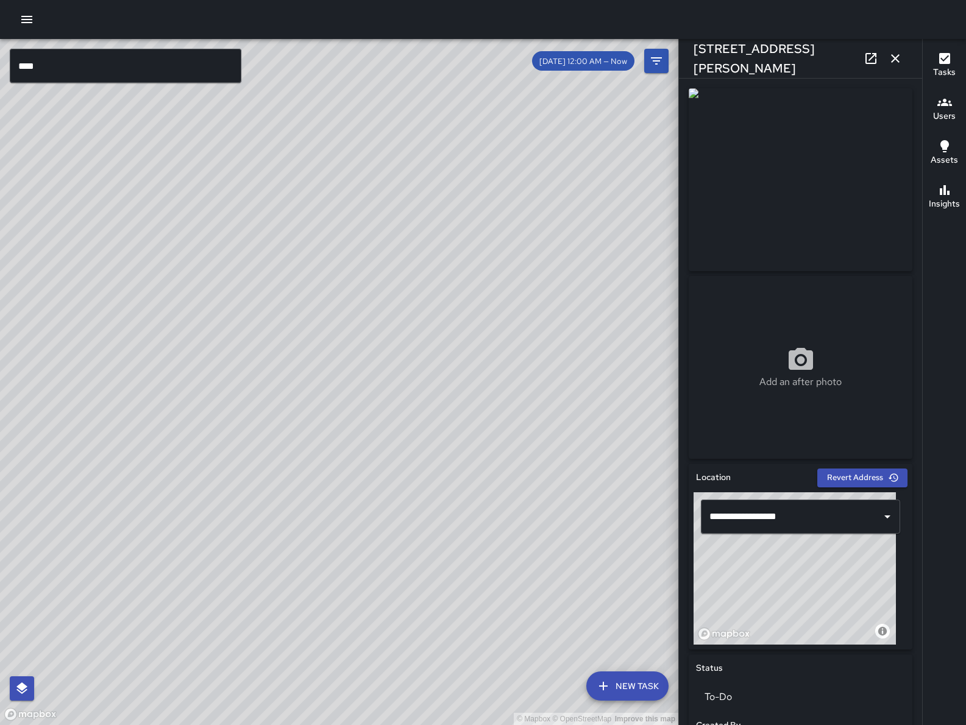
scroll to position [460, 0]
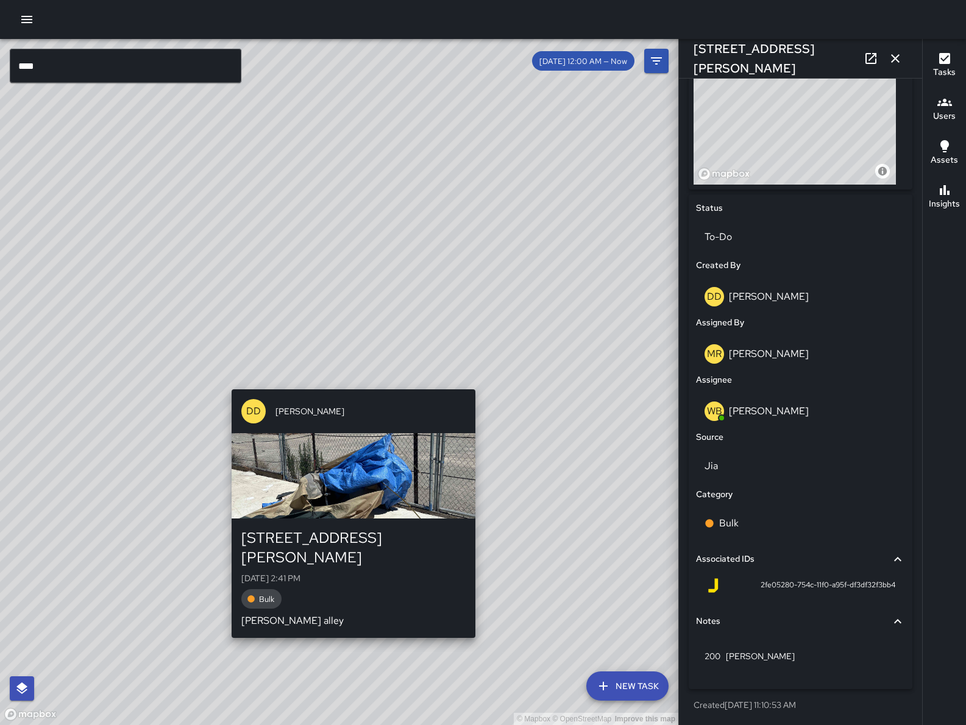
click at [350, 381] on div "© Mapbox © OpenStreetMap Improve this map DD Diego [GEOGRAPHIC_DATA][PERSON_NAM…" at bounding box center [339, 382] width 678 height 686
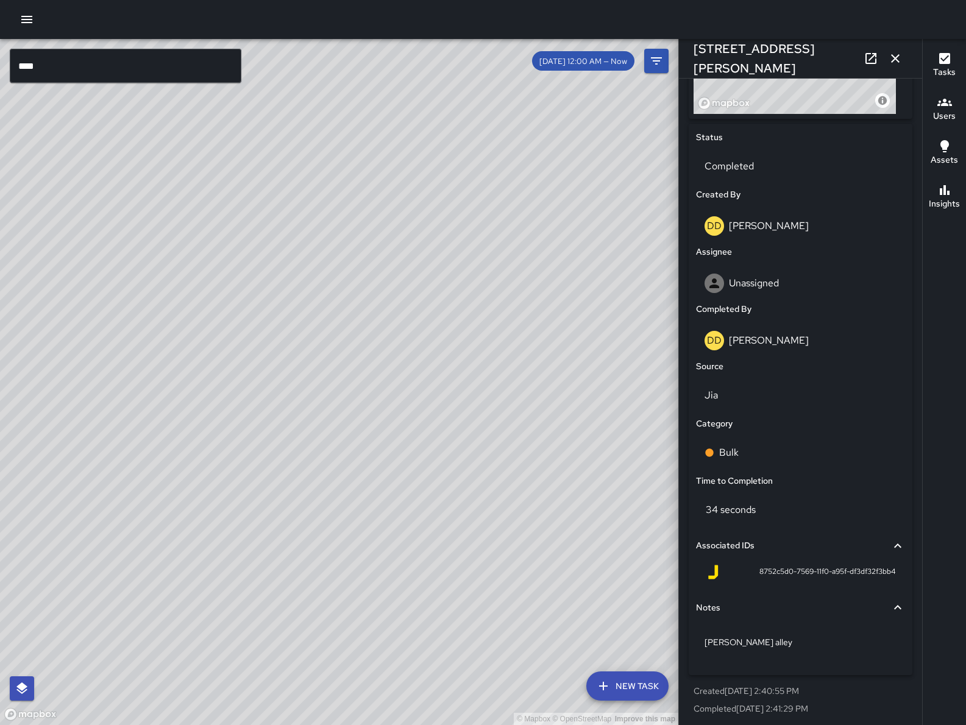
scroll to position [528, 0]
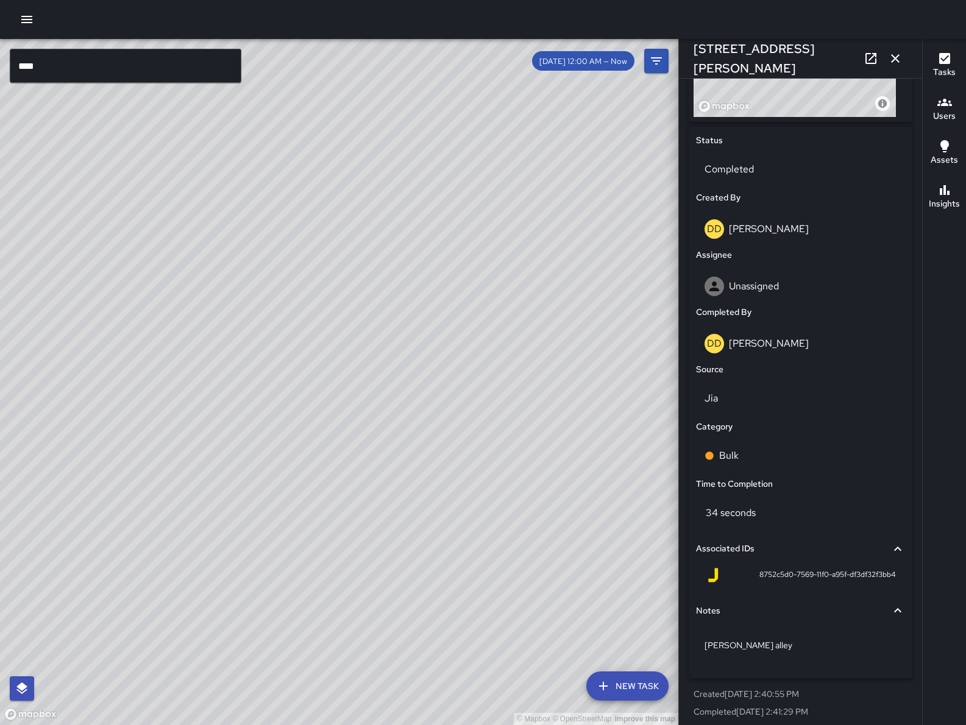
drag, startPoint x: 327, startPoint y: 508, endPoint x: 417, endPoint y: 414, distance: 131.0
click at [416, 416] on div "© Mapbox © OpenStreetMap Improve this map" at bounding box center [339, 382] width 678 height 686
drag, startPoint x: 399, startPoint y: 460, endPoint x: 370, endPoint y: 283, distance: 179.6
click at [370, 283] on div "© Mapbox © OpenStreetMap Improve this map" at bounding box center [339, 382] width 678 height 686
drag, startPoint x: 351, startPoint y: 392, endPoint x: 284, endPoint y: 406, distance: 68.5
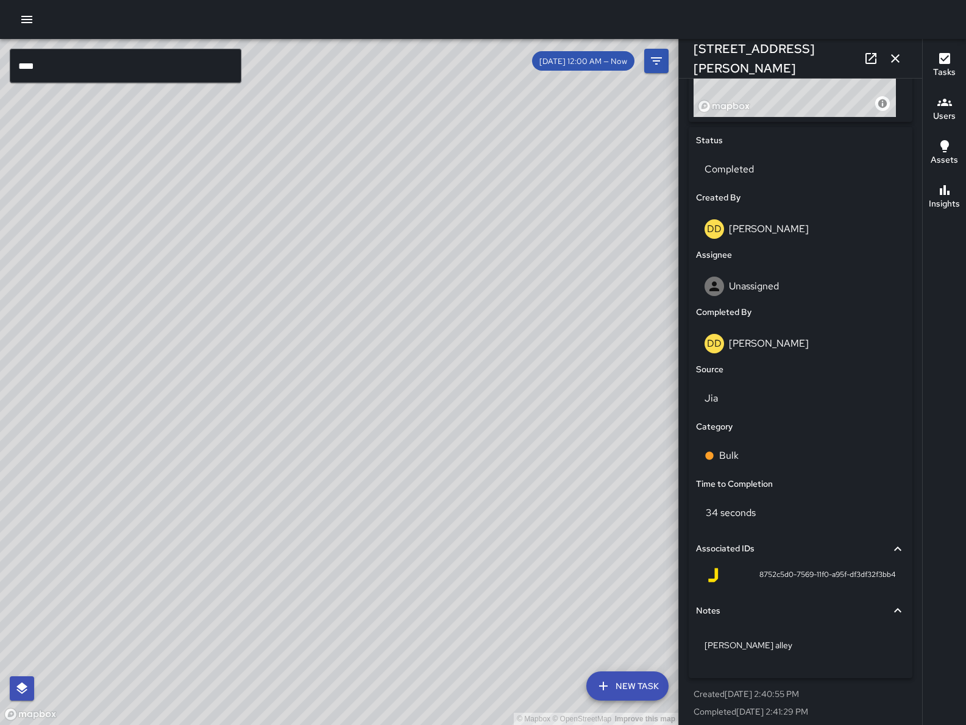
click at [284, 406] on div "© Mapbox © OpenStreetMap Improve this map" at bounding box center [339, 382] width 678 height 686
drag, startPoint x: 330, startPoint y: 305, endPoint x: 375, endPoint y: 413, distance: 116.9
click at [375, 413] on div "© Mapbox © OpenStreetMap Improve this map" at bounding box center [339, 382] width 678 height 686
click at [329, 413] on div "© Mapbox © OpenStreetMap Improve this map" at bounding box center [339, 382] width 678 height 686
drag, startPoint x: 253, startPoint y: 462, endPoint x: 328, endPoint y: 512, distance: 90.1
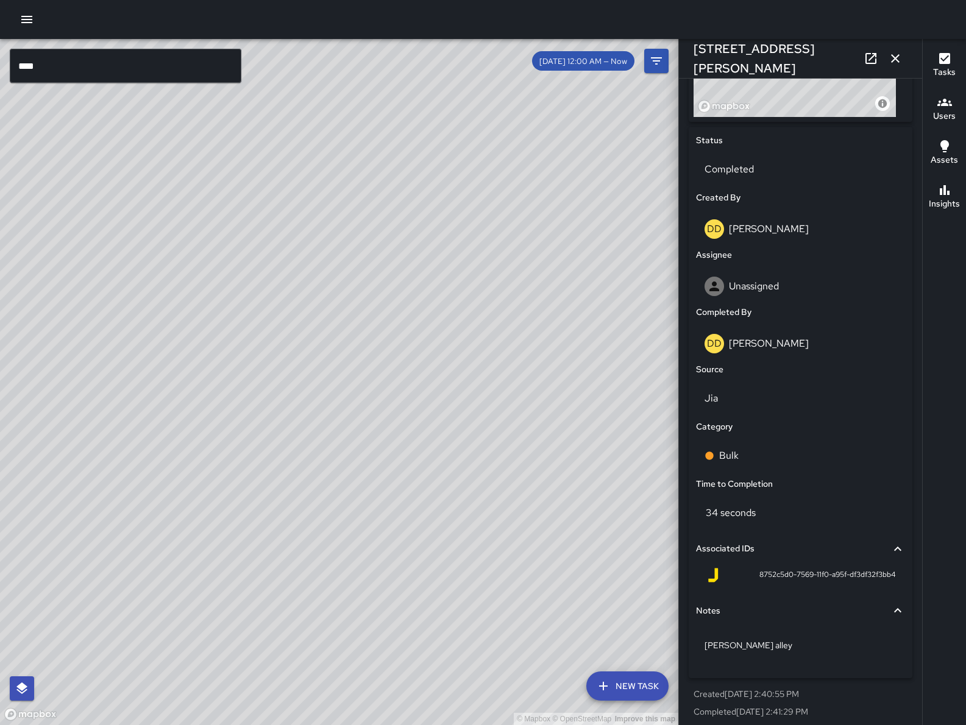
click at [328, 512] on div "© Mapbox © OpenStreetMap Improve this map" at bounding box center [339, 382] width 678 height 686
click at [899, 62] on icon "button" at bounding box center [895, 58] width 15 height 15
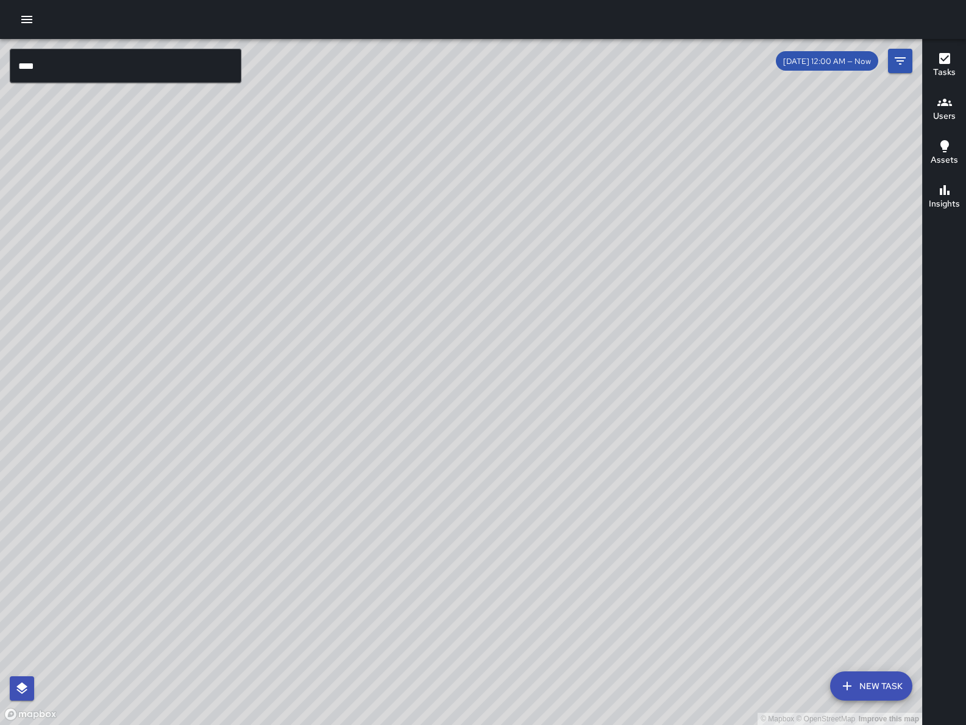
drag, startPoint x: 437, startPoint y: 456, endPoint x: 404, endPoint y: 429, distance: 43.3
click at [405, 447] on div "© Mapbox © OpenStreetMap Improve this map" at bounding box center [461, 382] width 922 height 686
drag, startPoint x: 456, startPoint y: 593, endPoint x: 501, endPoint y: 496, distance: 107.1
click at [501, 496] on div "© Mapbox © OpenStreetMap Improve this map" at bounding box center [461, 382] width 922 height 686
click at [539, 500] on div "© Mapbox © OpenStreetMap Improve this map" at bounding box center [461, 382] width 922 height 686
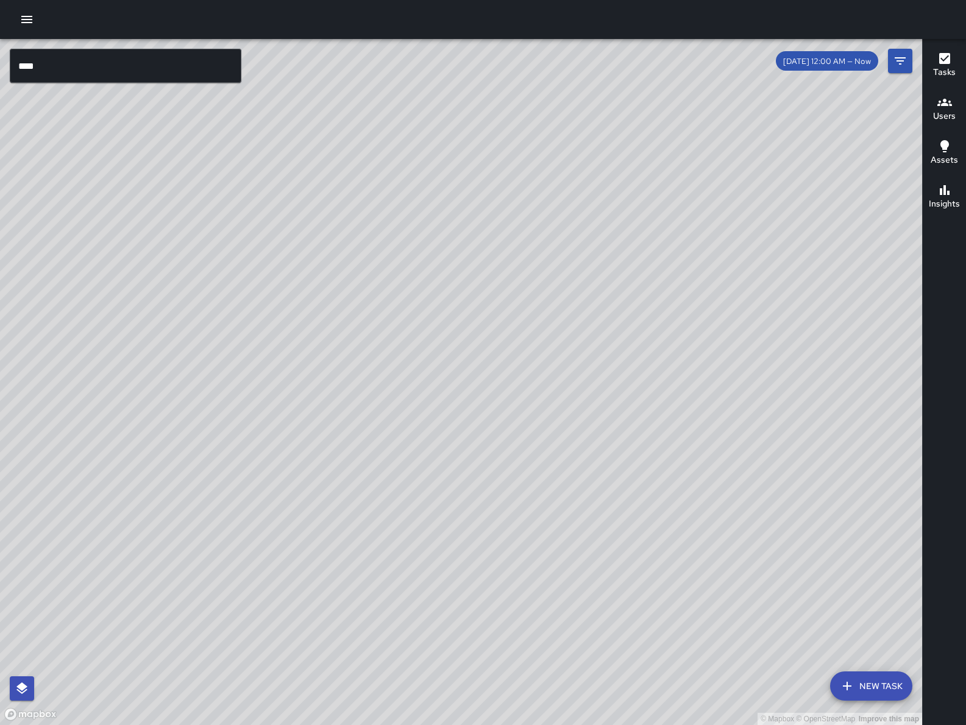
click at [565, 158] on div "© Mapbox © OpenStreetMap Improve this map" at bounding box center [461, 382] width 922 height 686
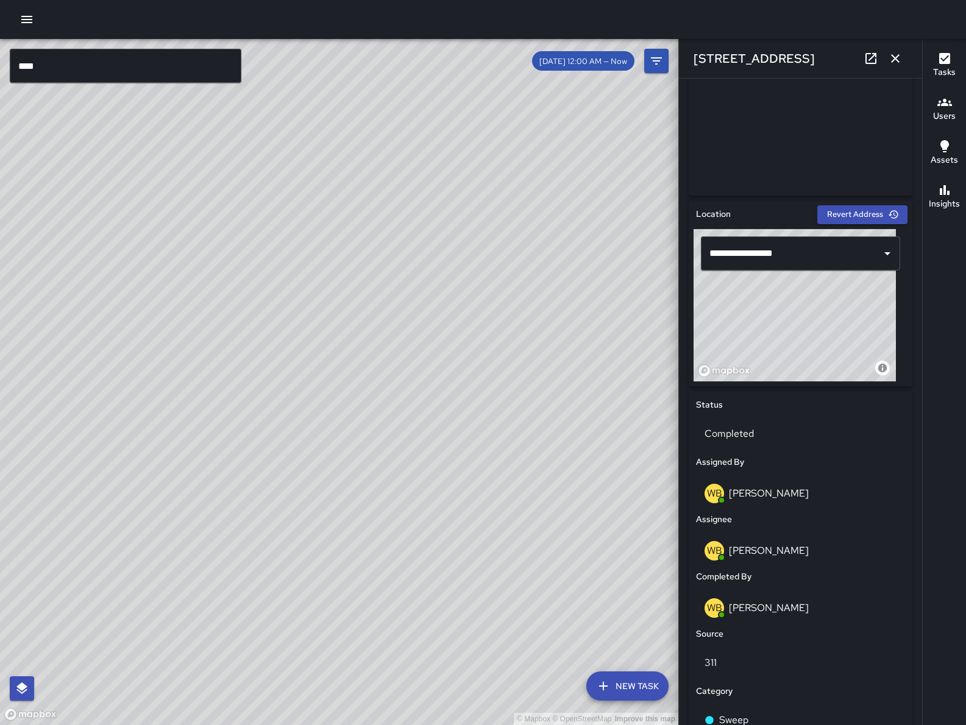
scroll to position [0, 0]
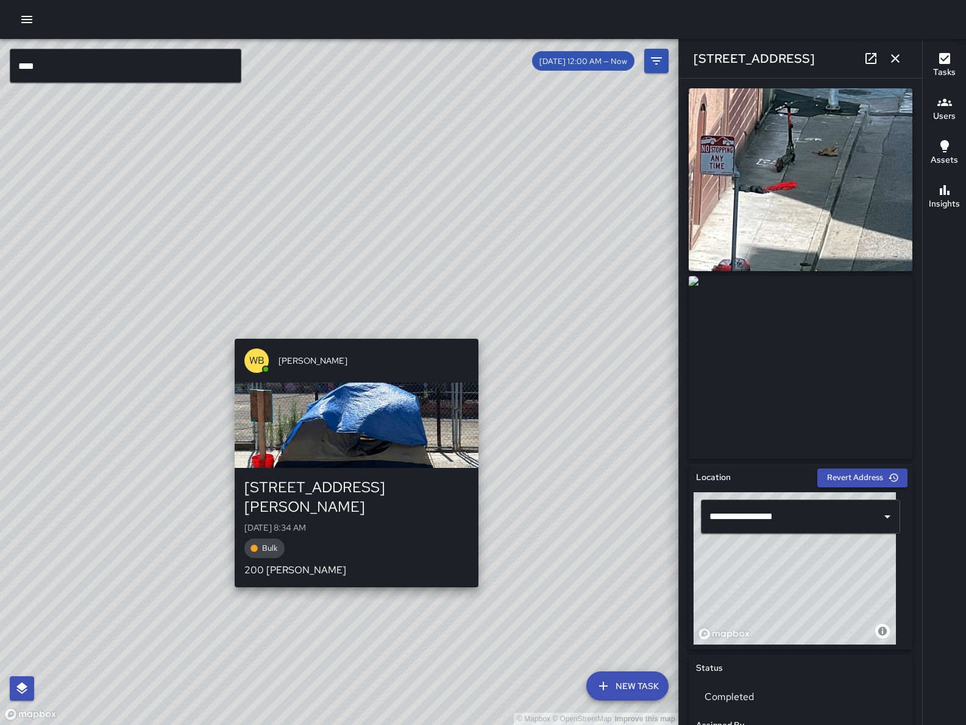
click at [481, 332] on div "© Mapbox © OpenStreetMap Improve this map WB [PERSON_NAME] [STREET_ADDRESS][GEO…" at bounding box center [339, 382] width 678 height 686
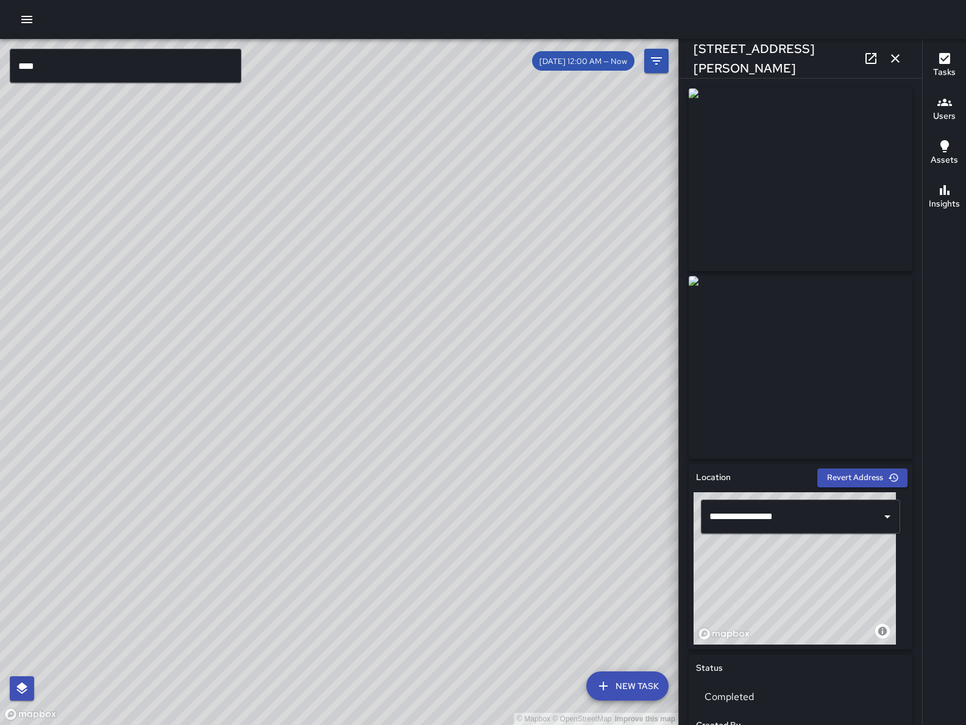
click at [897, 62] on icon "button" at bounding box center [895, 58] width 15 height 15
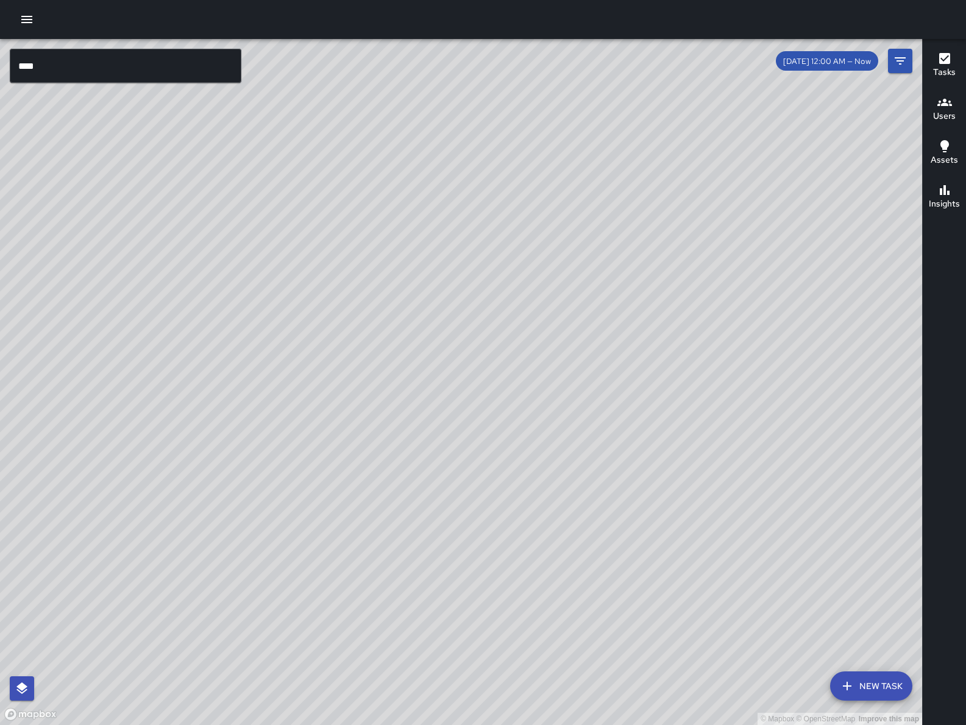
click at [316, 437] on div "© Mapbox © OpenStreetMap Improve this map" at bounding box center [461, 382] width 922 height 686
click at [313, 427] on div "© Mapbox © OpenStreetMap Improve this map WB [PERSON_NAME] [STREET_ADDRESS][GEO…" at bounding box center [461, 382] width 922 height 686
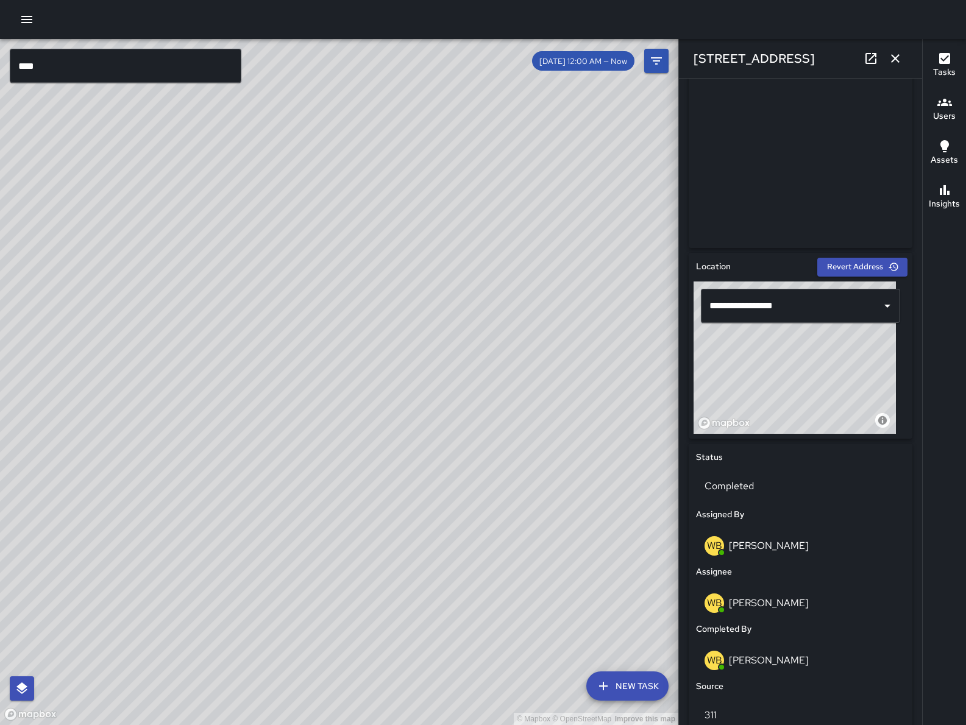
scroll to position [558, 0]
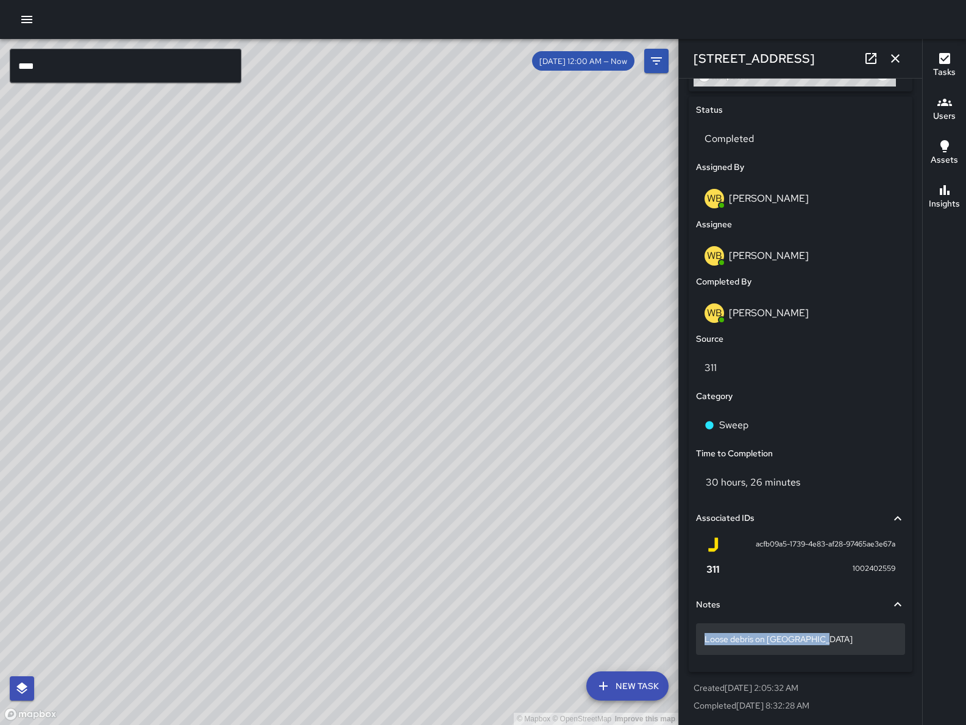
drag, startPoint x: 800, startPoint y: 640, endPoint x: 702, endPoint y: 642, distance: 98.1
click at [702, 642] on div "Loose debris on [GEOGRAPHIC_DATA]" at bounding box center [800, 639] width 209 height 32
drag, startPoint x: 819, startPoint y: 640, endPoint x: 702, endPoint y: 638, distance: 117.6
drag, startPoint x: 230, startPoint y: 693, endPoint x: 380, endPoint y: 506, distance: 238.8
click at [379, 506] on div "© Mapbox © OpenStreetMap Improve this map" at bounding box center [339, 382] width 678 height 686
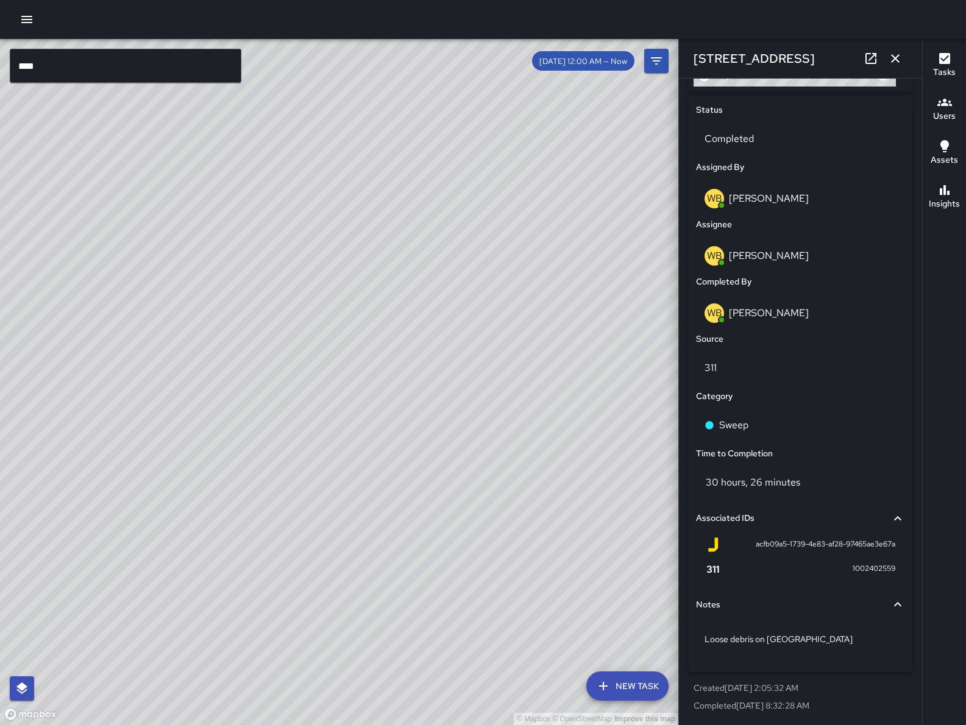
click at [901, 57] on icon "button" at bounding box center [895, 58] width 15 height 15
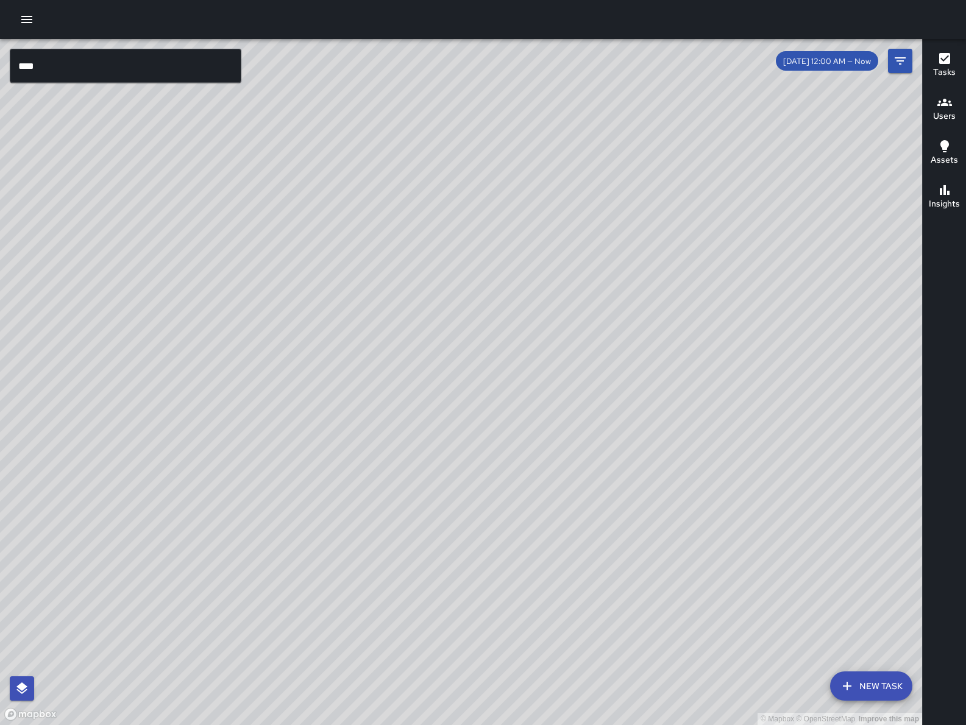
drag, startPoint x: 500, startPoint y: 612, endPoint x: 578, endPoint y: 461, distance: 170.9
click at [578, 461] on div "© Mapbox © OpenStreetMap Improve this map" at bounding box center [461, 382] width 922 height 686
drag, startPoint x: 577, startPoint y: 582, endPoint x: 600, endPoint y: 420, distance: 163.7
click at [600, 420] on div "© Mapbox © OpenStreetMap Improve this map" at bounding box center [461, 382] width 922 height 686
click at [414, 391] on div "© Mapbox © OpenStreetMap Improve this map" at bounding box center [461, 382] width 922 height 686
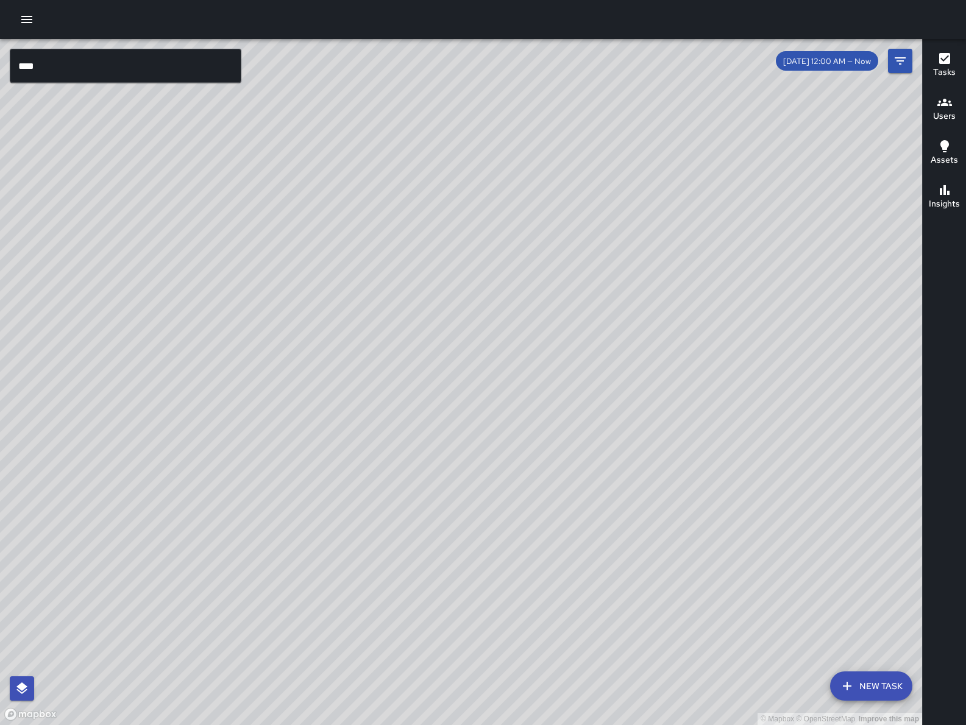
drag, startPoint x: 238, startPoint y: 462, endPoint x: 434, endPoint y: 492, distance: 198.3
click at [383, 486] on div "© Mapbox © OpenStreetMap Improve this map" at bounding box center [461, 382] width 922 height 686
click at [900, 684] on button "New Task" at bounding box center [871, 685] width 82 height 29
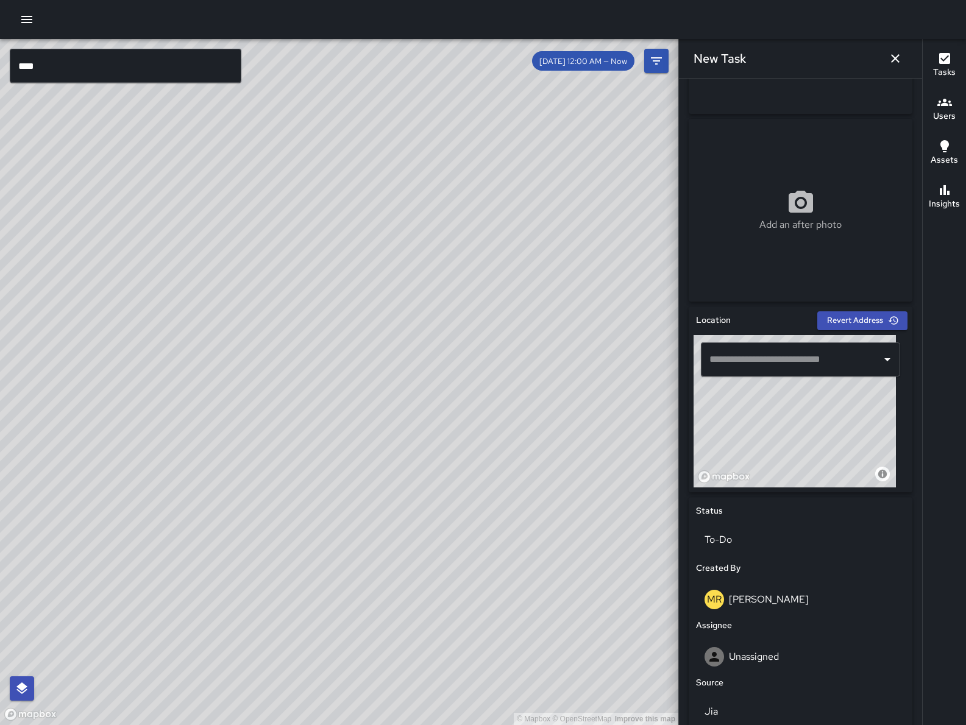
scroll to position [360, 0]
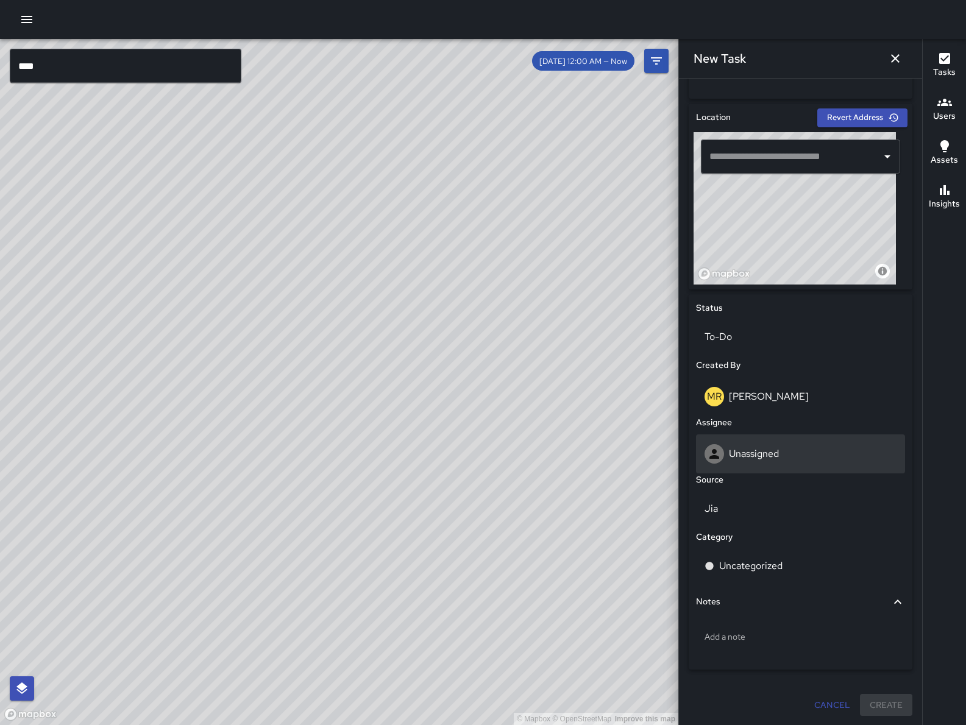
click at [789, 440] on div "Unassigned" at bounding box center [800, 453] width 209 height 39
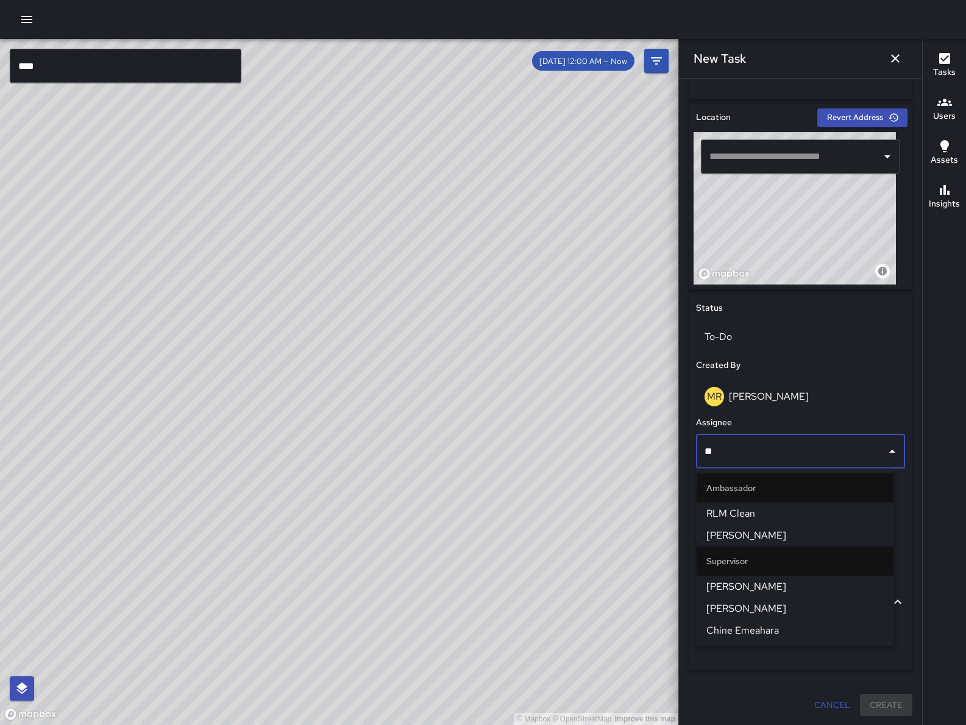
type input "***"
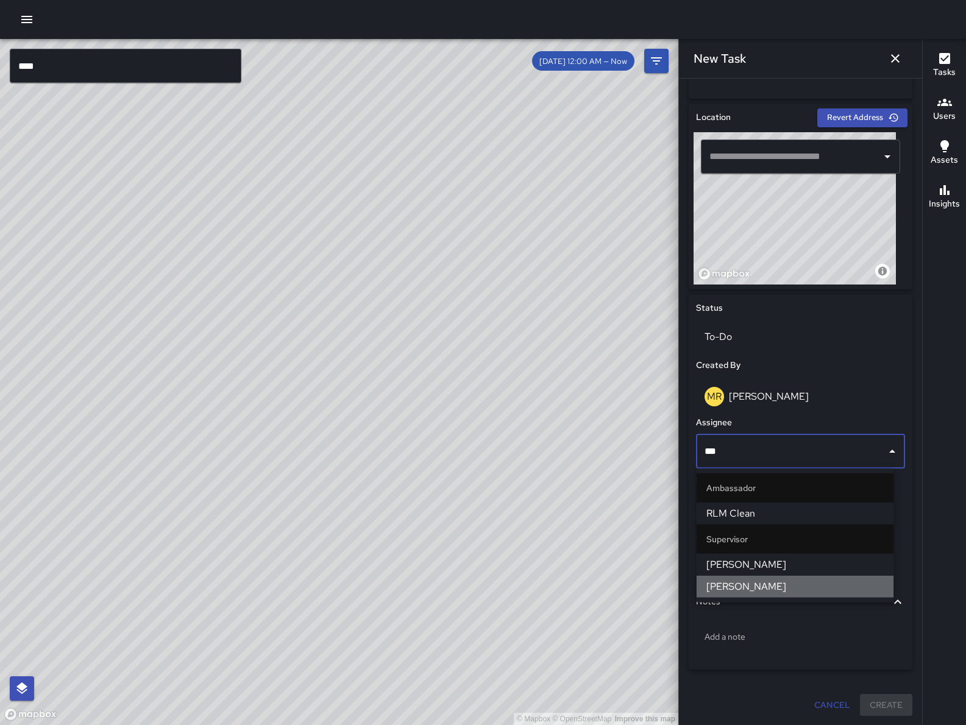
click at [798, 581] on span "[PERSON_NAME]" at bounding box center [795, 586] width 178 height 15
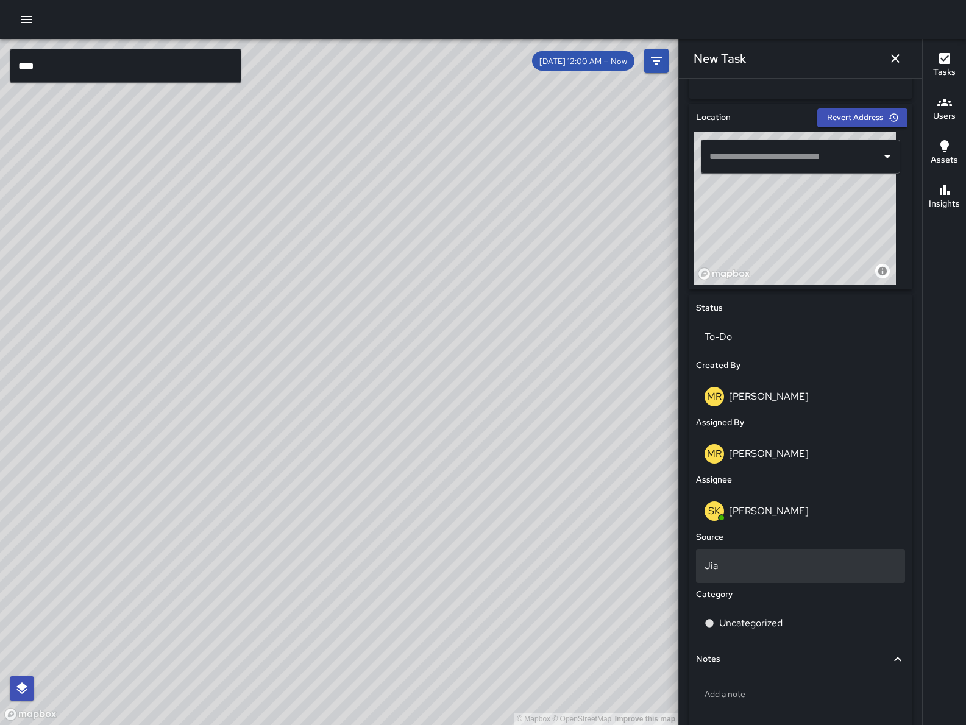
click at [793, 551] on div "Jia" at bounding box center [800, 566] width 209 height 34
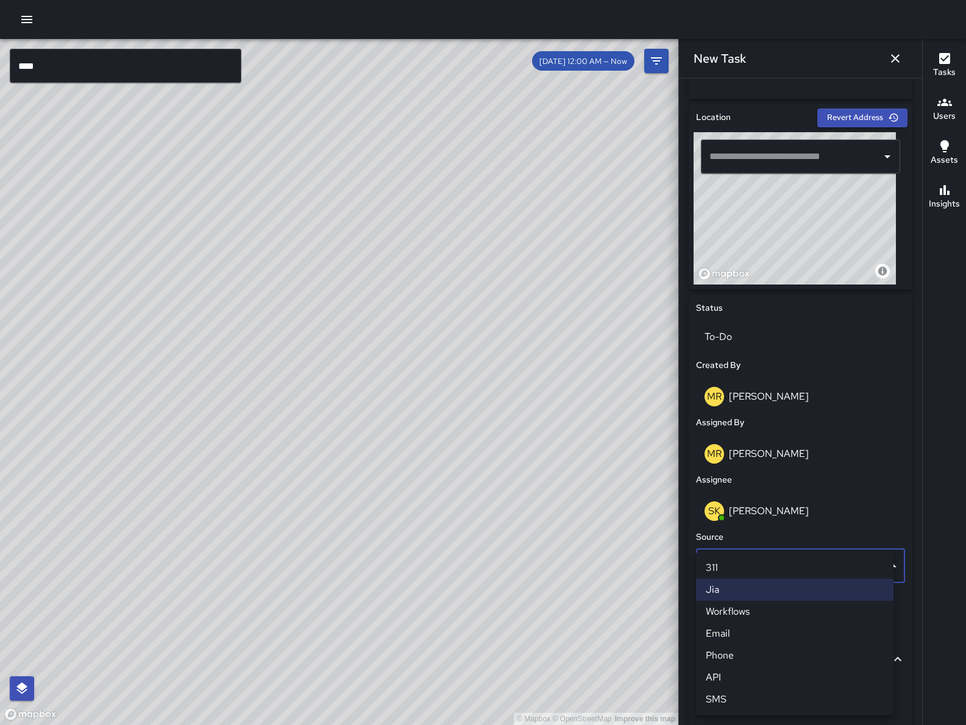
click at [755, 628] on li "Email" at bounding box center [794, 634] width 197 height 22
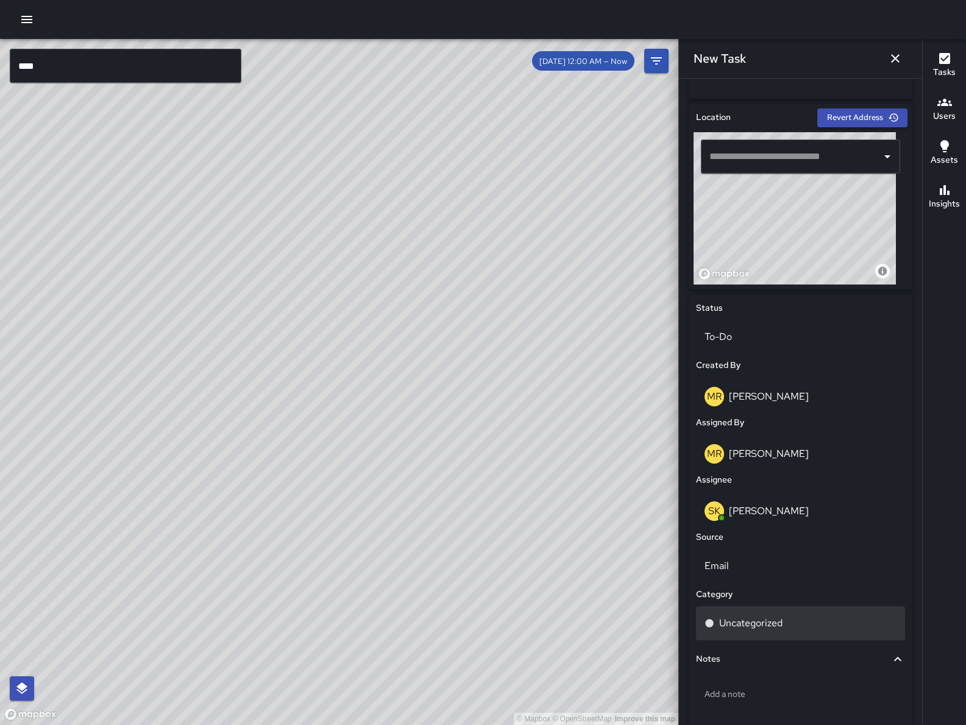
click at [757, 625] on p "Uncategorized" at bounding box center [750, 623] width 63 height 15
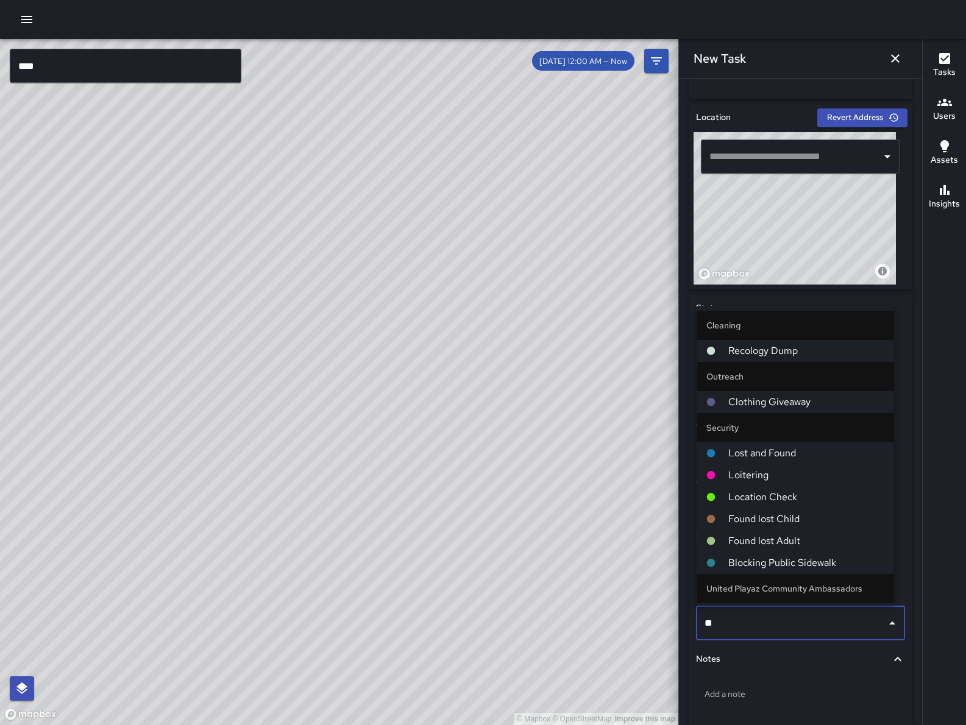
type input "***"
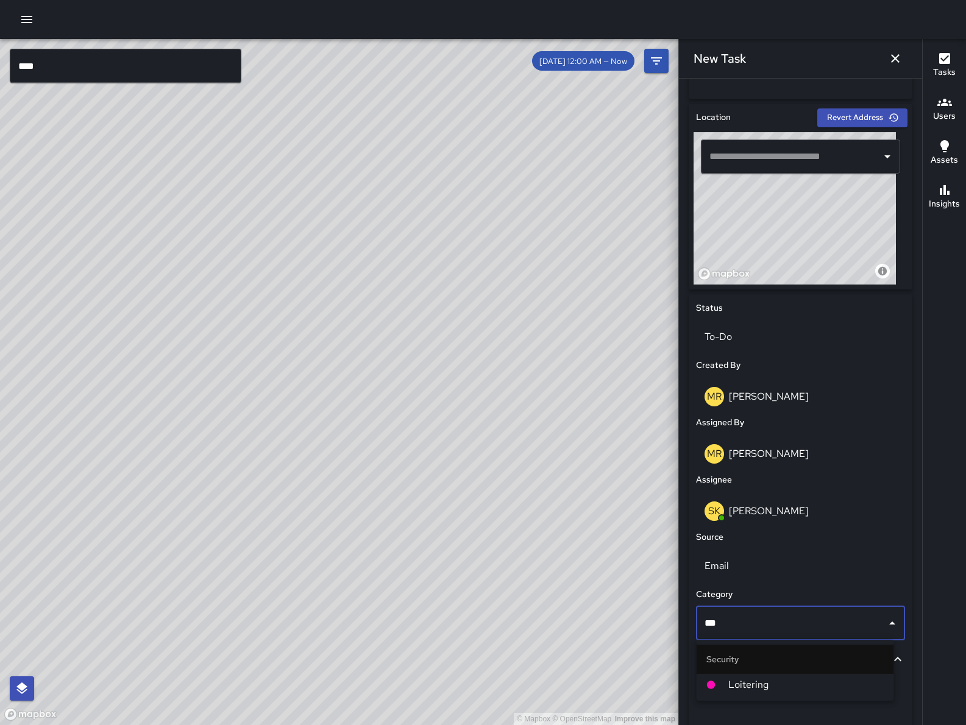
click at [754, 682] on span "Loitering" at bounding box center [806, 684] width 156 height 15
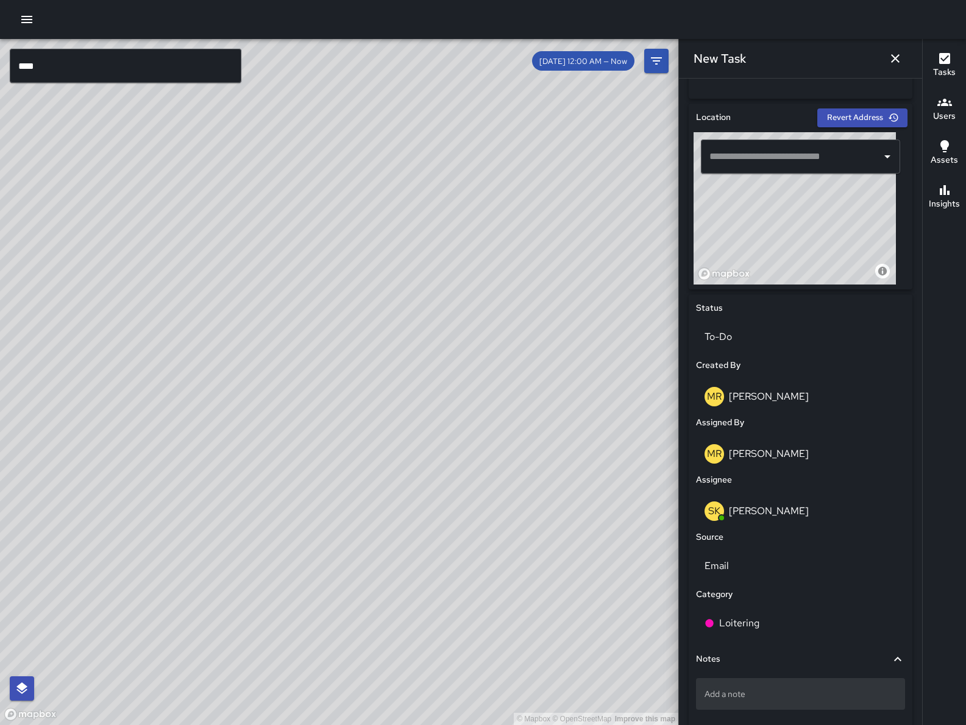
click at [757, 698] on p "Add a note" at bounding box center [800, 694] width 192 height 12
click at [716, 697] on textarea "**********" at bounding box center [794, 694] width 180 height 12
click at [841, 699] on textarea "**********" at bounding box center [794, 694] width 180 height 12
type textarea "**********"
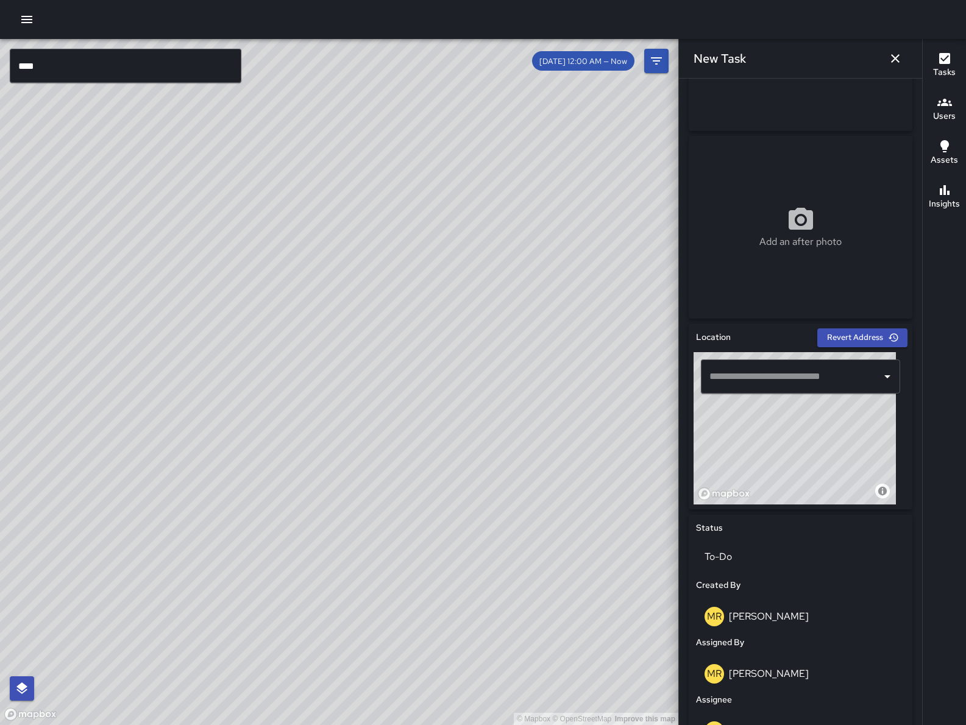
scroll to position [0, 0]
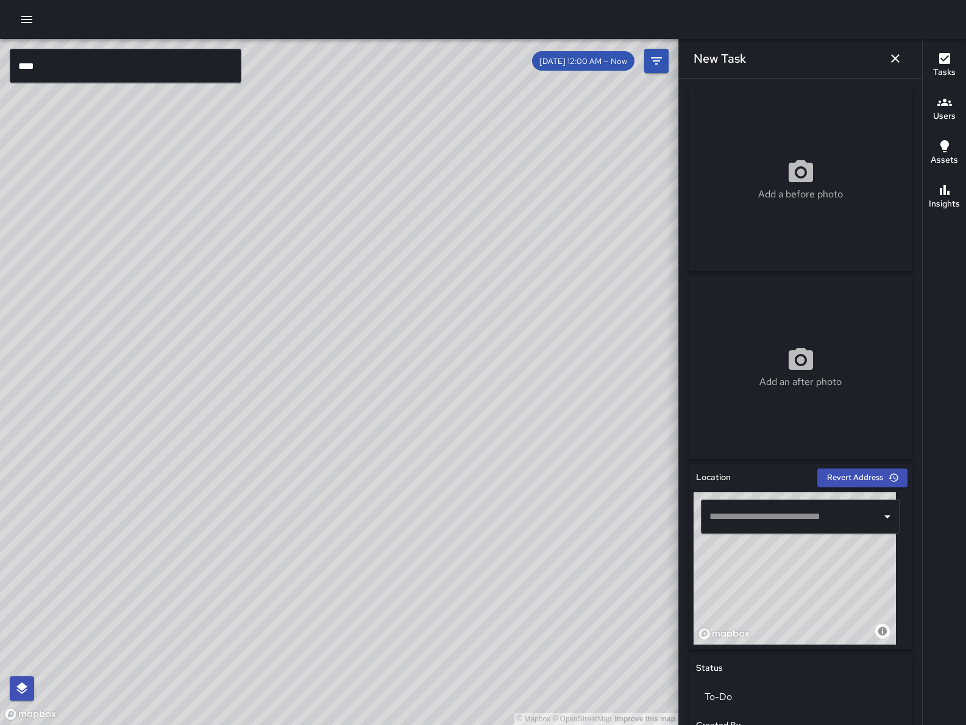
click at [798, 194] on p "Add a before photo" at bounding box center [800, 194] width 85 height 15
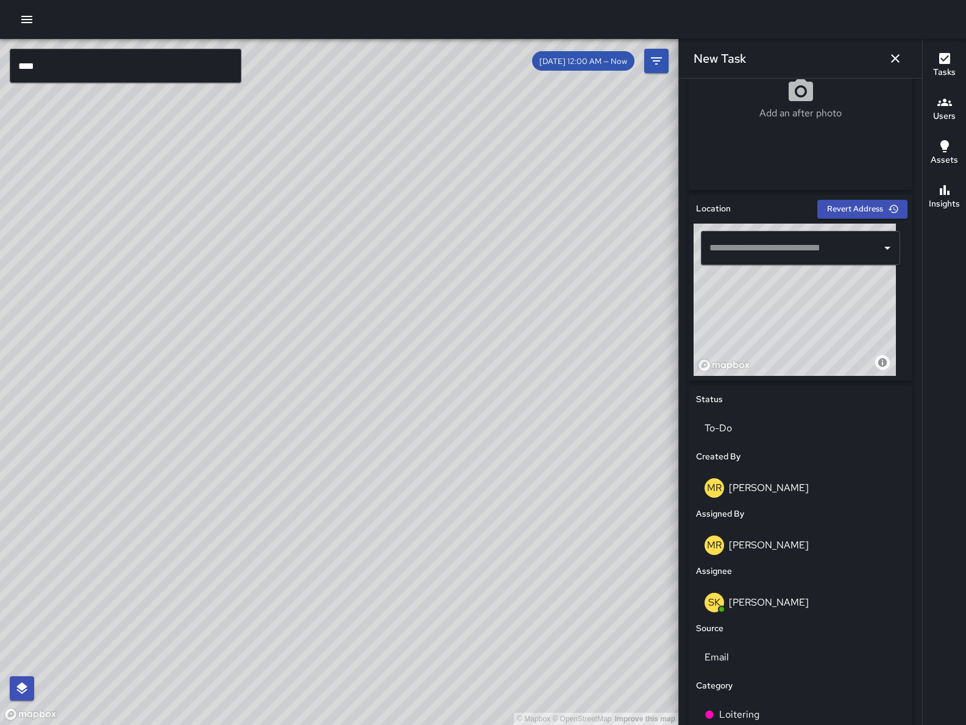
scroll to position [266, 0]
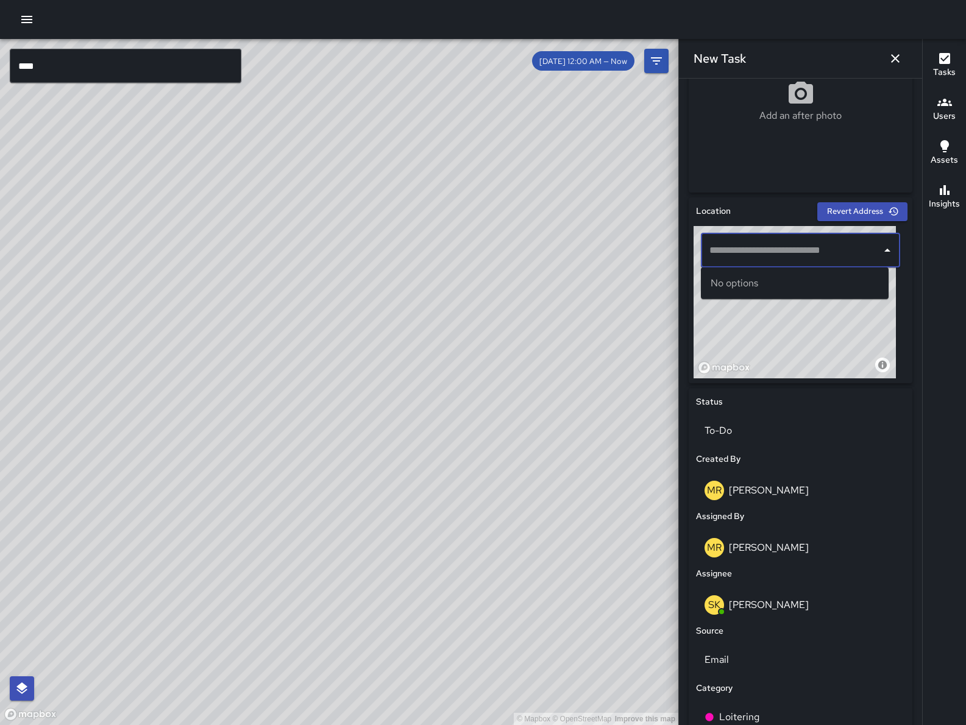
click at [790, 255] on input "text" at bounding box center [791, 250] width 170 height 23
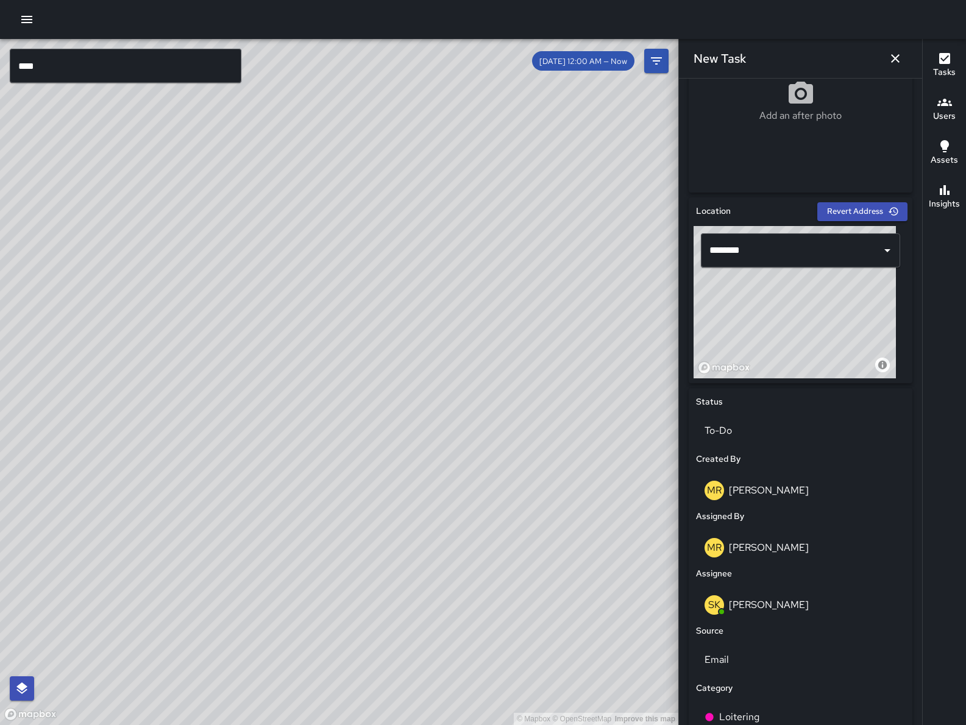
click at [759, 254] on input "********" at bounding box center [791, 250] width 170 height 23
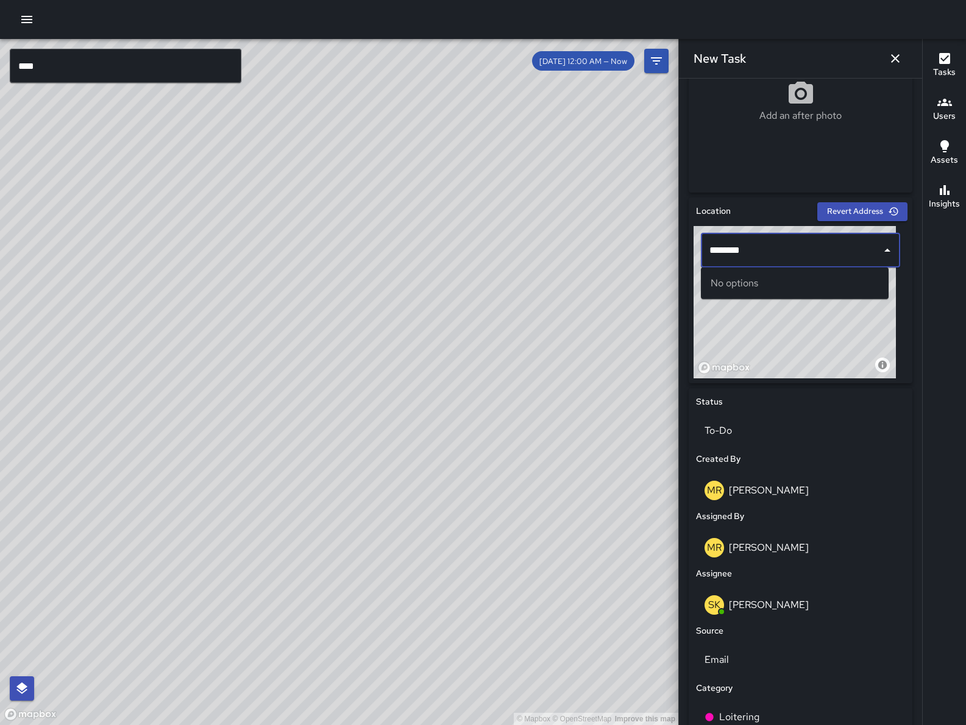
click at [759, 254] on input "********" at bounding box center [791, 250] width 170 height 23
click at [759, 252] on input "********" at bounding box center [791, 250] width 170 height 23
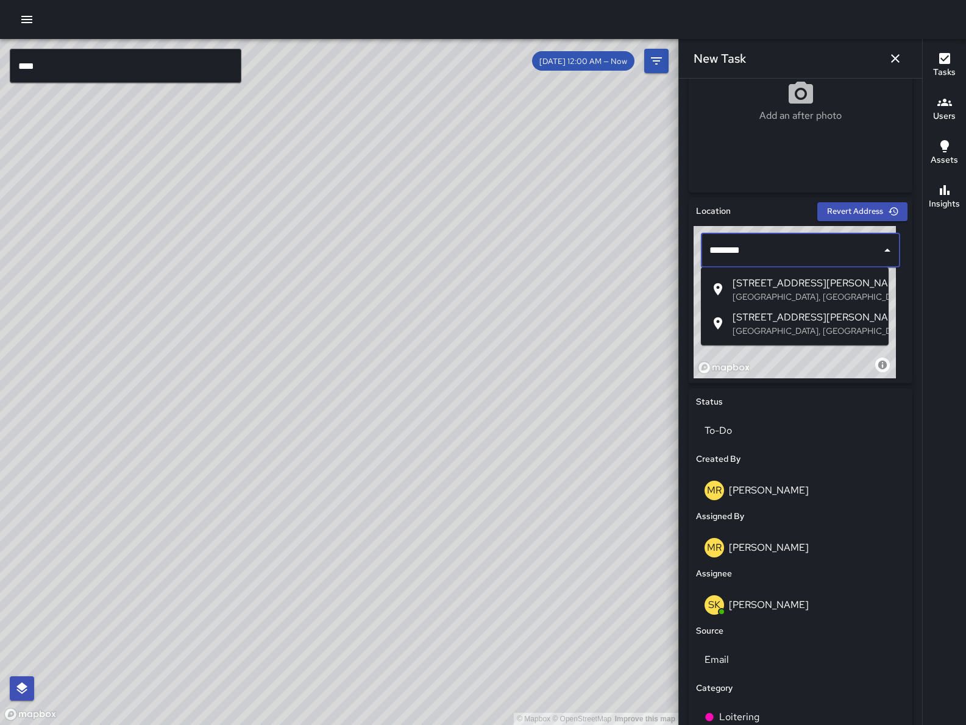
click at [768, 328] on p "[GEOGRAPHIC_DATA], [GEOGRAPHIC_DATA], [GEOGRAPHIC_DATA]" at bounding box center [805, 331] width 146 height 12
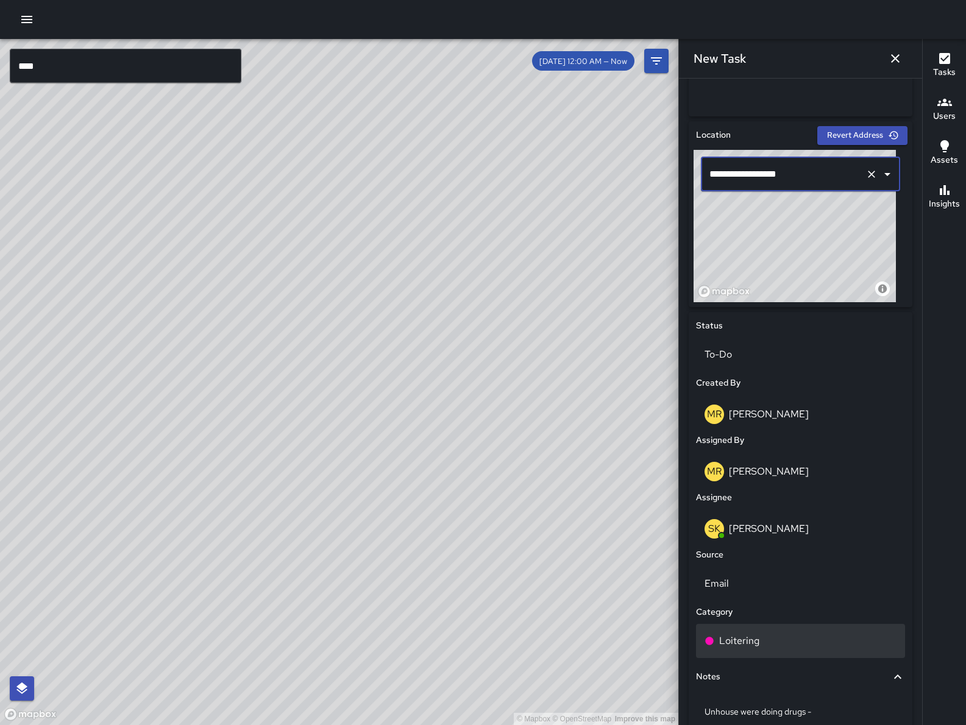
scroll to position [417, 0]
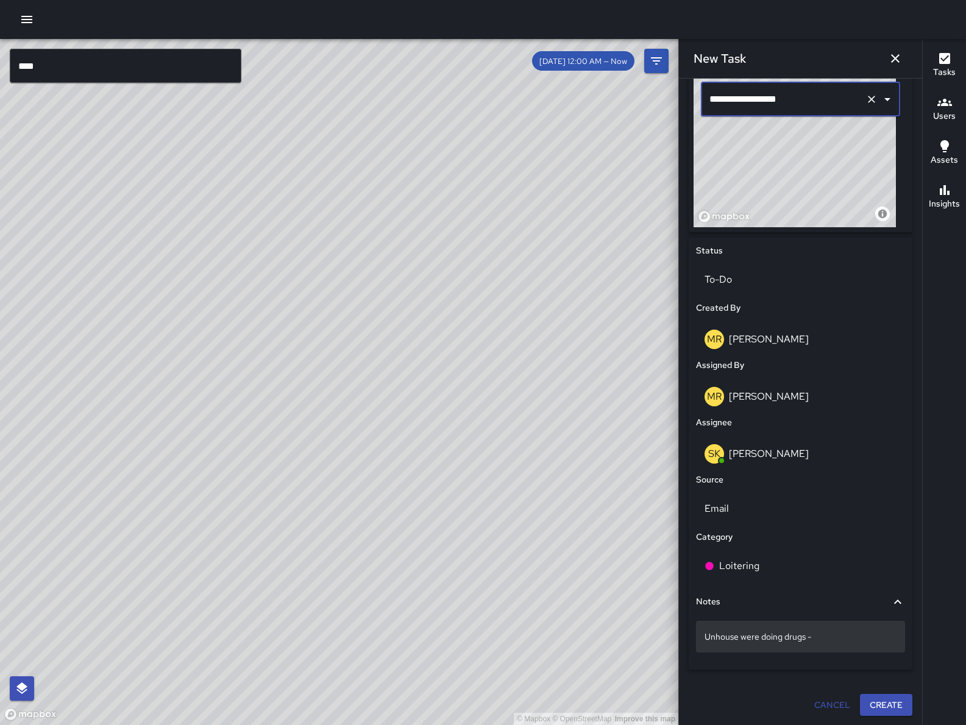
type input "**********"
click at [835, 640] on p "Unhouse were doing drugs -" at bounding box center [800, 637] width 192 height 12
type textarea "**********"
click at [876, 712] on button "Create" at bounding box center [886, 706] width 52 height 23
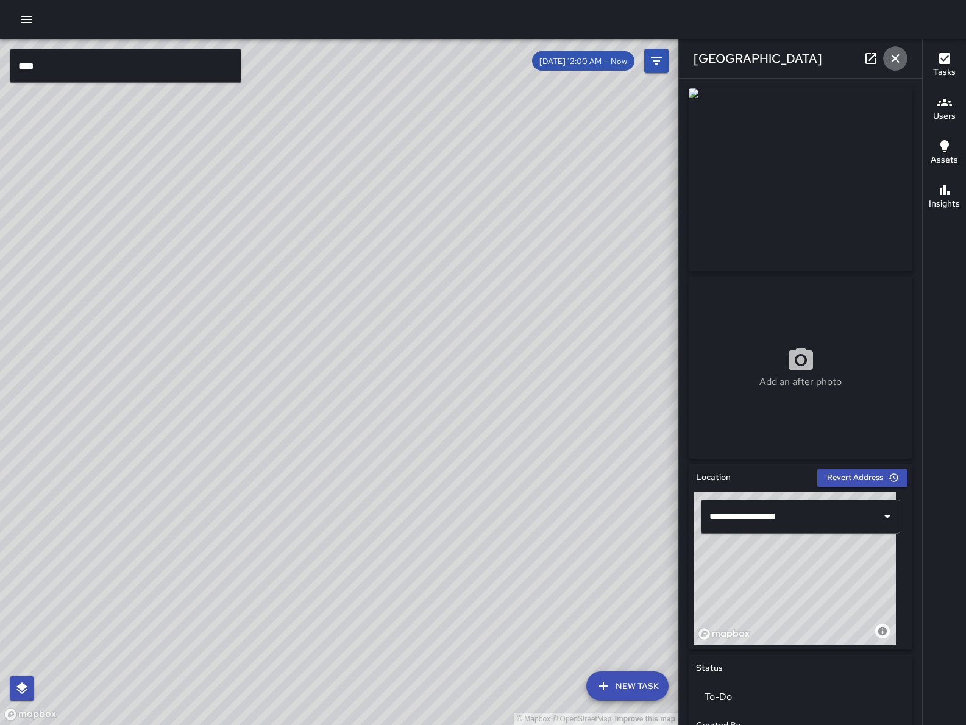
click at [893, 58] on icon "button" at bounding box center [895, 58] width 15 height 15
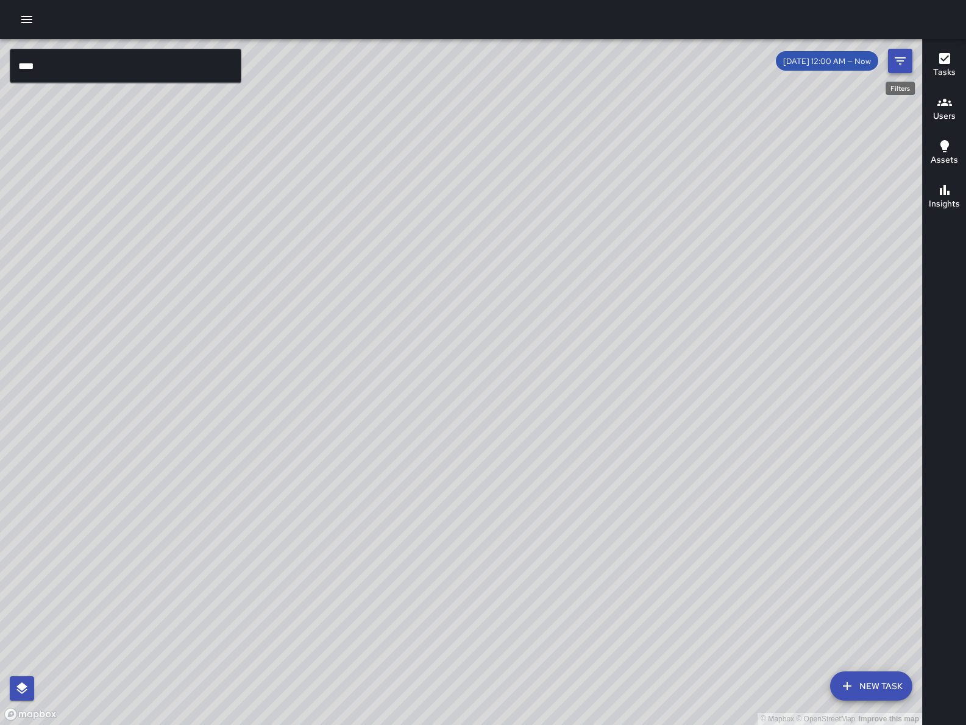
click at [906, 65] on icon "Filters" at bounding box center [900, 61] width 15 height 15
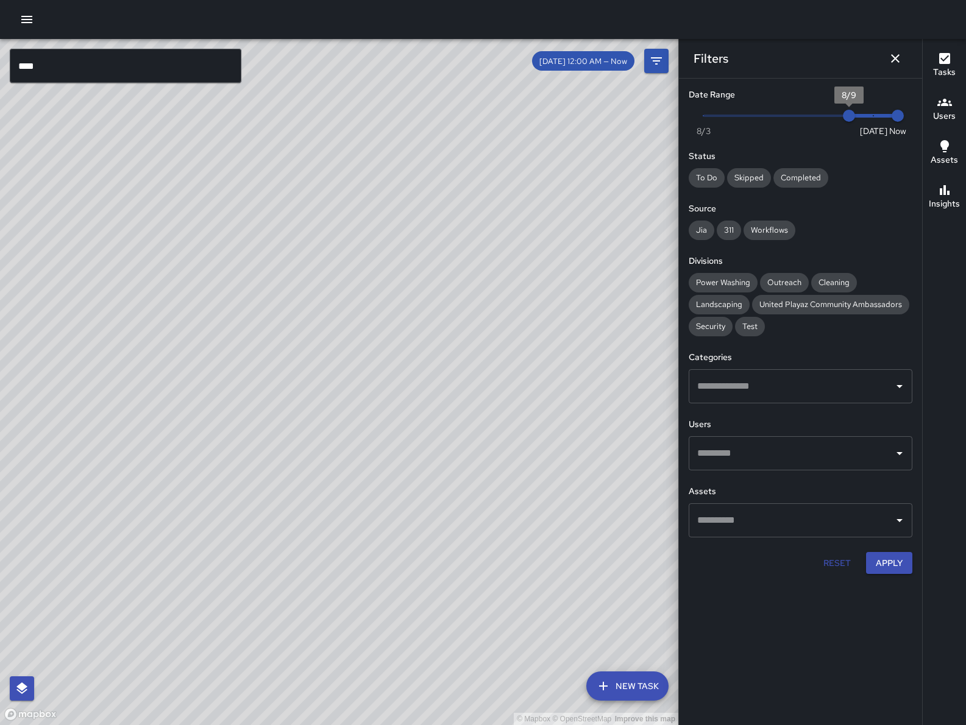
drag, startPoint x: 855, startPoint y: 118, endPoint x: 881, endPoint y: 126, distance: 27.6
click at [881, 125] on span "Now [DATE] [DATE] 8:42 am" at bounding box center [800, 116] width 194 height 18
click at [881, 564] on button "Apply" at bounding box center [889, 563] width 46 height 23
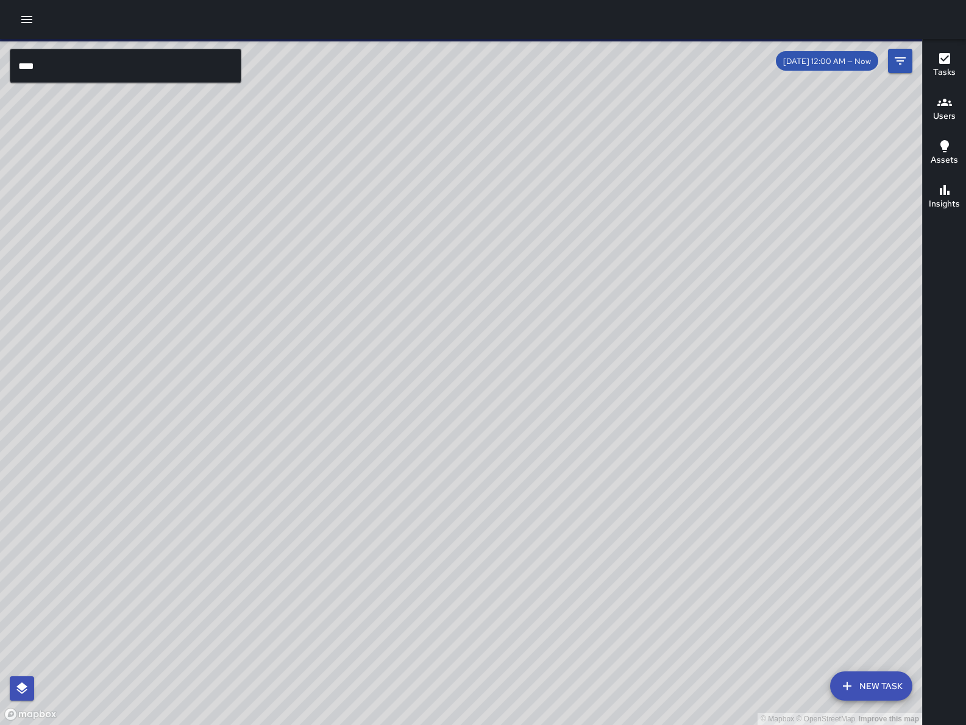
drag, startPoint x: 269, startPoint y: 612, endPoint x: 548, endPoint y: 398, distance: 351.1
click at [548, 400] on div "© Mapbox © OpenStreetMap Improve this map" at bounding box center [461, 382] width 922 height 686
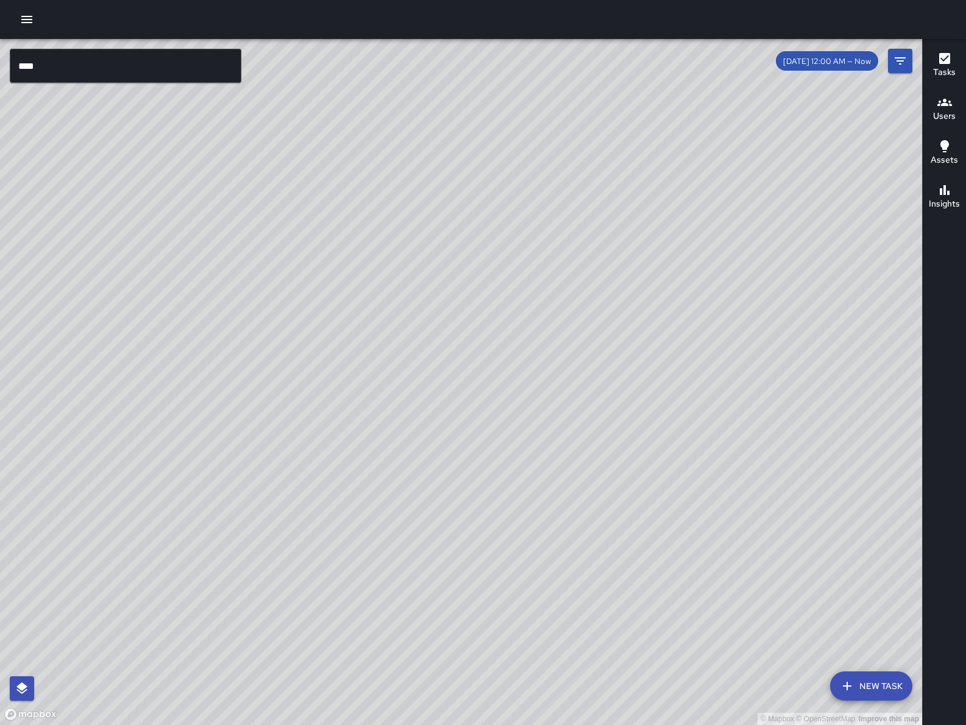
drag, startPoint x: 469, startPoint y: 458, endPoint x: 558, endPoint y: 439, distance: 90.9
click at [558, 439] on div "© Mapbox © OpenStreetMap Improve this map" at bounding box center [461, 382] width 922 height 686
click at [893, 57] on icon "Filters" at bounding box center [900, 61] width 15 height 15
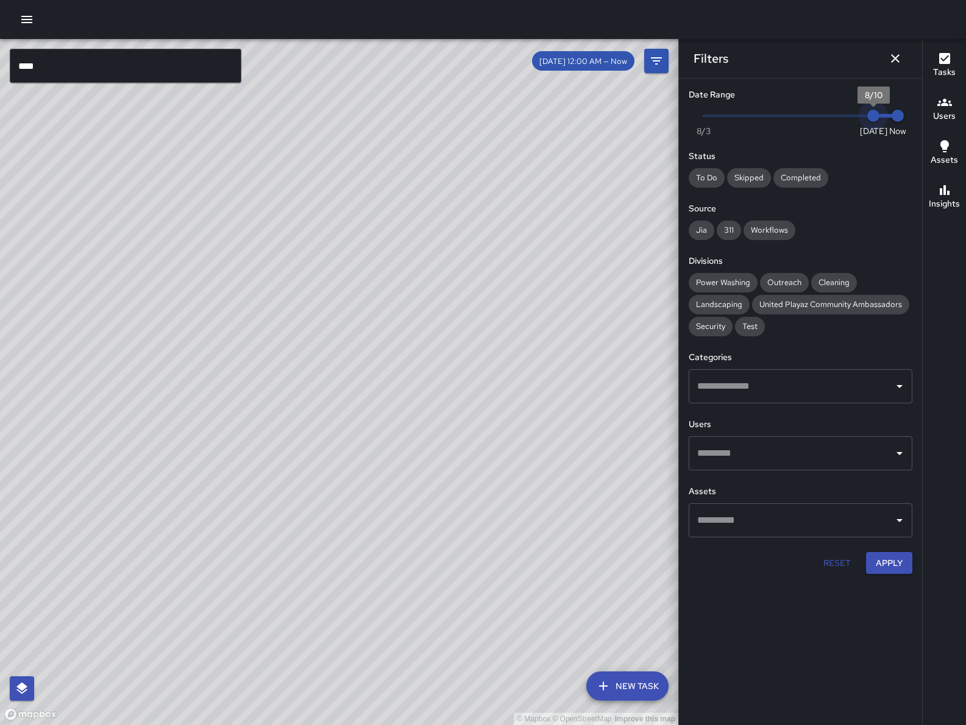
drag, startPoint x: 865, startPoint y: 116, endPoint x: 871, endPoint y: 121, distance: 7.3
click at [870, 119] on span "8/10" at bounding box center [873, 116] width 12 height 12
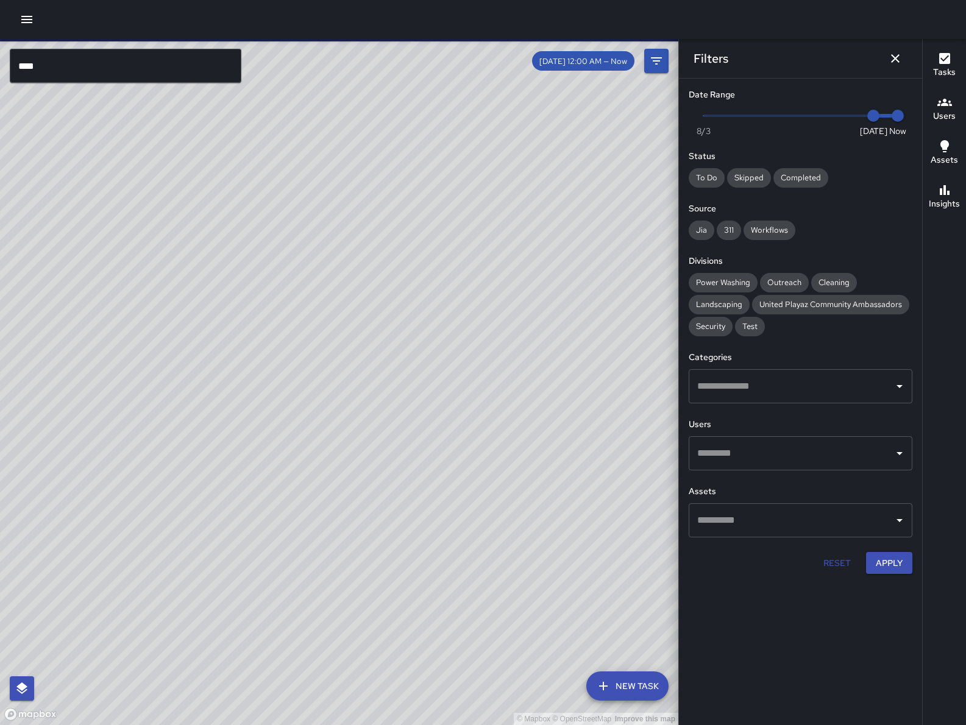
drag, startPoint x: 512, startPoint y: 598, endPoint x: 486, endPoint y: 545, distance: 59.1
click at [486, 545] on div "© Mapbox © OpenStreetMap Improve this map" at bounding box center [339, 382] width 678 height 686
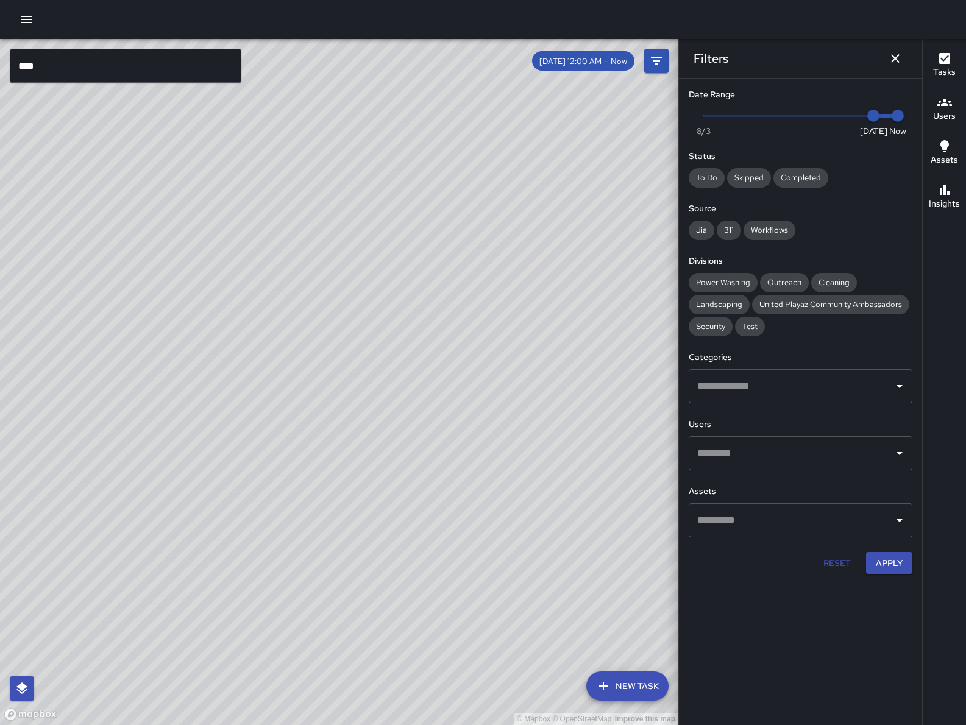
drag, startPoint x: 264, startPoint y: 406, endPoint x: 212, endPoint y: 414, distance: 52.4
click at [212, 414] on div "© Mapbox © OpenStreetMap Improve this map" at bounding box center [339, 382] width 678 height 686
click at [898, 54] on icon "Dismiss" at bounding box center [895, 58] width 9 height 9
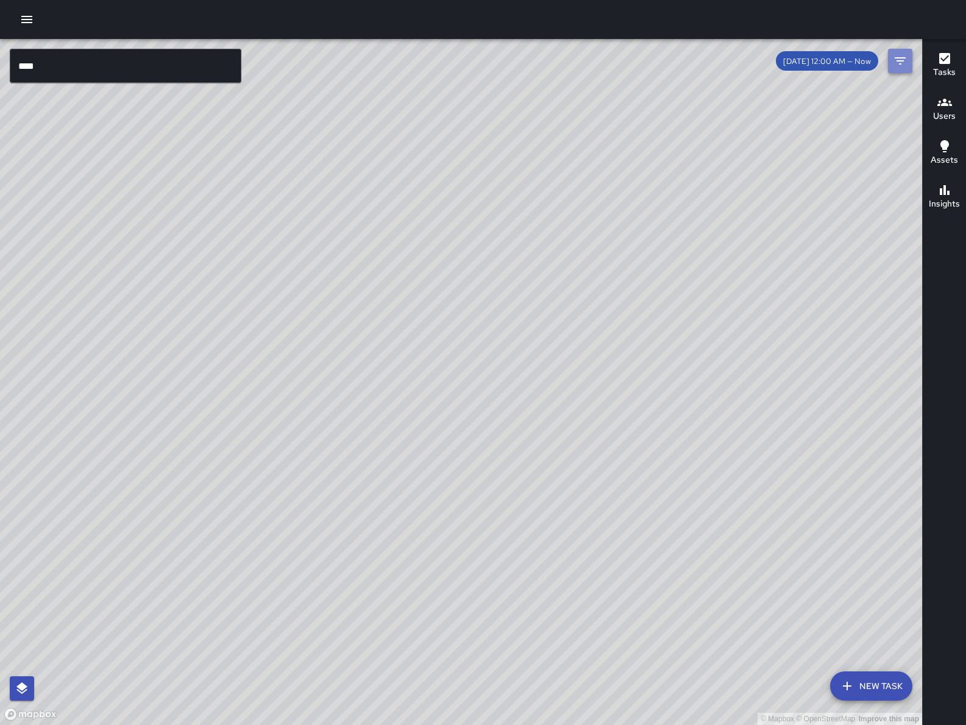
click at [905, 50] on button "Filters" at bounding box center [900, 61] width 24 height 24
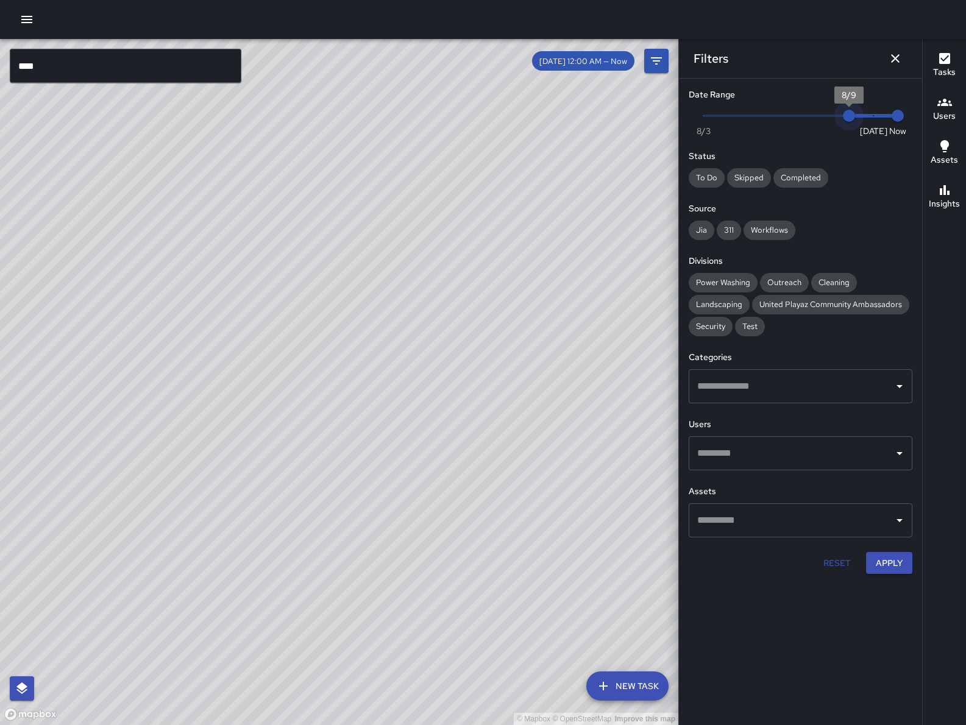
drag, startPoint x: 862, startPoint y: 119, endPoint x: 854, endPoint y: 114, distance: 9.8
click at [854, 114] on span "8/9" at bounding box center [849, 116] width 12 height 12
drag, startPoint x: 849, startPoint y: 111, endPoint x: 830, endPoint y: 107, distance: 18.6
click at [830, 110] on span "8/8" at bounding box center [824, 116] width 12 height 12
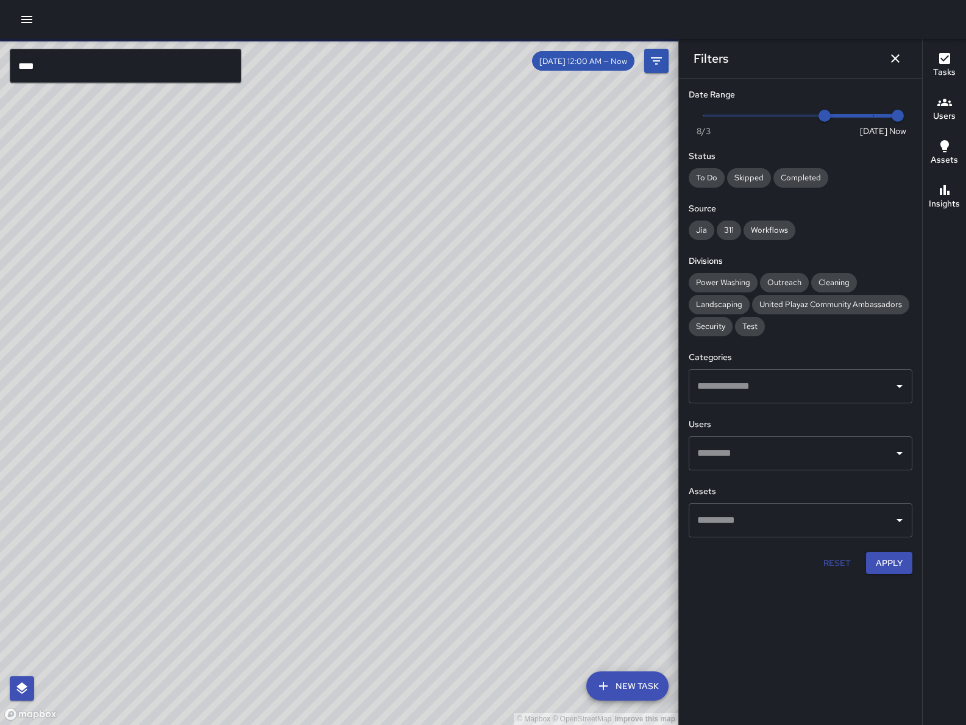
click at [373, 387] on div "© Mapbox © OpenStreetMap Improve this map" at bounding box center [339, 382] width 678 height 686
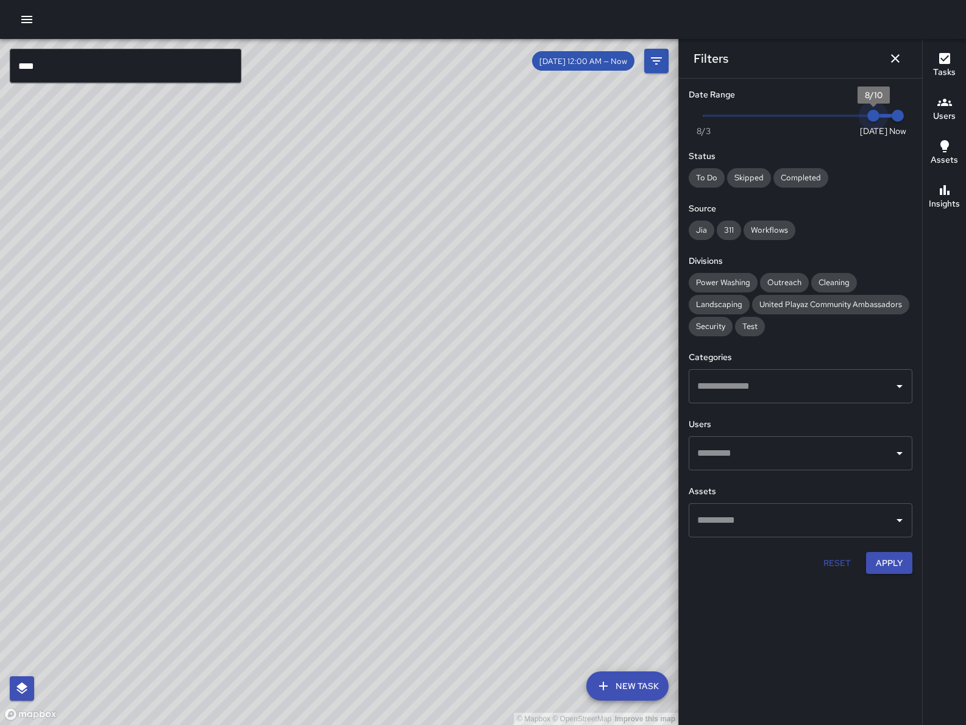
type input "*"
drag, startPoint x: 832, startPoint y: 117, endPoint x: 851, endPoint y: 126, distance: 20.2
click at [851, 122] on span "8/9" at bounding box center [849, 116] width 12 height 12
click at [880, 568] on button "Apply" at bounding box center [889, 563] width 46 height 23
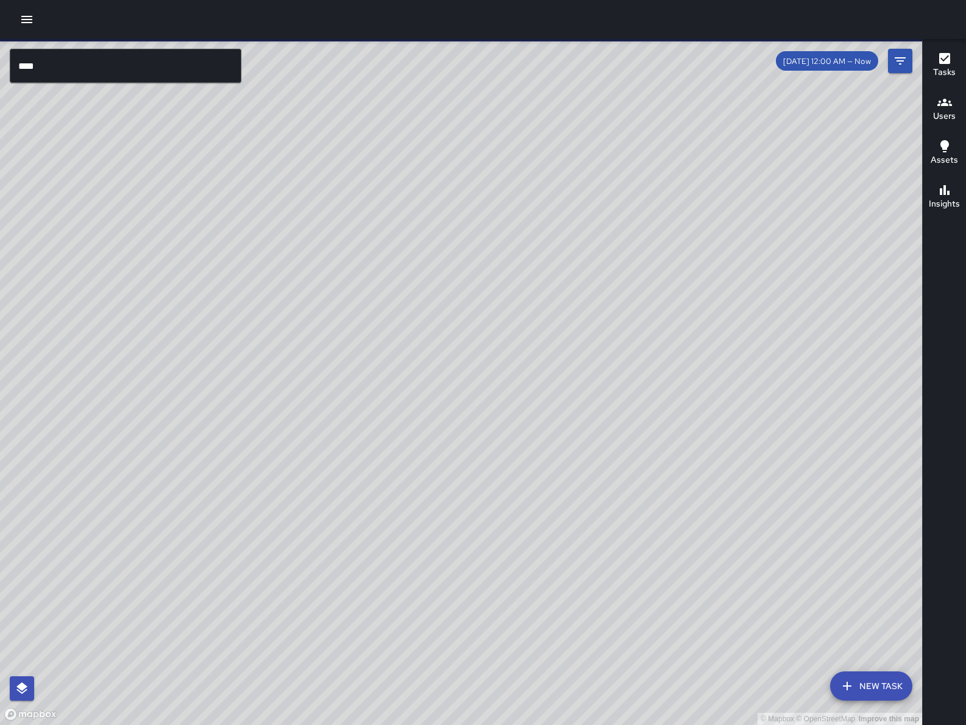
drag, startPoint x: 507, startPoint y: 531, endPoint x: 594, endPoint y: 175, distance: 366.9
click at [592, 175] on div "© Mapbox © OpenStreetMap Improve this map" at bounding box center [461, 382] width 922 height 686
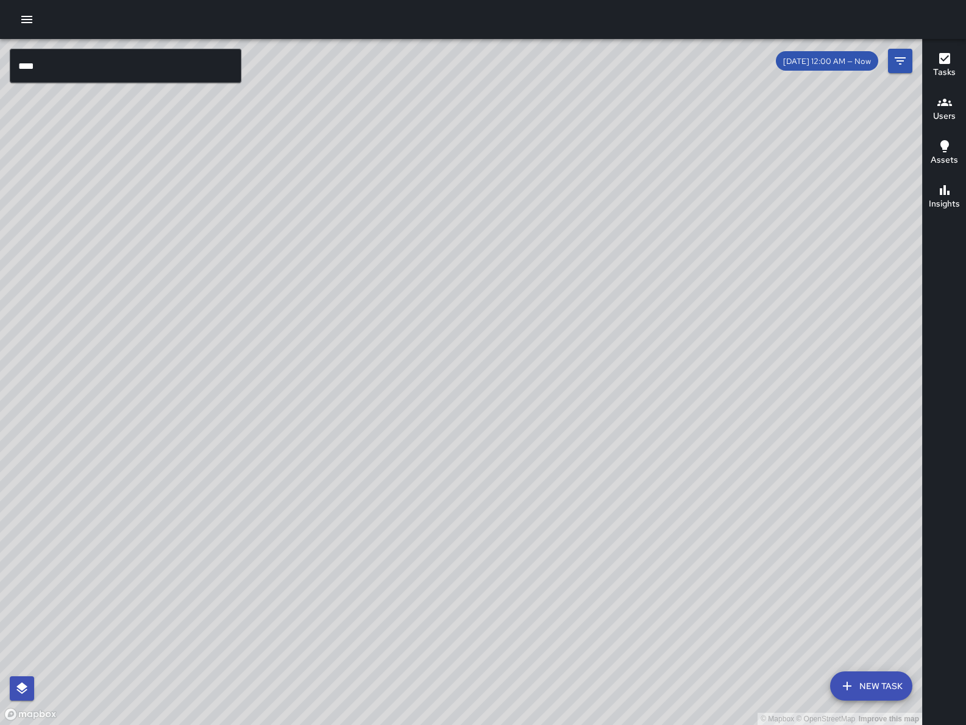
drag, startPoint x: 433, startPoint y: 592, endPoint x: 265, endPoint y: 615, distance: 169.1
click at [172, 723] on div "© Mapbox © OpenStreetMap Improve this map" at bounding box center [461, 382] width 922 height 686
drag, startPoint x: 349, startPoint y: 558, endPoint x: 272, endPoint y: 540, distance: 78.9
click at [297, 612] on div "© Mapbox © OpenStreetMap Improve this map" at bounding box center [461, 382] width 922 height 686
drag, startPoint x: 434, startPoint y: 542, endPoint x: 425, endPoint y: 491, distance: 51.5
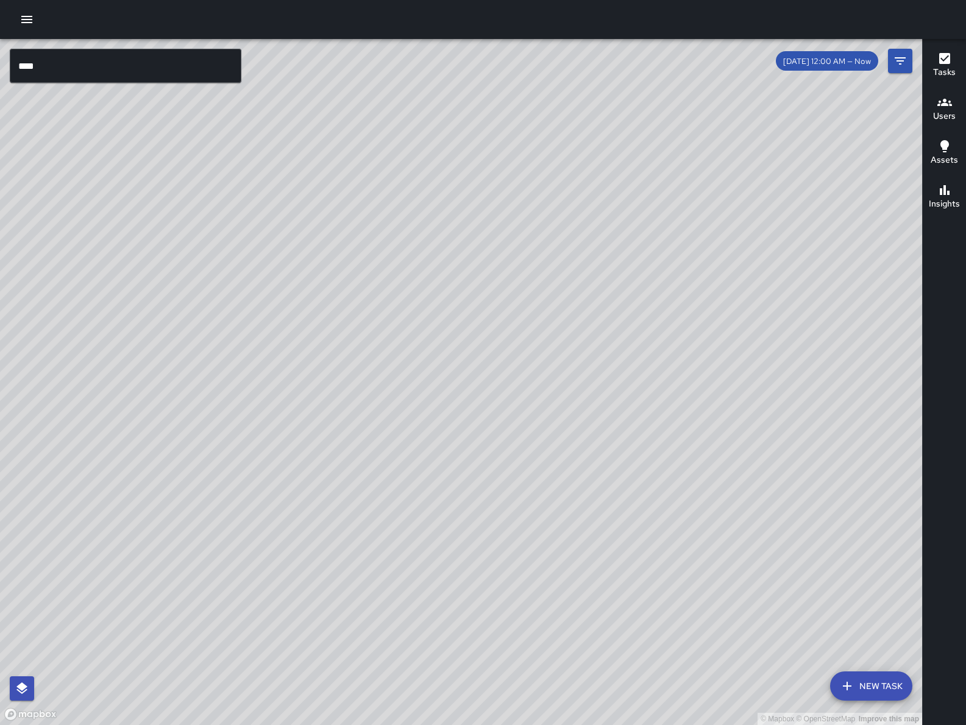
click at [425, 491] on div "© Mapbox © OpenStreetMap Improve this map" at bounding box center [461, 382] width 922 height 686
click at [863, 687] on button "New Task" at bounding box center [871, 685] width 82 height 29
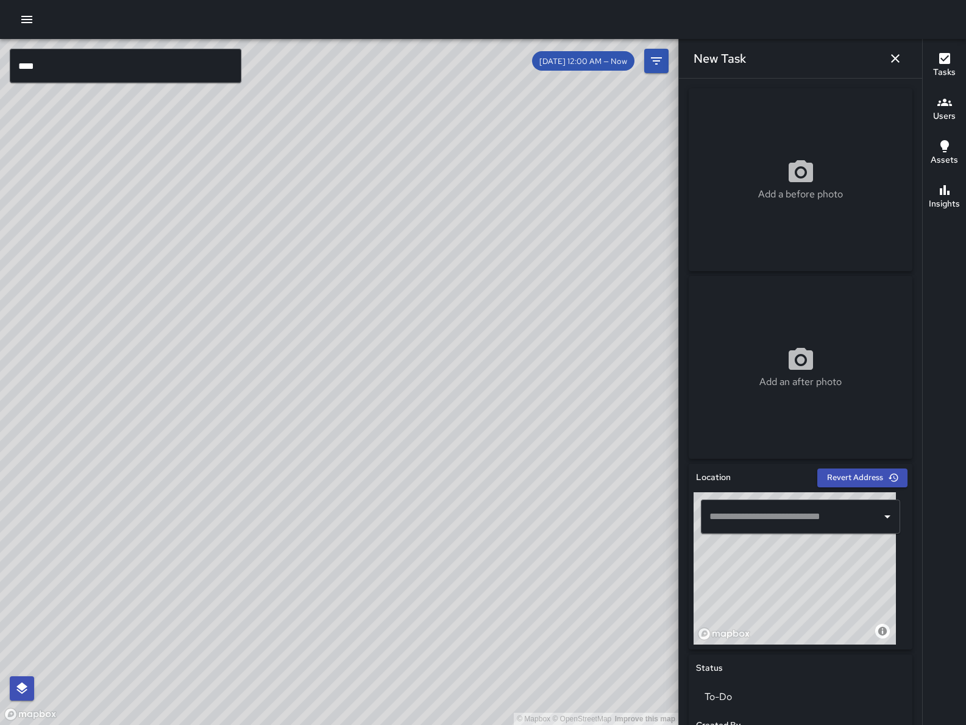
click at [741, 515] on input "text" at bounding box center [791, 516] width 170 height 23
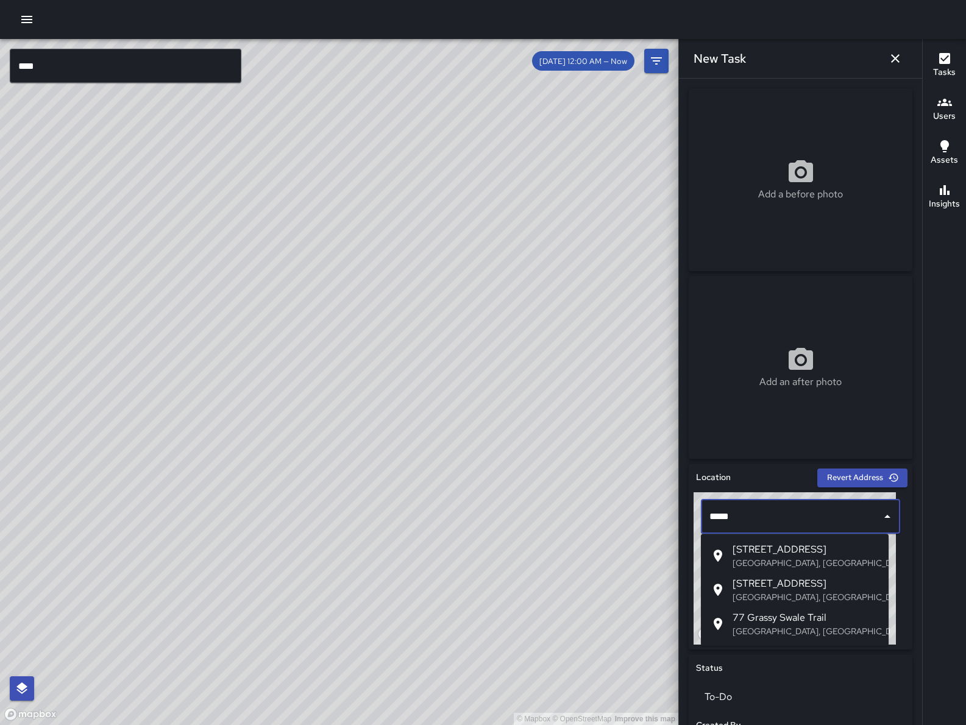
click at [772, 551] on span "[STREET_ADDRESS]" at bounding box center [805, 549] width 146 height 15
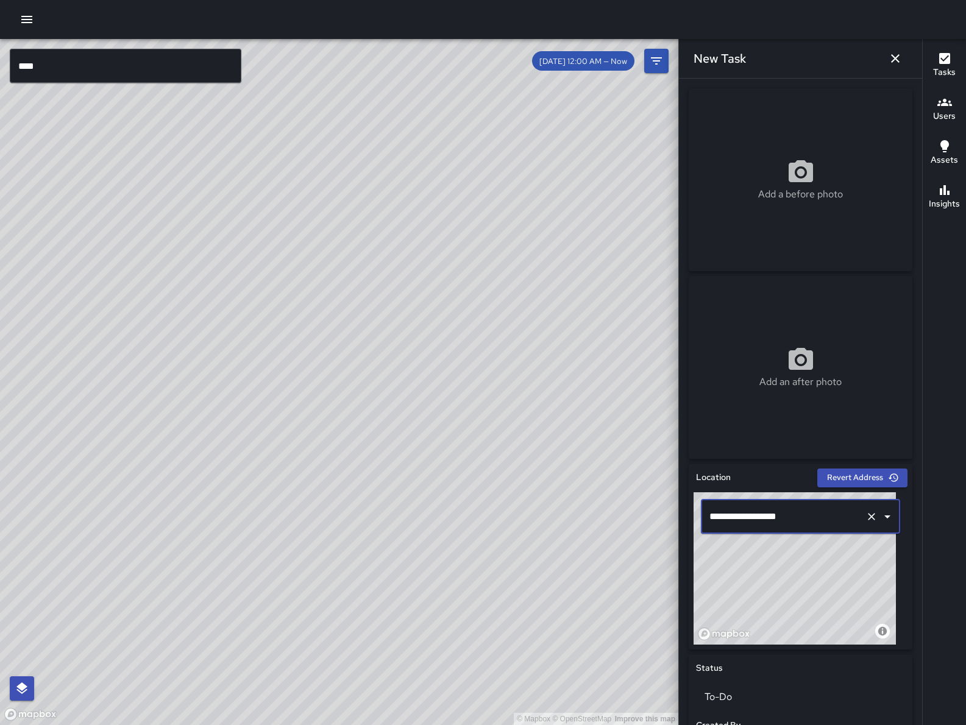
scroll to position [360, 0]
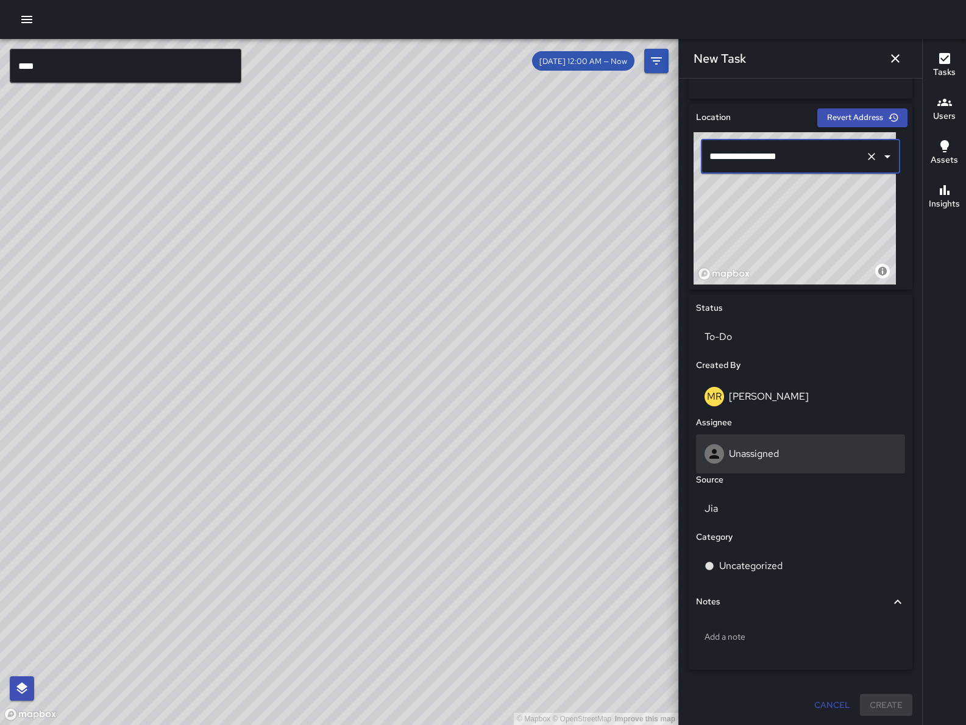
type input "**********"
click at [746, 442] on div "Unassigned" at bounding box center [800, 453] width 209 height 39
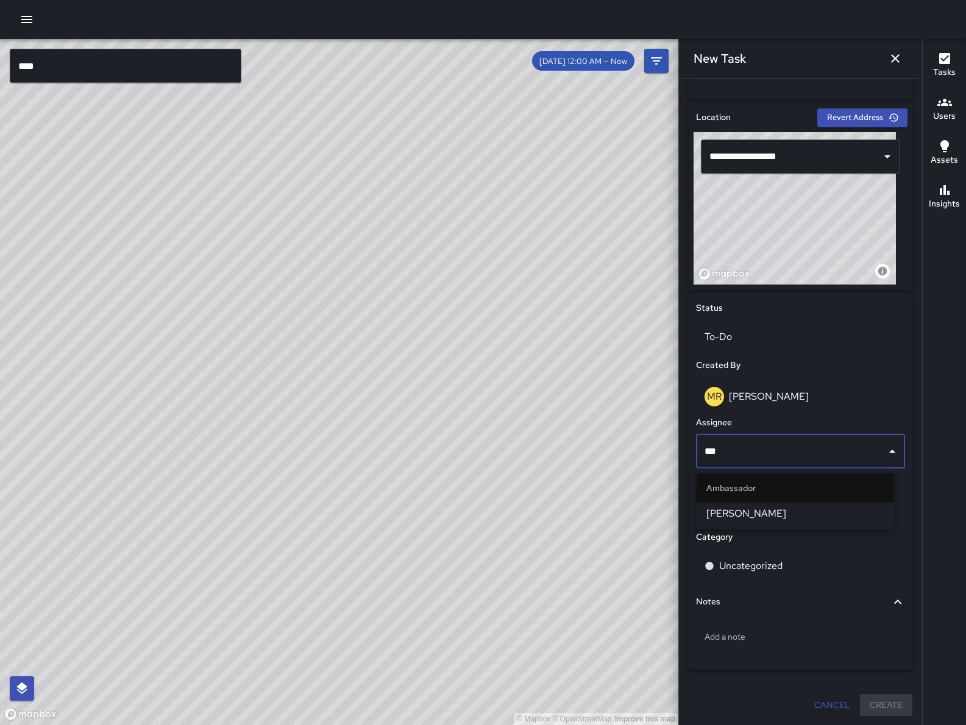
type input "****"
click at [762, 511] on span "[PERSON_NAME]" at bounding box center [795, 513] width 178 height 15
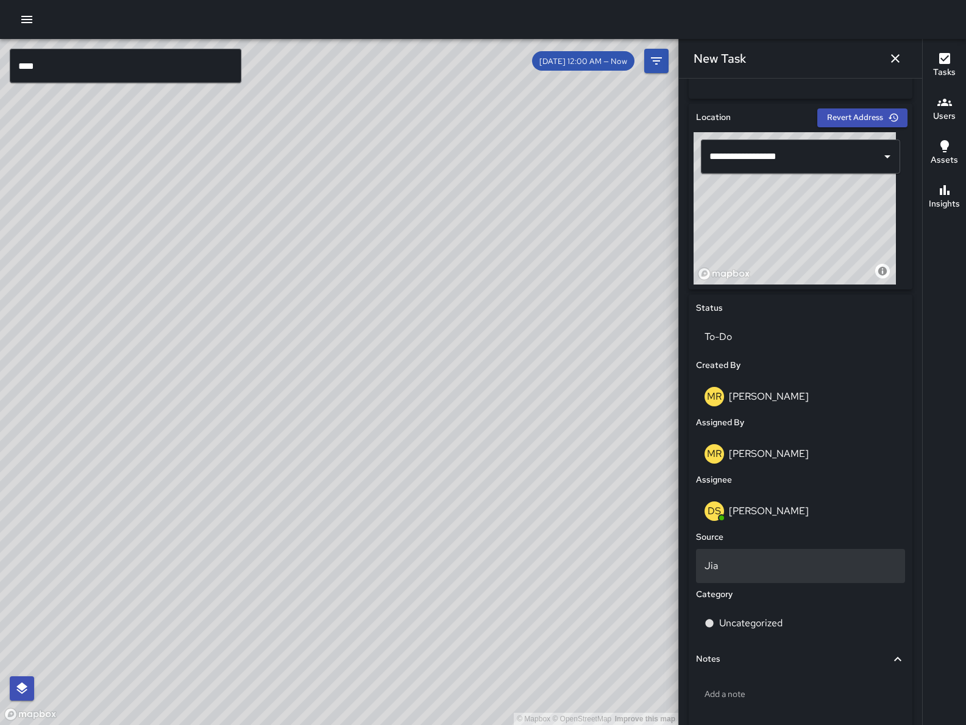
click at [762, 559] on p "Jia" at bounding box center [800, 566] width 192 height 15
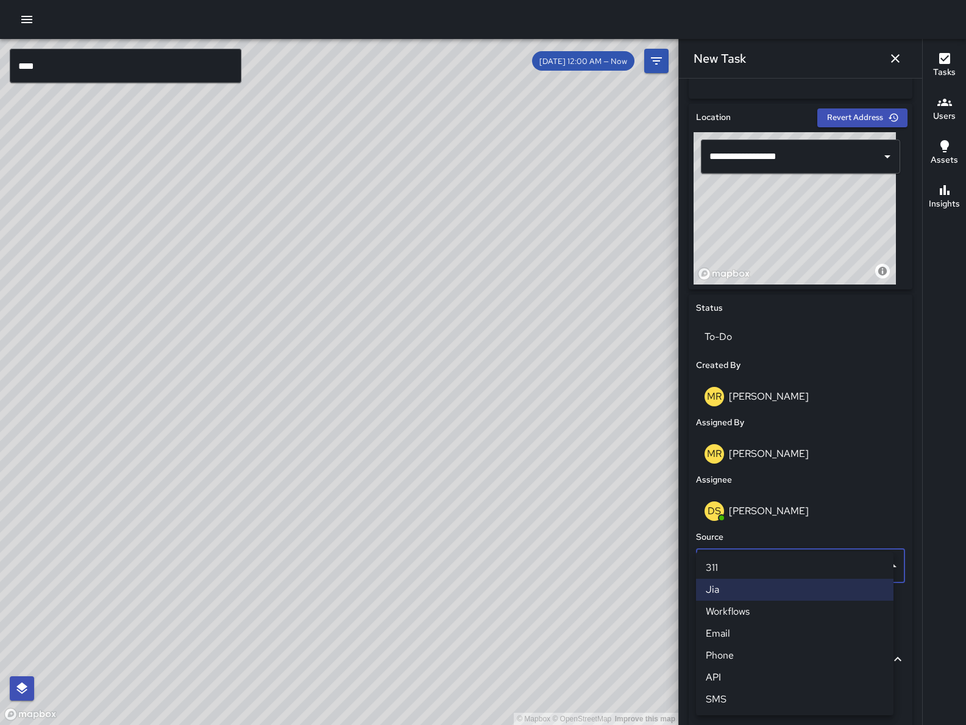
click at [745, 653] on li "Phone" at bounding box center [794, 656] width 197 height 22
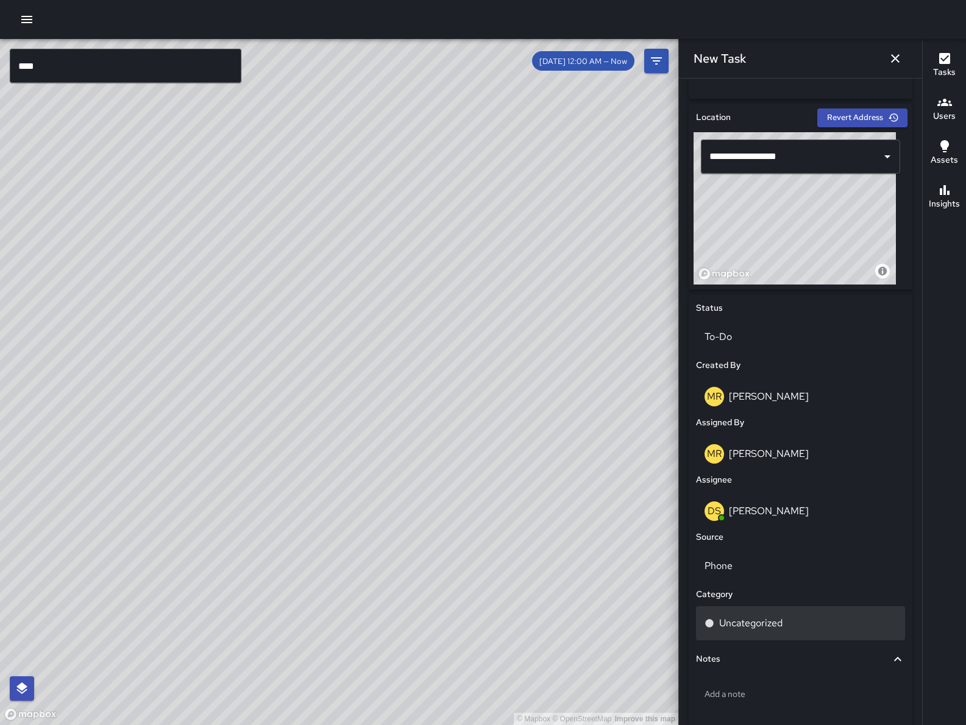
click at [762, 634] on div "Uncategorized" at bounding box center [800, 623] width 209 height 34
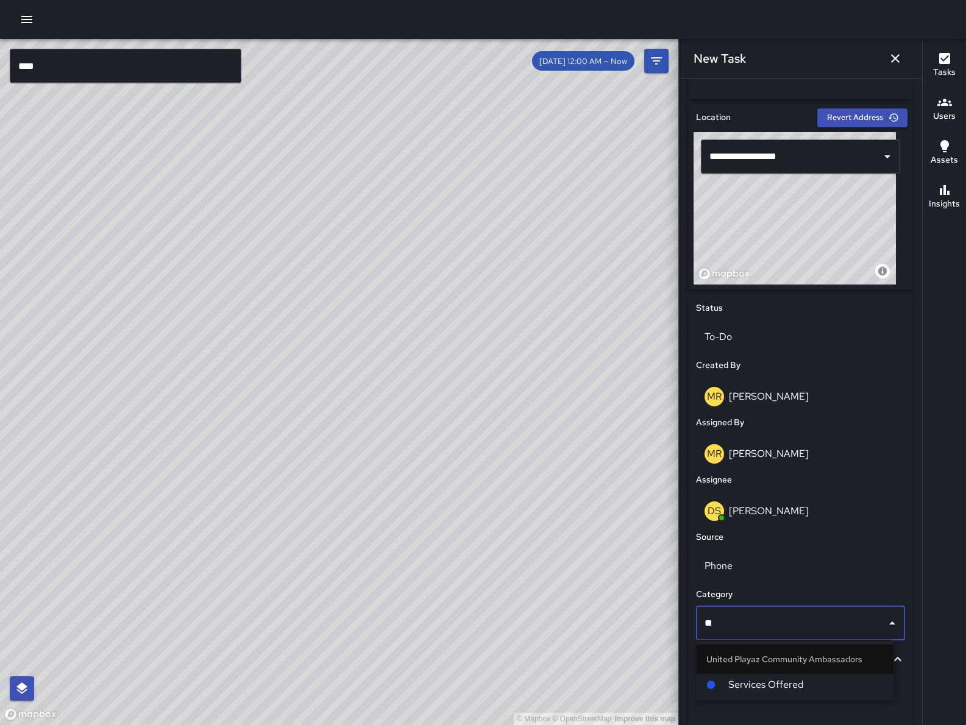
type input "*"
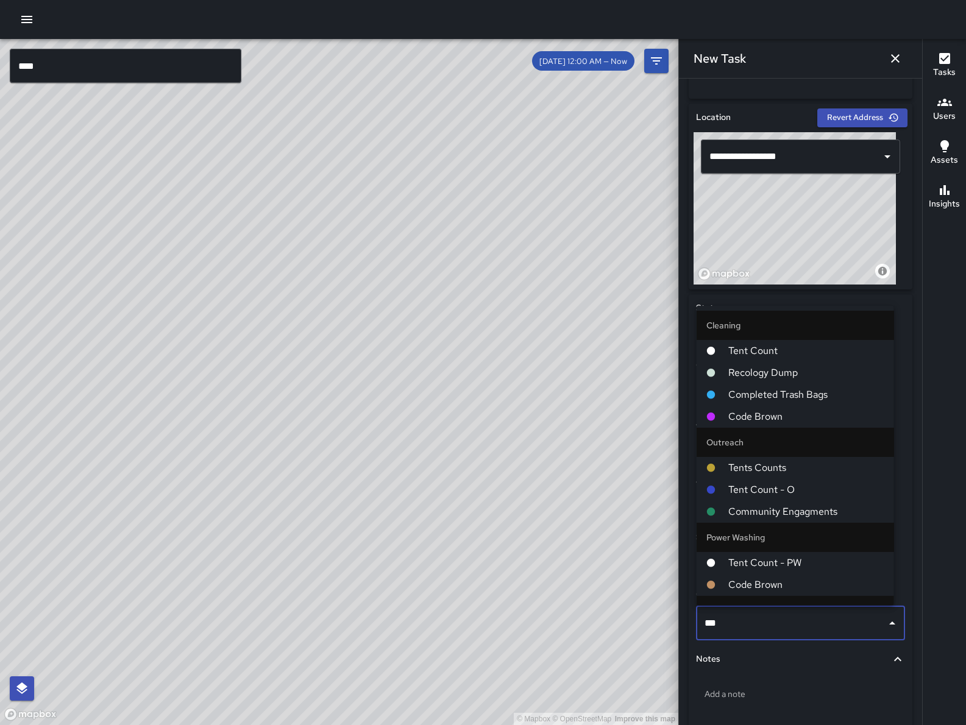
type input "****"
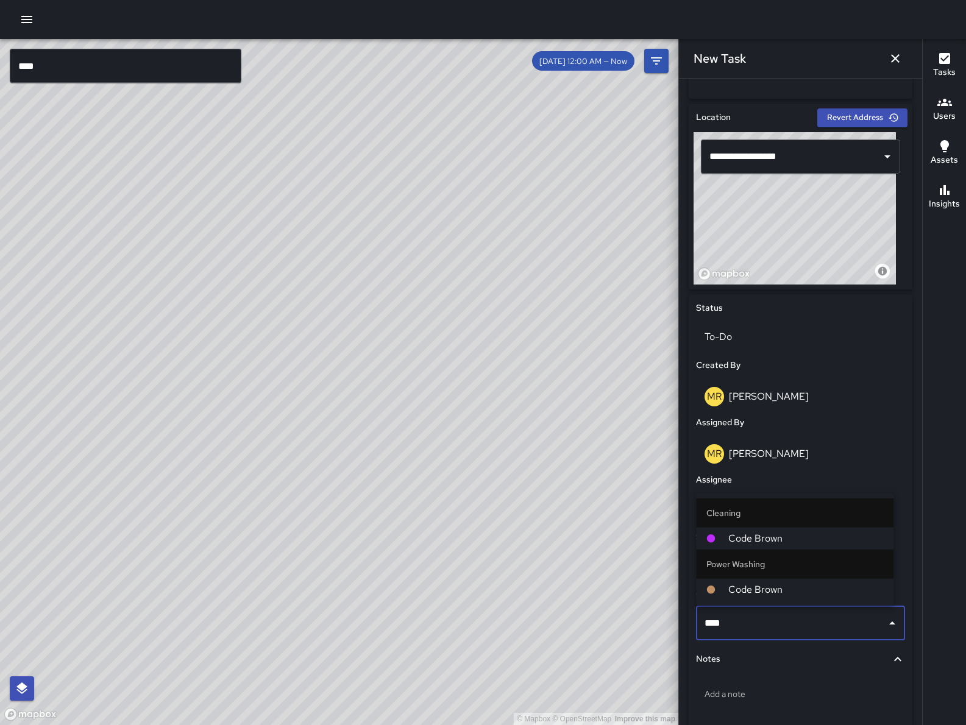
click at [729, 531] on span "Code Brown" at bounding box center [806, 538] width 156 height 15
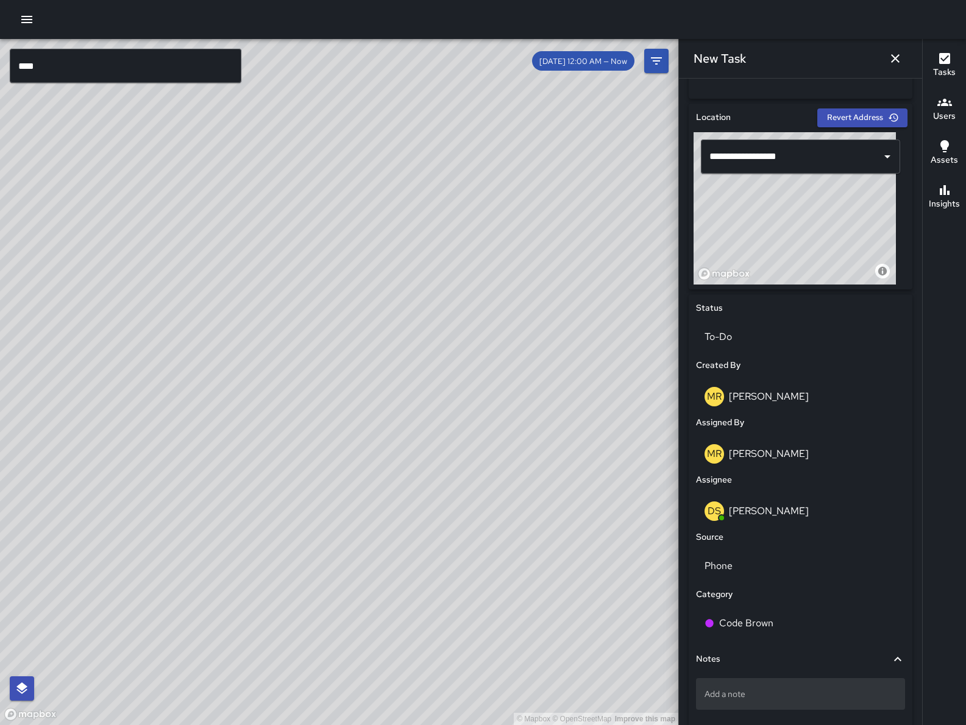
click at [735, 686] on div "Add a note" at bounding box center [800, 694] width 209 height 32
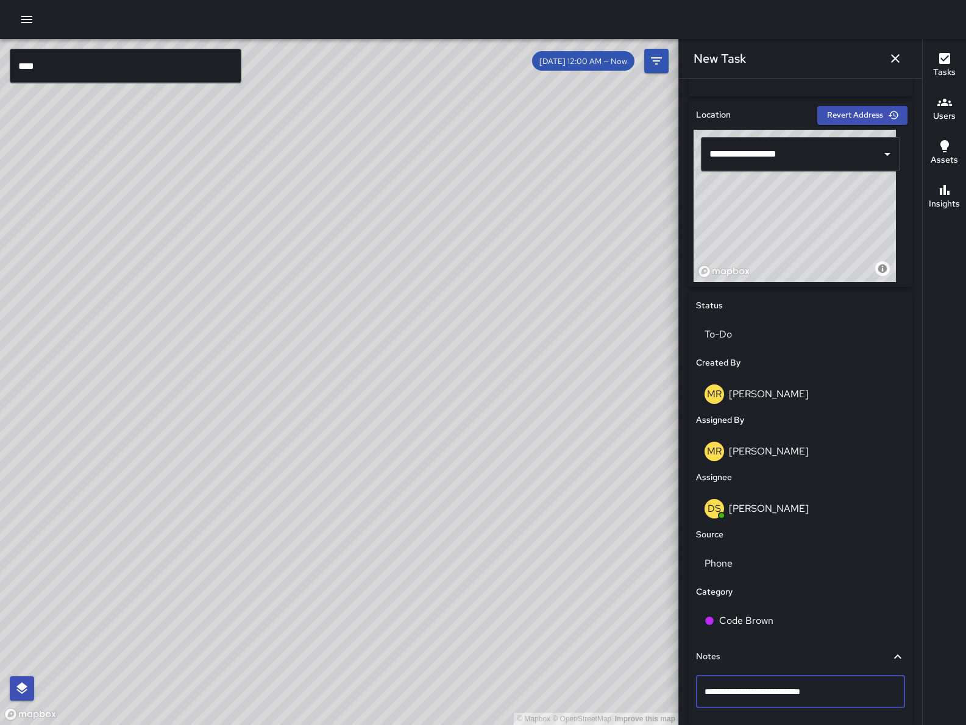
scroll to position [363, 0]
click at [741, 695] on textarea "**********" at bounding box center [794, 691] width 180 height 12
type textarea "**********"
click at [824, 688] on p "feces infront of [STREET_ADDRESS]" at bounding box center [800, 691] width 192 height 12
click at [861, 688] on textarea "**********" at bounding box center [794, 691] width 180 height 12
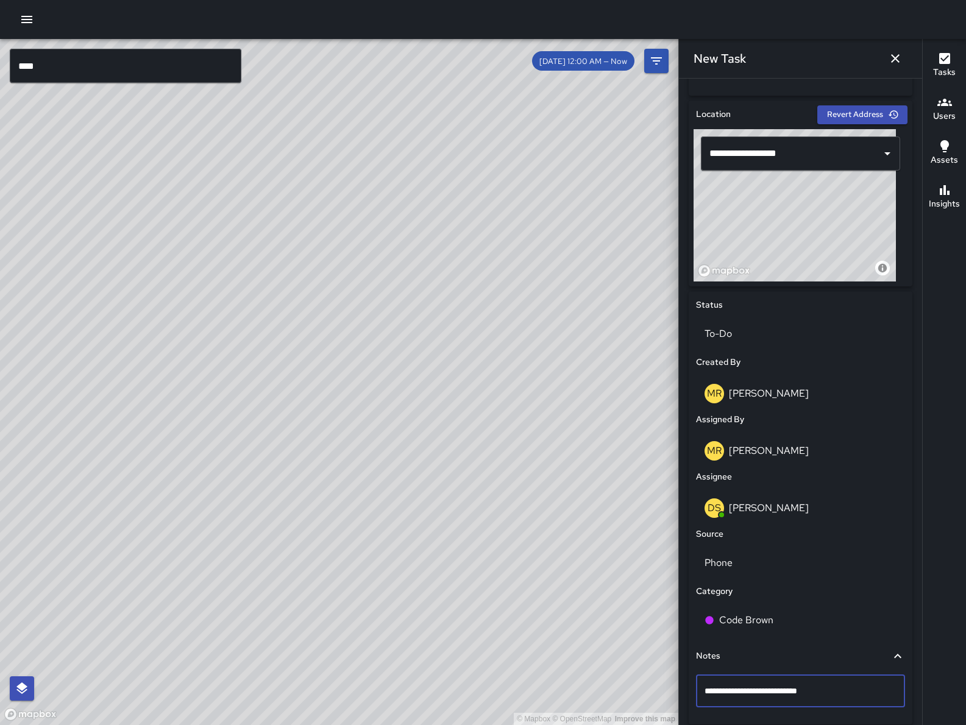
click at [734, 694] on textarea "**********" at bounding box center [794, 691] width 180 height 12
type textarea "**********"
click at [820, 693] on textarea "**********" at bounding box center [794, 691] width 180 height 12
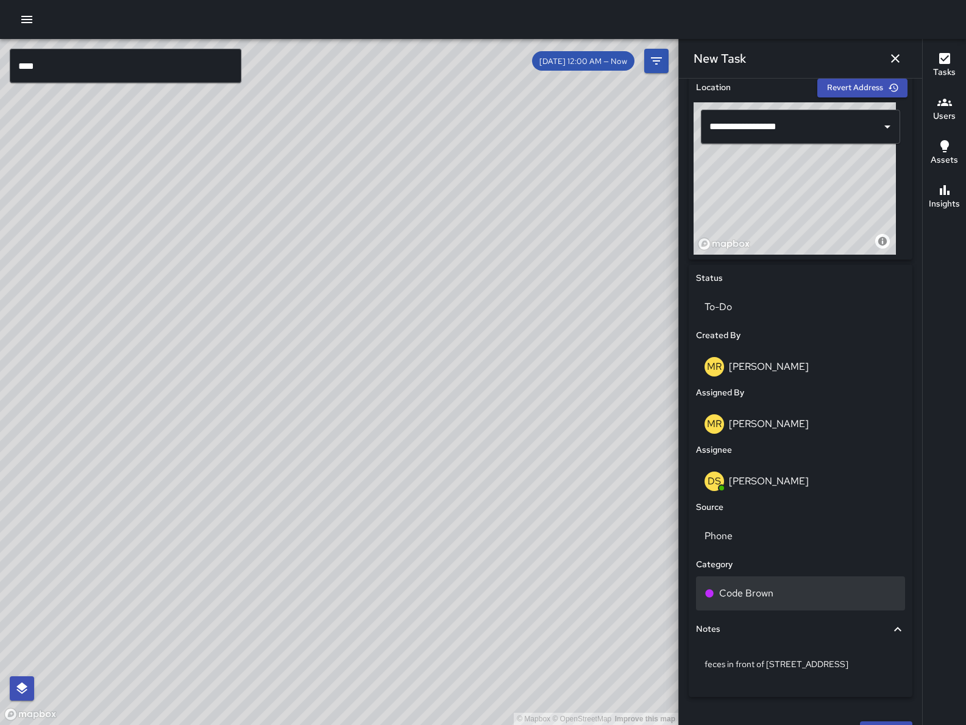
scroll to position [417, 0]
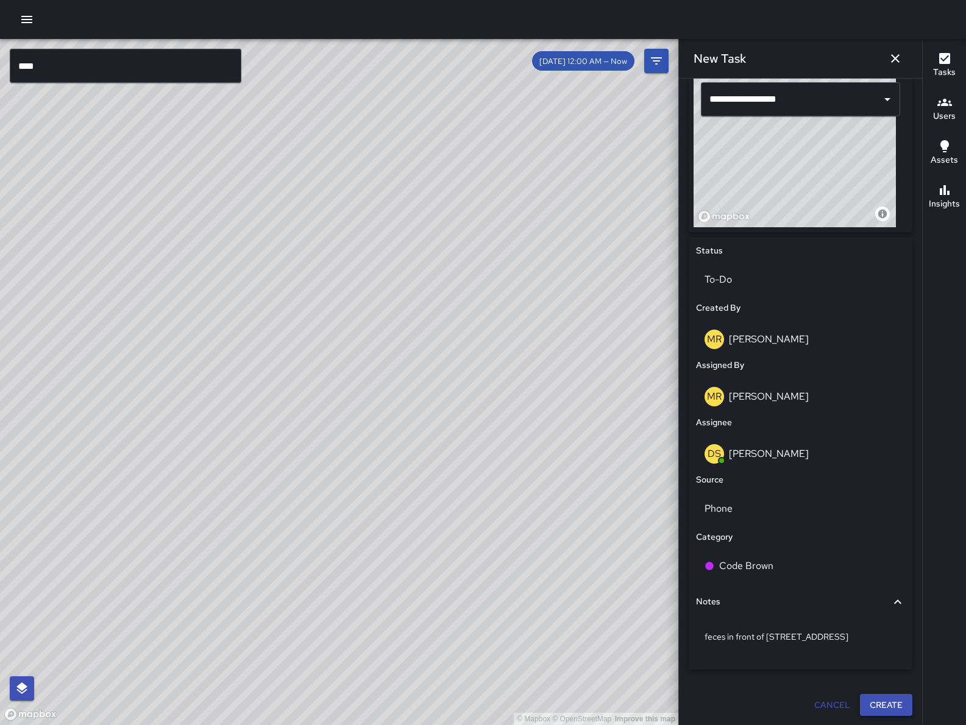
click at [860, 709] on button "Create" at bounding box center [886, 705] width 52 height 23
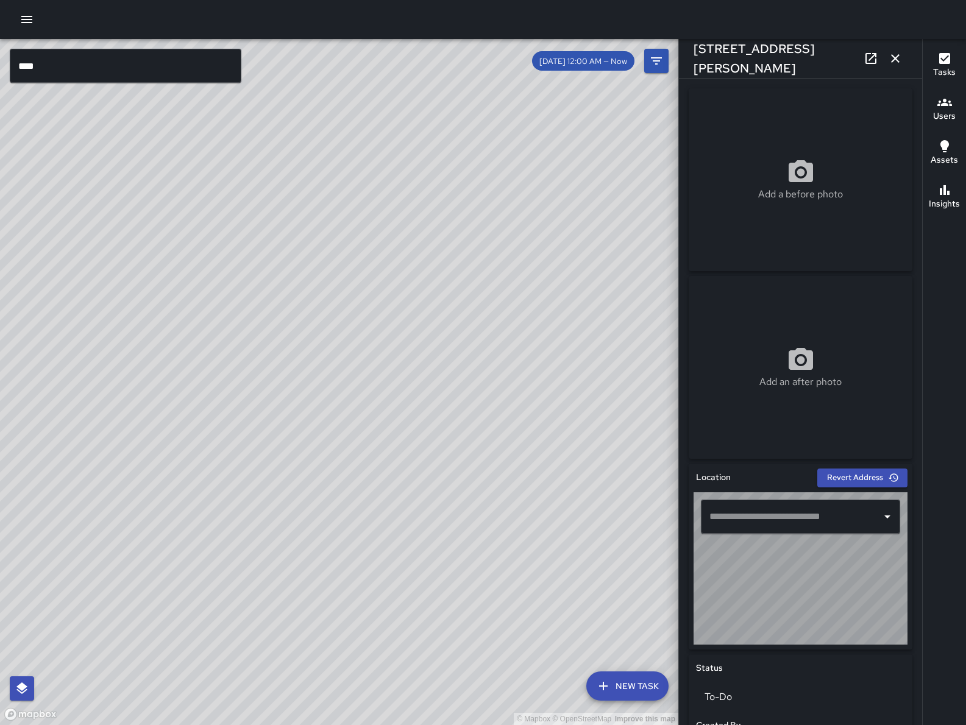
type input "**********"
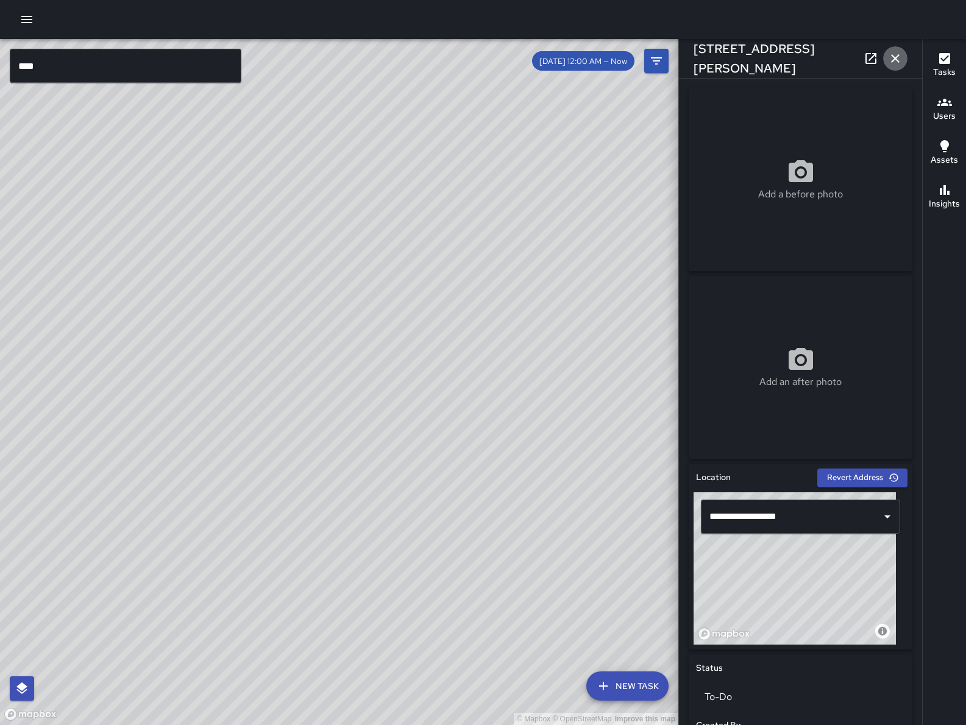
click at [897, 54] on icon "button" at bounding box center [895, 58] width 15 height 15
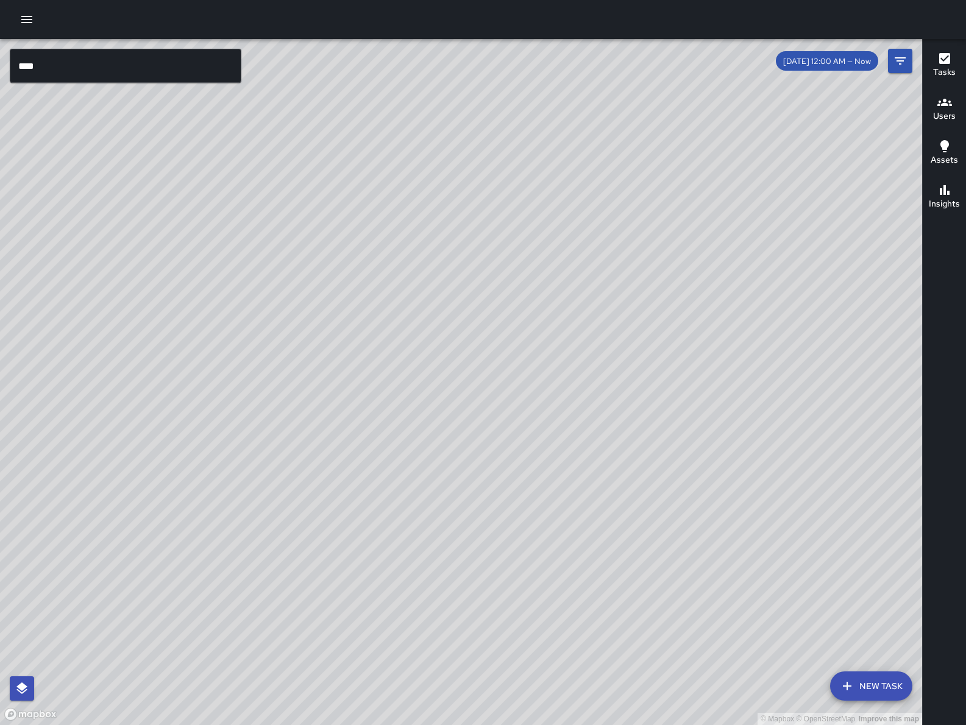
click at [899, 73] on div "© Mapbox © OpenStreetMap Improve this map" at bounding box center [461, 382] width 922 height 686
click at [899, 69] on button "Filters" at bounding box center [900, 61] width 24 height 24
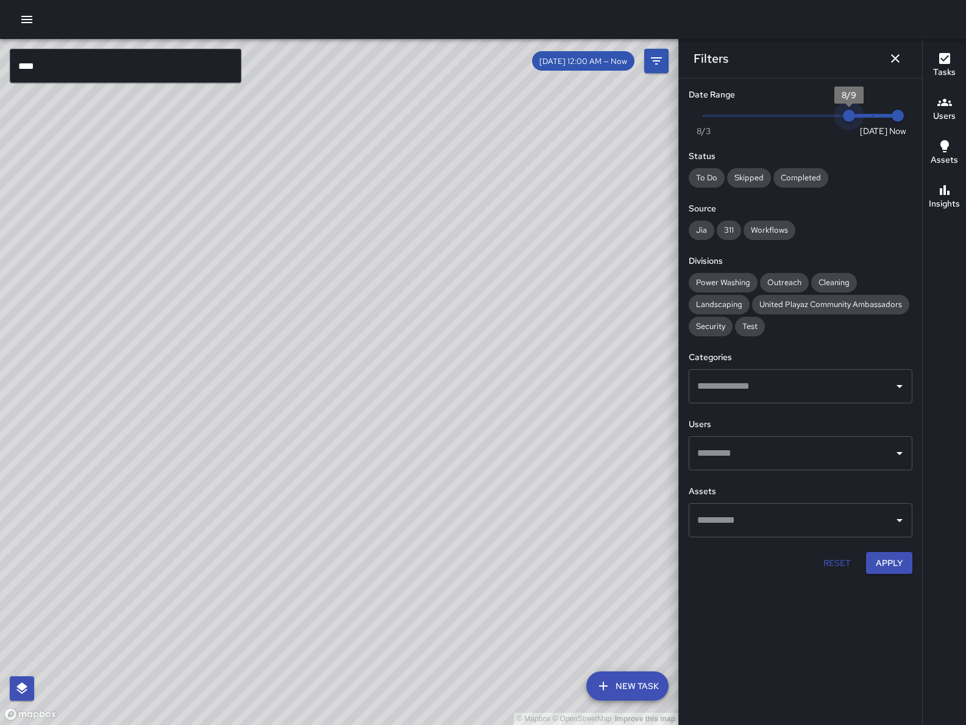
type input "*"
drag, startPoint x: 855, startPoint y: 118, endPoint x: 869, endPoint y: 123, distance: 15.0
click at [855, 122] on span "8/9" at bounding box center [849, 116] width 12 height 12
click at [889, 567] on button "Apply" at bounding box center [889, 563] width 46 height 23
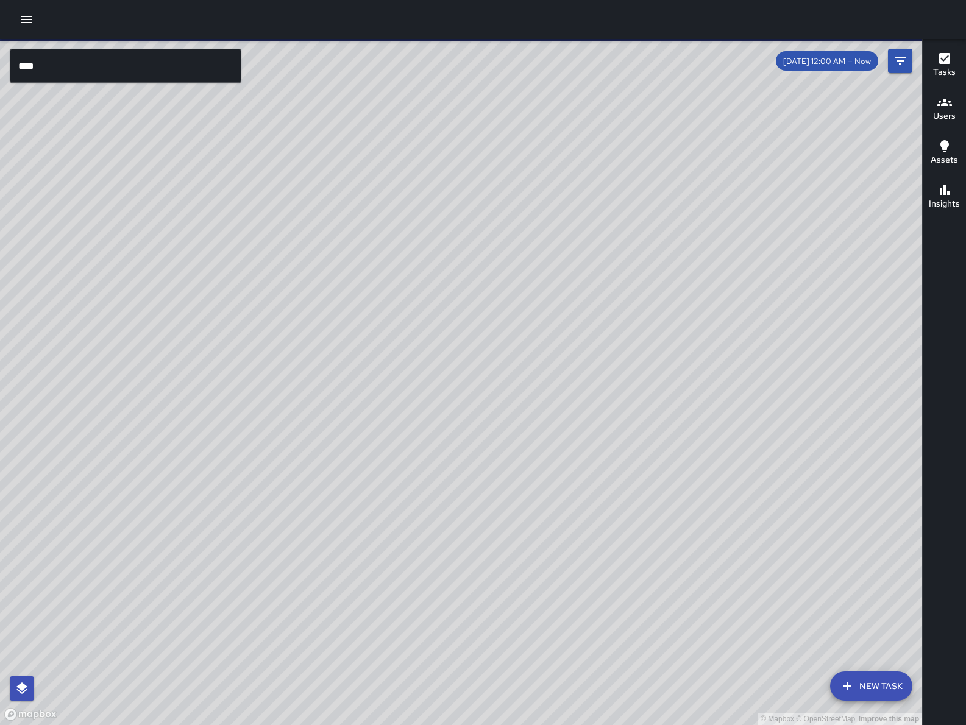
drag, startPoint x: 760, startPoint y: 454, endPoint x: 632, endPoint y: 391, distance: 142.0
click at [460, 501] on div "© Mapbox © OpenStreetMap Improve this map" at bounding box center [461, 382] width 922 height 686
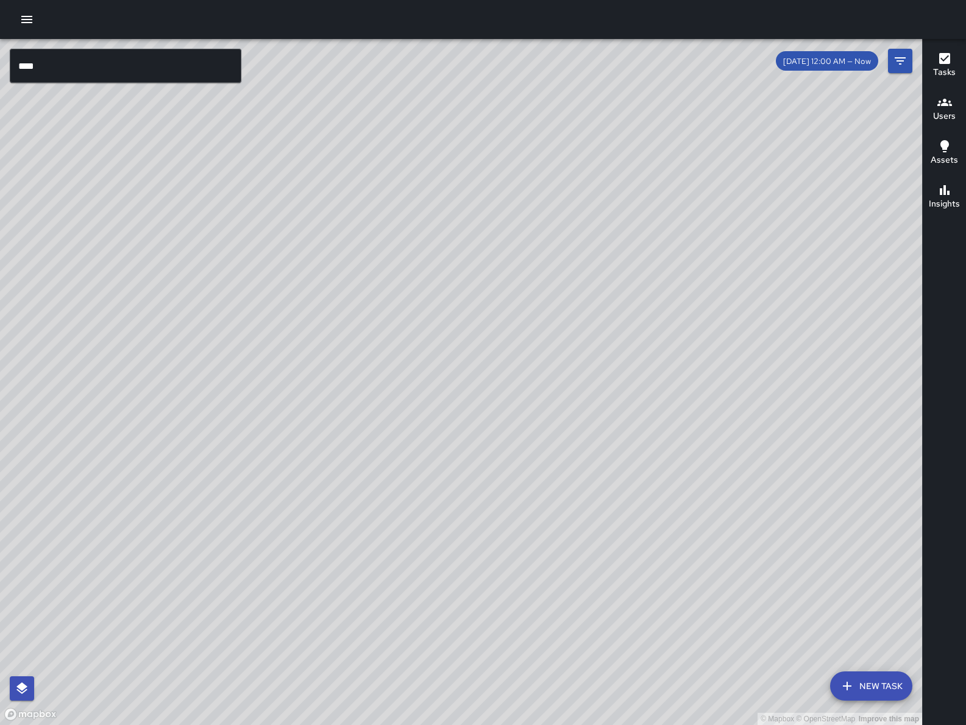
drag, startPoint x: 607, startPoint y: 406, endPoint x: 428, endPoint y: 516, distance: 209.5
click at [431, 516] on div "© Mapbox © OpenStreetMap Improve this map" at bounding box center [461, 382] width 922 height 686
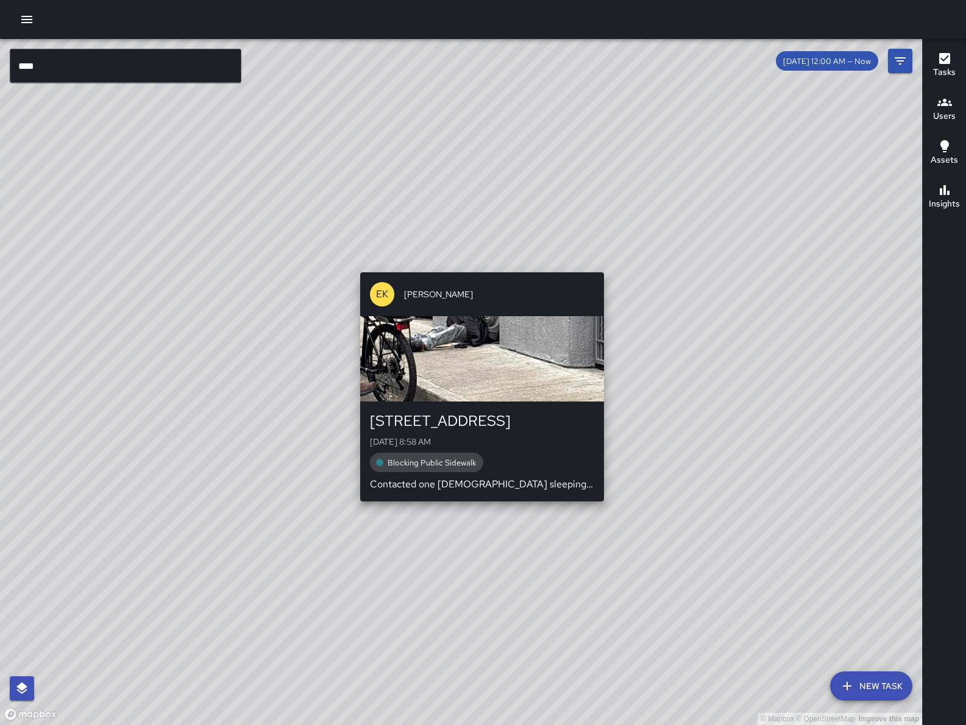
click at [501, 451] on div "[STREET_ADDRESS][DATE] 8:58 AM Blocking Public Sidewalk Contacted one [DEMOGRAP…" at bounding box center [482, 451] width 224 height 80
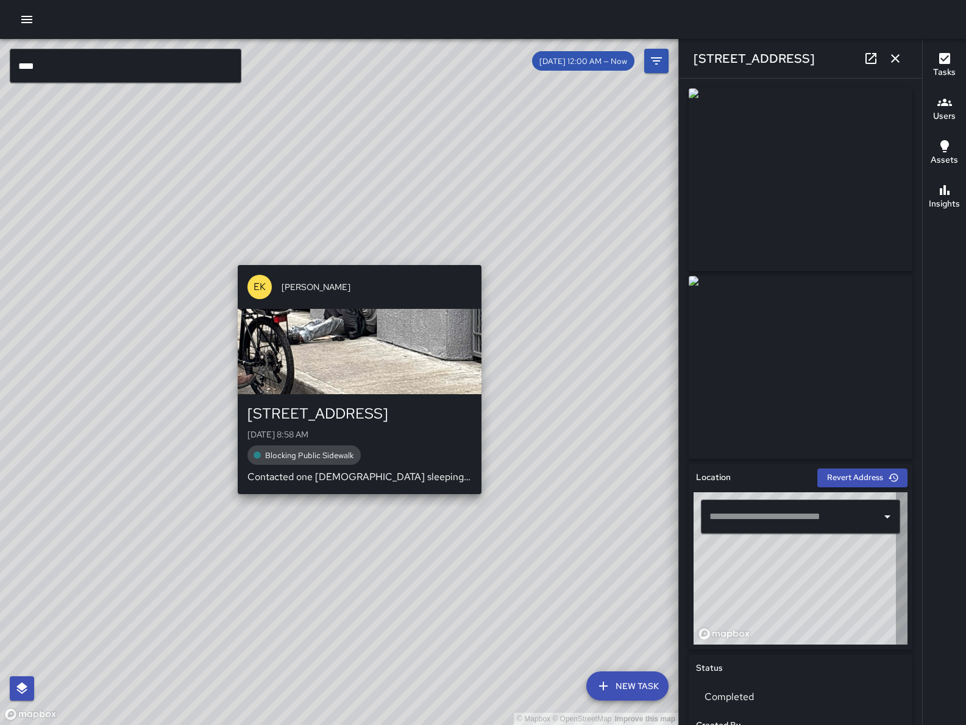
type input "**********"
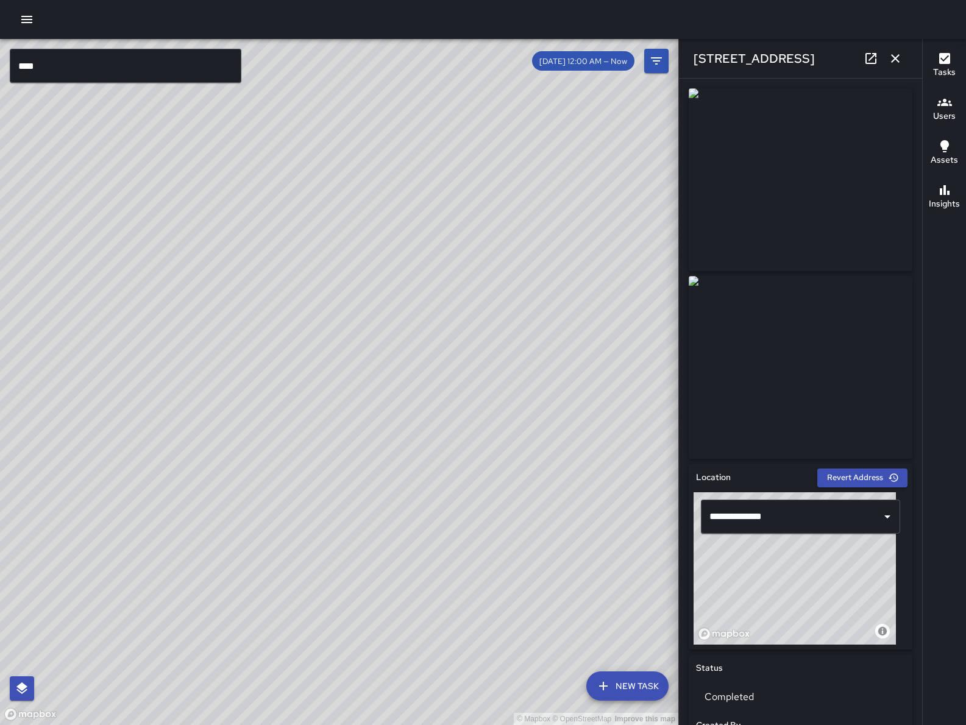
click at [898, 60] on icon "button" at bounding box center [895, 58] width 15 height 15
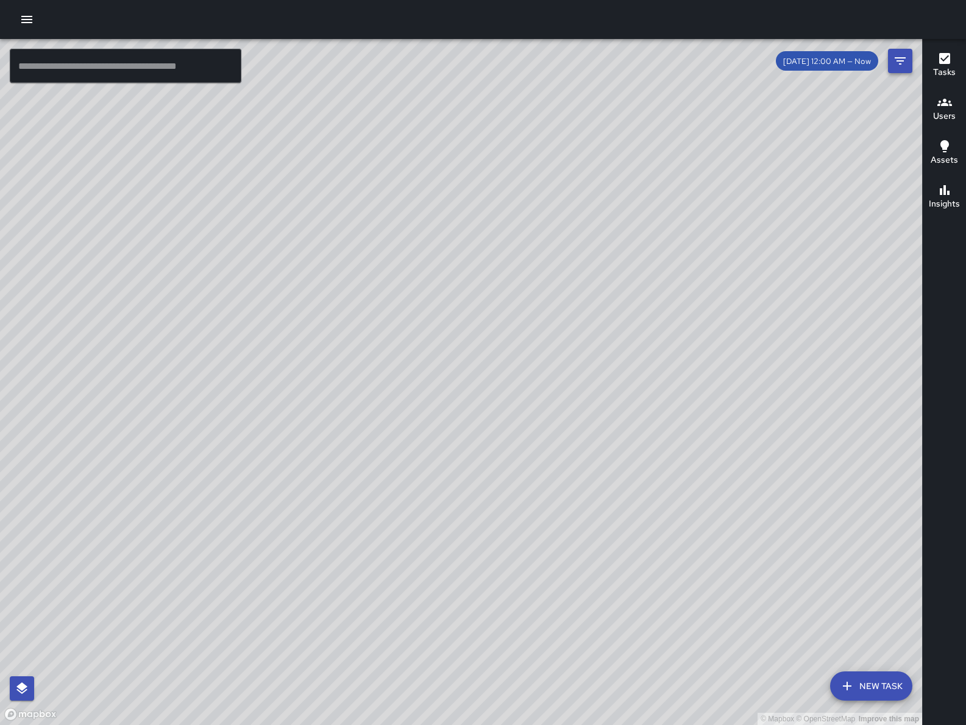
click at [894, 62] on icon "Filters" at bounding box center [900, 61] width 15 height 15
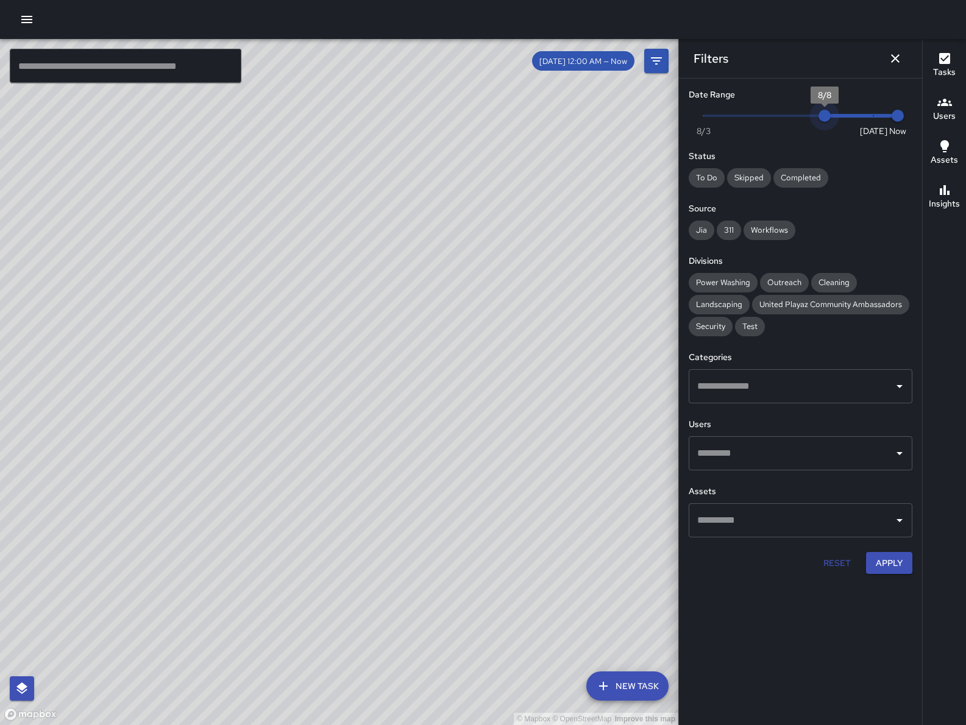
type input "*"
drag, startPoint x: 877, startPoint y: 111, endPoint x: 808, endPoint y: 106, distance: 69.7
click at [807, 110] on span "8/7" at bounding box center [800, 116] width 12 height 12
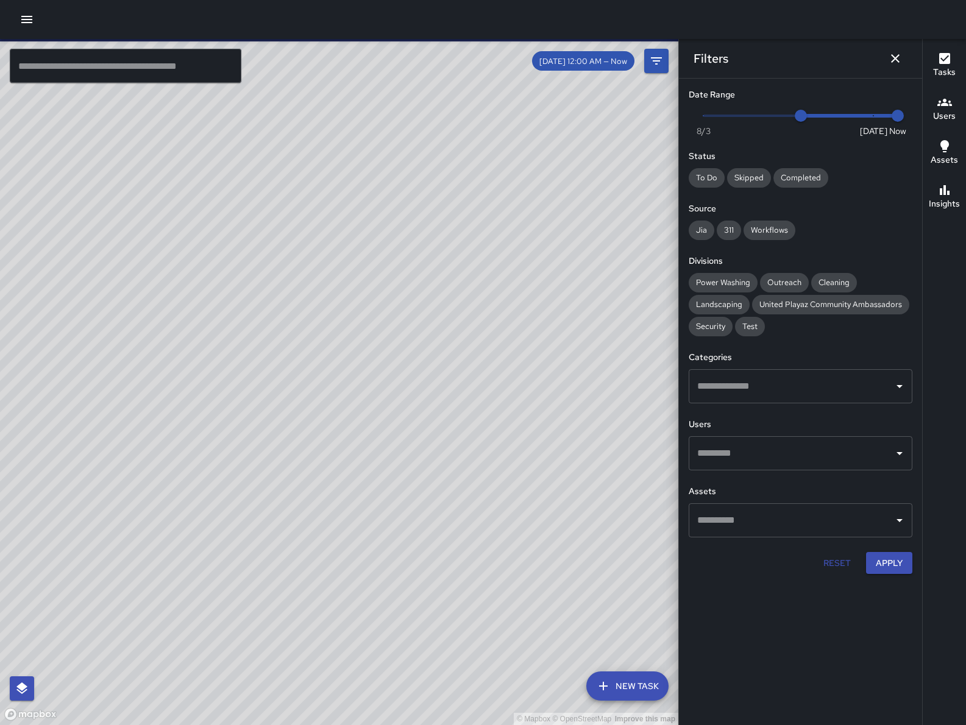
click at [876, 559] on button "Apply" at bounding box center [889, 563] width 46 height 23
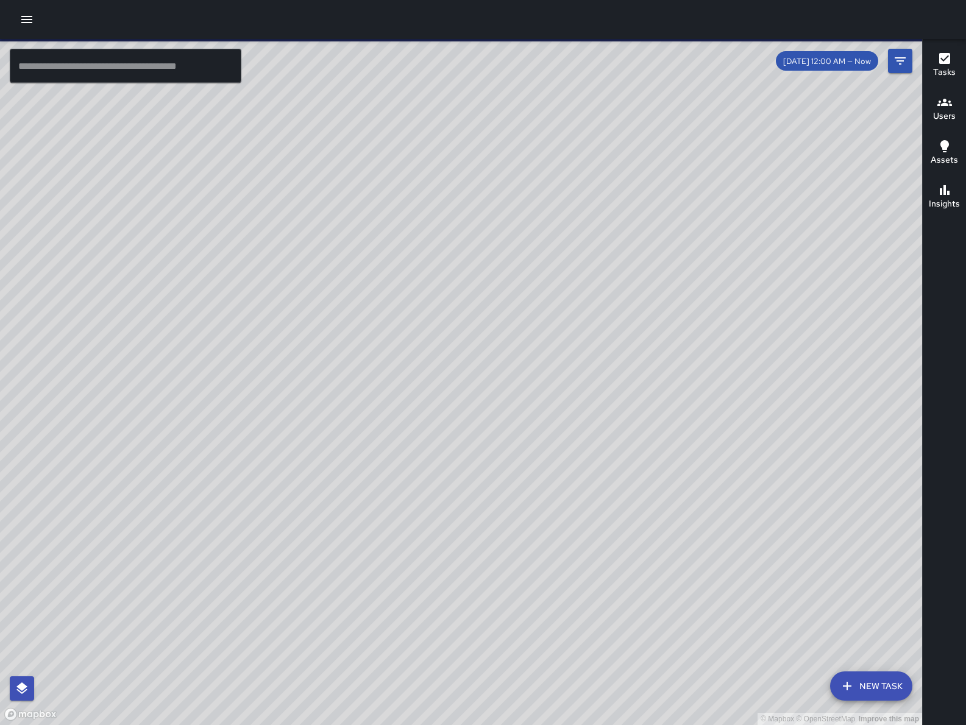
click at [14, 60] on input "text" at bounding box center [126, 66] width 232 height 34
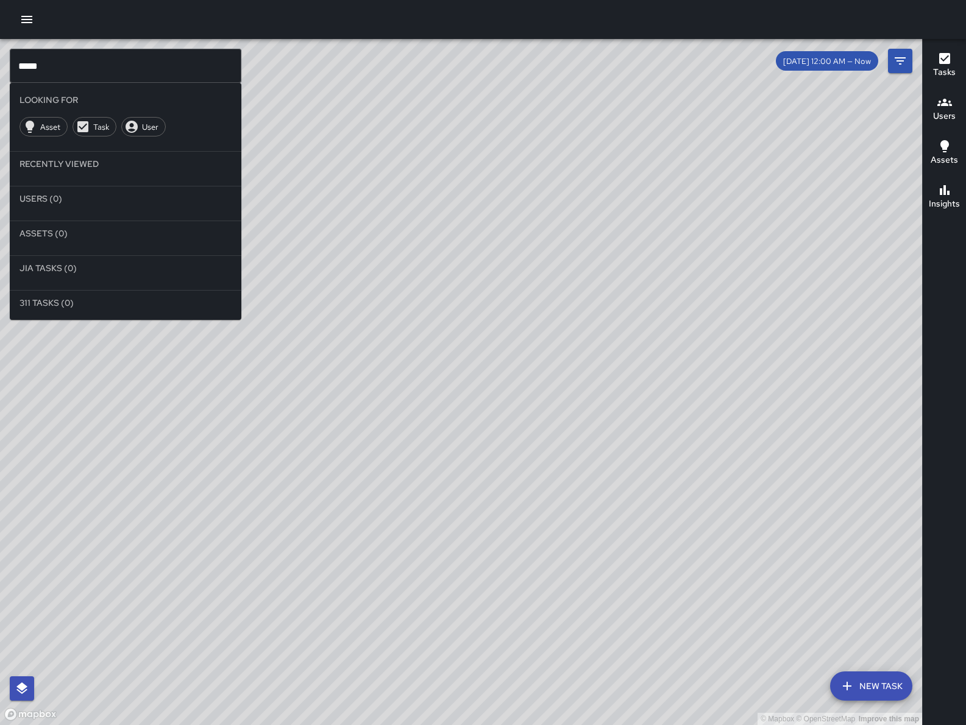
drag, startPoint x: 540, startPoint y: 483, endPoint x: 626, endPoint y: 542, distance: 104.8
click at [632, 547] on div "© Mapbox © OpenStreetMap Improve this map" at bounding box center [461, 382] width 922 height 686
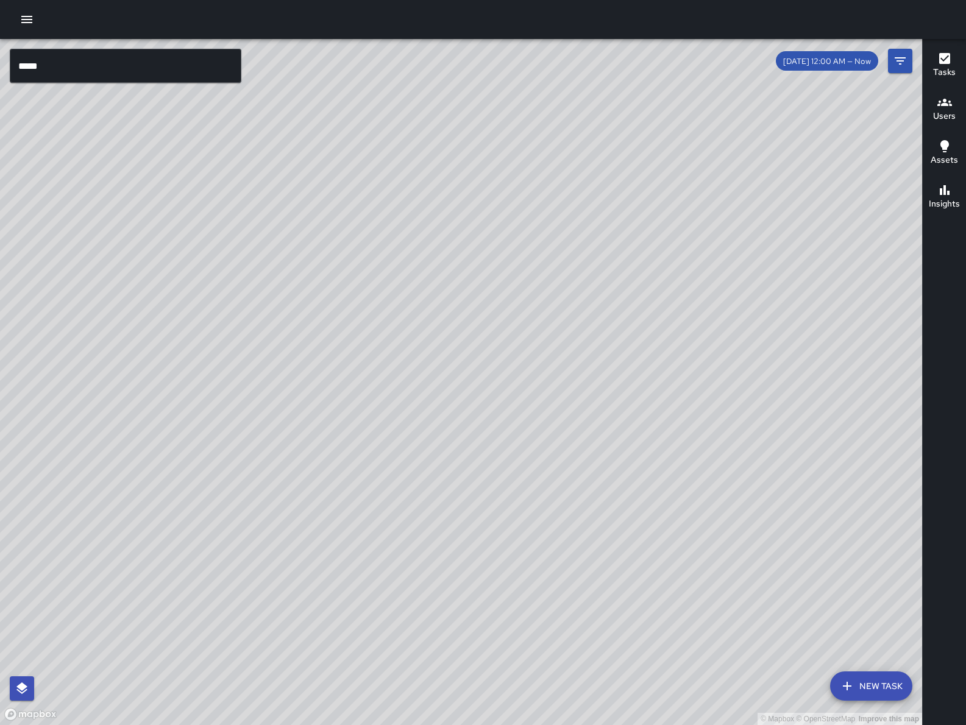
drag, startPoint x: 531, startPoint y: 460, endPoint x: 586, endPoint y: 485, distance: 60.3
click at [586, 485] on div "© Mapbox © OpenStreetMap Improve this map" at bounding box center [461, 382] width 922 height 686
drag, startPoint x: 462, startPoint y: 363, endPoint x: 505, endPoint y: 395, distance: 54.3
click at [505, 395] on div "© Mapbox © OpenStreetMap Improve this map" at bounding box center [461, 382] width 922 height 686
click at [207, 63] on input "*****" at bounding box center [126, 66] width 232 height 34
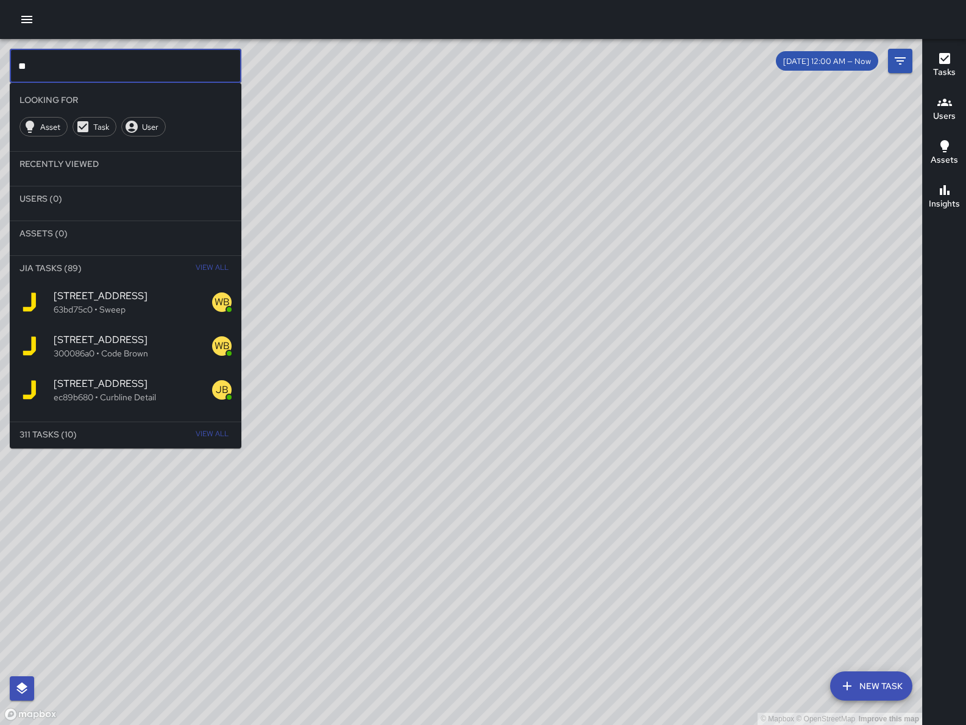
type input "*"
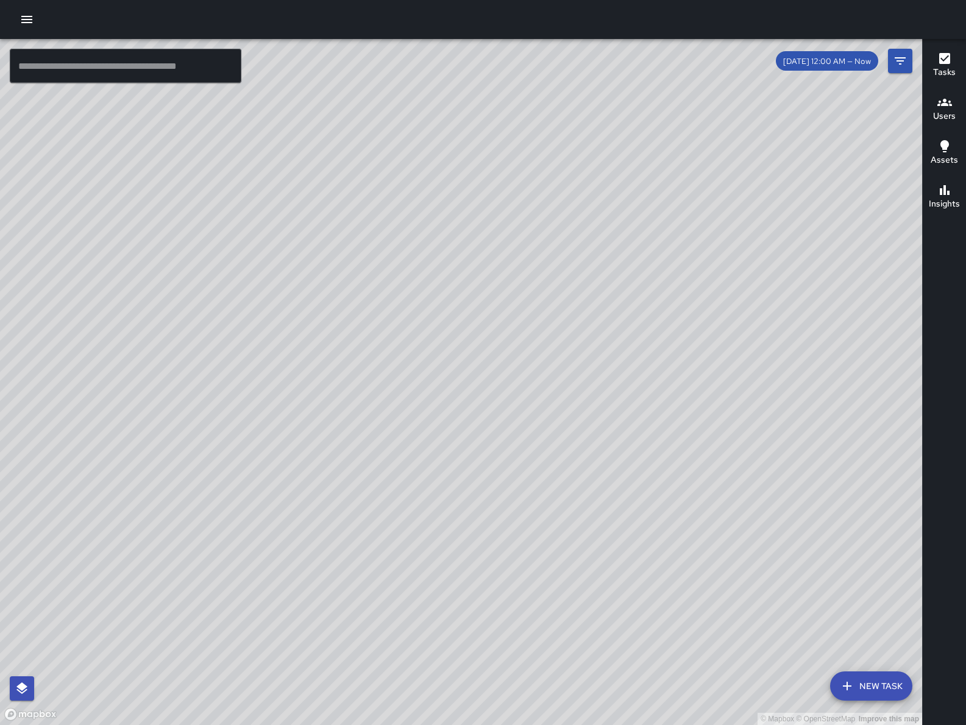
drag, startPoint x: 782, startPoint y: 515, endPoint x: 759, endPoint y: 536, distance: 31.5
click at [759, 536] on div "© Mapbox © OpenStreetMap Improve this map" at bounding box center [461, 382] width 922 height 686
click at [355, 278] on div "© Mapbox © OpenStreetMap Improve this map KT Katherine Treminio 22 Langton Stre…" at bounding box center [461, 382] width 922 height 686
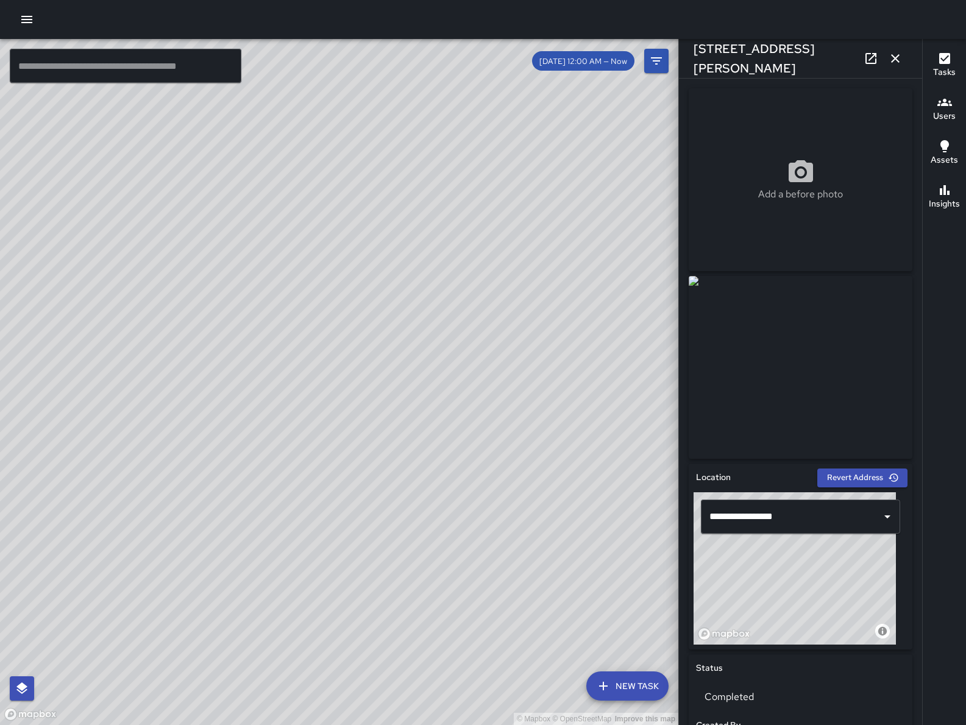
click at [896, 58] on icon "button" at bounding box center [895, 58] width 15 height 15
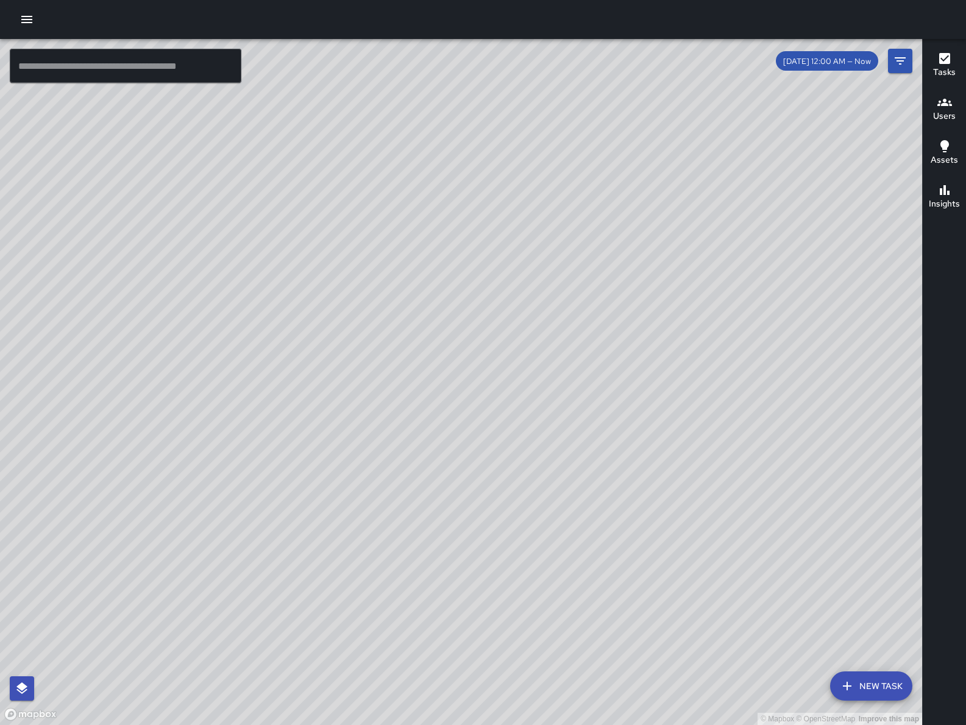
click at [199, 63] on input "text" at bounding box center [126, 66] width 232 height 34
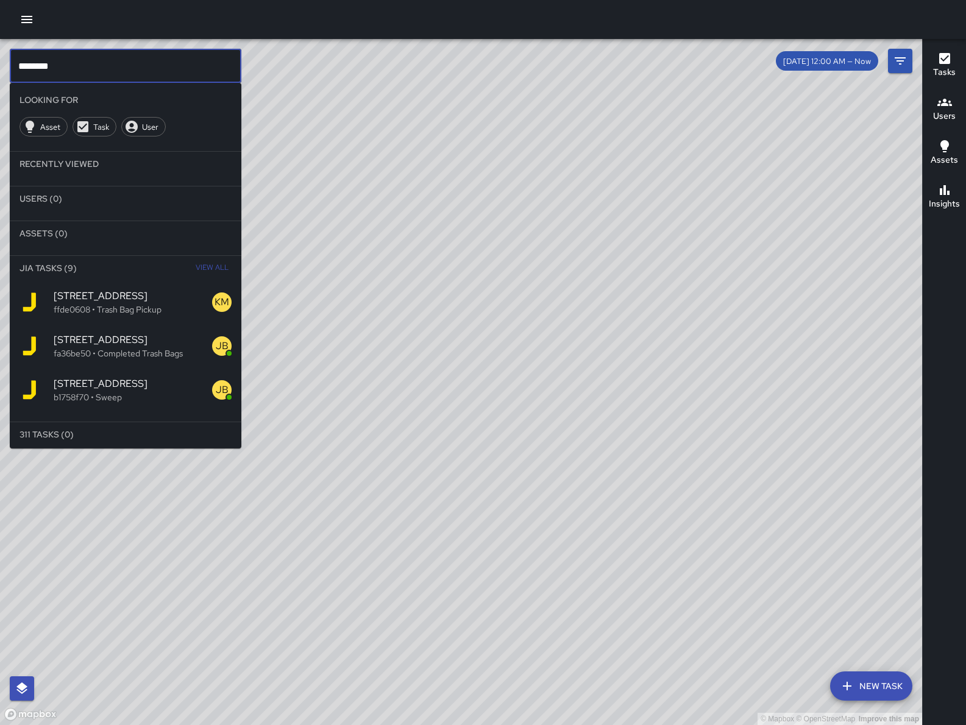
type input "********"
click at [107, 300] on span "616 Minna Street" at bounding box center [133, 296] width 158 height 15
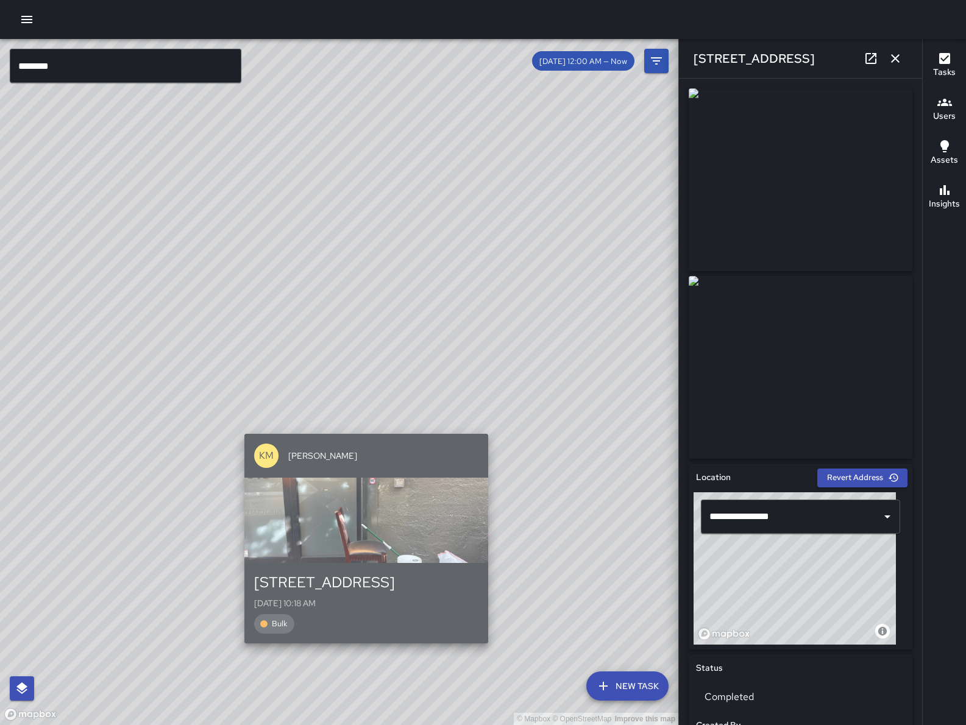
click at [360, 448] on div "KM Ken McCarter" at bounding box center [366, 456] width 244 height 44
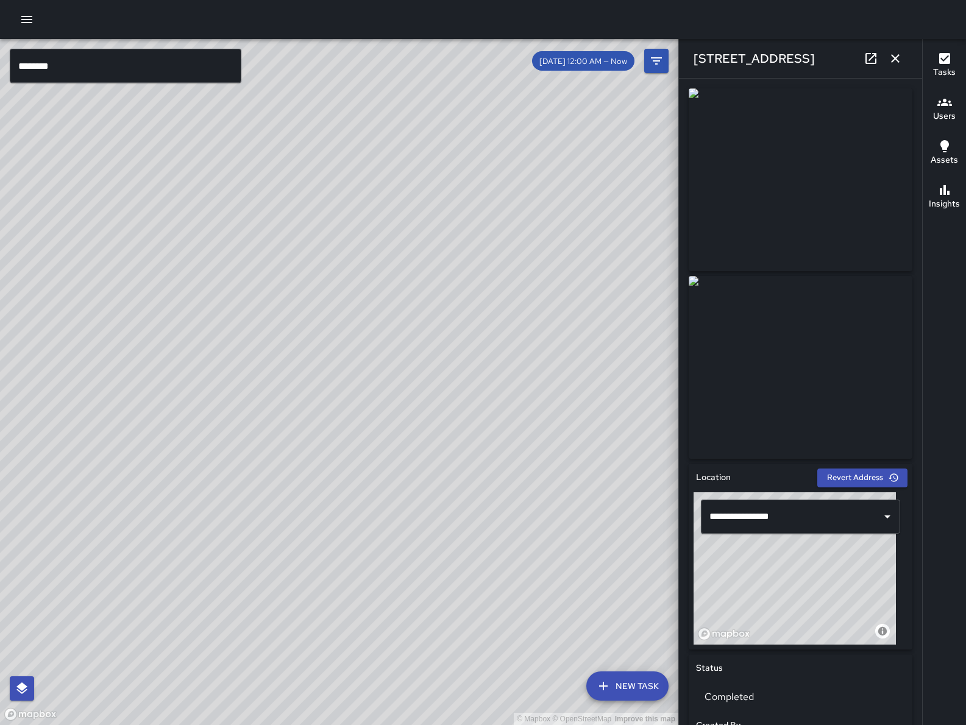
drag, startPoint x: 348, startPoint y: 464, endPoint x: 426, endPoint y: 472, distance: 79.0
click at [426, 472] on div "© Mapbox © OpenStreetMap Improve this map" at bounding box center [339, 382] width 678 height 686
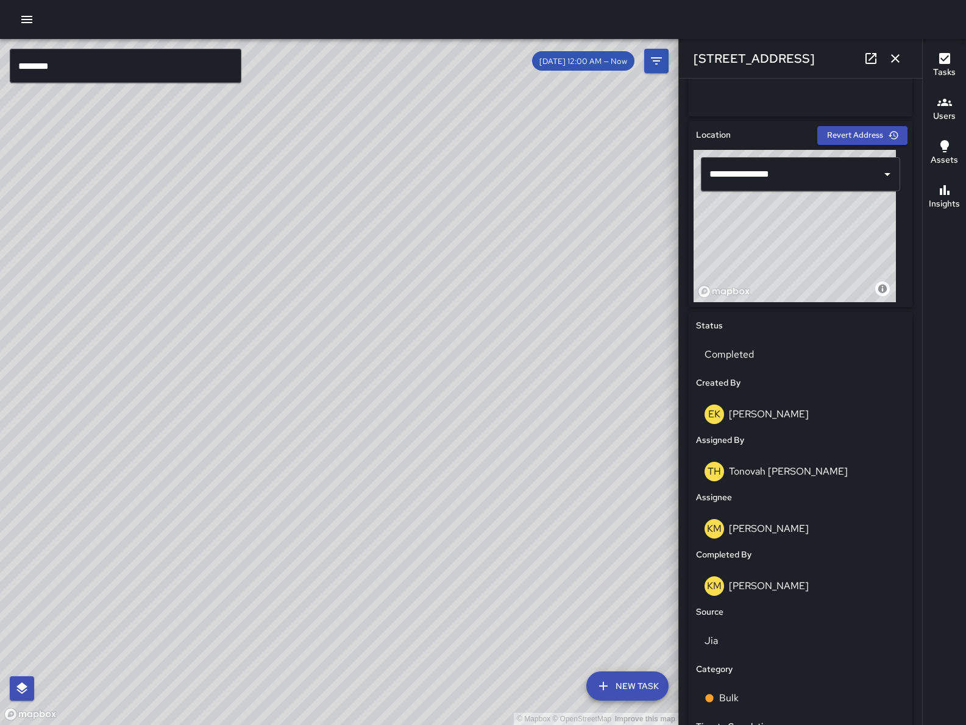
scroll to position [339, 0]
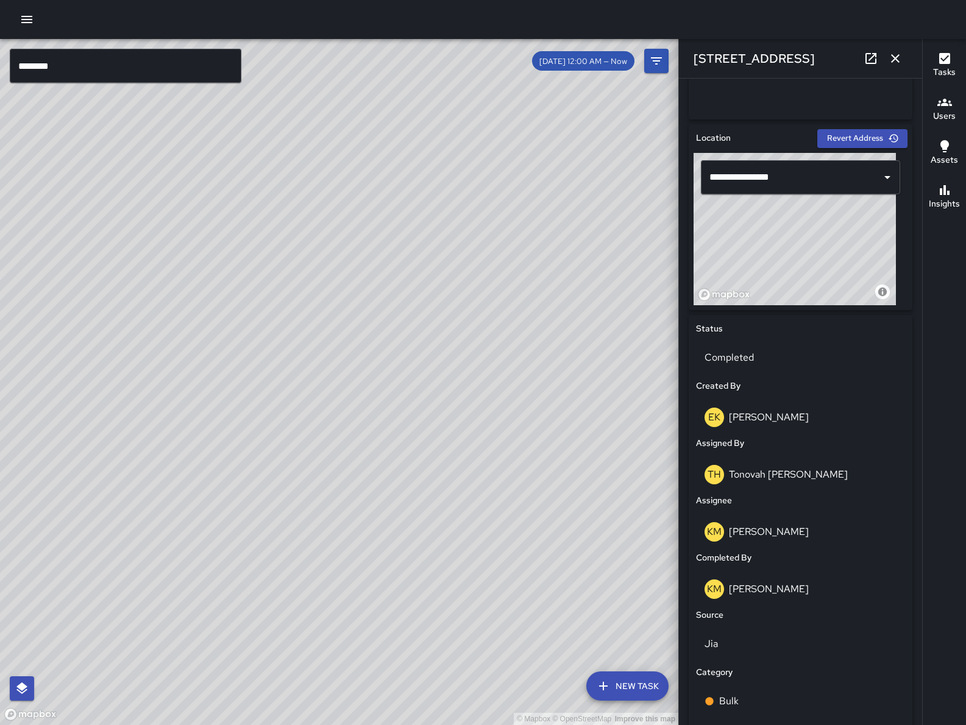
click at [896, 60] on icon "button" at bounding box center [895, 58] width 15 height 15
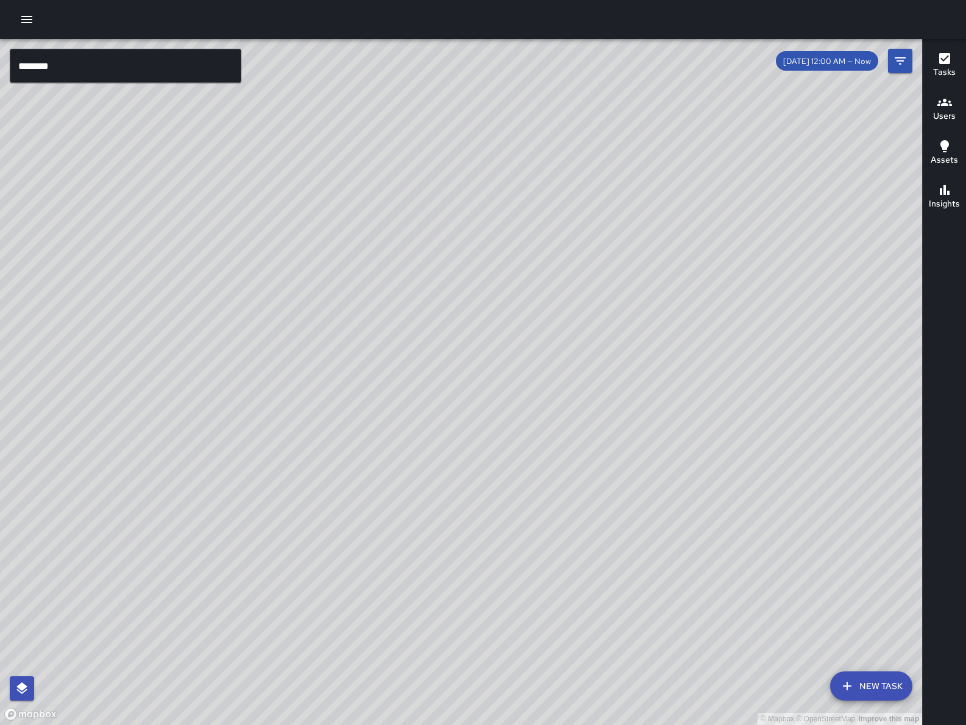
drag, startPoint x: 736, startPoint y: 551, endPoint x: 584, endPoint y: 393, distance: 218.9
click at [584, 393] on div "© Mapbox © OpenStreetMap Improve this map" at bounding box center [461, 382] width 922 height 686
click at [113, 99] on div "© Mapbox © OpenStreetMap Improve this map" at bounding box center [461, 382] width 922 height 686
click at [110, 73] on input "********" at bounding box center [126, 66] width 232 height 34
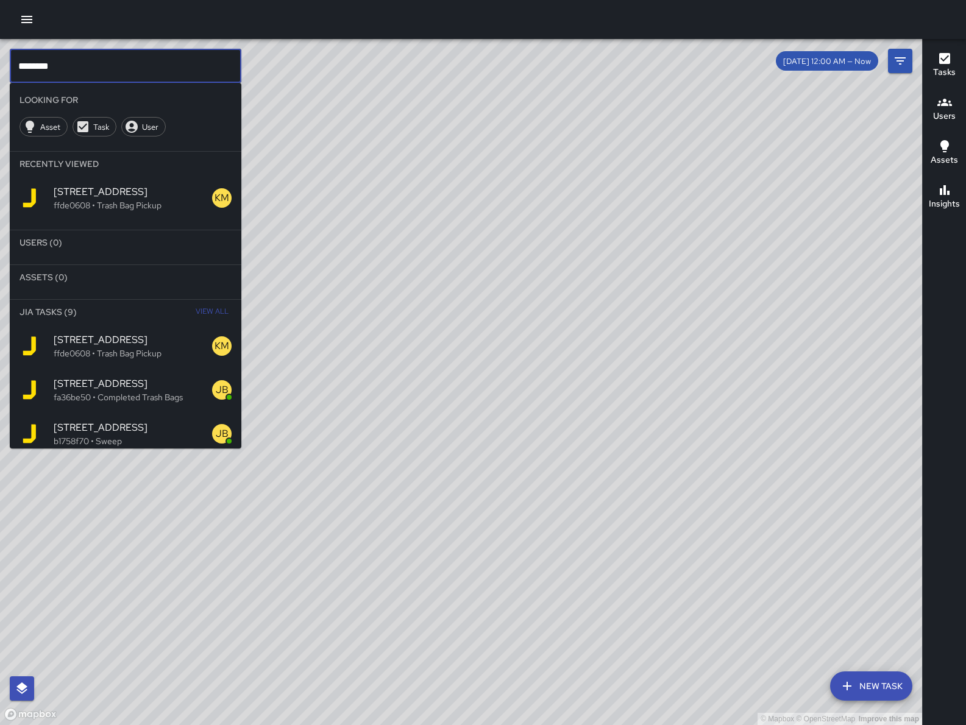
click at [110, 73] on input "********" at bounding box center [126, 66] width 232 height 34
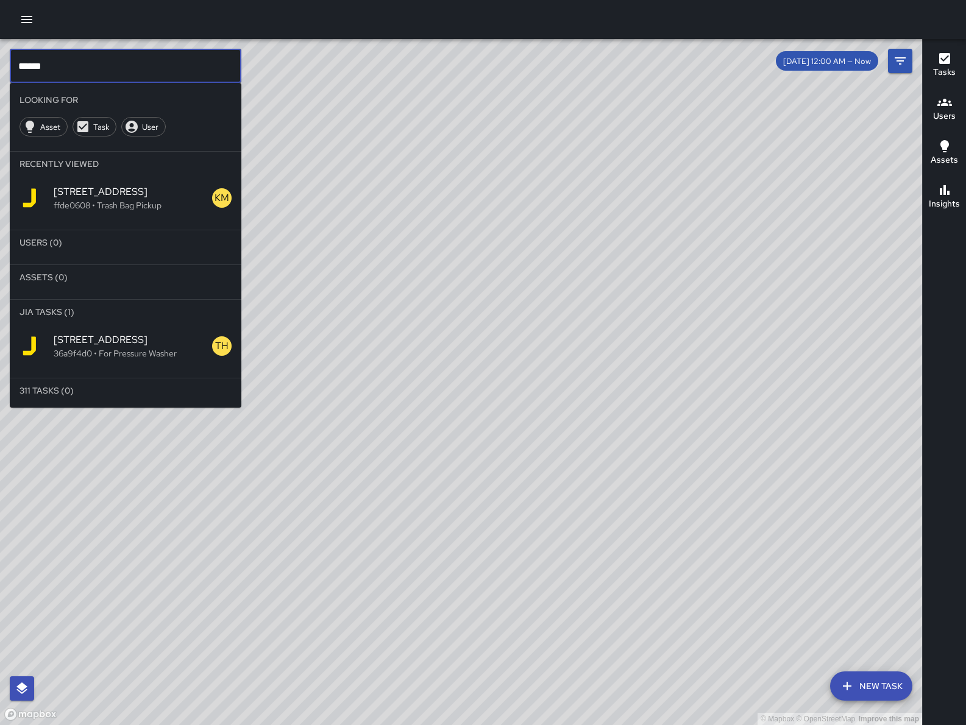
type input "******"
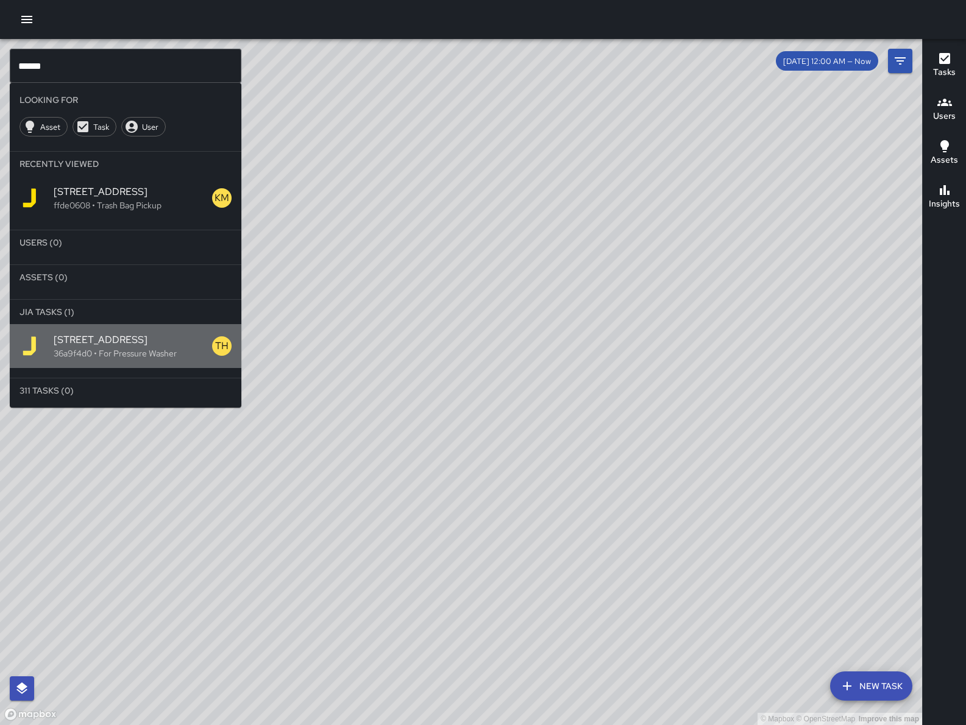
click at [144, 348] on p "36a9f4d0 • For Pressure Washer" at bounding box center [133, 353] width 158 height 12
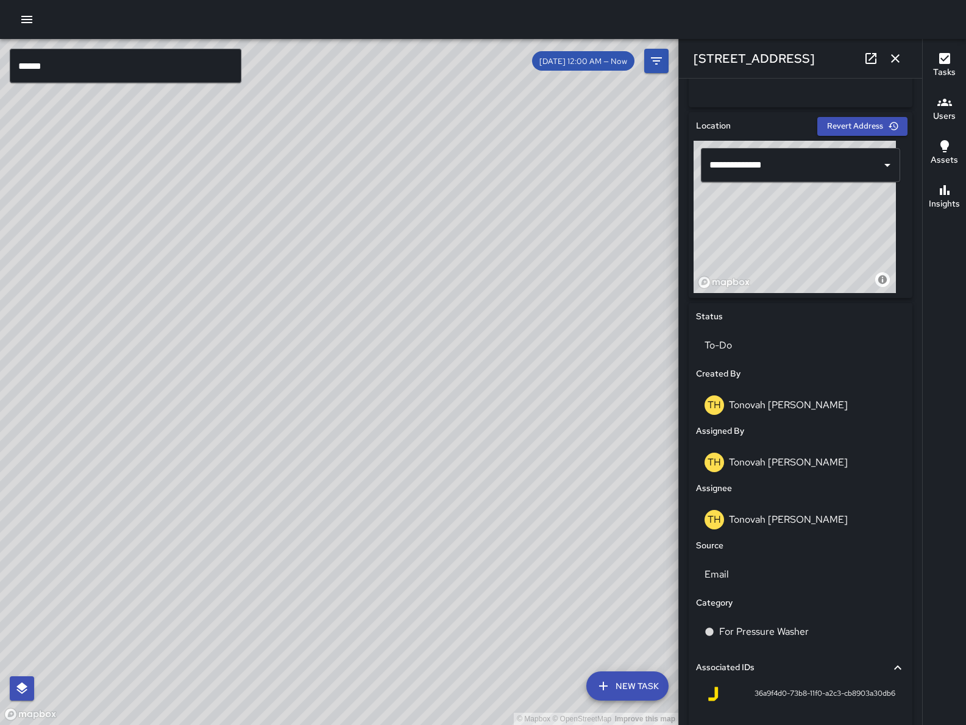
scroll to position [472, 0]
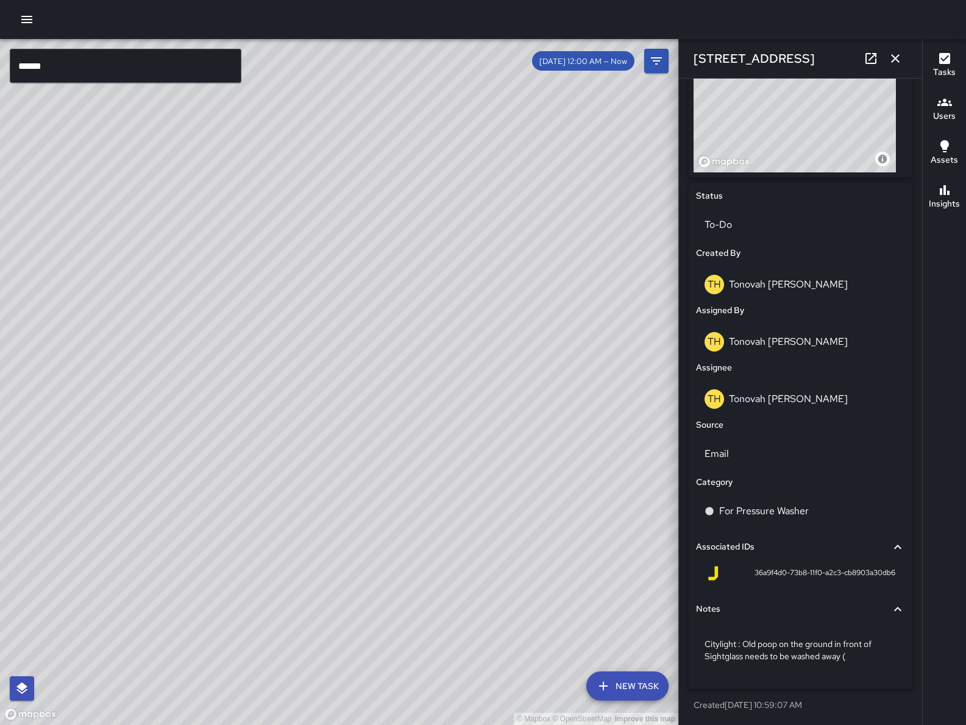
click at [424, 500] on div "© Mapbox © OpenStreetMap Improve this map" at bounding box center [339, 382] width 678 height 686
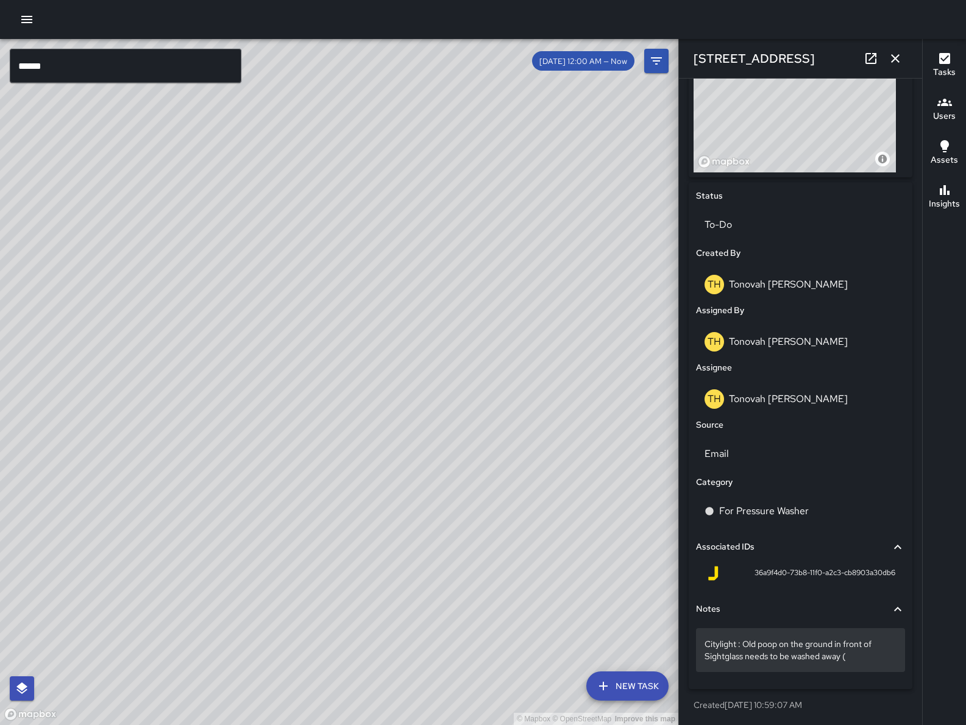
click at [778, 643] on p "Citylight : Old poop on the ground in front of Sightglass needs to be washed aw…" at bounding box center [800, 650] width 192 height 24
click at [779, 648] on textarea "**********" at bounding box center [794, 650] width 180 height 24
type textarea "**********"
click at [889, 67] on button "button" at bounding box center [895, 58] width 24 height 24
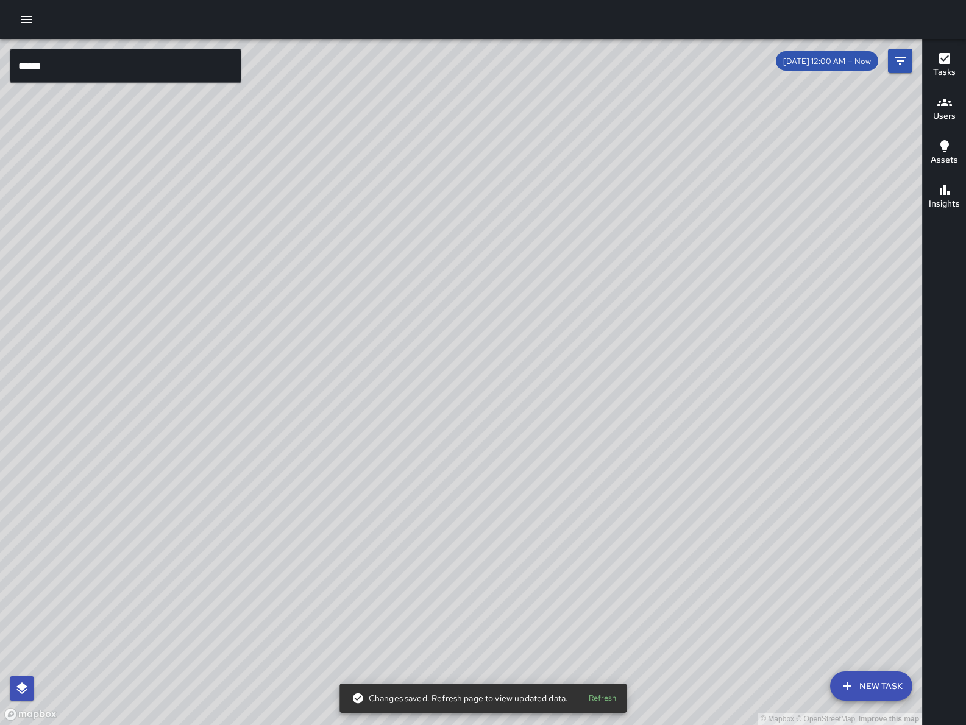
click at [174, 63] on input "******" at bounding box center [126, 66] width 232 height 34
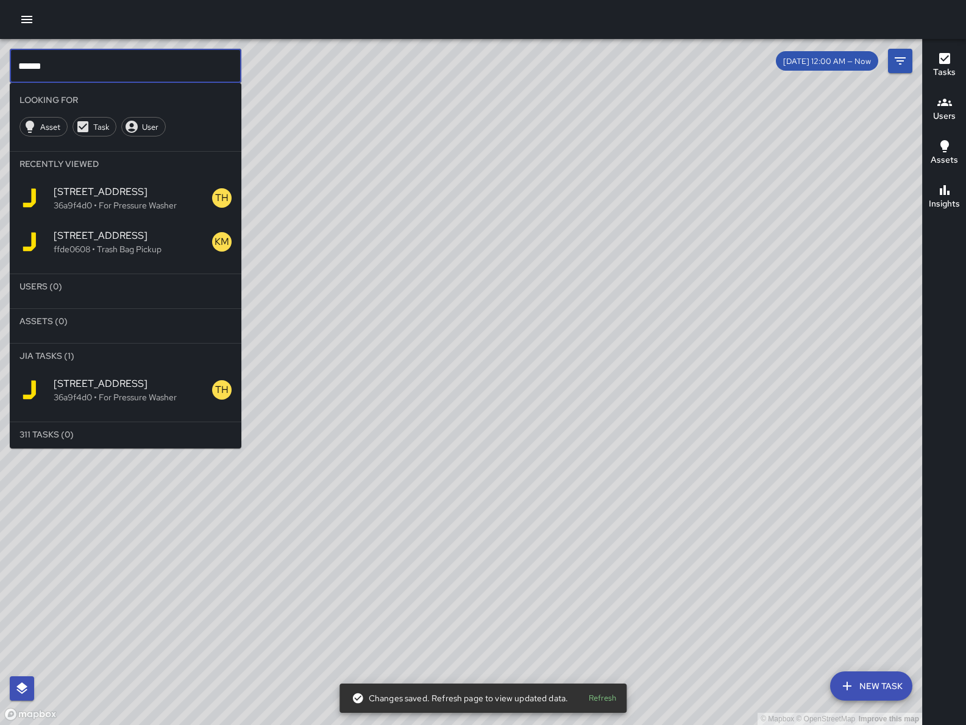
click at [174, 63] on input "******" at bounding box center [126, 66] width 232 height 34
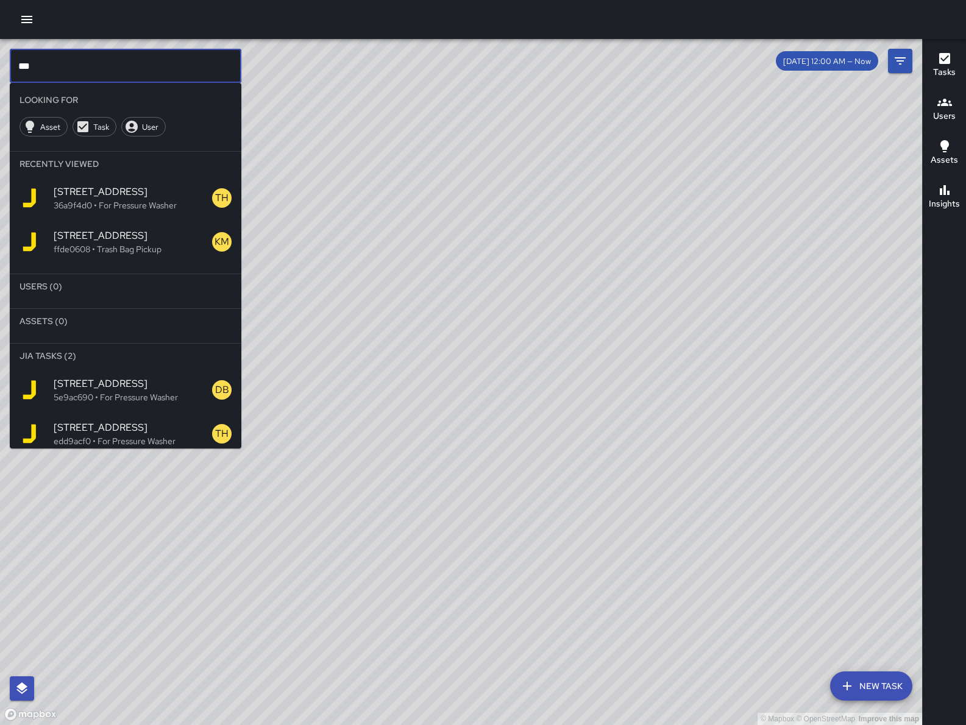
type input "***"
click at [163, 397] on p "5e9ac690 • For Pressure Washer" at bounding box center [133, 397] width 158 height 12
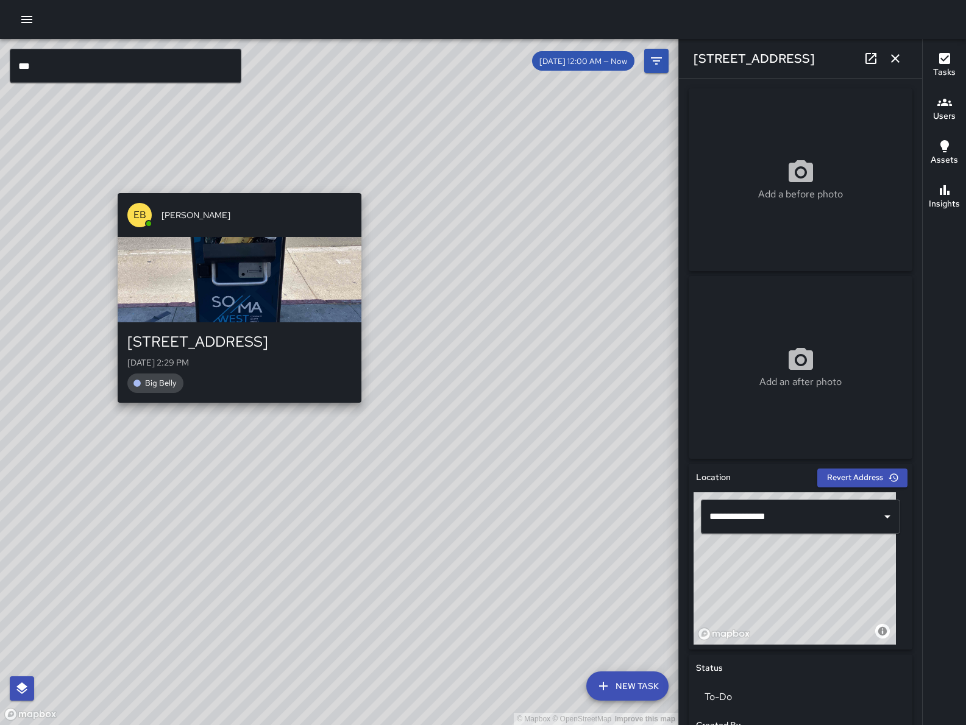
click at [243, 177] on div "© Mapbox © OpenStreetMap Improve this map EB Eddie Ballestros 210 11th Street F…" at bounding box center [339, 382] width 678 height 686
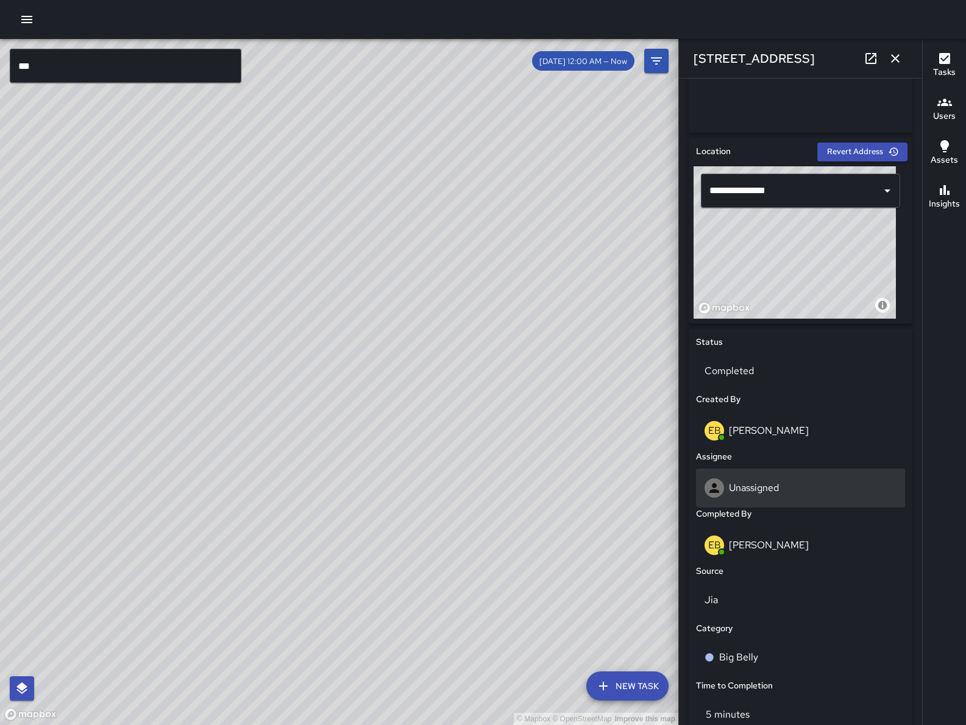
scroll to position [534, 0]
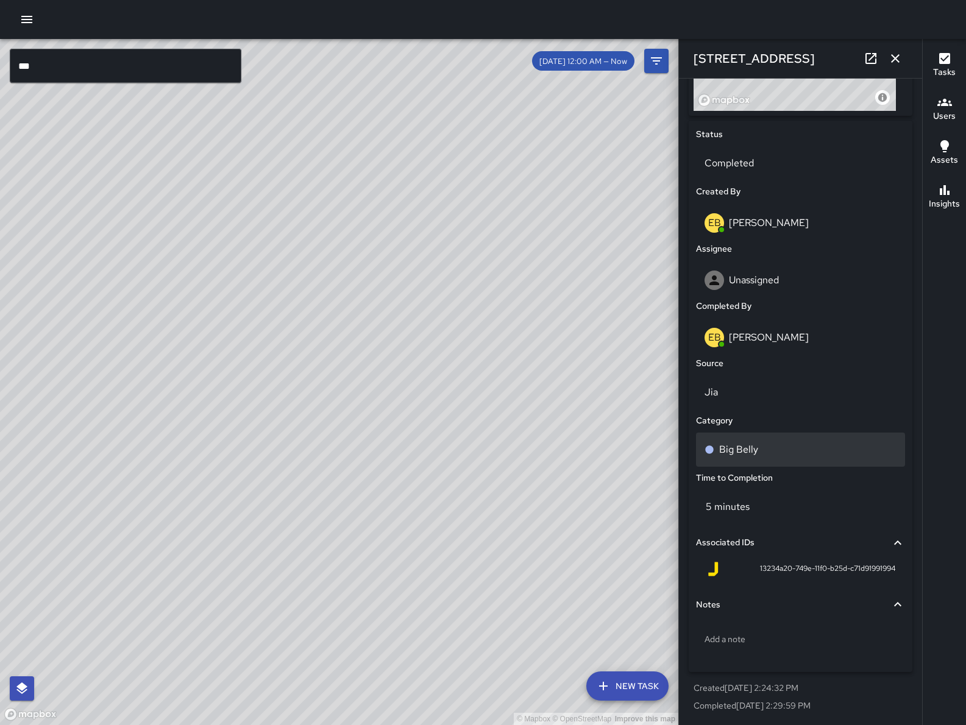
click at [742, 453] on p "Big Belly" at bounding box center [738, 449] width 39 height 15
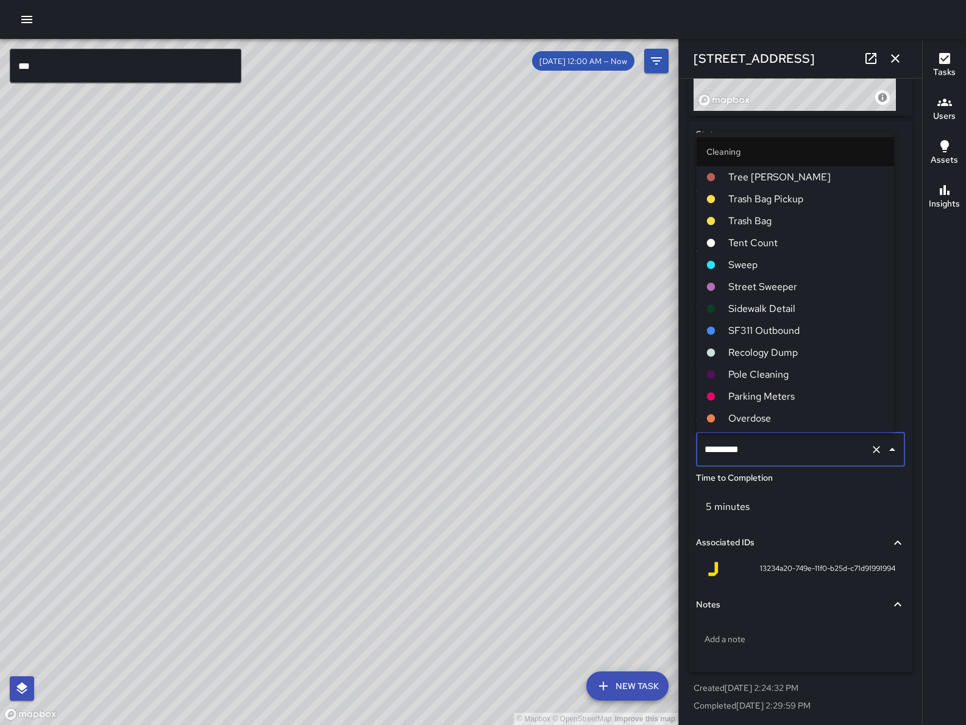
click at [742, 453] on input "*********" at bounding box center [783, 449] width 164 height 23
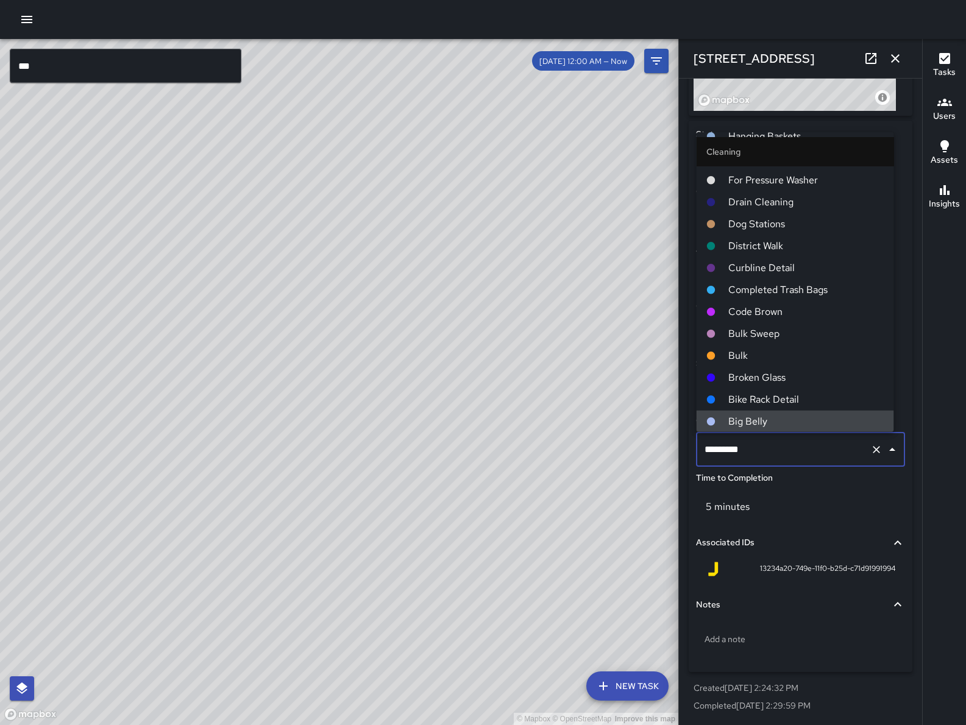
click at [491, 457] on div "© Mapbox © OpenStreetMap Improve this map" at bounding box center [339, 382] width 678 height 686
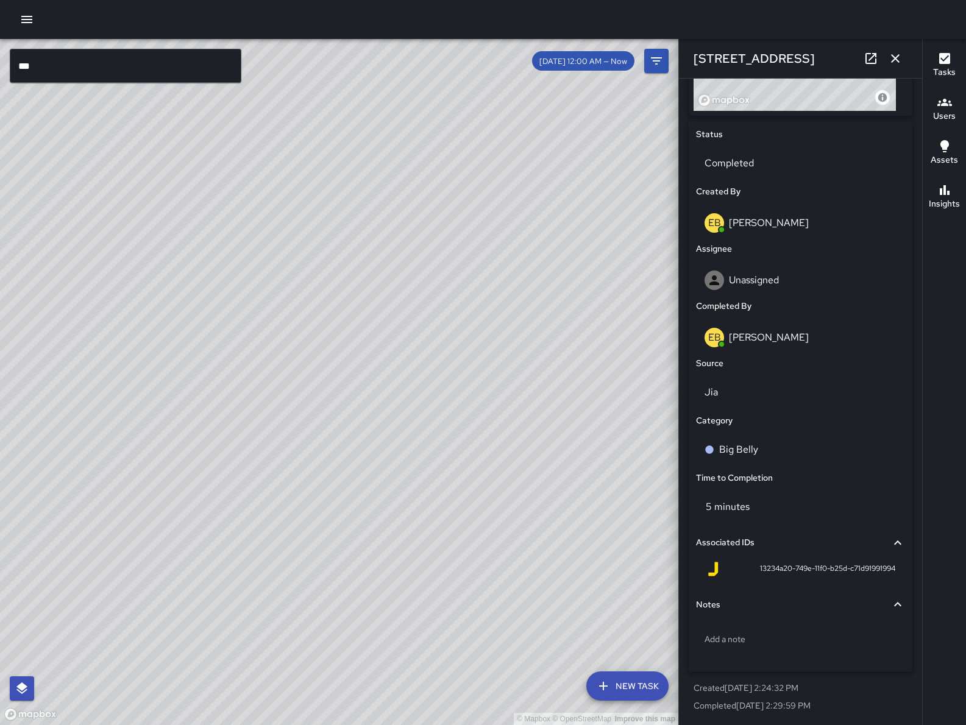
click at [896, 62] on icon "button" at bounding box center [895, 58] width 15 height 15
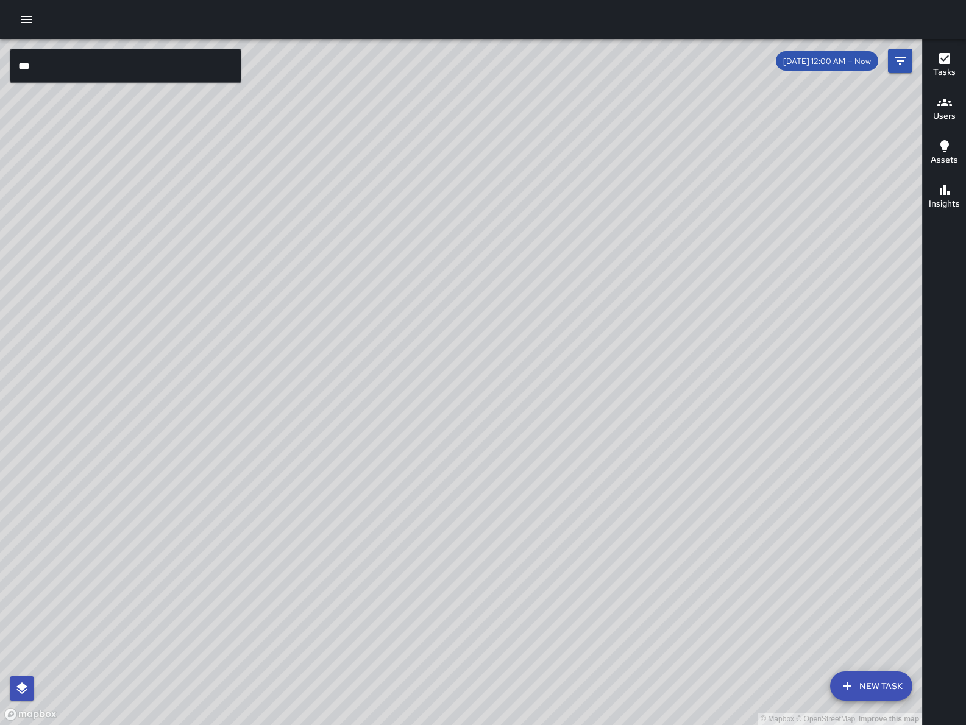
drag, startPoint x: 625, startPoint y: 451, endPoint x: 52, endPoint y: 501, distance: 574.9
click at [52, 501] on div "© Mapbox © OpenStreetMap Improve this map" at bounding box center [461, 382] width 922 height 686
drag, startPoint x: 432, startPoint y: 293, endPoint x: 419, endPoint y: 207, distance: 86.9
click at [419, 207] on div "© Mapbox © OpenStreetMap Improve this map" at bounding box center [461, 382] width 922 height 686
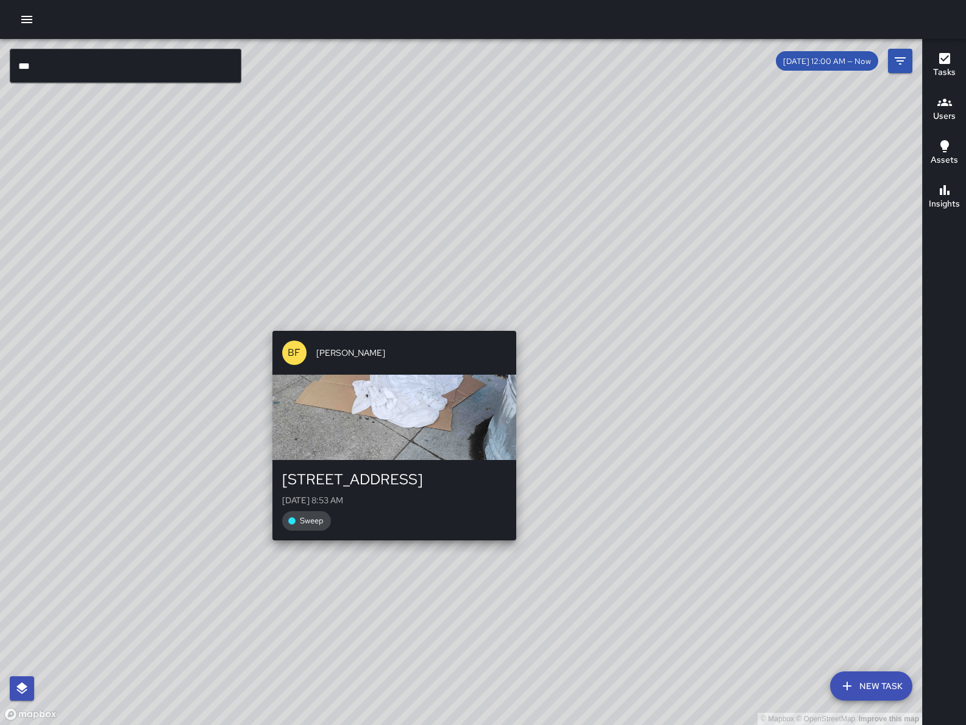
click at [392, 320] on div "© Mapbox © OpenStreetMap Improve this map BF Brenda Flores 33 Falmouth Street F…" at bounding box center [461, 382] width 922 height 686
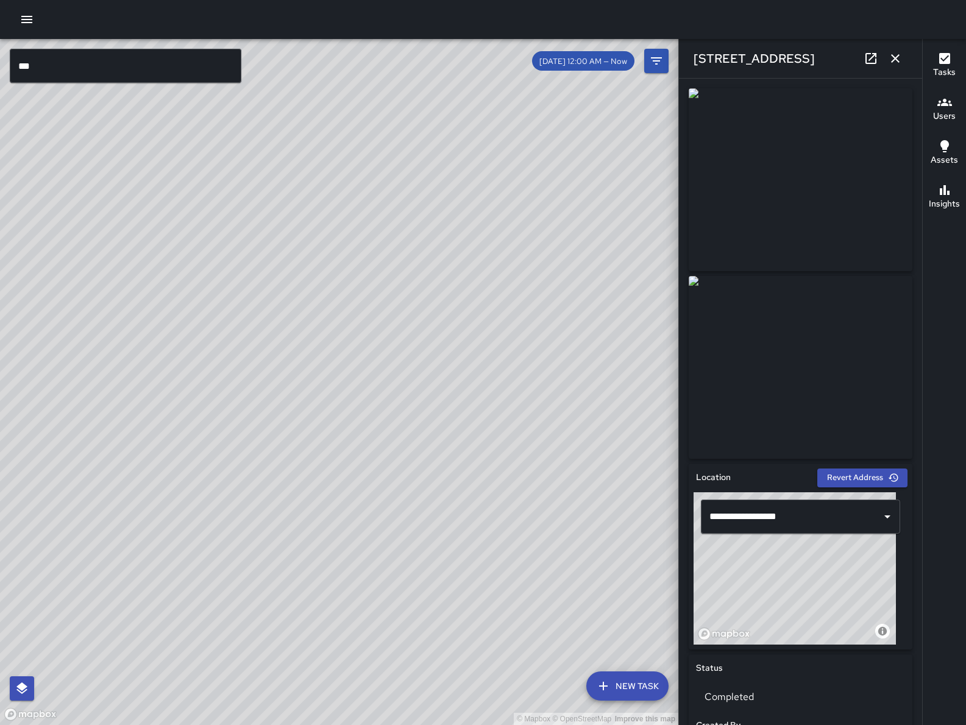
drag, startPoint x: 409, startPoint y: 589, endPoint x: 432, endPoint y: 111, distance: 478.8
click at [430, 113] on div "© Mapbox © OpenStreetMap Improve this map" at bounding box center [339, 382] width 678 height 686
drag, startPoint x: 417, startPoint y: 606, endPoint x: 520, endPoint y: 476, distance: 165.7
click at [520, 476] on div "© Mapbox © OpenStreetMap Improve this map" at bounding box center [339, 382] width 678 height 686
click at [902, 57] on icon "button" at bounding box center [895, 58] width 15 height 15
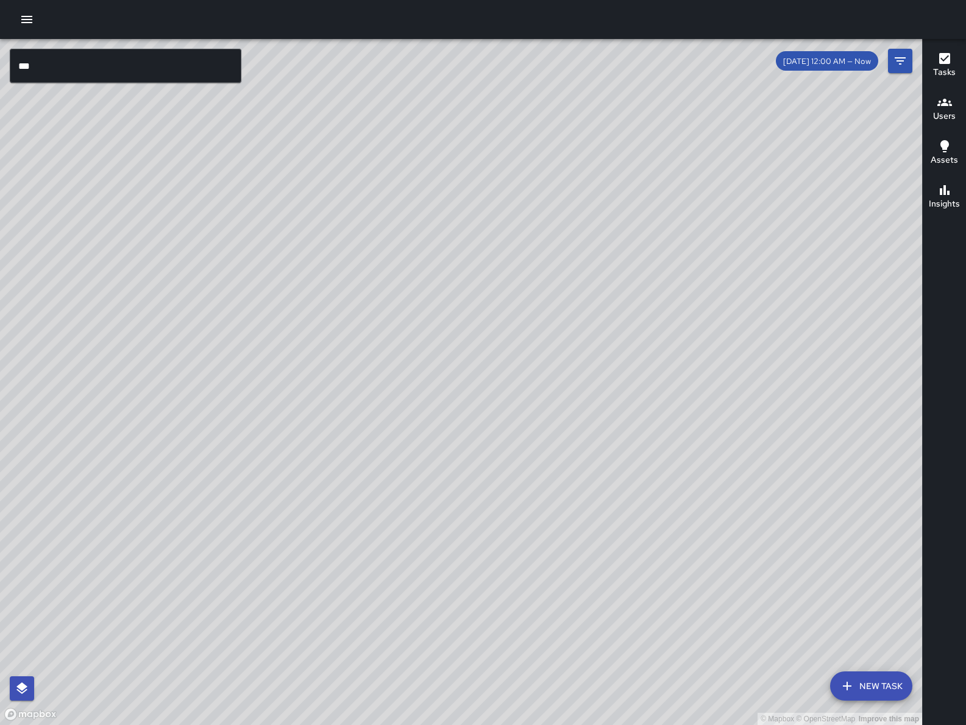
drag, startPoint x: 534, startPoint y: 596, endPoint x: 601, endPoint y: 537, distance: 89.4
click at [601, 537] on div "© Mapbox © OpenStreetMap Improve this map" at bounding box center [461, 382] width 922 height 686
drag, startPoint x: 612, startPoint y: 649, endPoint x: 640, endPoint y: 583, distance: 72.1
click at [652, 602] on div "© Mapbox © OpenStreetMap Improve this map" at bounding box center [461, 382] width 922 height 686
